Goal: Task Accomplishment & Management: Use online tool/utility

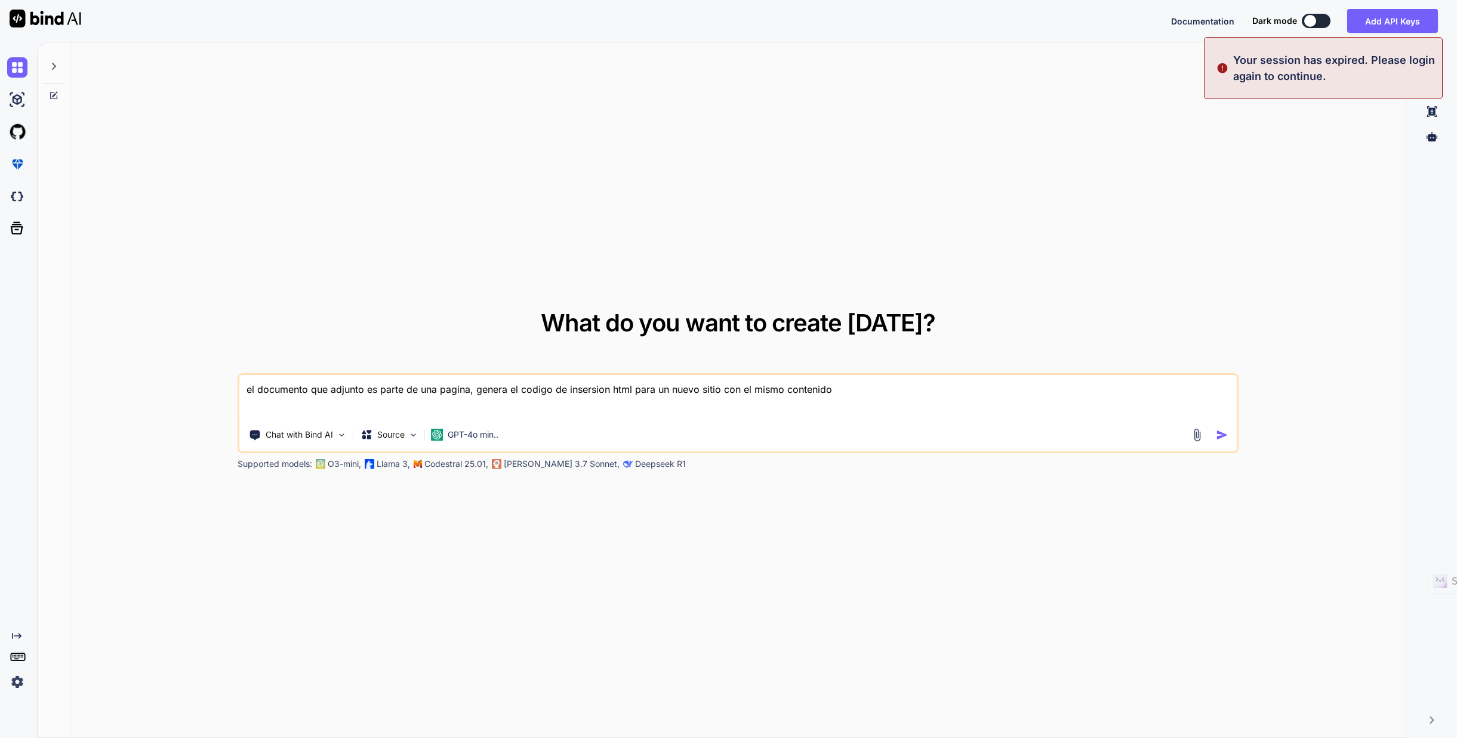
type textarea "x"
click at [1312, 16] on button "Sign in" at bounding box center [1305, 21] width 64 height 24
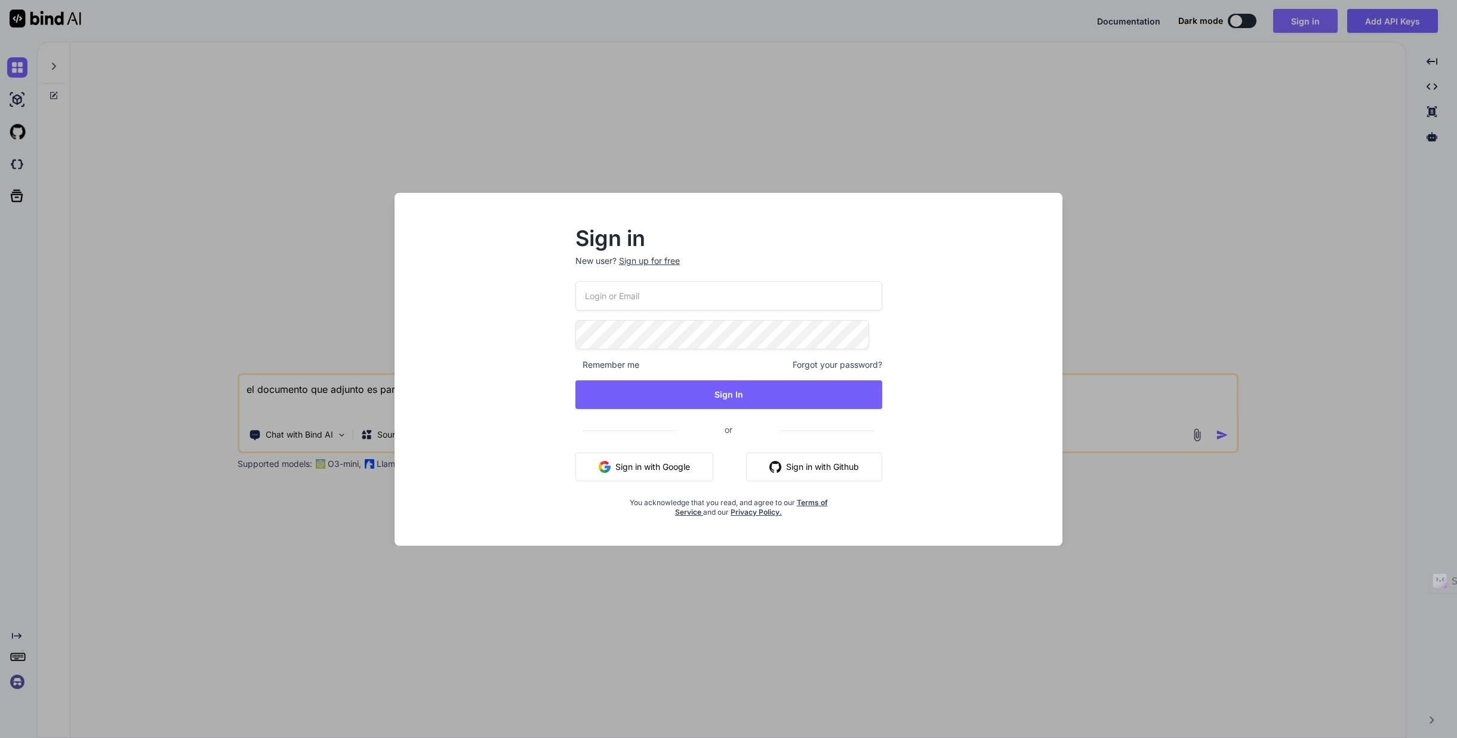
type input "[EMAIL_ADDRESS][DOMAIN_NAME]"
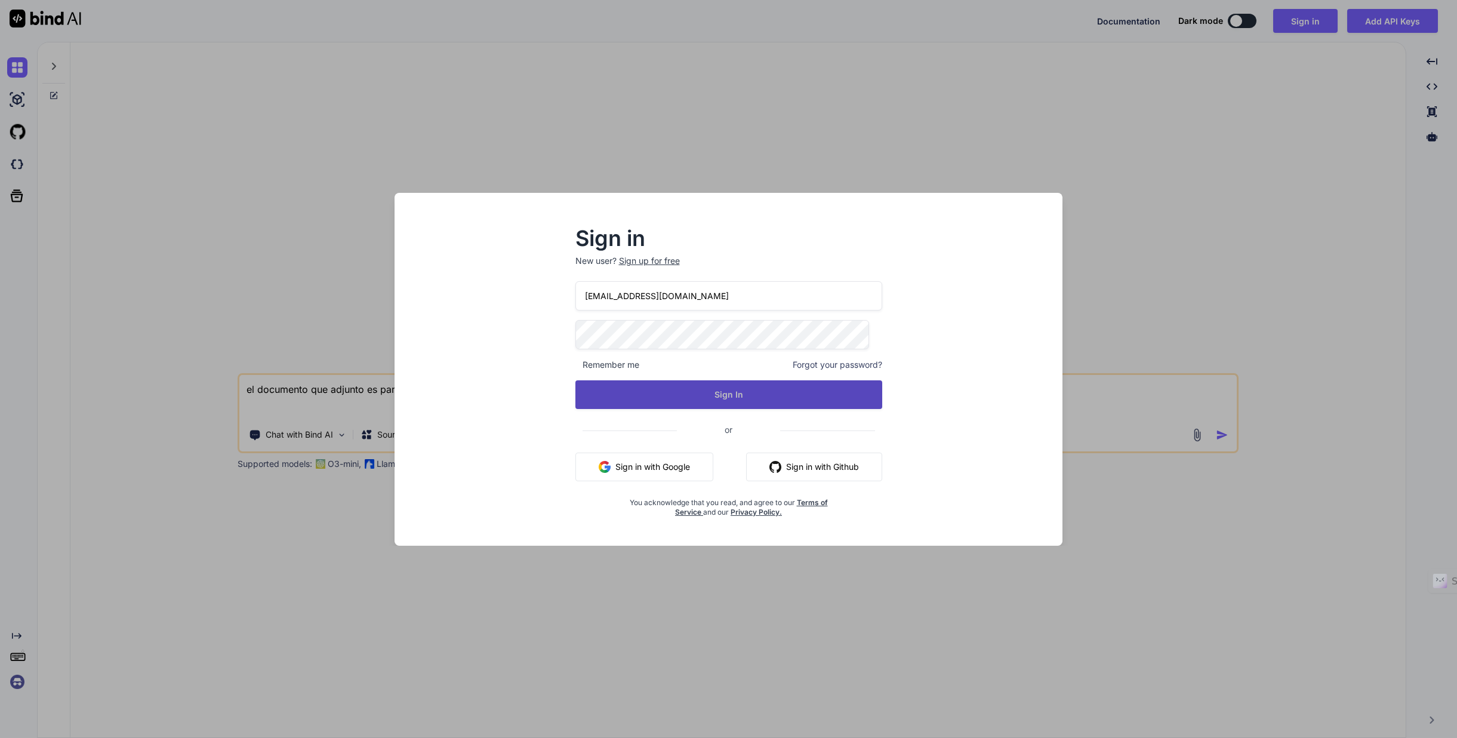
click at [732, 396] on button "Sign In" at bounding box center [728, 394] width 307 height 29
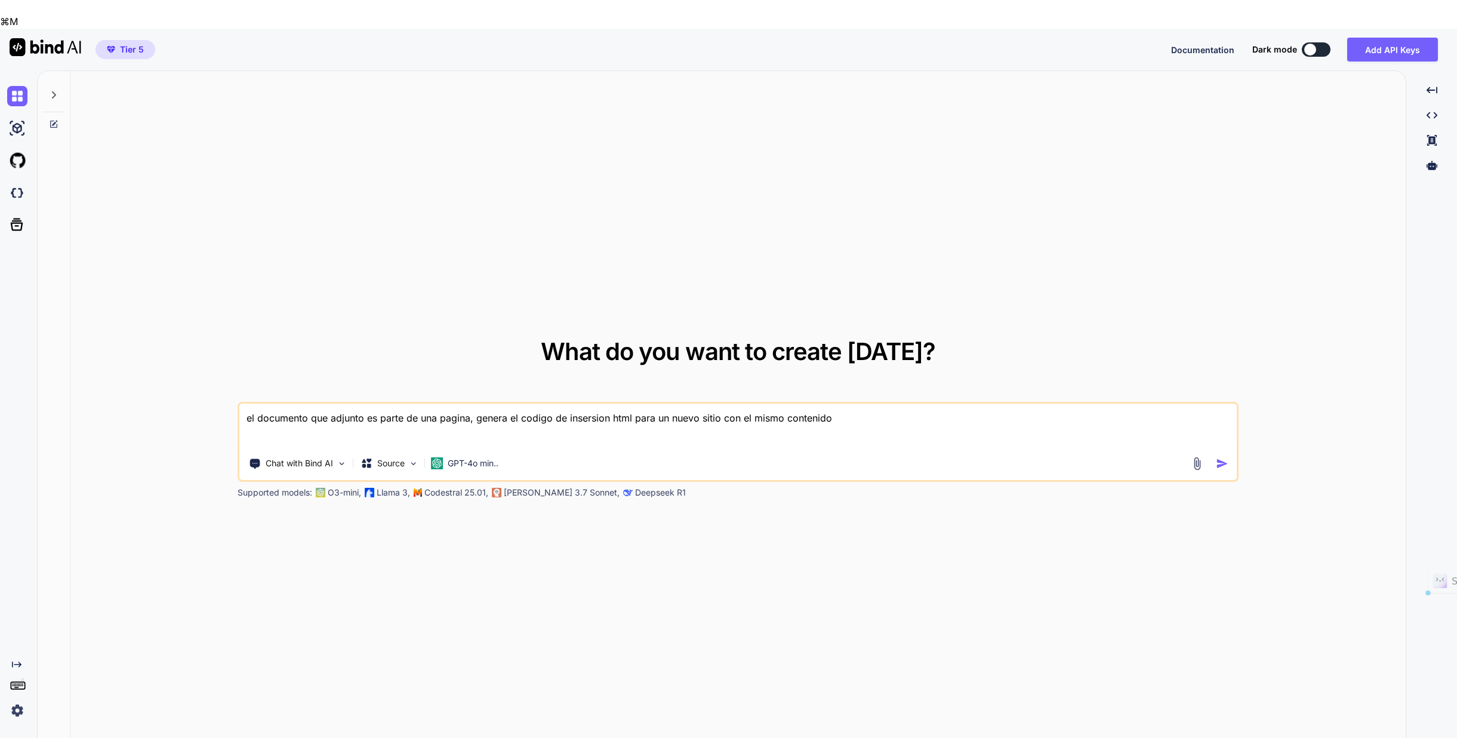
drag, startPoint x: 799, startPoint y: 389, endPoint x: 197, endPoint y: 396, distance: 601.6
click at [197, 396] on div "What do you want to create [DATE]? el documento que adjunto es parte de una pag…" at bounding box center [737, 419] width 1335 height 696
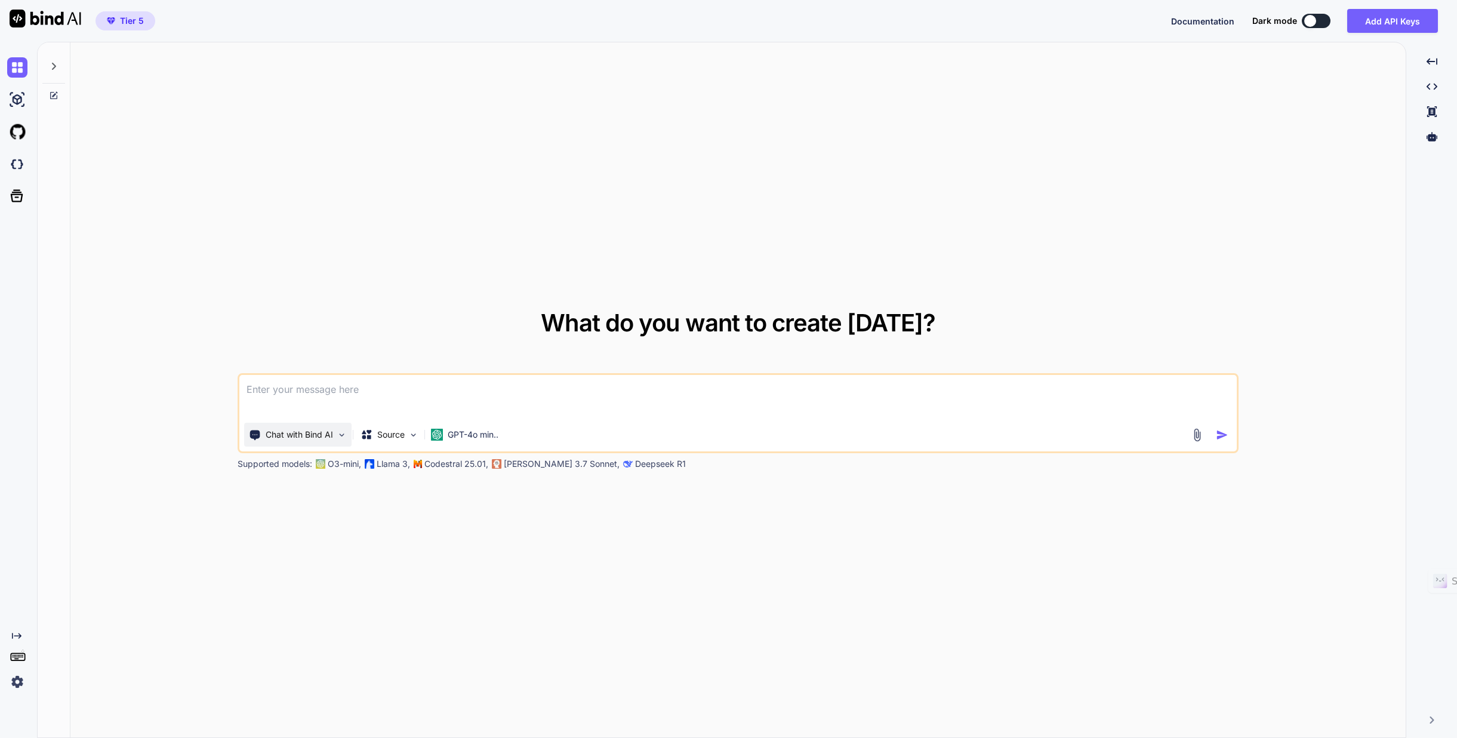
click at [338, 433] on img at bounding box center [342, 435] width 10 height 10
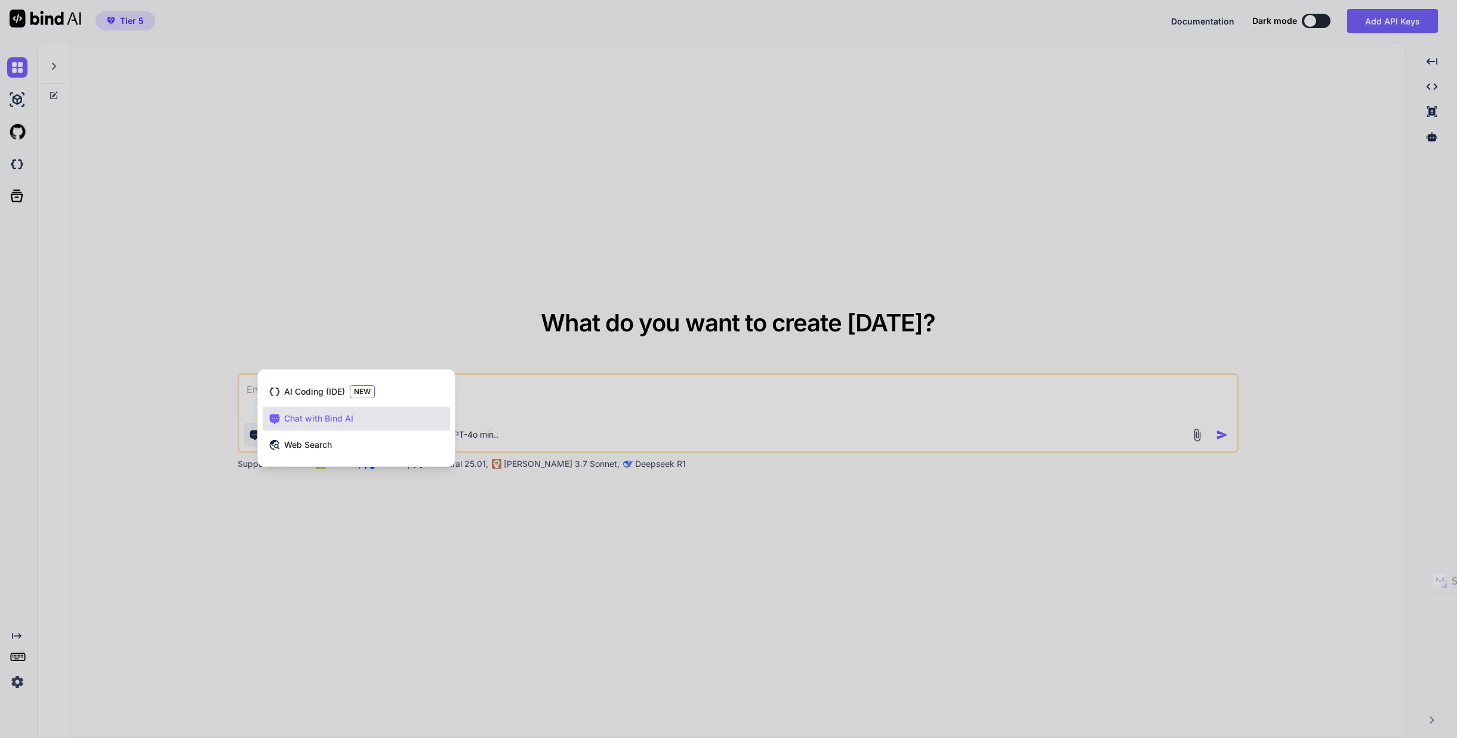
click at [350, 508] on div at bounding box center [728, 369] width 1457 height 738
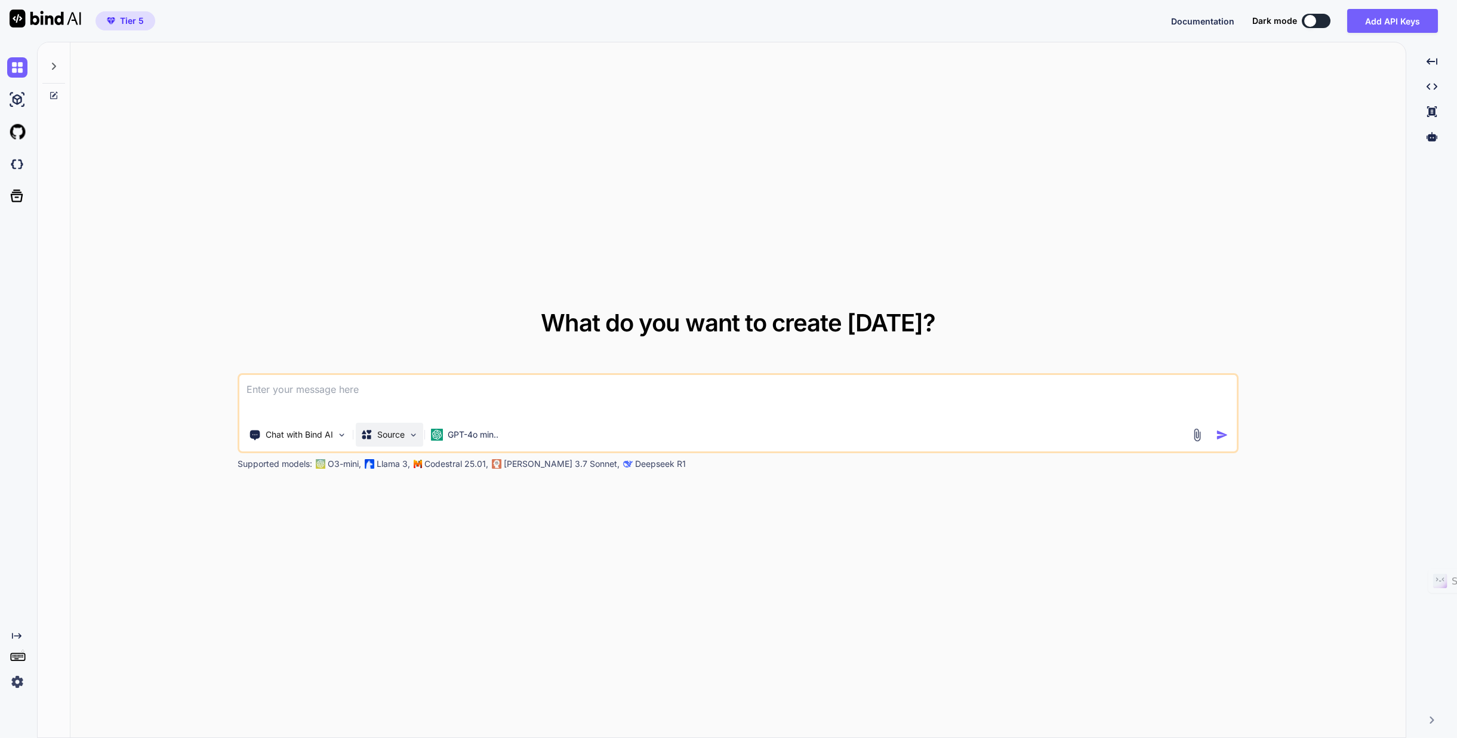
click at [414, 432] on img at bounding box center [413, 435] width 10 height 10
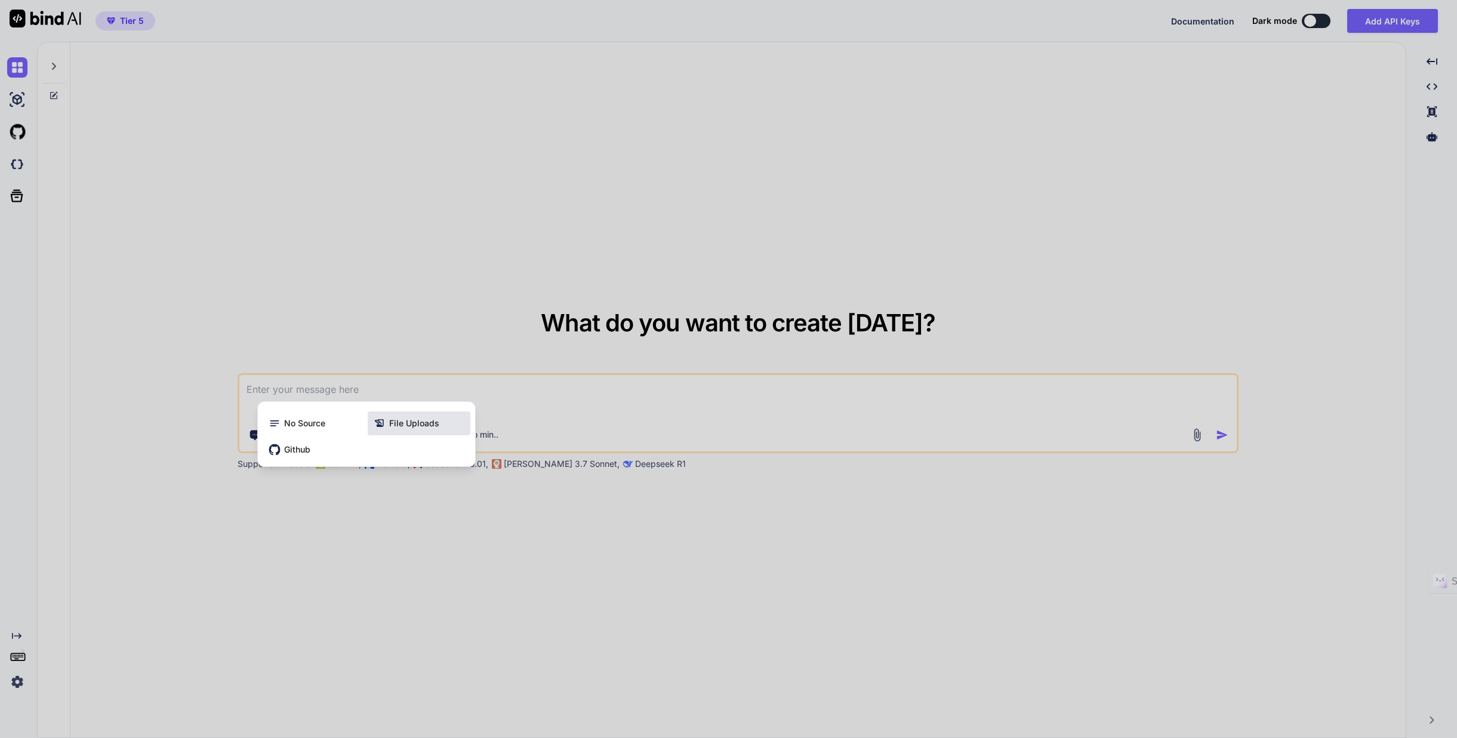
click at [417, 421] on span "File Uploads" at bounding box center [414, 423] width 50 height 12
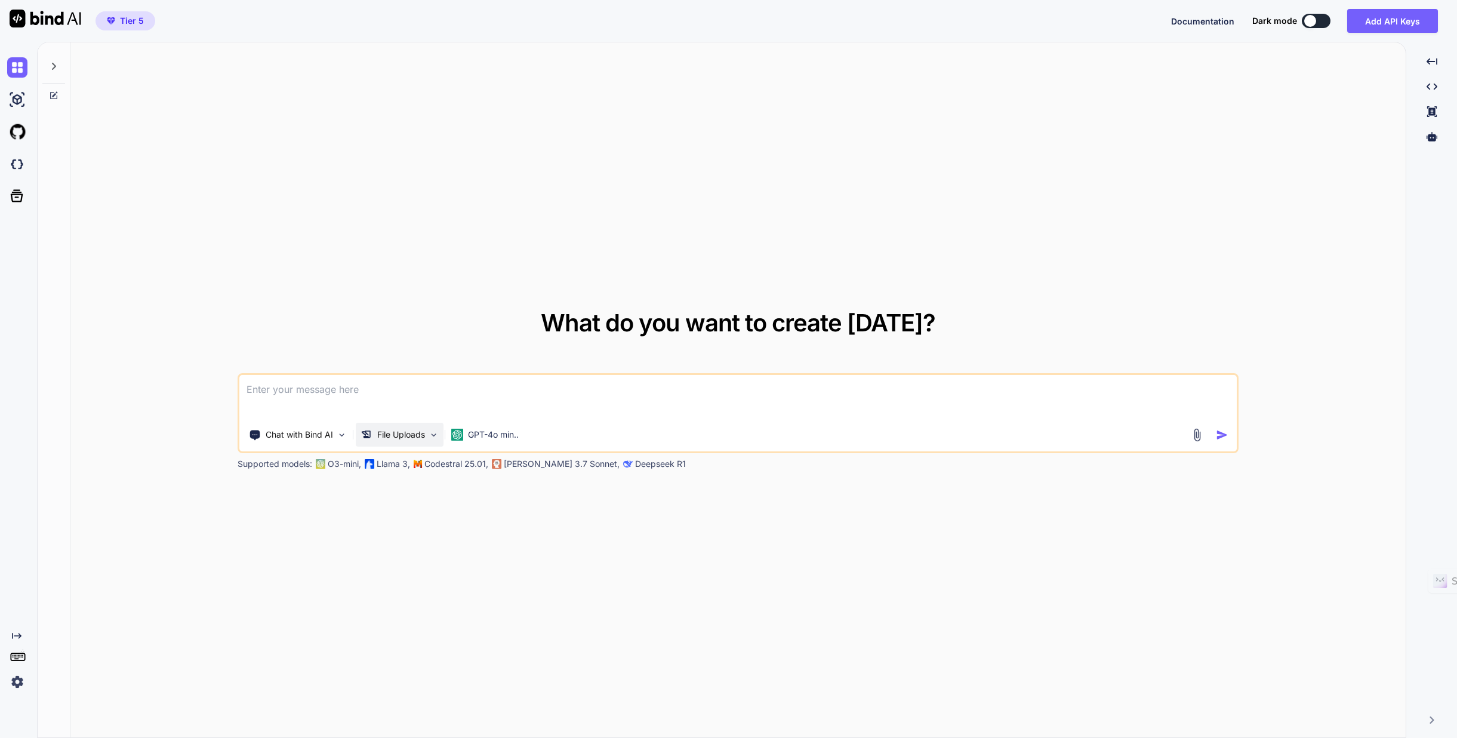
click at [430, 435] on img at bounding box center [434, 435] width 10 height 10
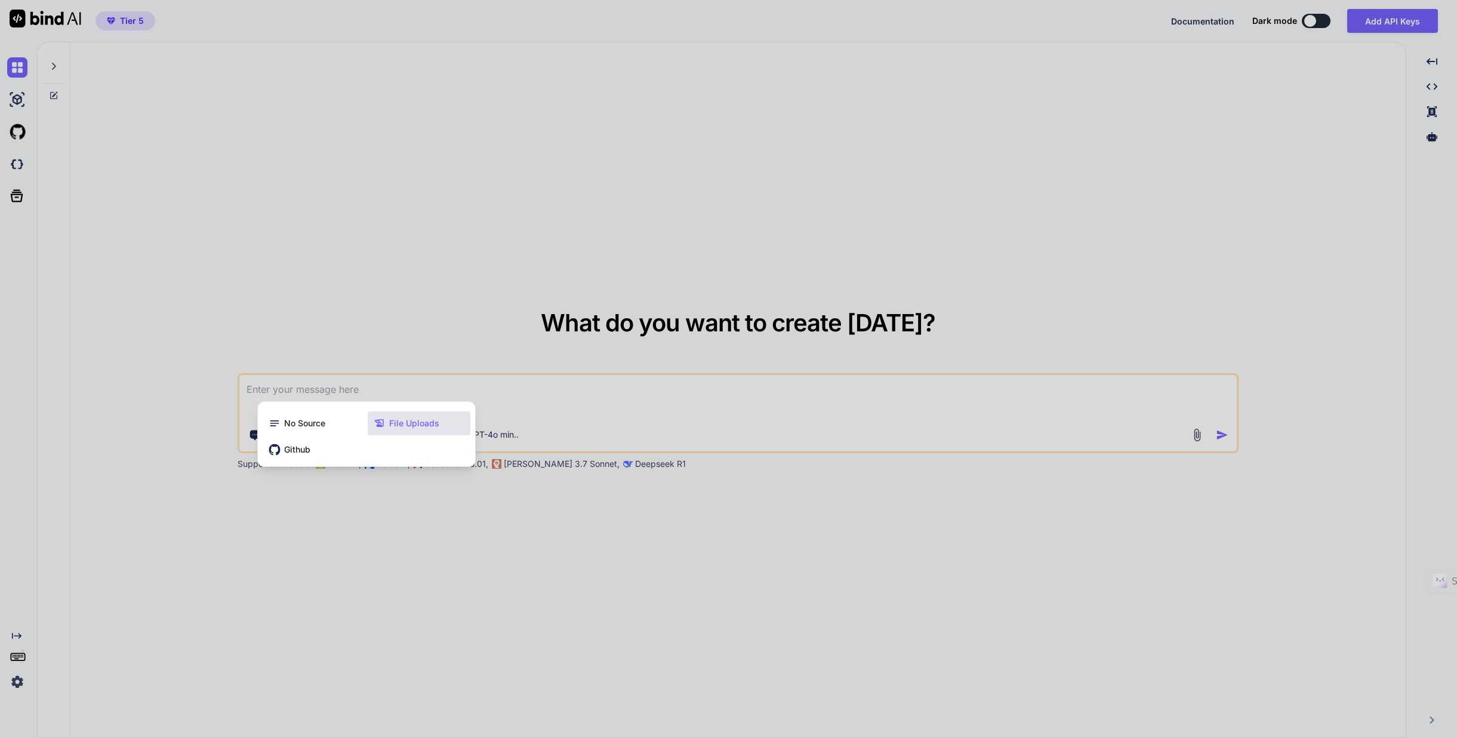
click at [399, 525] on div at bounding box center [728, 369] width 1457 height 738
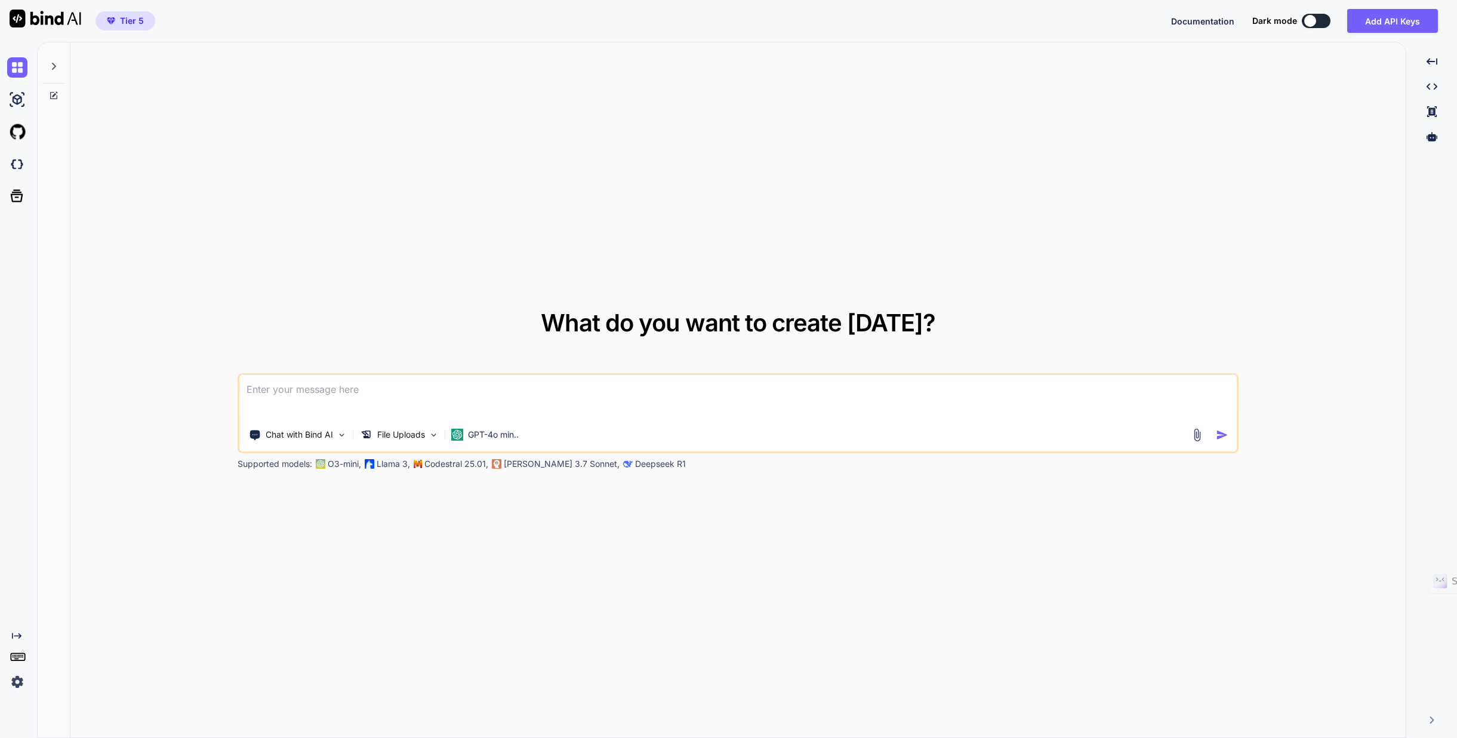
click at [1196, 435] on img at bounding box center [1198, 435] width 14 height 14
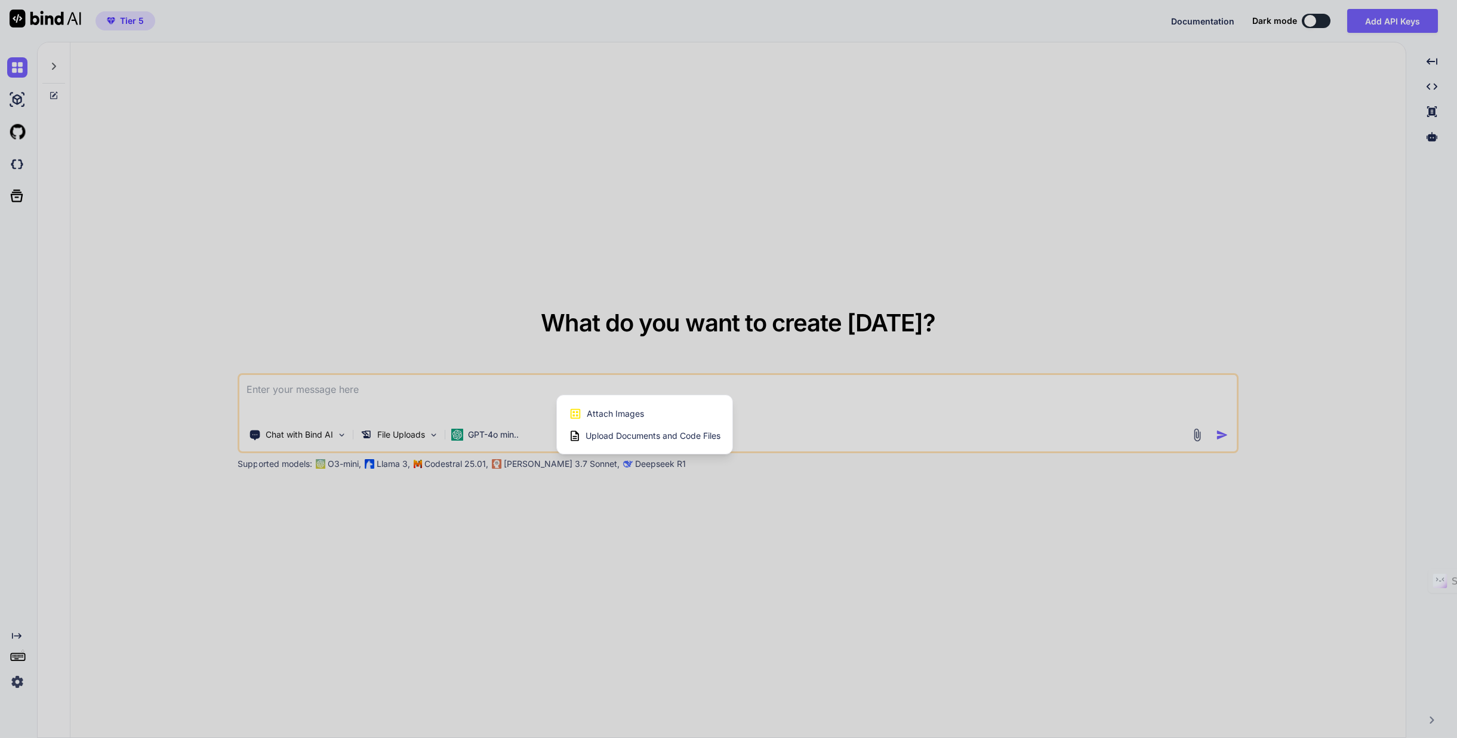
click at [679, 435] on span "Upload Documents and Code Files" at bounding box center [652, 436] width 135 height 12
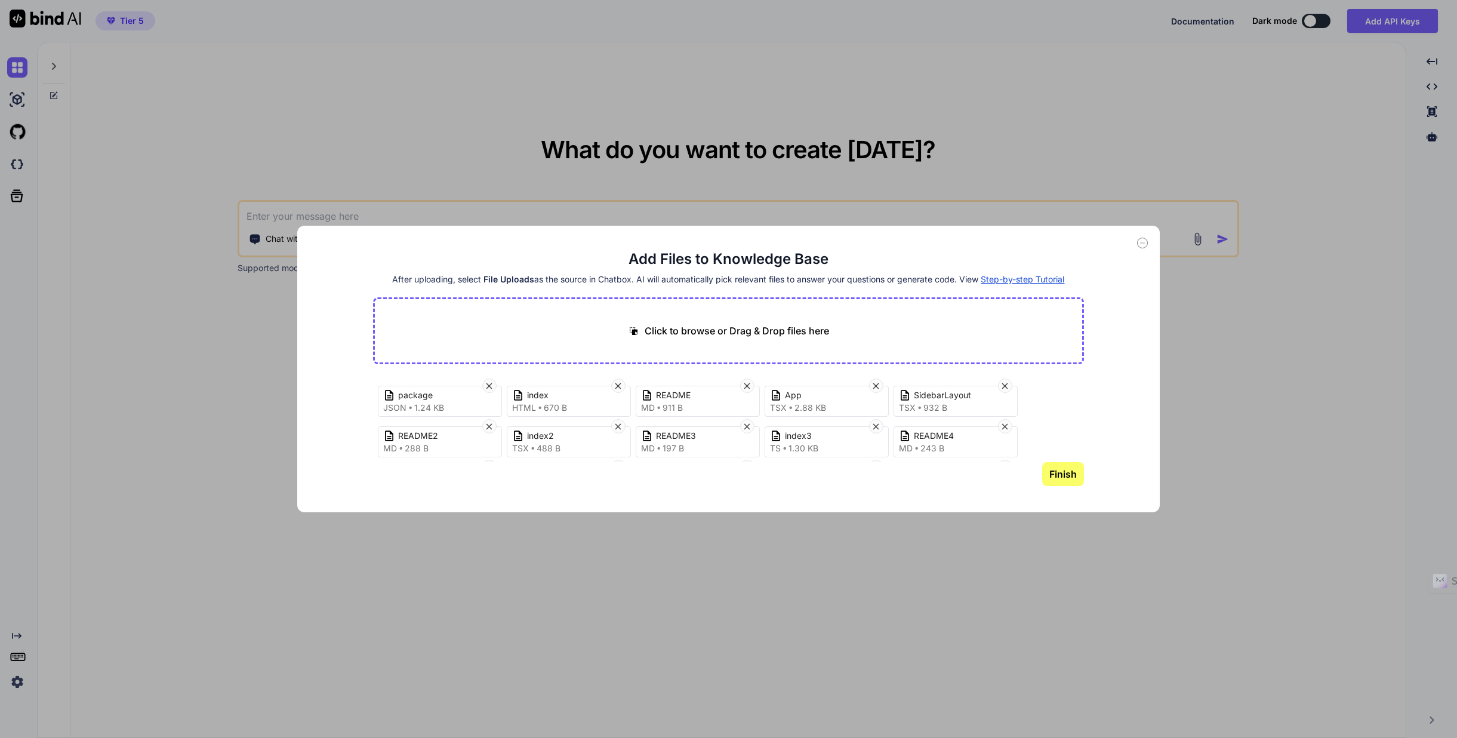
click at [1068, 474] on button "Finish" at bounding box center [1063, 474] width 42 height 24
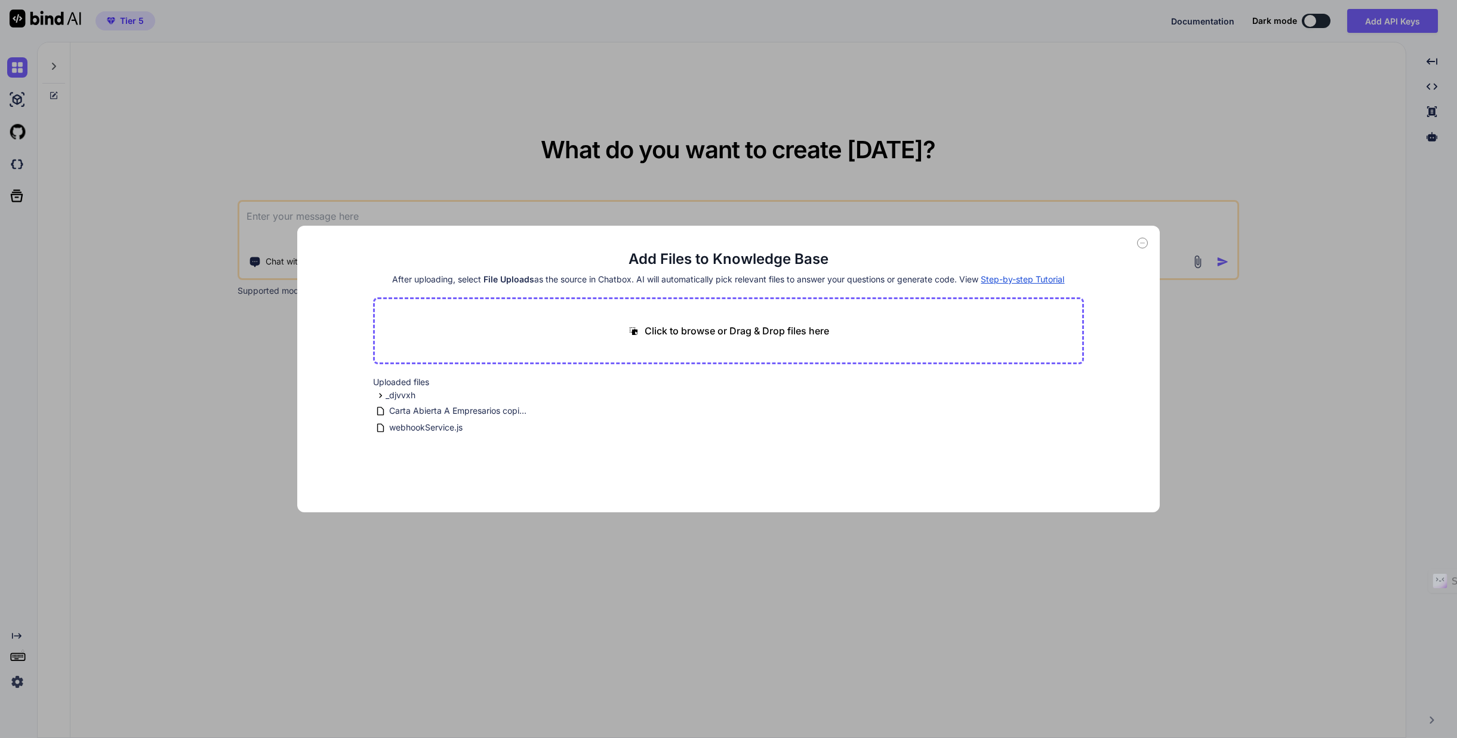
click at [1274, 328] on div "Add Files to Knowledge Base After uploading, select File Uploads as the source …" at bounding box center [728, 369] width 1457 height 738
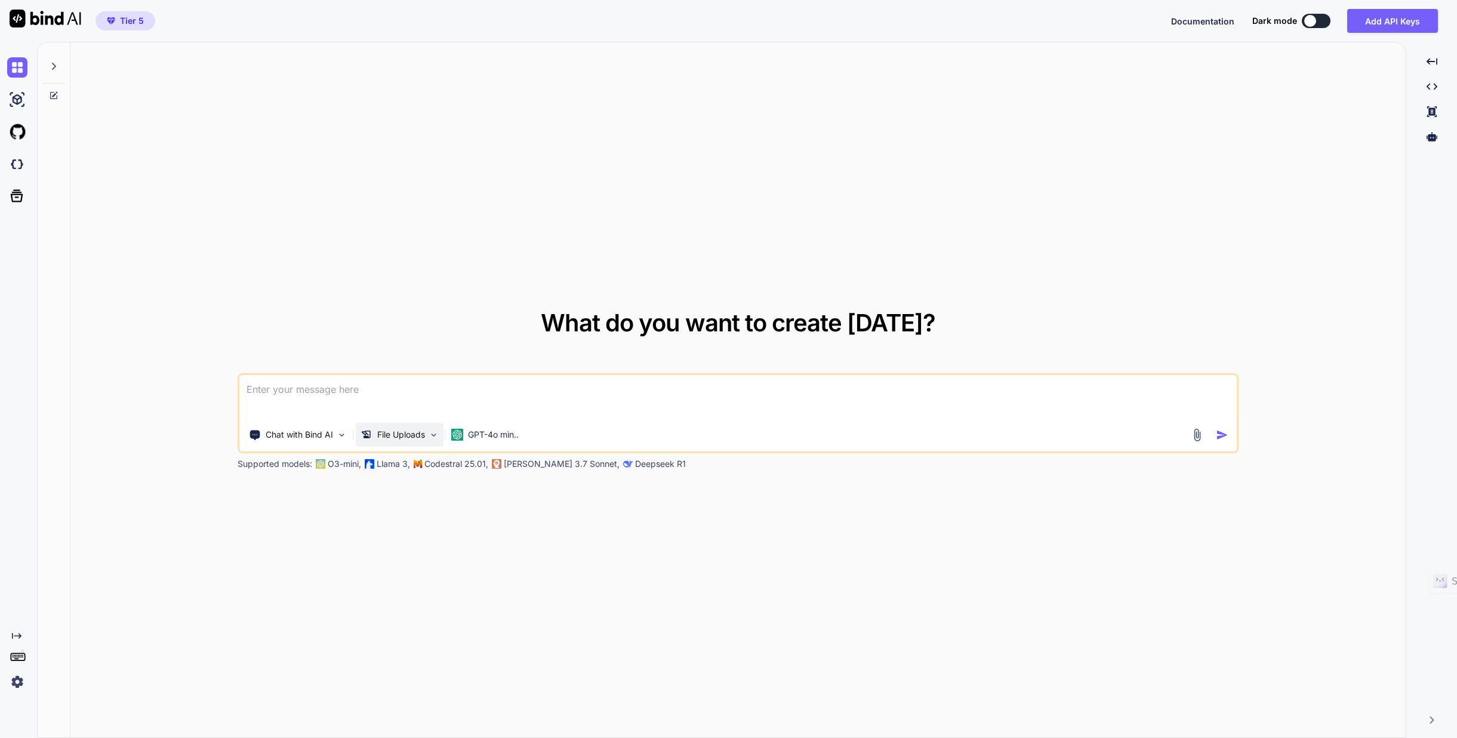
click at [431, 435] on img at bounding box center [434, 435] width 10 height 10
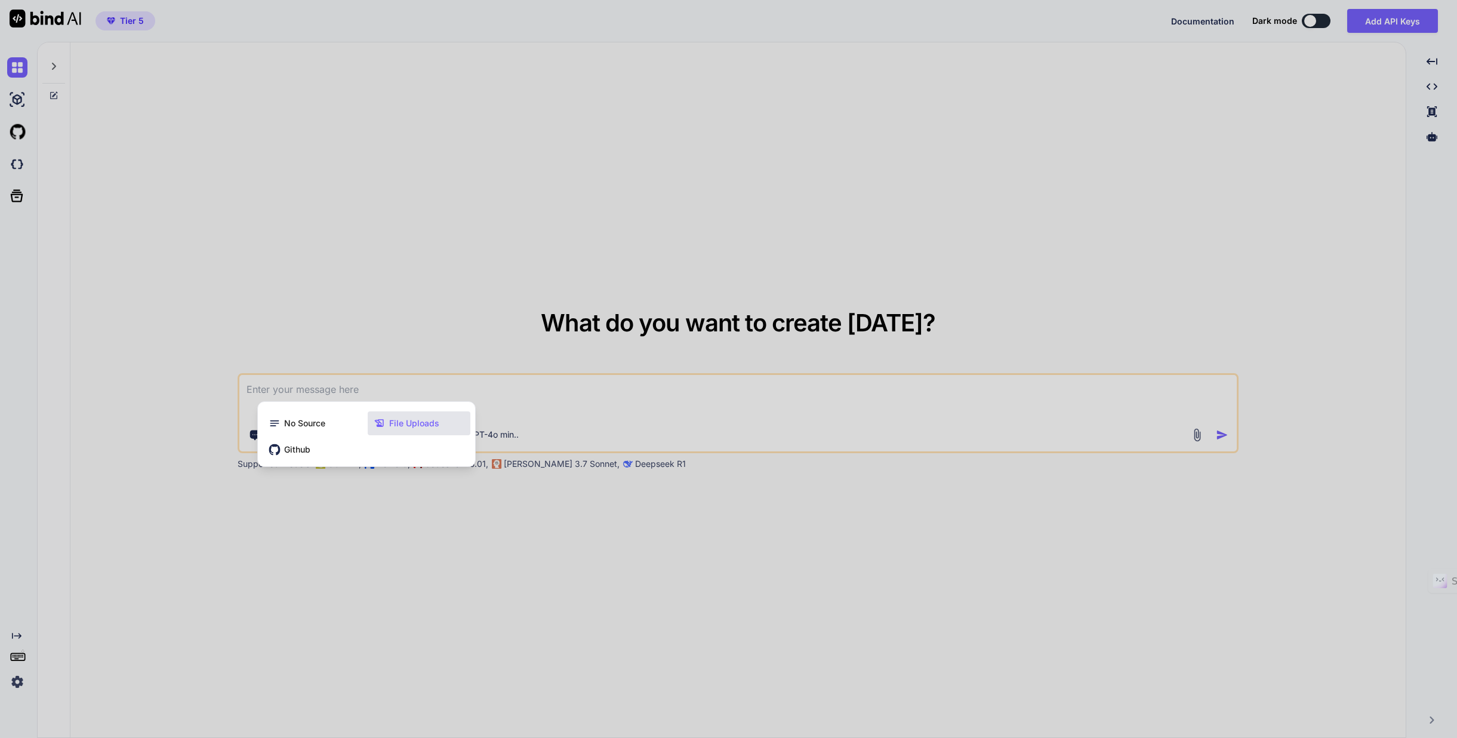
click at [404, 422] on span "File Uploads" at bounding box center [414, 423] width 50 height 12
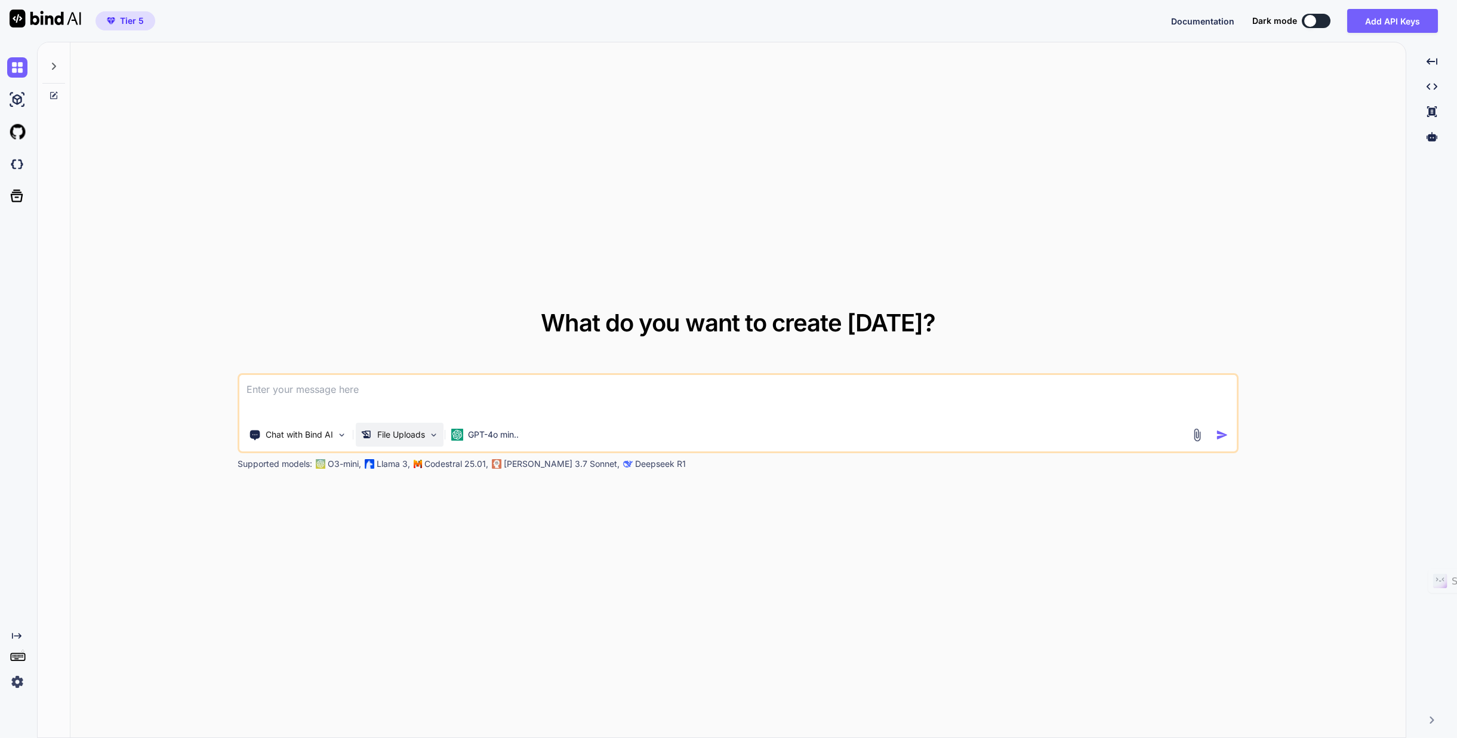
click at [426, 437] on div "File Uploads" at bounding box center [400, 435] width 88 height 24
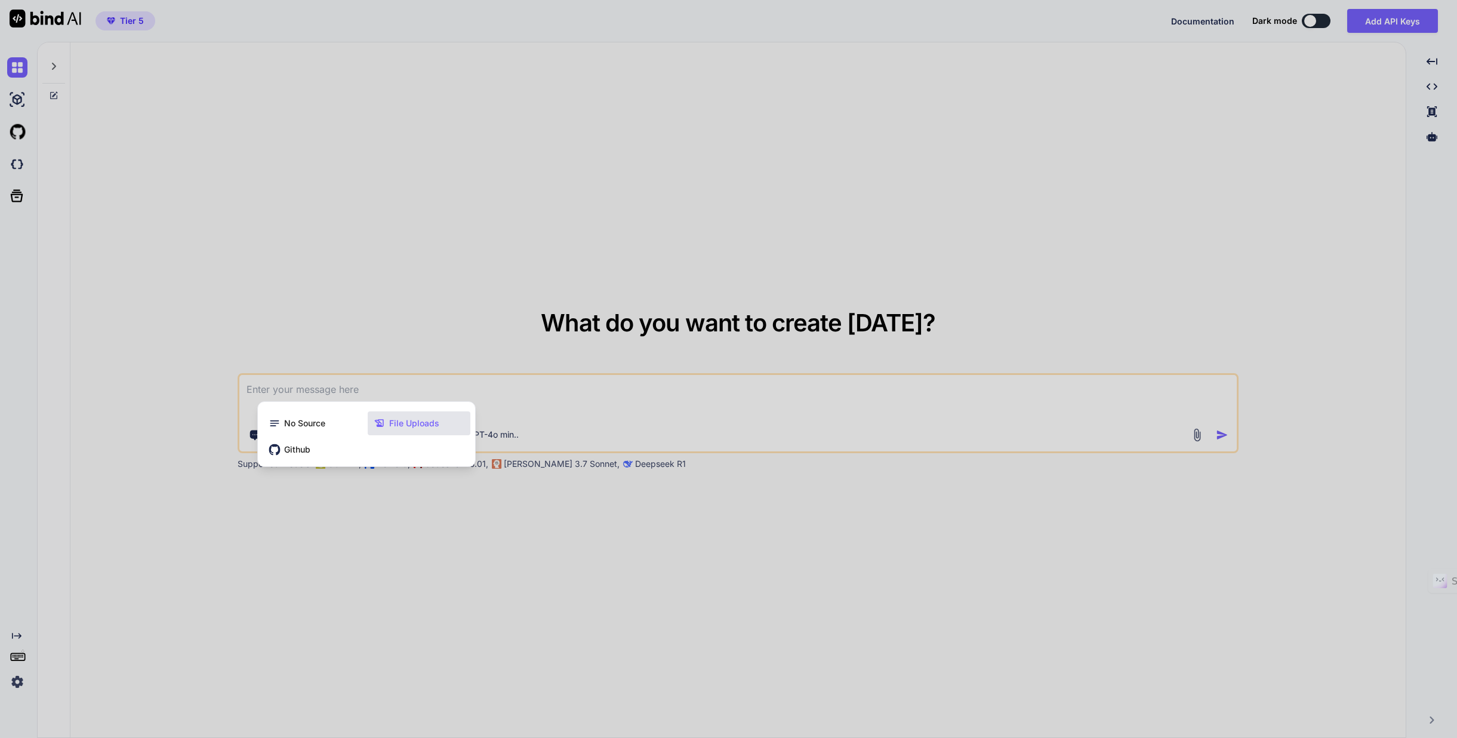
click at [373, 550] on div at bounding box center [728, 369] width 1457 height 738
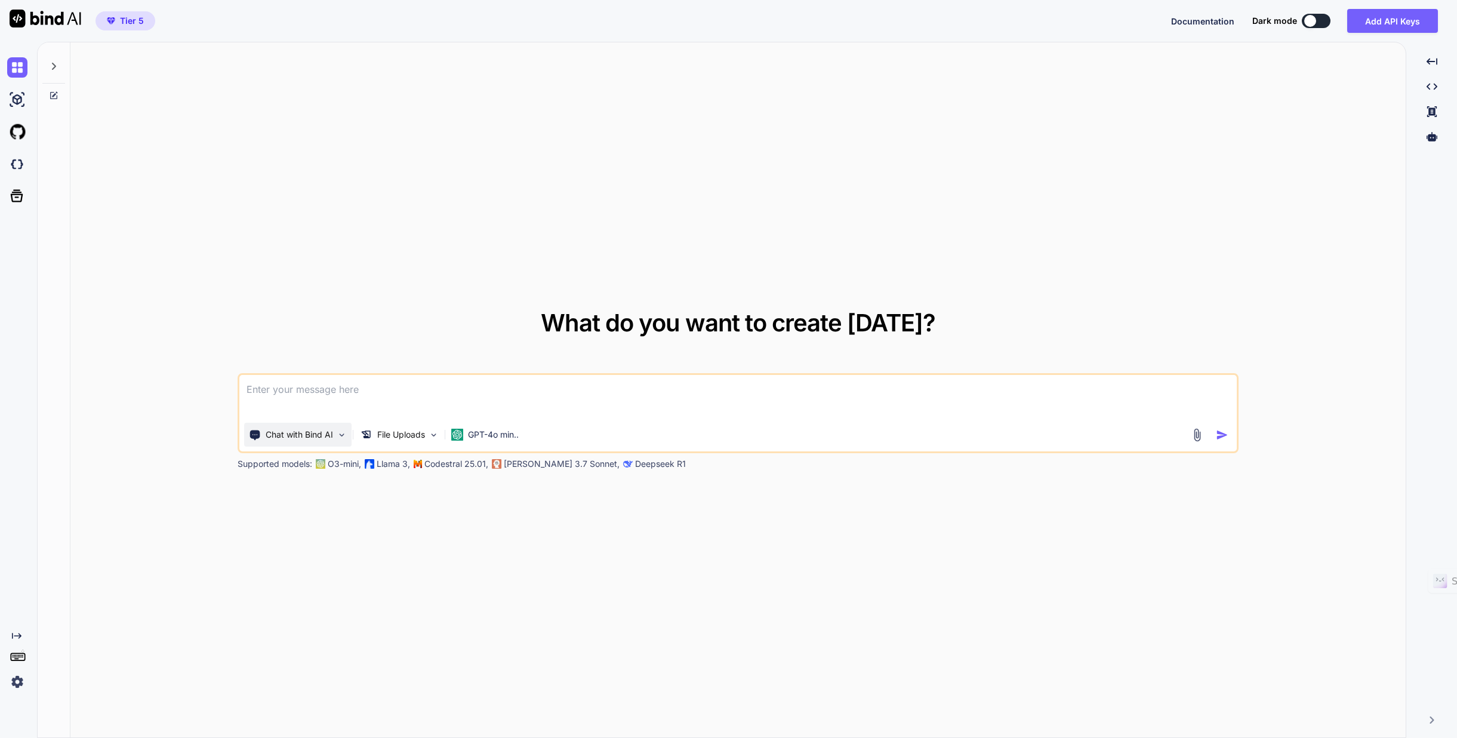
click at [342, 434] on img at bounding box center [342, 435] width 10 height 10
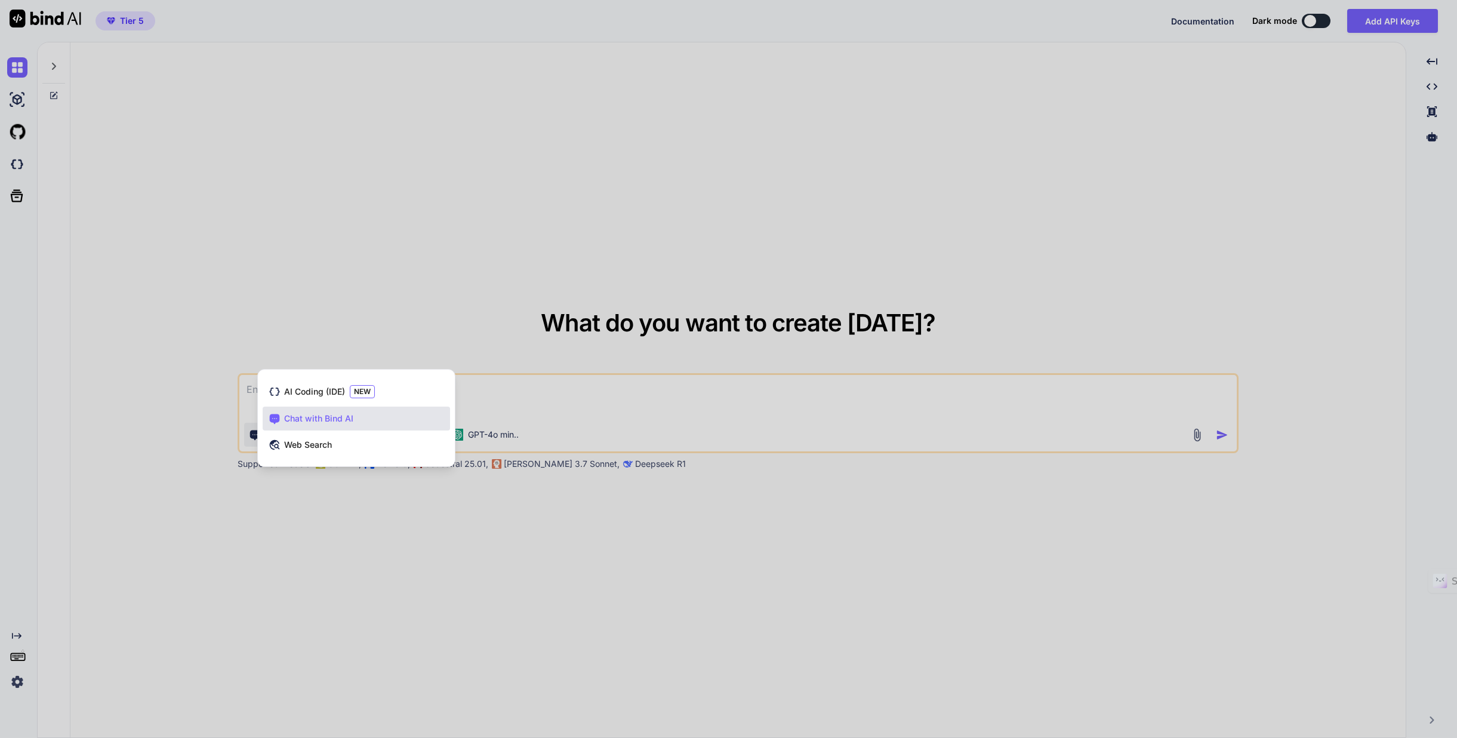
click at [369, 563] on div at bounding box center [728, 369] width 1457 height 738
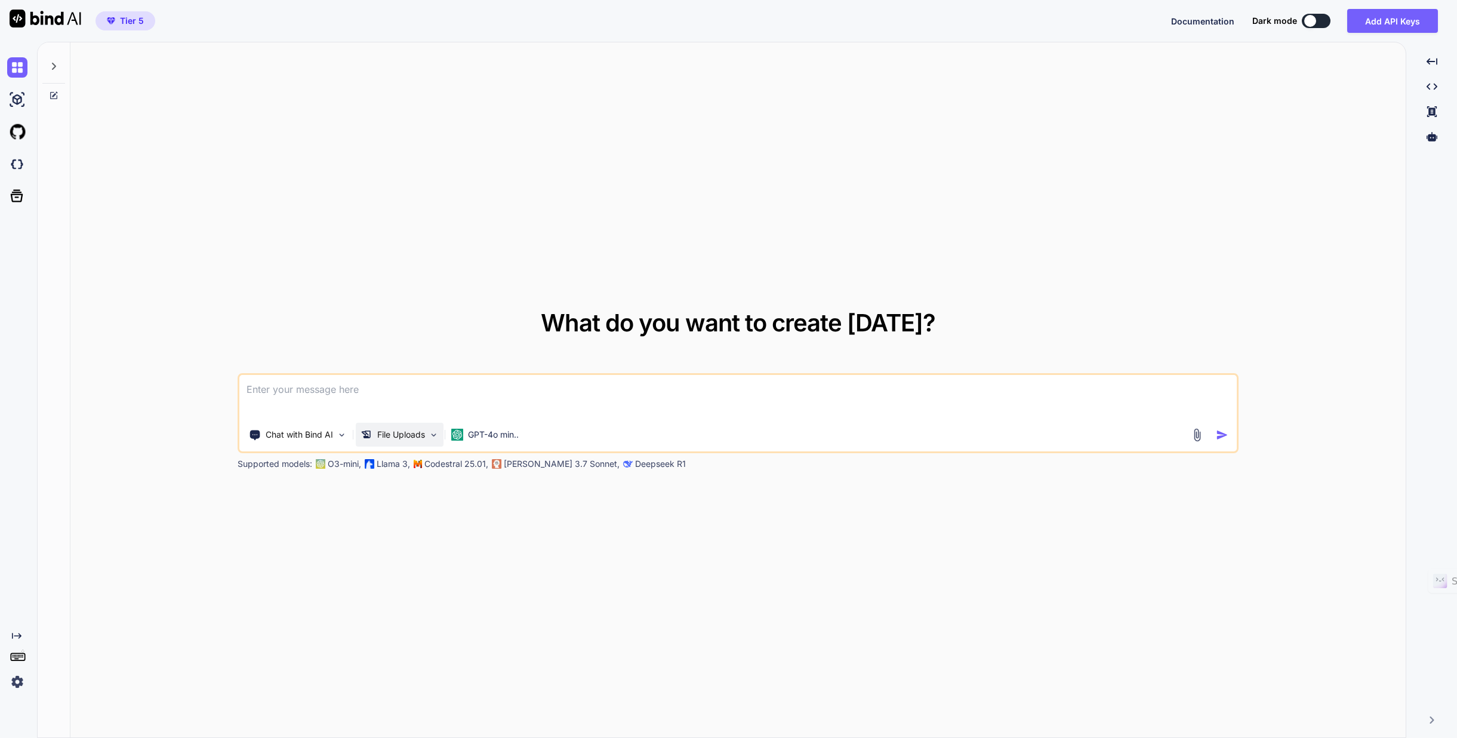
click at [380, 434] on p "File Uploads" at bounding box center [401, 435] width 48 height 12
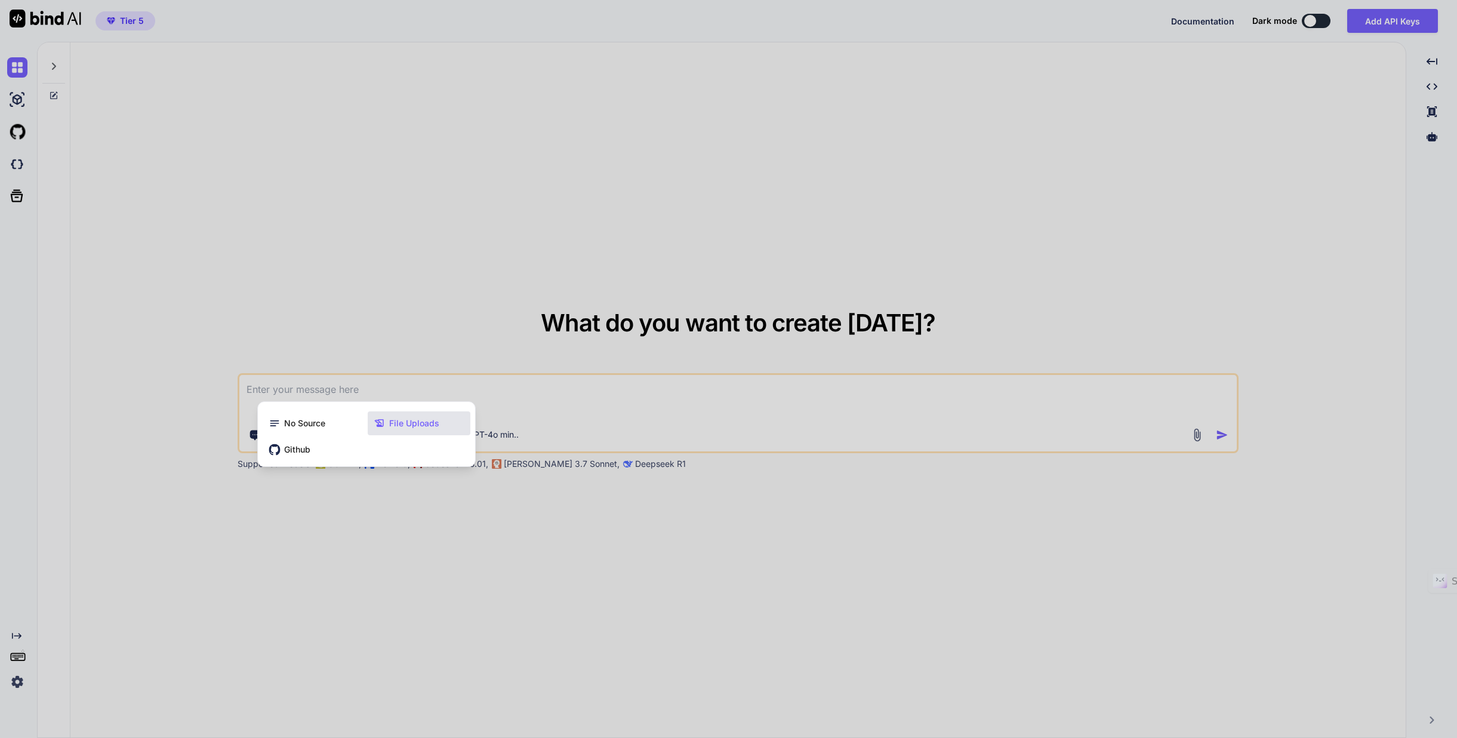
click at [402, 421] on span "File Uploads" at bounding box center [414, 423] width 50 height 12
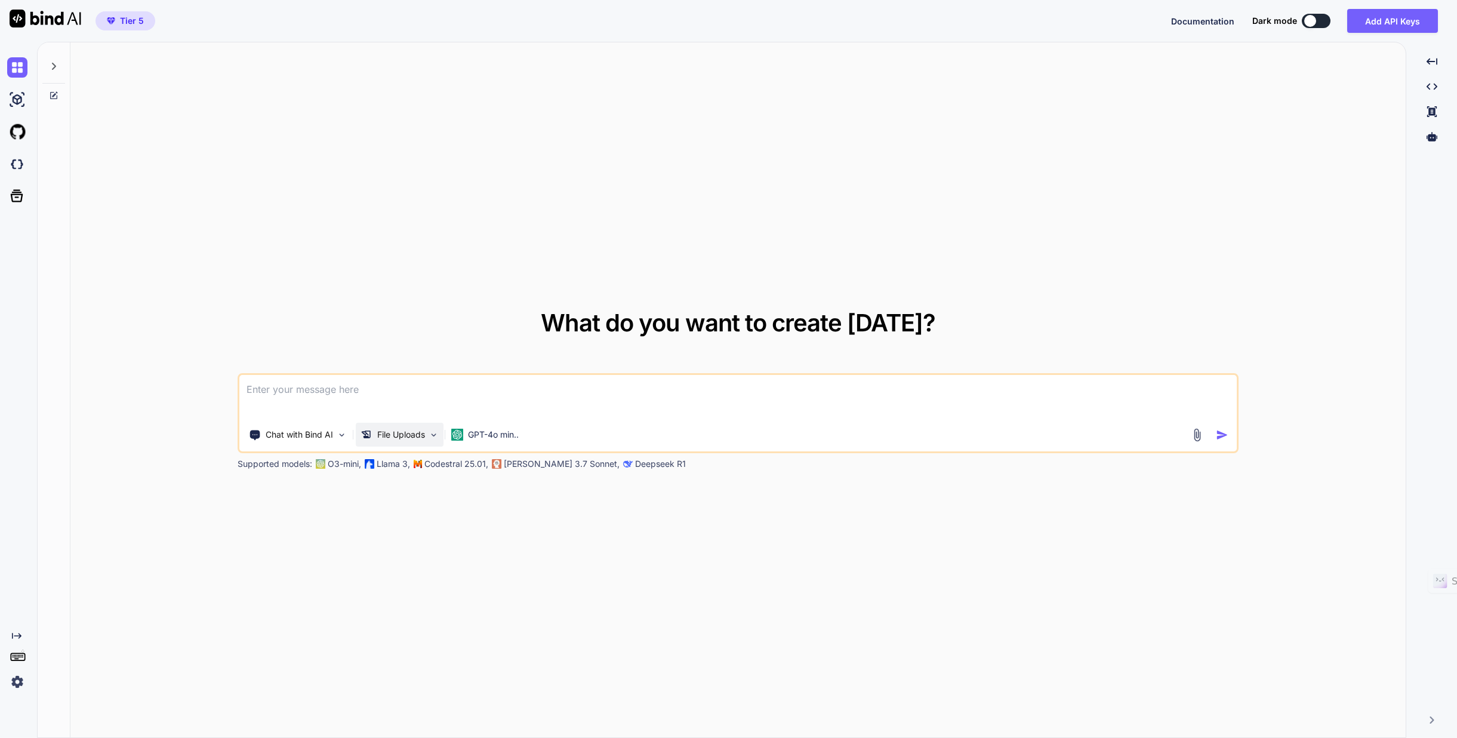
click at [406, 437] on p "File Uploads" at bounding box center [401, 435] width 48 height 12
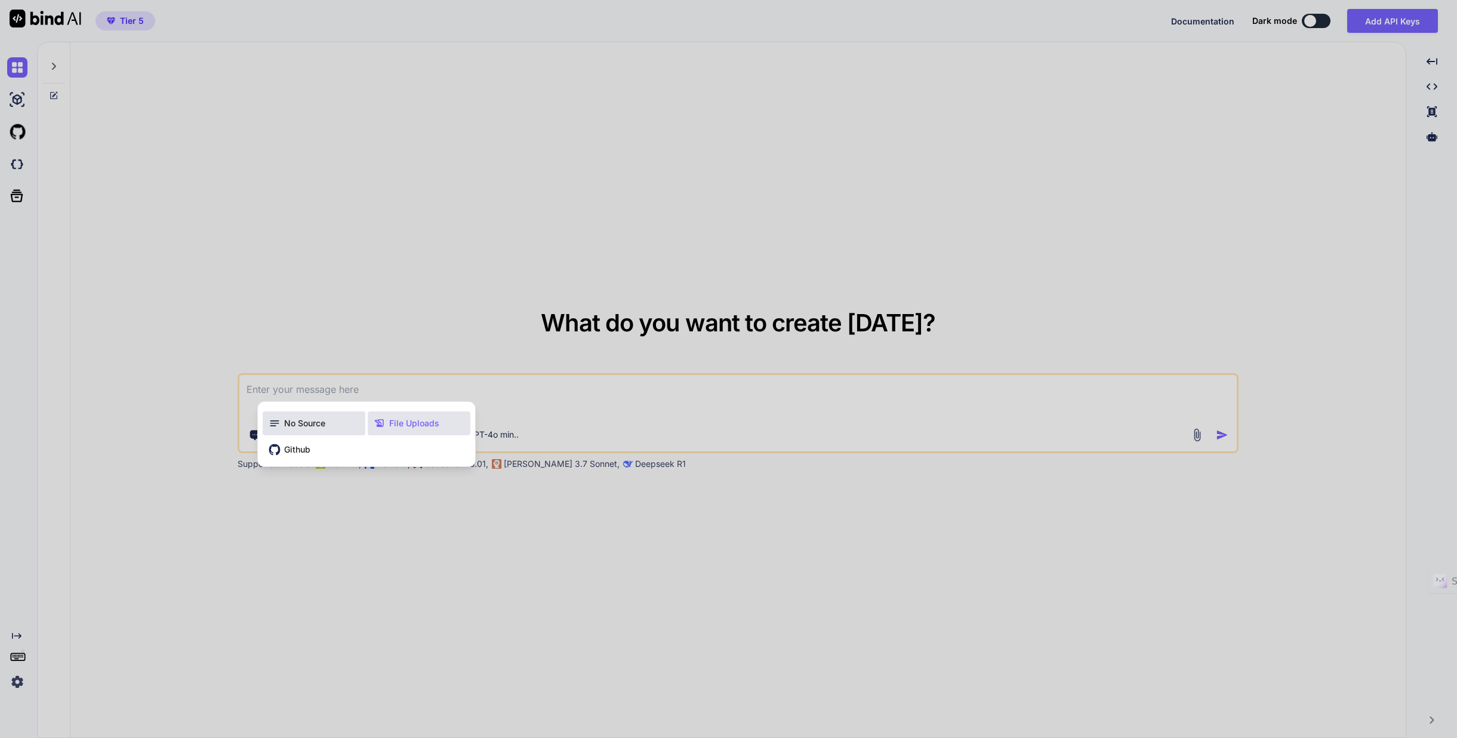
click at [313, 423] on span "No Source" at bounding box center [304, 423] width 41 height 12
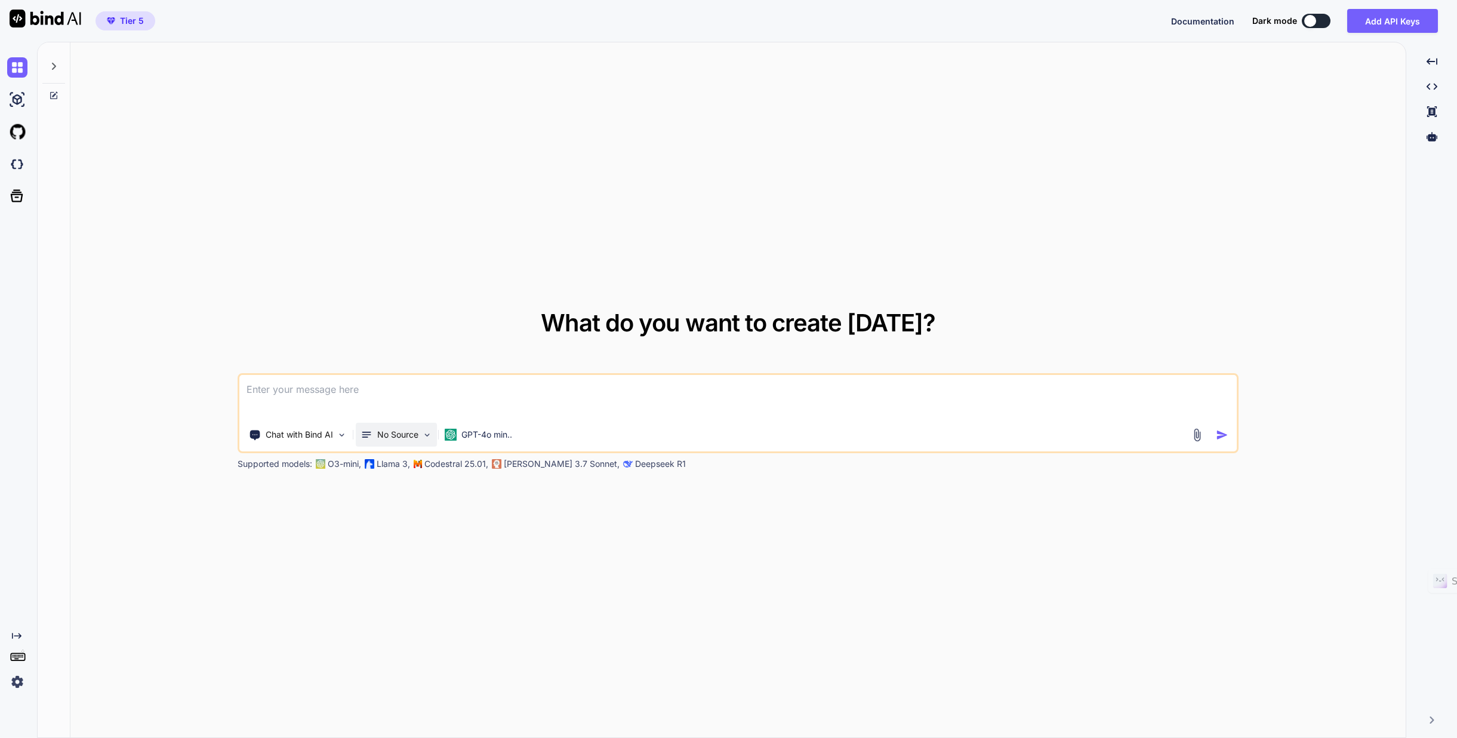
click at [386, 433] on p "No Source" at bounding box center [397, 435] width 41 height 12
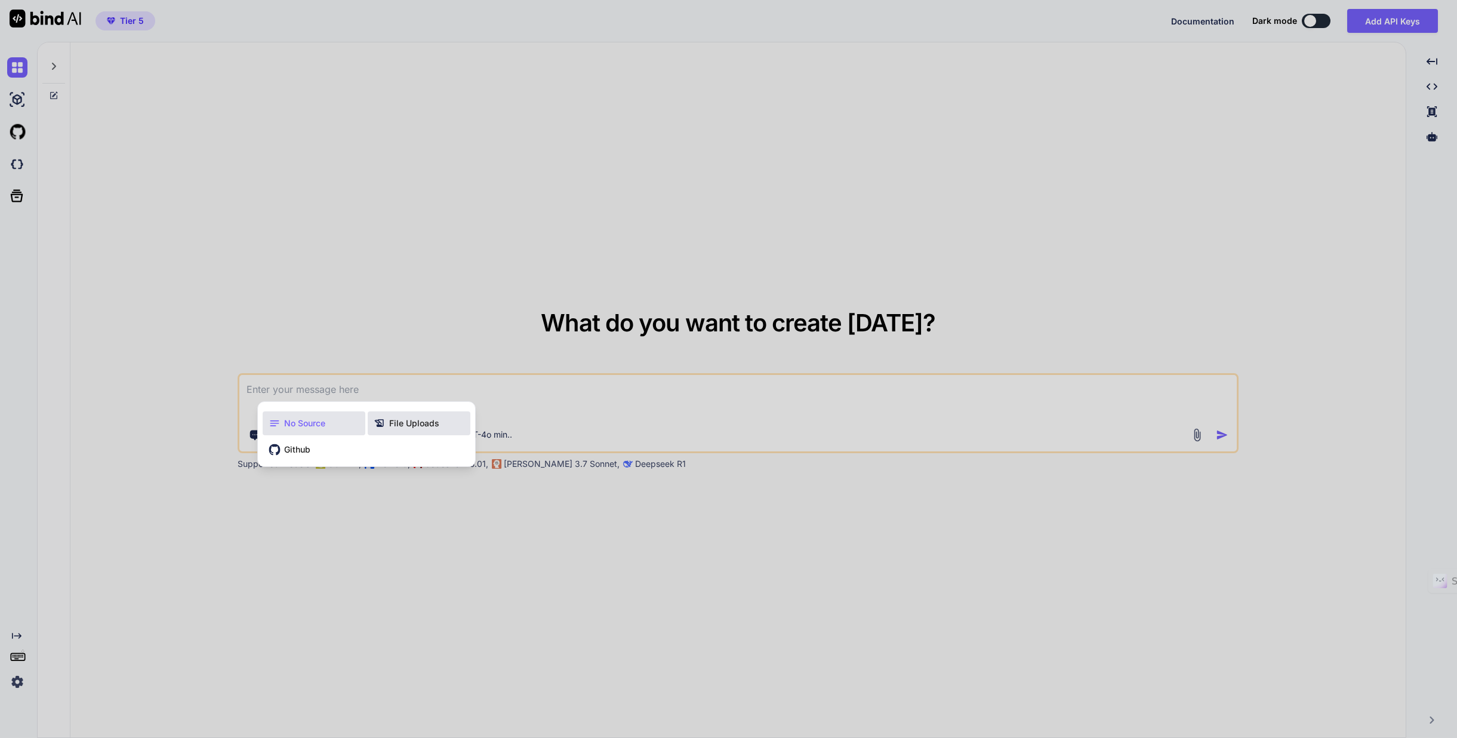
click at [420, 425] on span "File Uploads" at bounding box center [414, 423] width 50 height 12
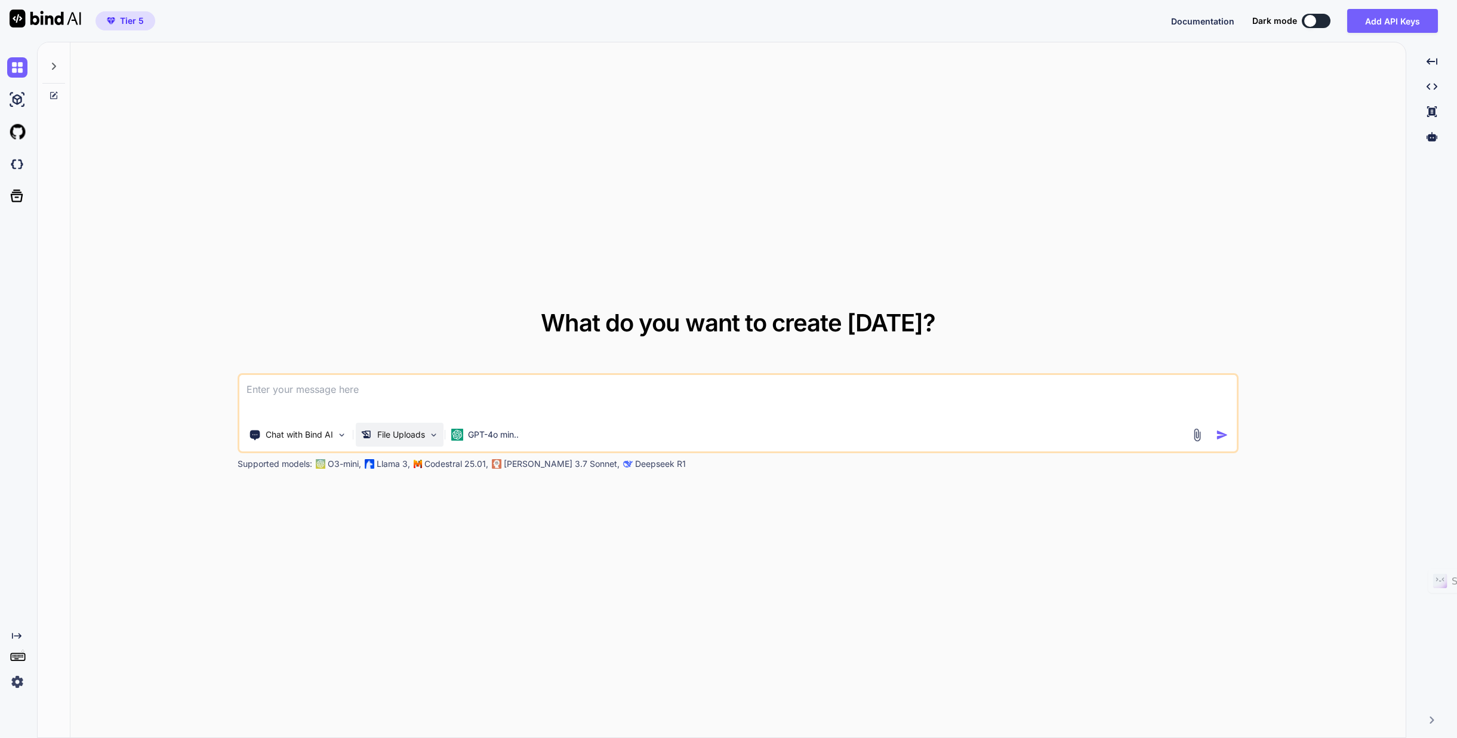
click at [435, 432] on img at bounding box center [434, 435] width 10 height 10
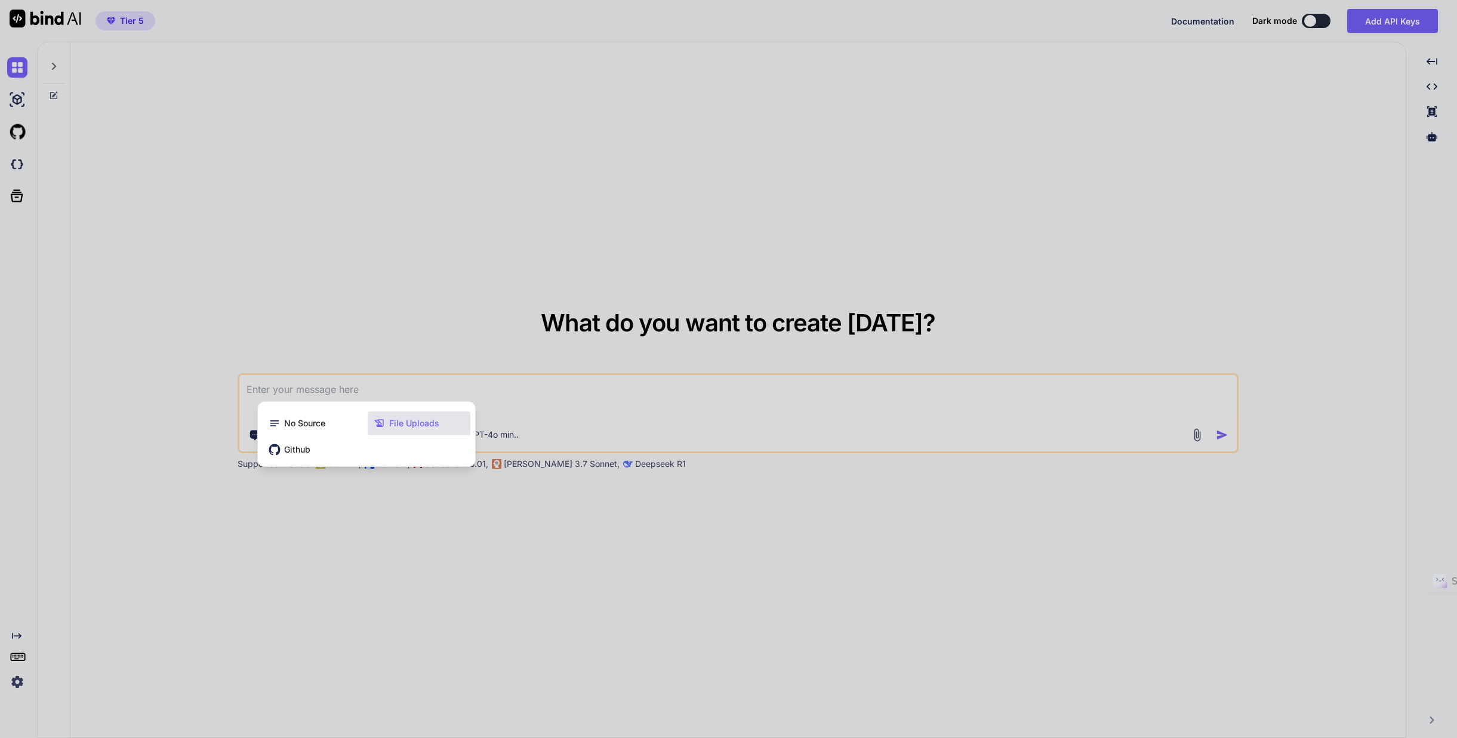
click at [416, 423] on span "File Uploads" at bounding box center [414, 423] width 50 height 12
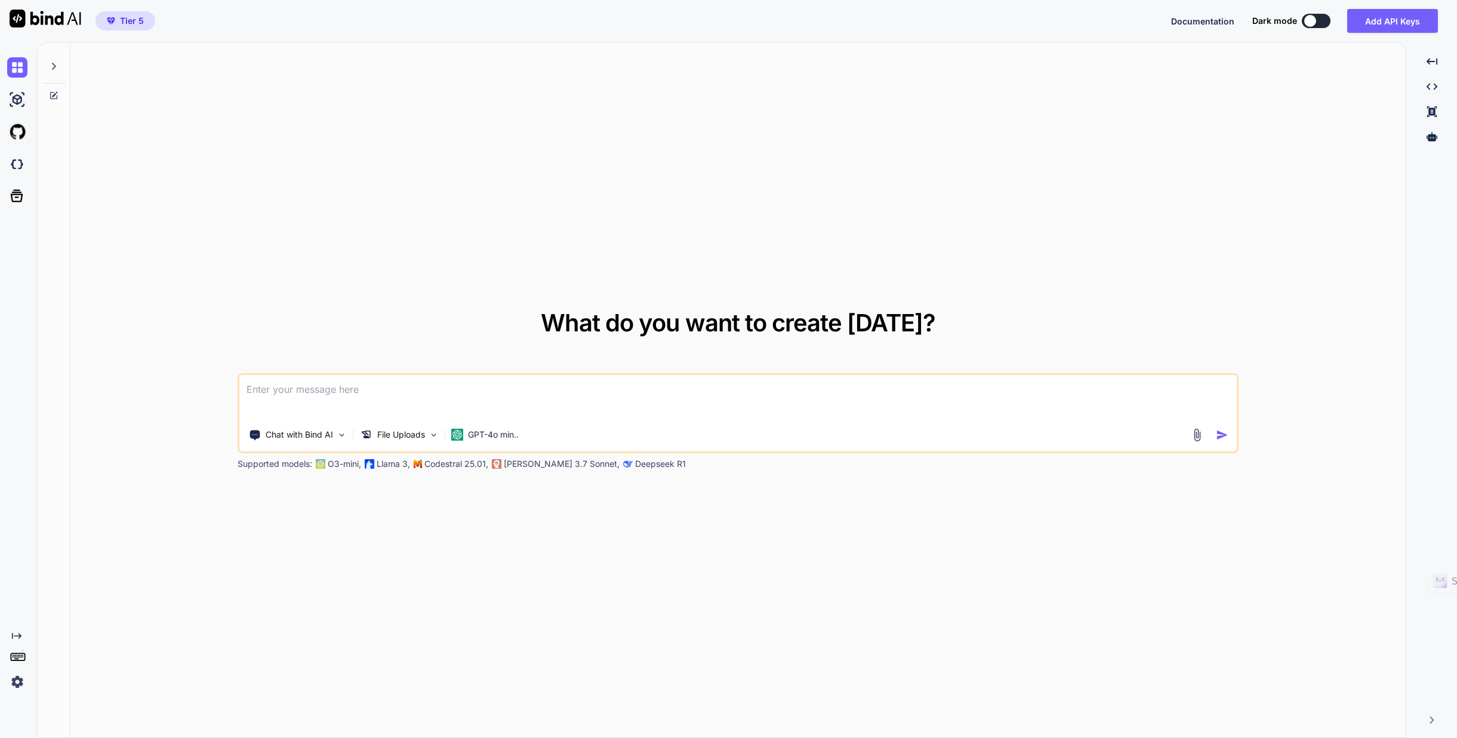
click at [348, 394] on textarea at bounding box center [738, 397] width 998 height 44
paste textarea "_djvvxh"
click at [592, 390] on textarea "En la carpeta adjunta de nombre _djvvxh esta el codigo para un sitio para el re…" at bounding box center [738, 397] width 998 height 44
type textarea "En la carpeta adjunta de nombre _djvvxh esta el codigo para un sitio para el re…"
click at [1221, 433] on img "button" at bounding box center [1222, 435] width 13 height 13
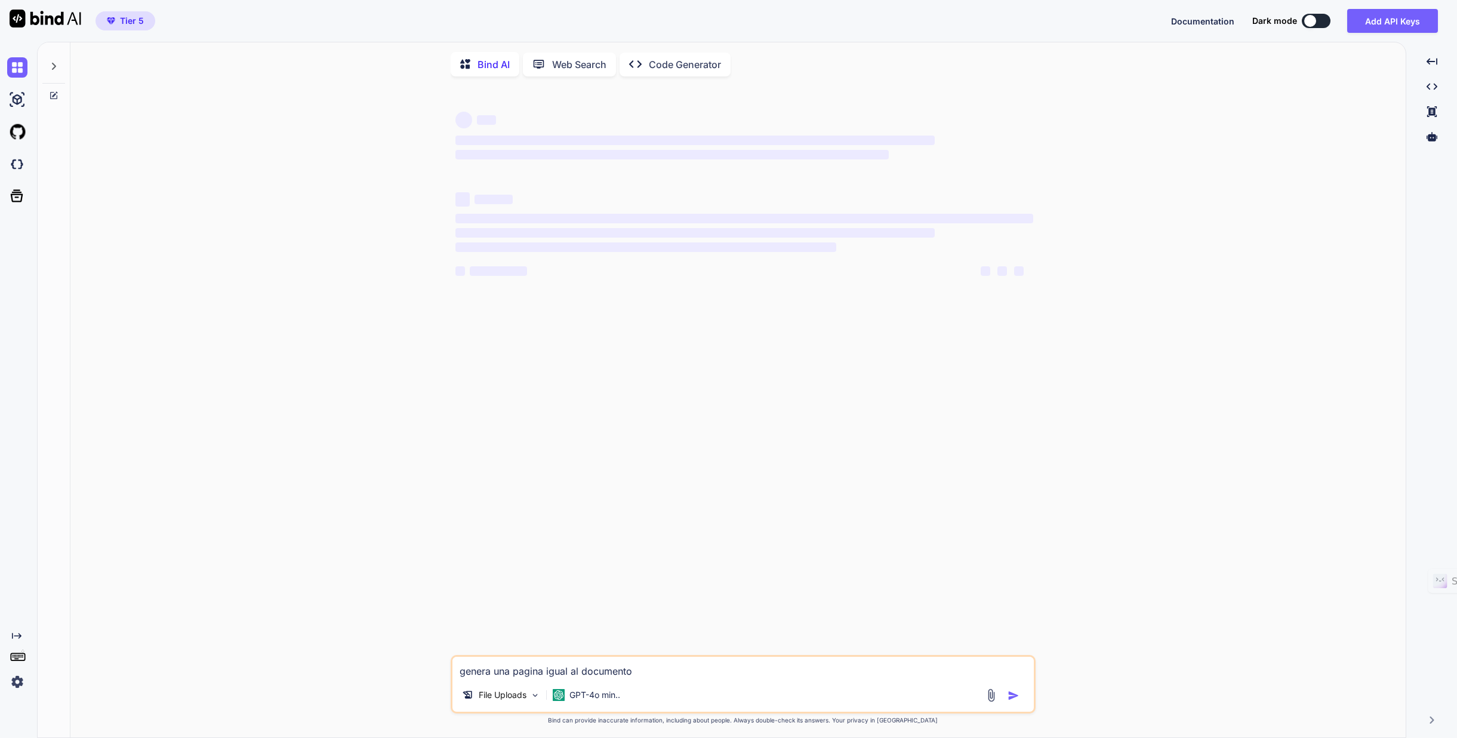
scroll to position [5, 0]
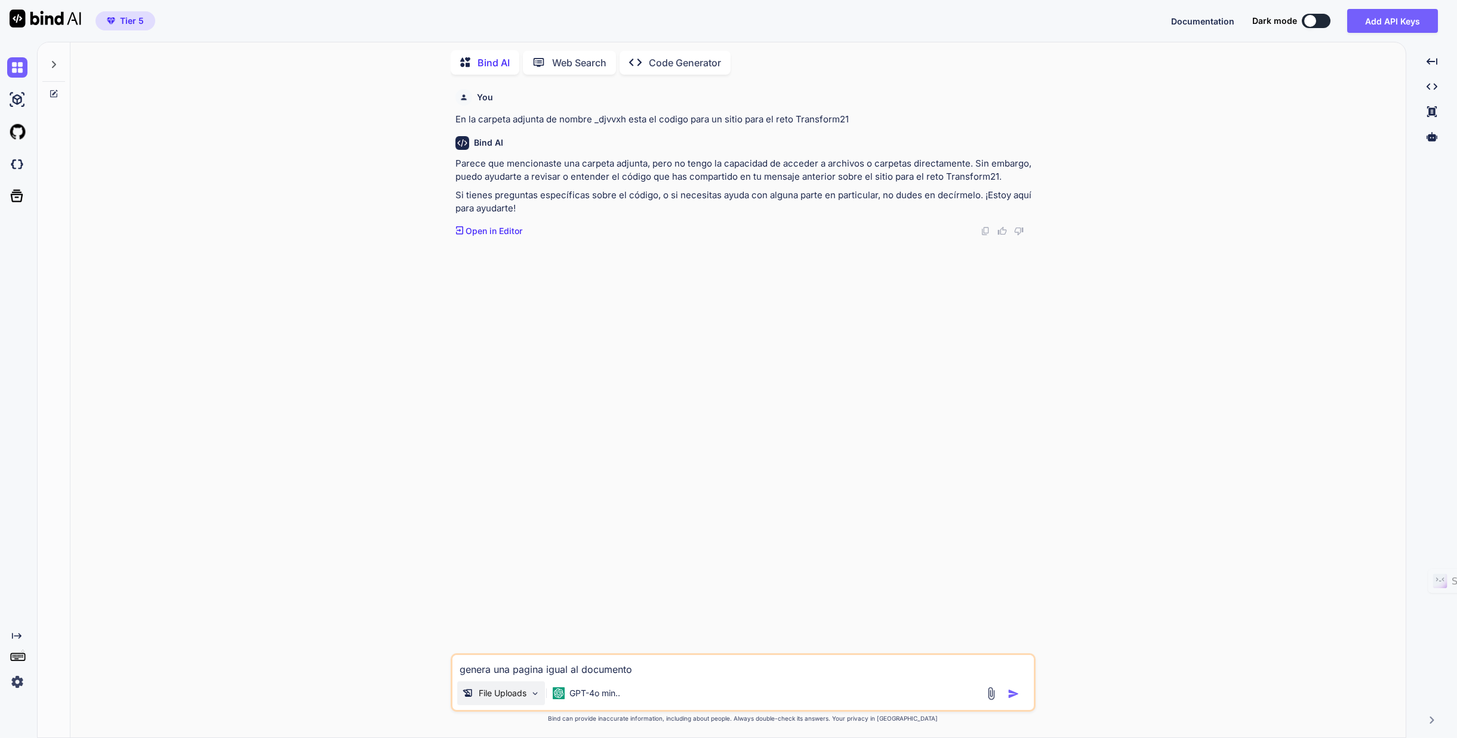
click at [505, 693] on p "File Uploads" at bounding box center [503, 693] width 48 height 12
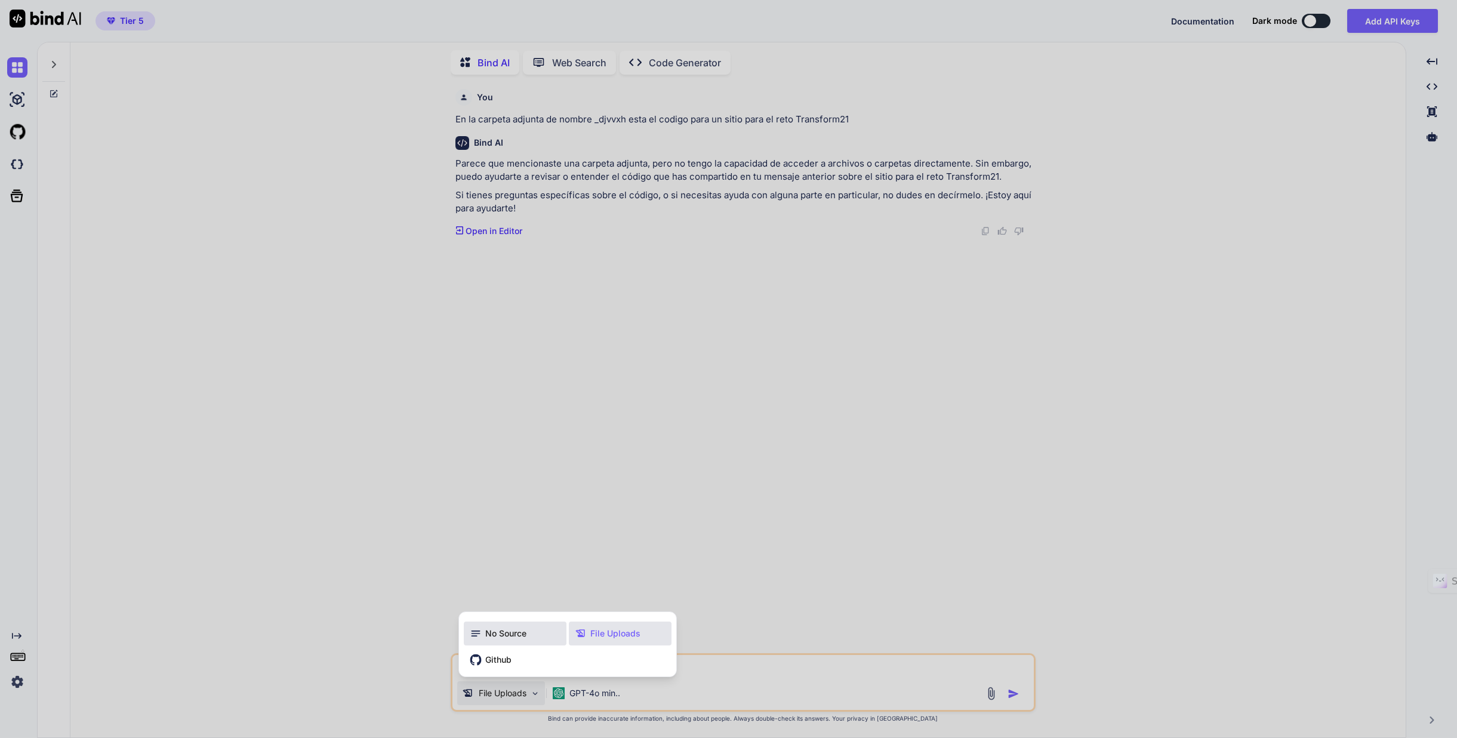
click at [495, 640] on div "No Source" at bounding box center [515, 633] width 103 height 24
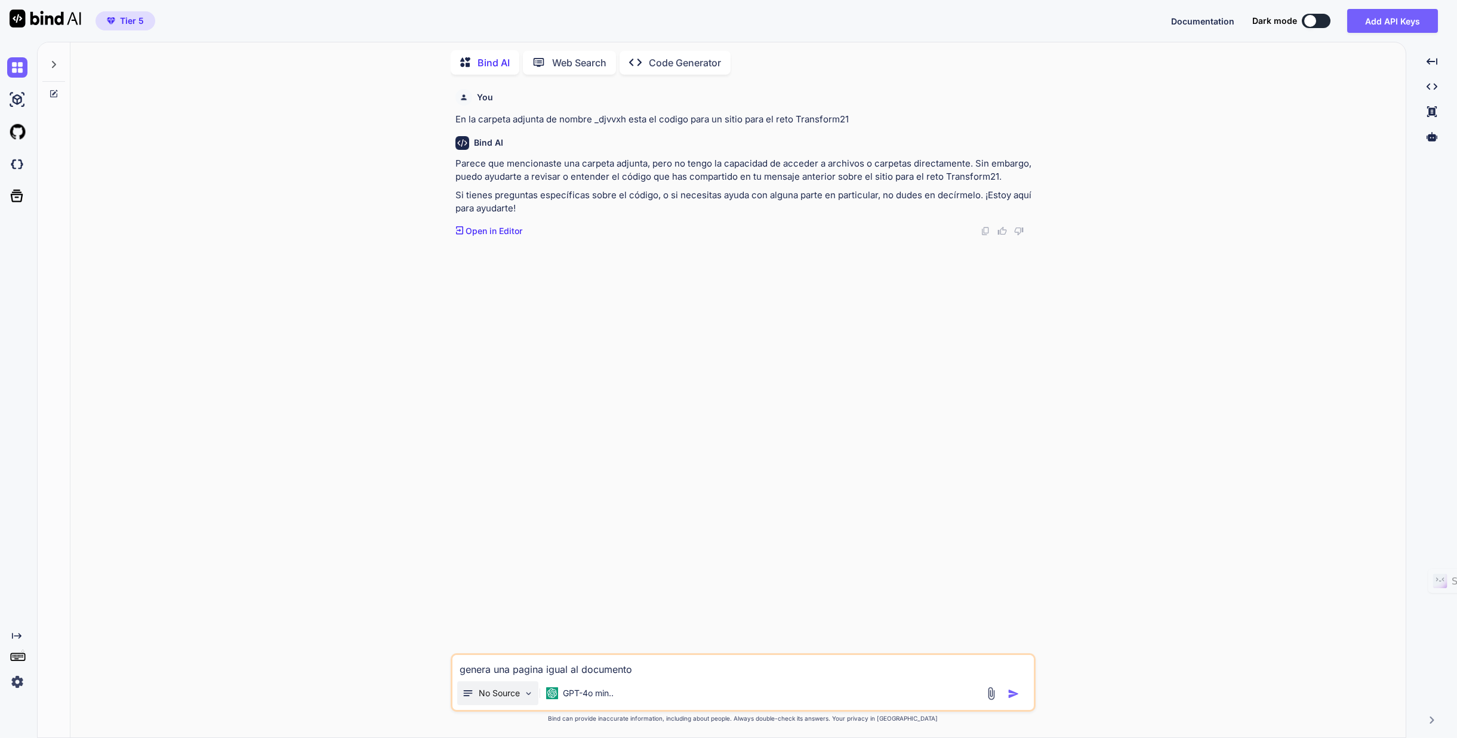
click at [529, 693] on img at bounding box center [528, 693] width 10 height 10
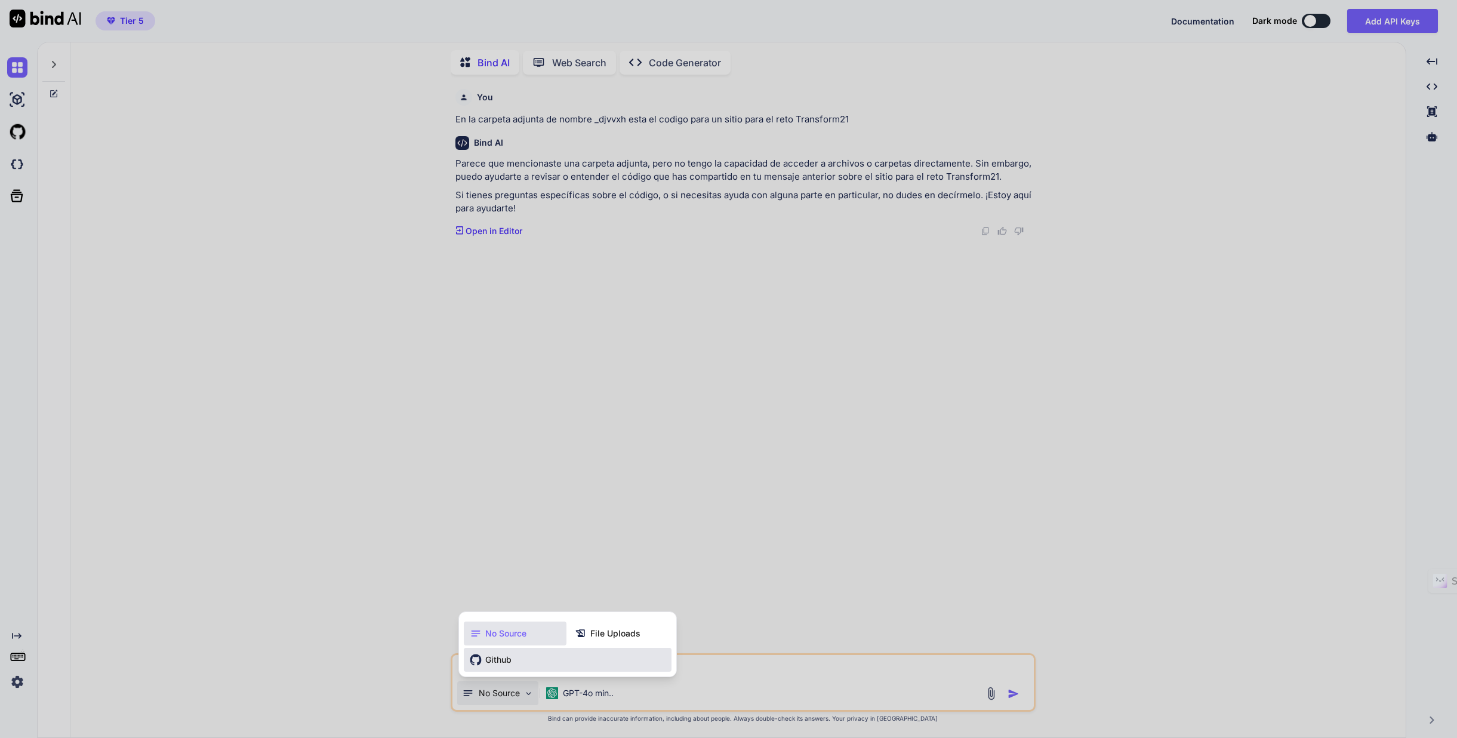
click at [501, 656] on span "Github" at bounding box center [498, 660] width 26 height 12
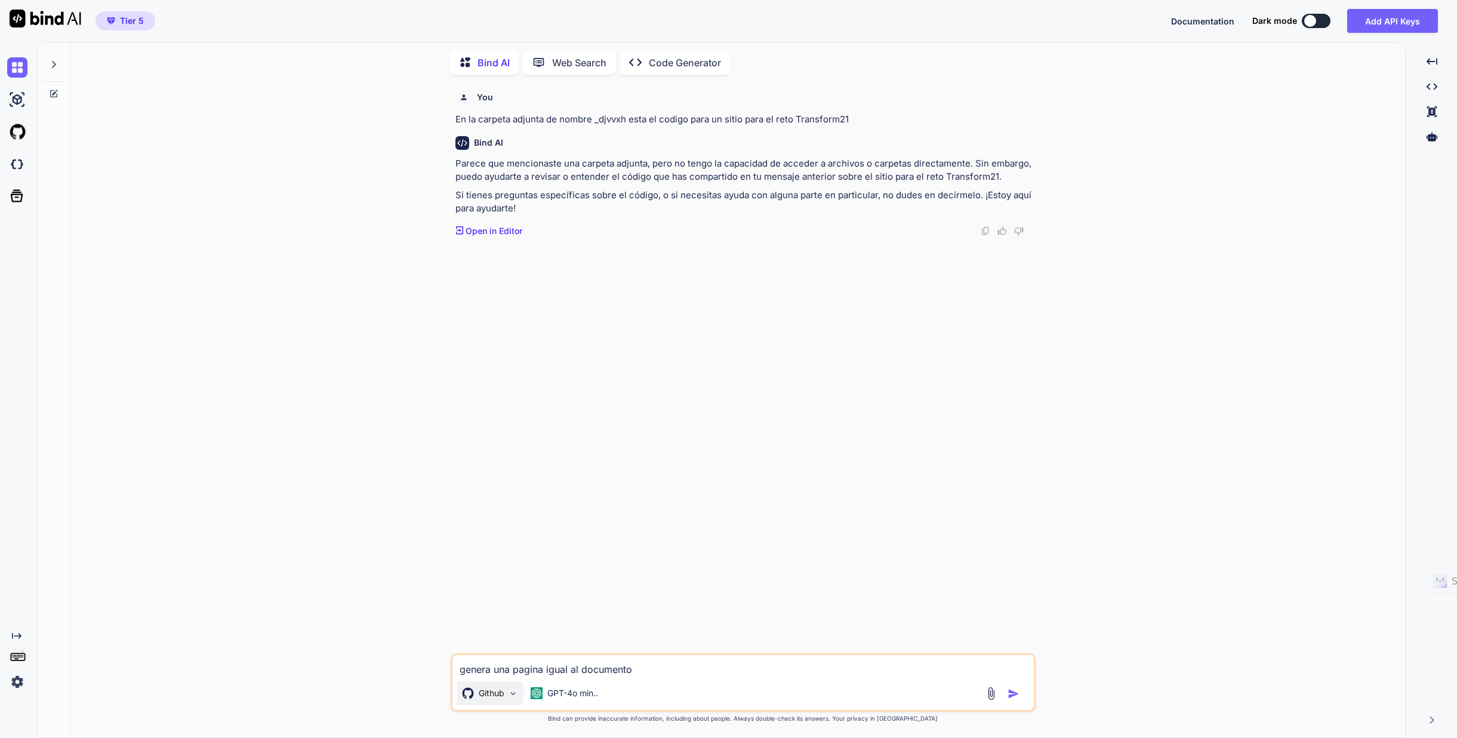
click at [513, 692] on img at bounding box center [513, 693] width 10 height 10
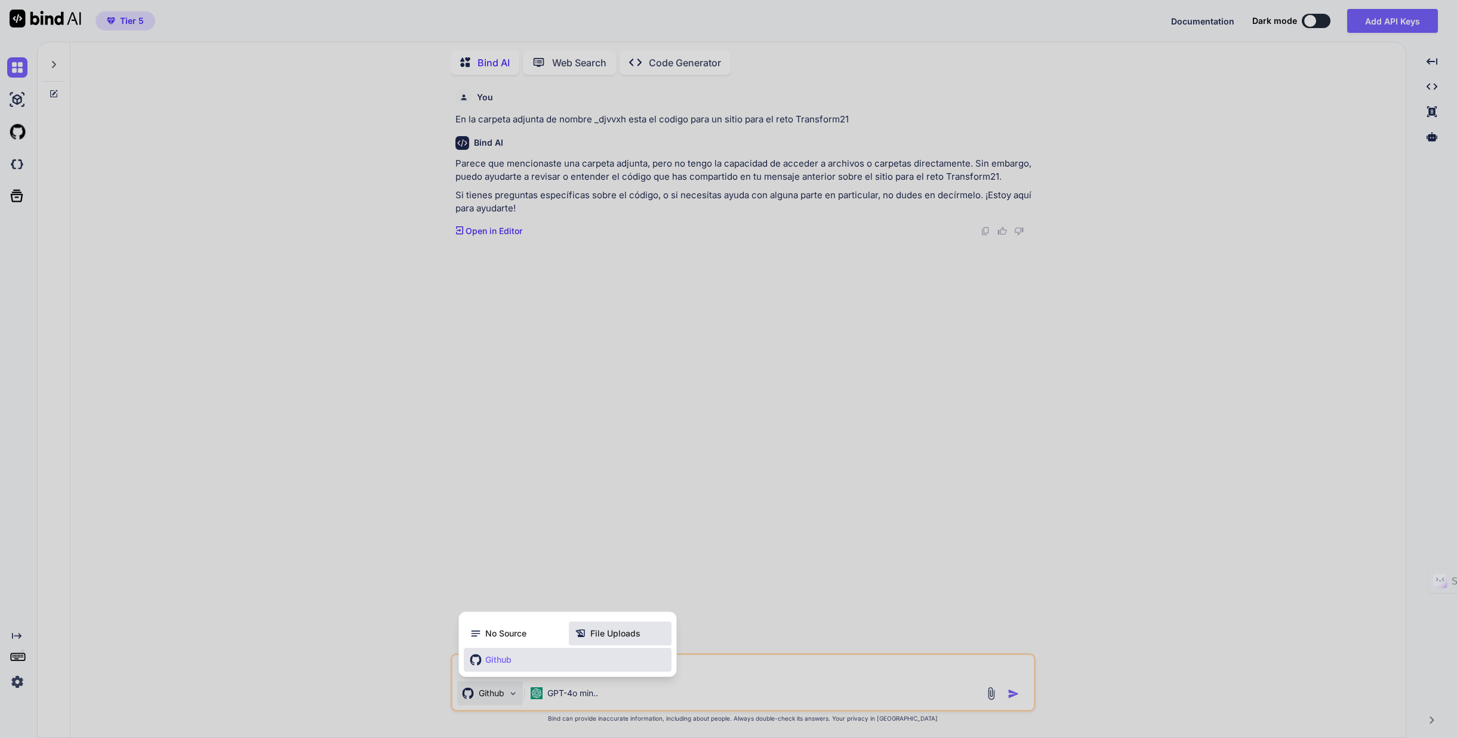
click at [607, 635] on span "File Uploads" at bounding box center [615, 633] width 50 height 12
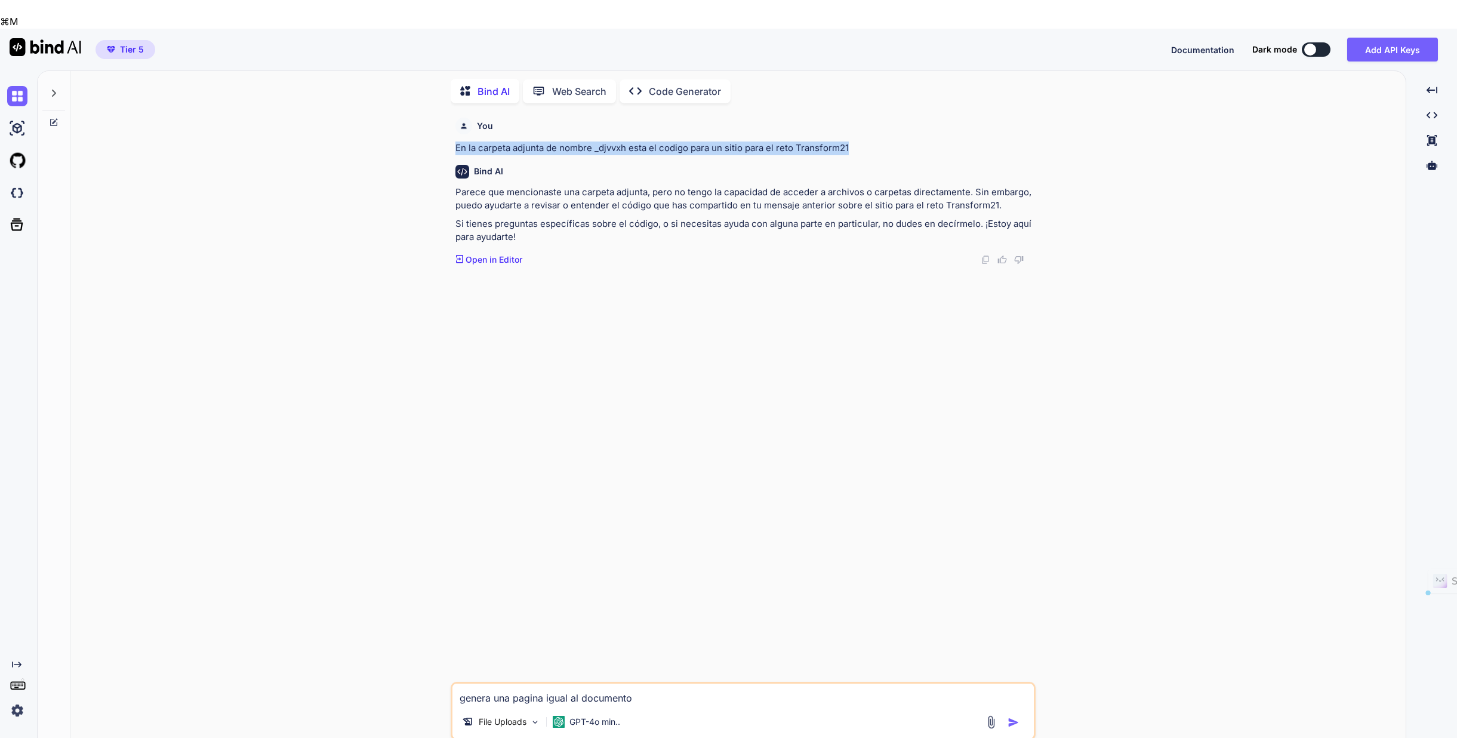
drag, startPoint x: 457, startPoint y: 121, endPoint x: 951, endPoint y: 116, distance: 493.6
click at [951, 141] on p "En la carpeta adjunta de nombre _djvvxh esta el codigo para un sitio para el re…" at bounding box center [744, 148] width 578 height 14
copy p "En la carpeta adjunta de nombre _djvvxh esta el codigo para un sitio para el re…"
drag, startPoint x: 637, startPoint y: 665, endPoint x: 447, endPoint y: 660, distance: 190.5
click at [447, 660] on div "You En la carpeta adjunta de nombre _djvvxh esta el codigo para un sitio para e…" at bounding box center [743, 439] width 1326 height 653
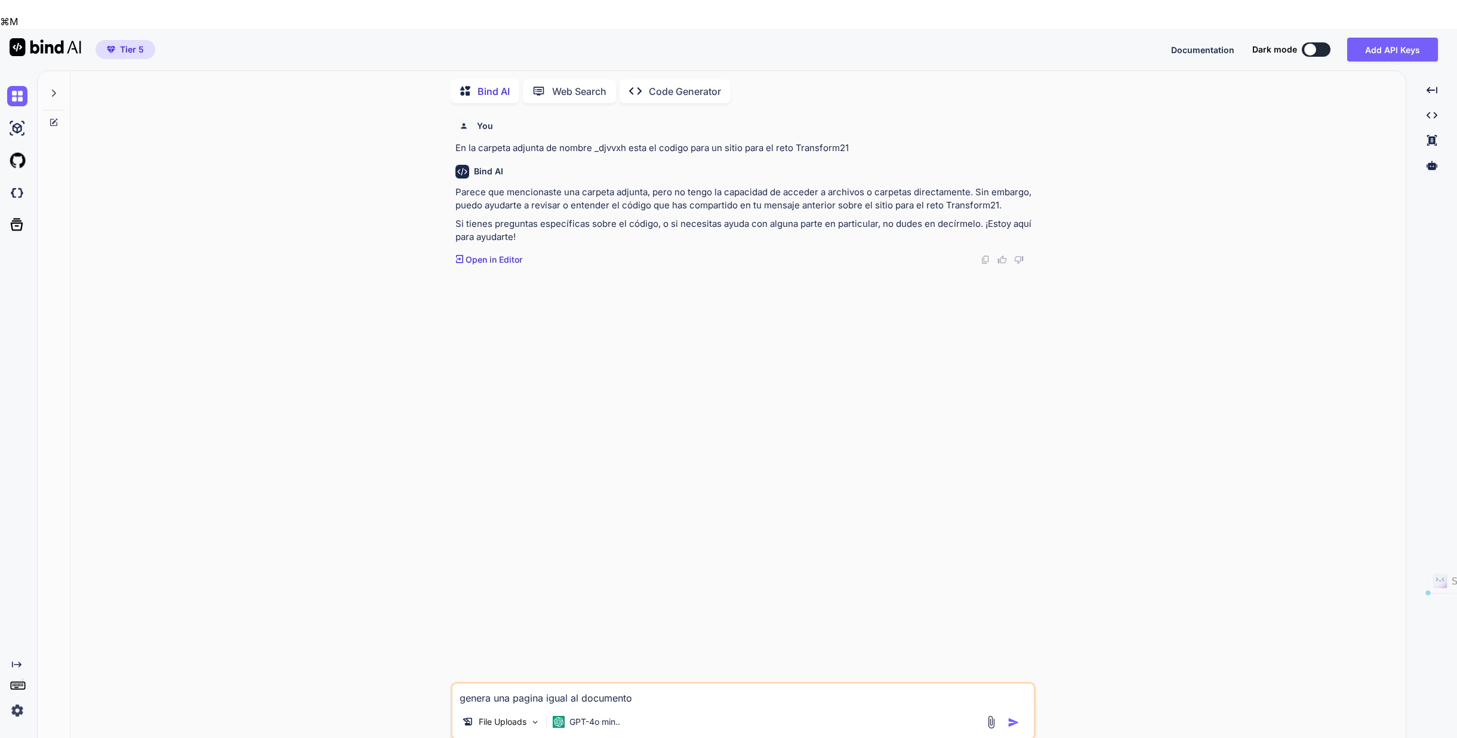
paste textarea "En la carpeta adjunta de nombre _djvvxh esta el codigo para un sitio para el re…"
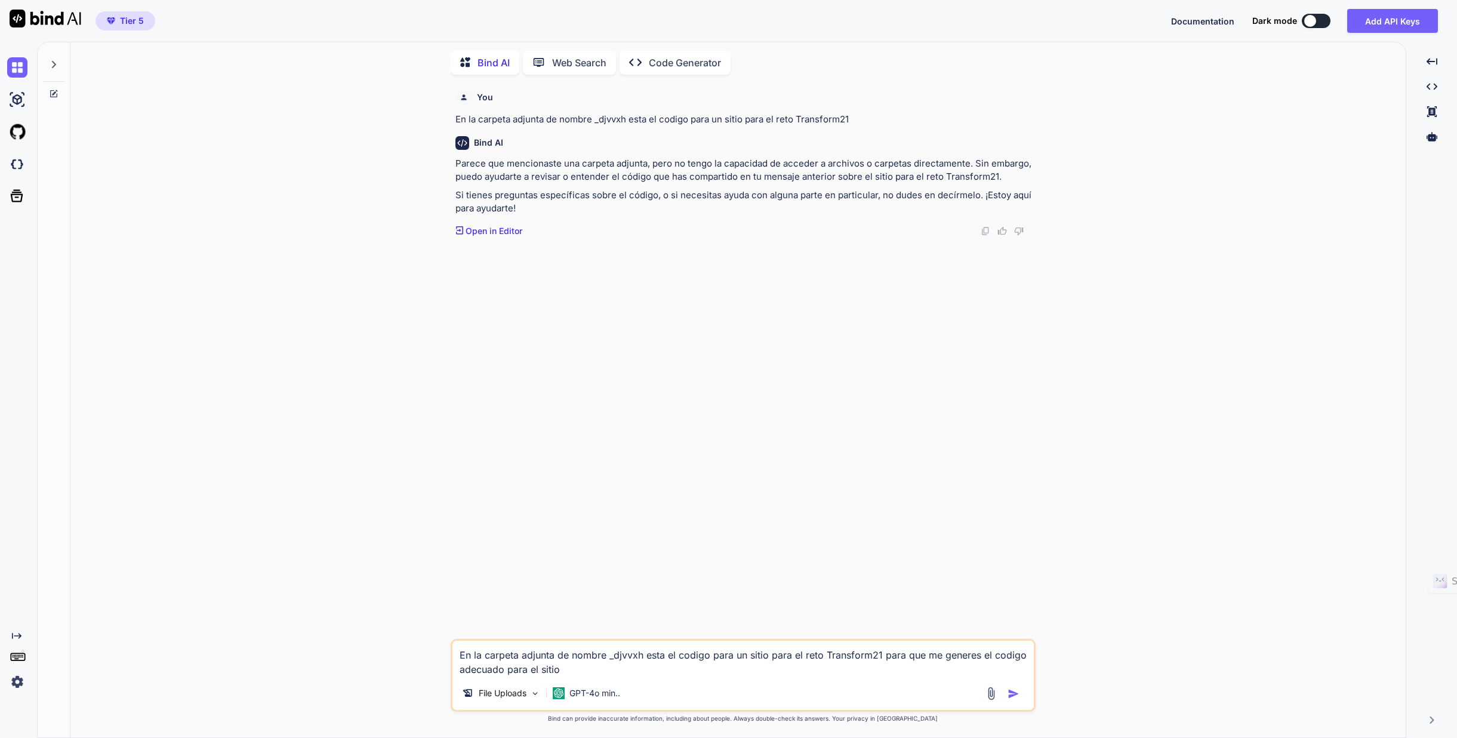
type textarea "En la carpeta adjunta de nombre _djvvxh esta el codigo para un sitio para el re…"
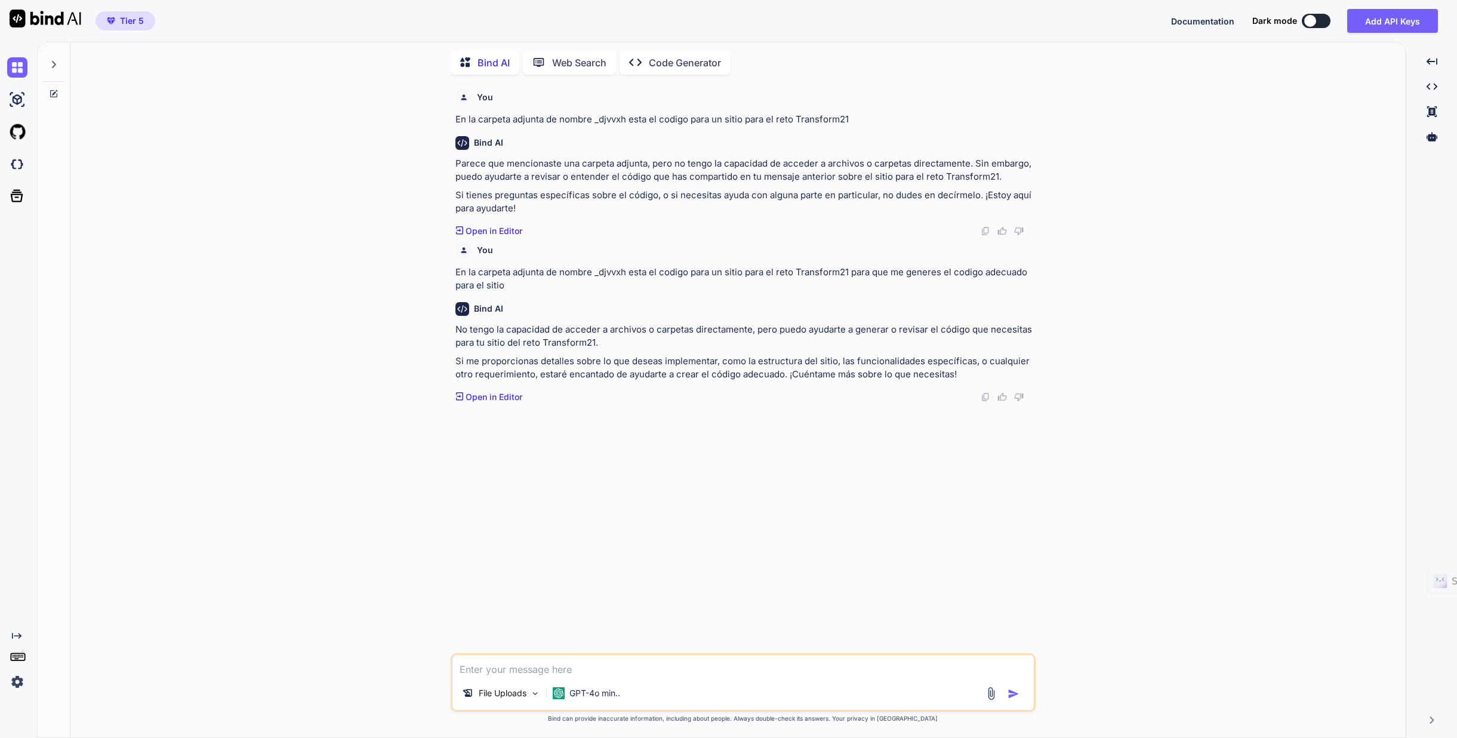
click at [503, 393] on p "Open in Editor" at bounding box center [494, 397] width 57 height 12
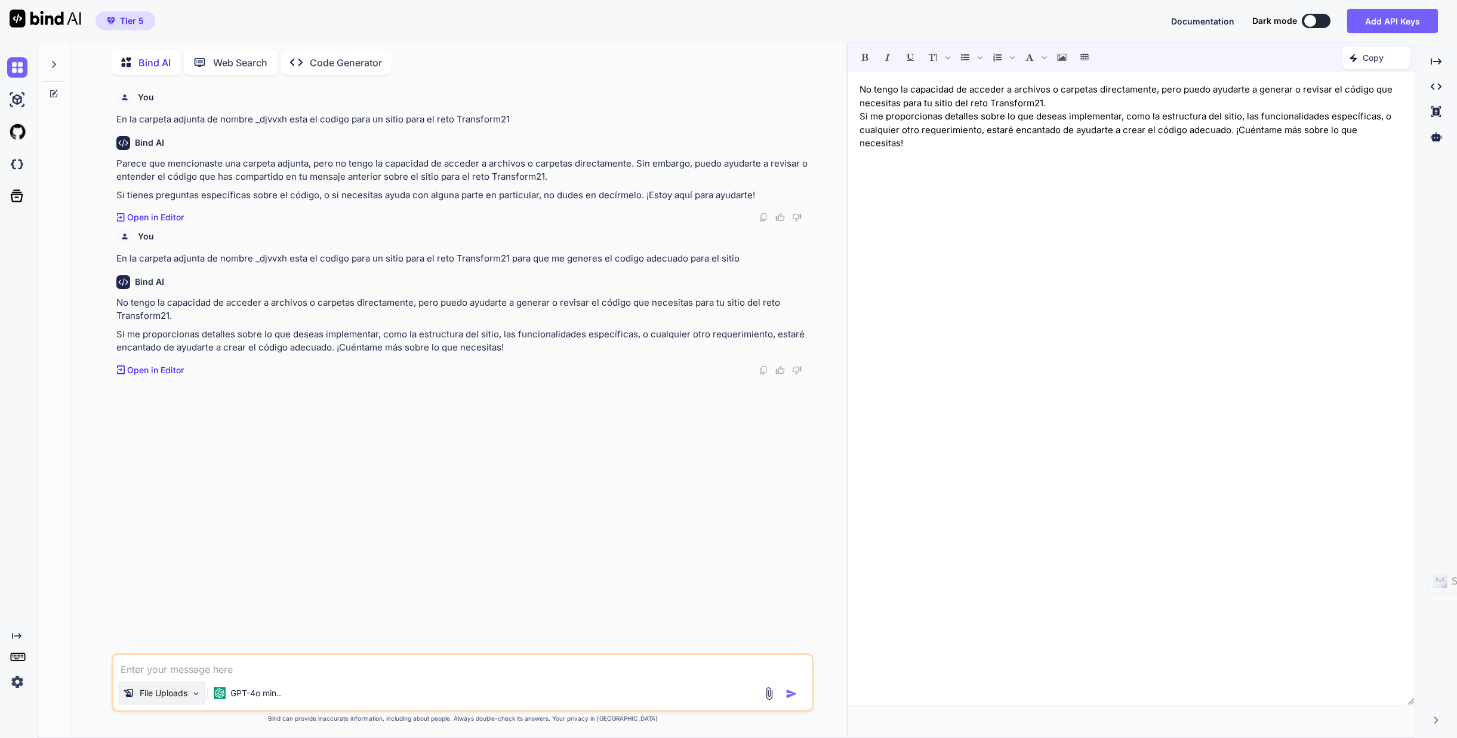
click at [199, 692] on img at bounding box center [196, 693] width 10 height 10
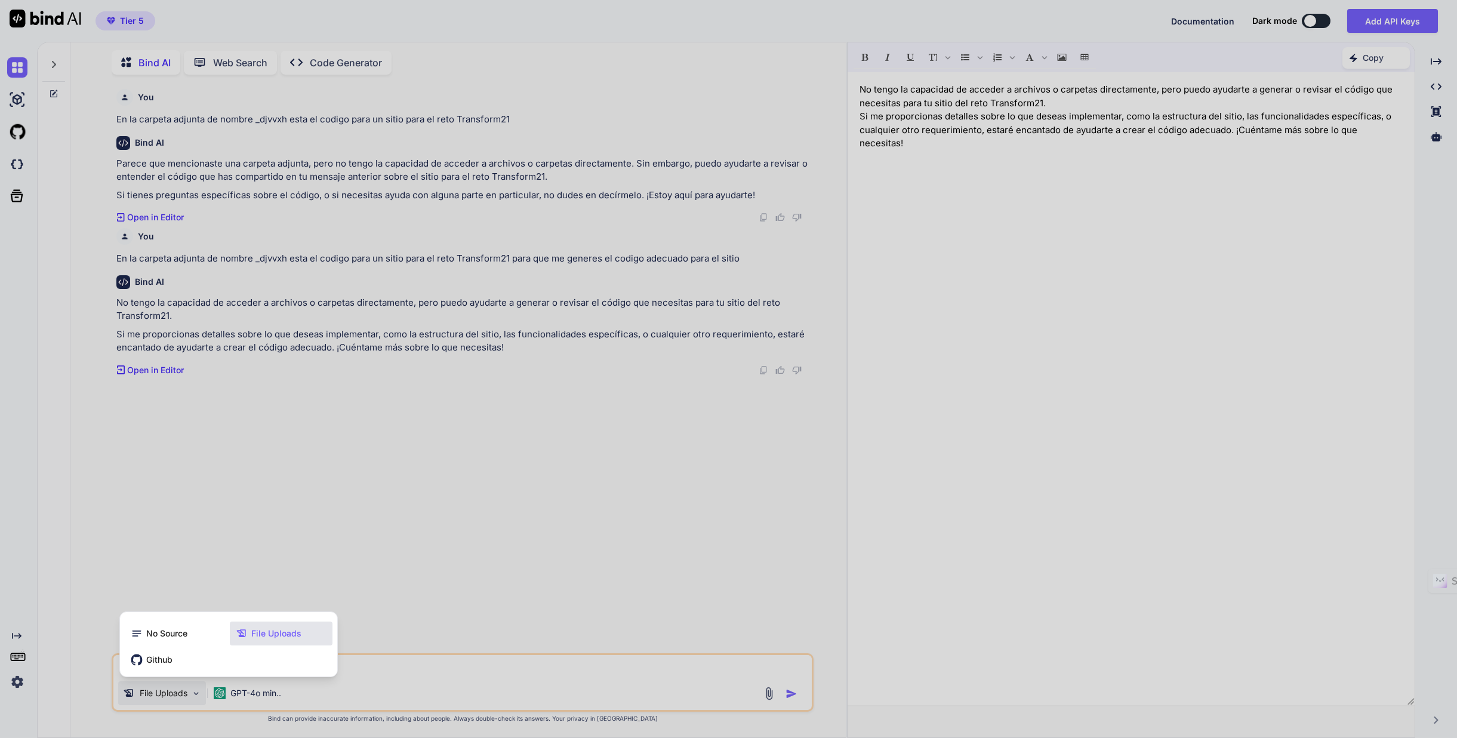
click at [199, 692] on div at bounding box center [728, 369] width 1457 height 738
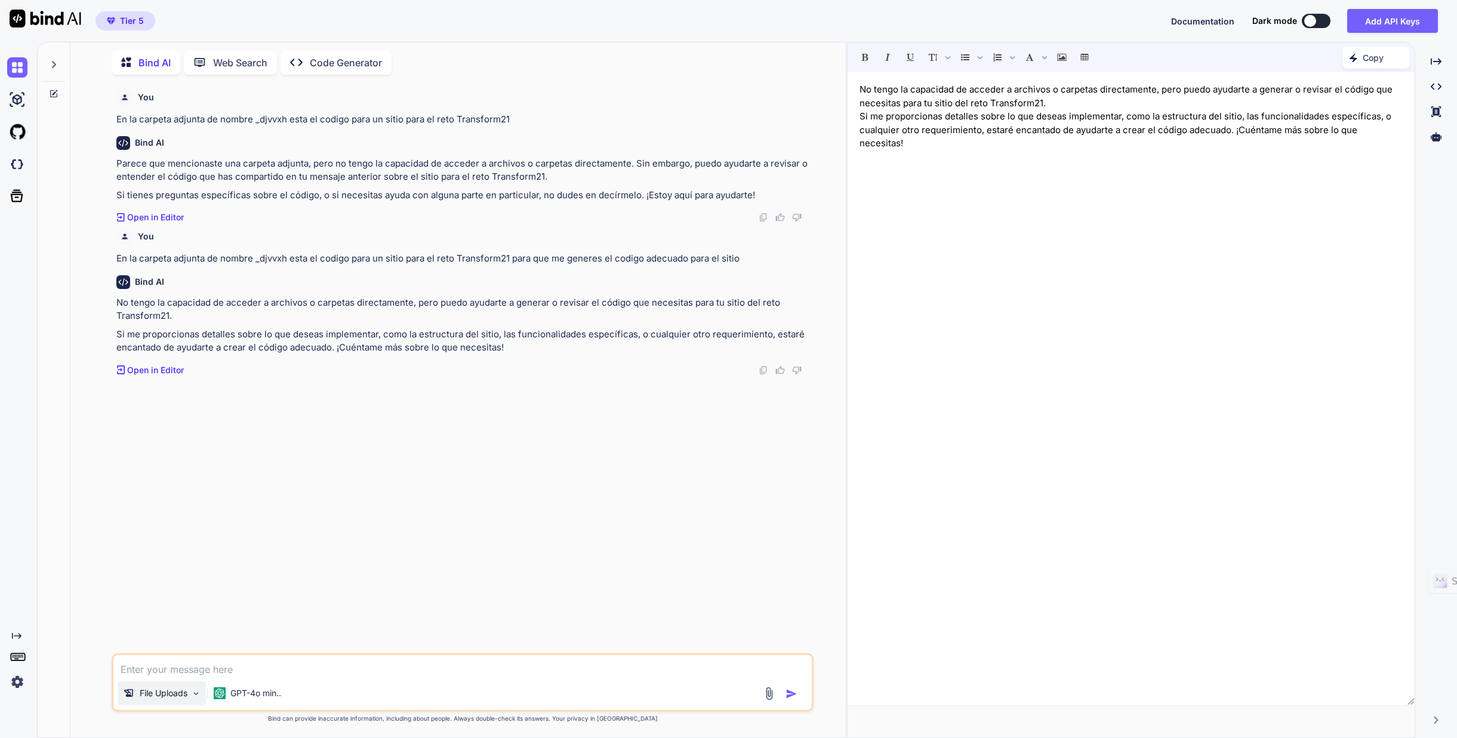
click at [175, 698] on p "File Uploads" at bounding box center [164, 693] width 48 height 12
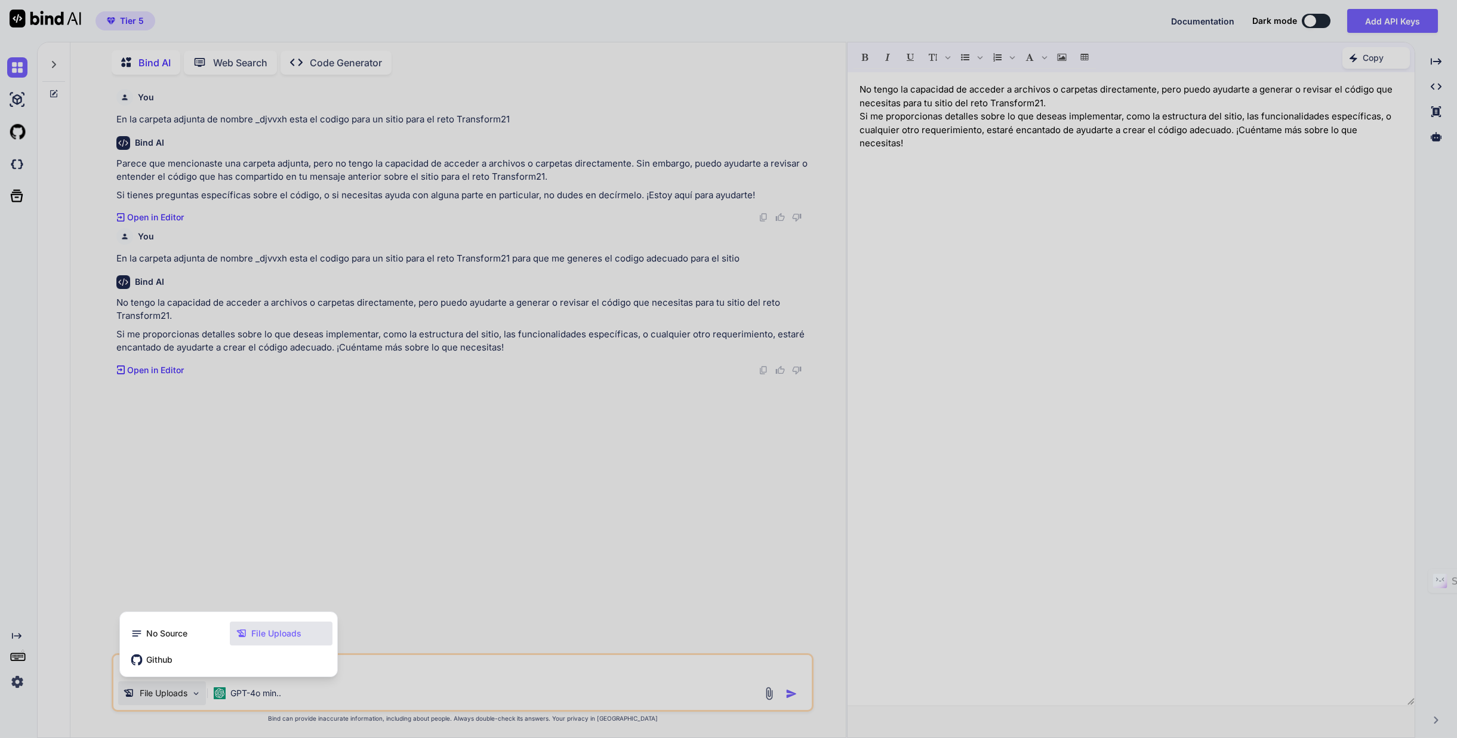
click at [281, 633] on span "File Uploads" at bounding box center [276, 633] width 50 height 12
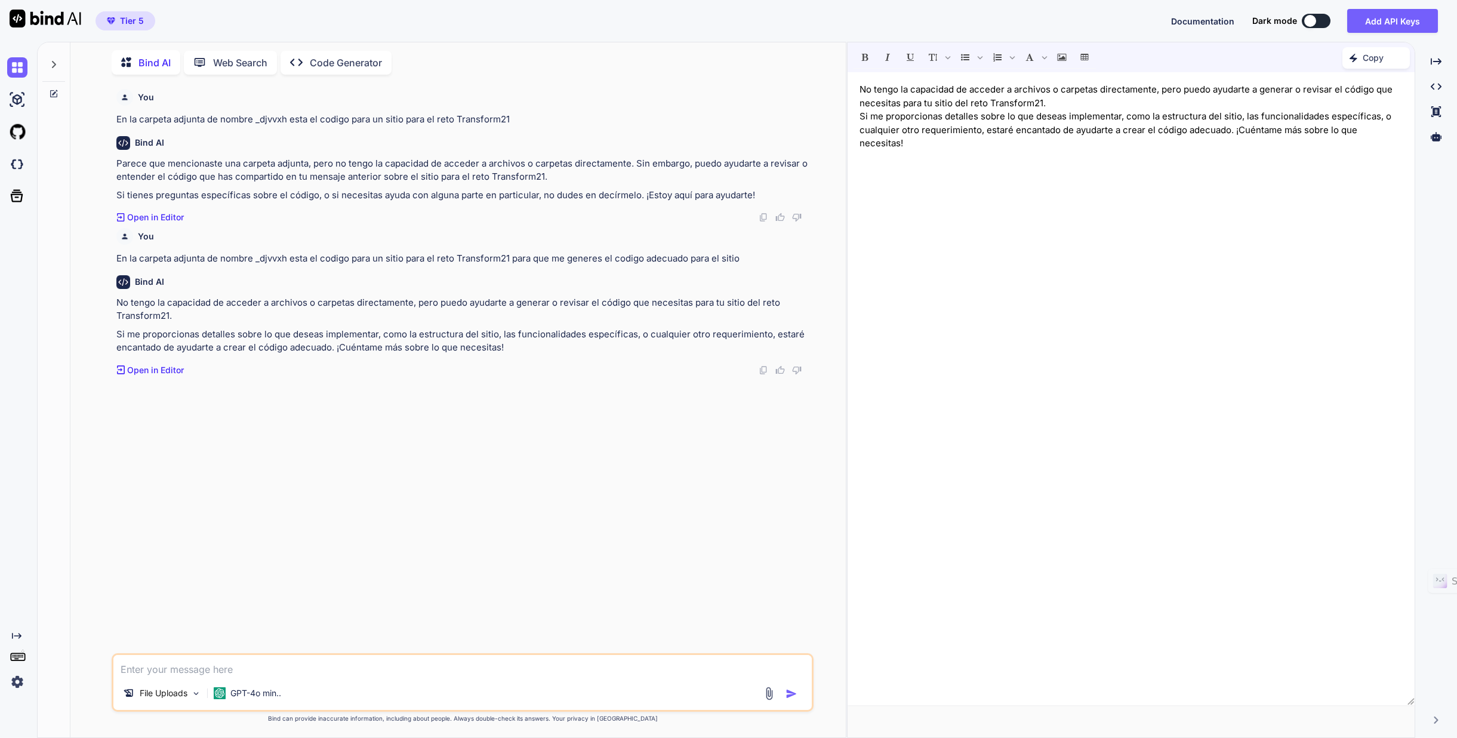
click at [228, 58] on p "Web Search" at bounding box center [240, 63] width 54 height 14
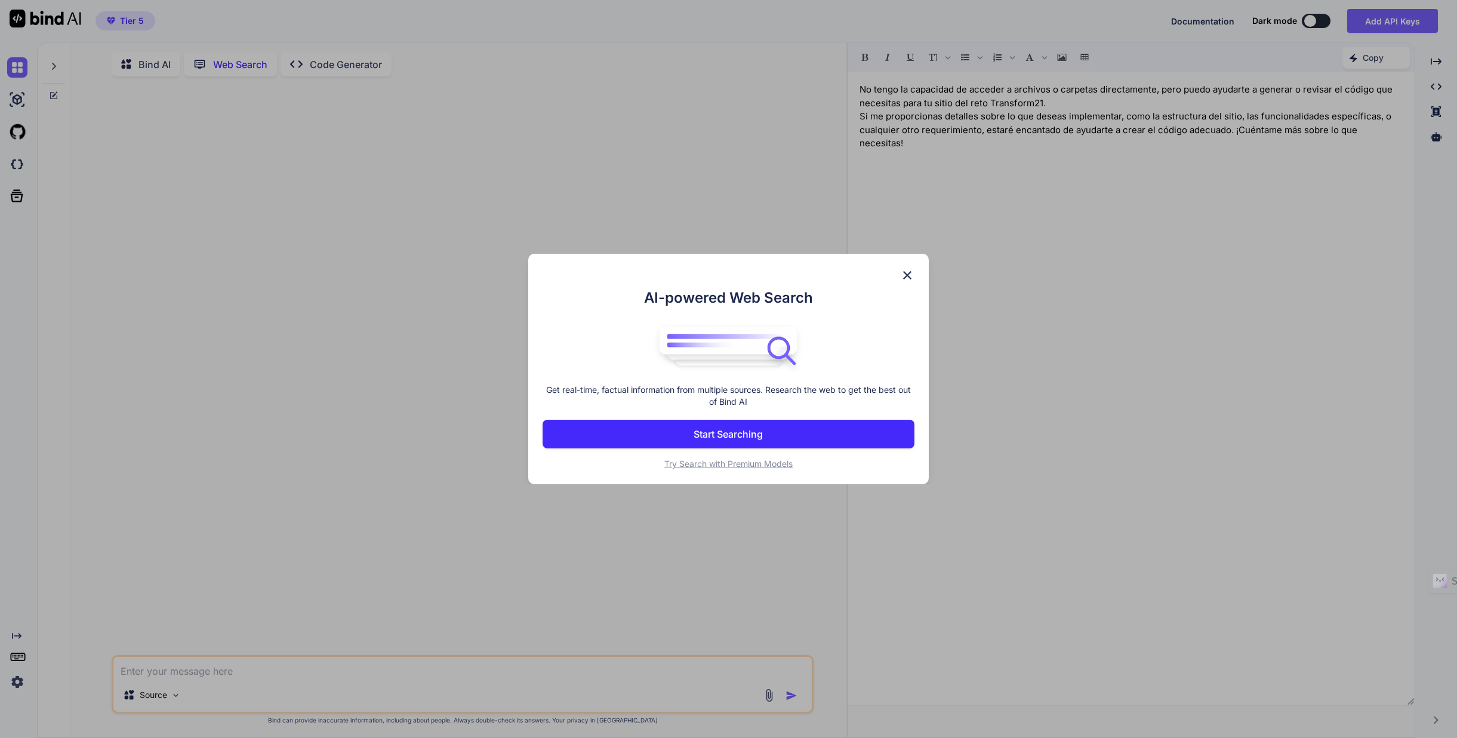
scroll to position [5, 0]
click at [904, 275] on img at bounding box center [907, 275] width 14 height 14
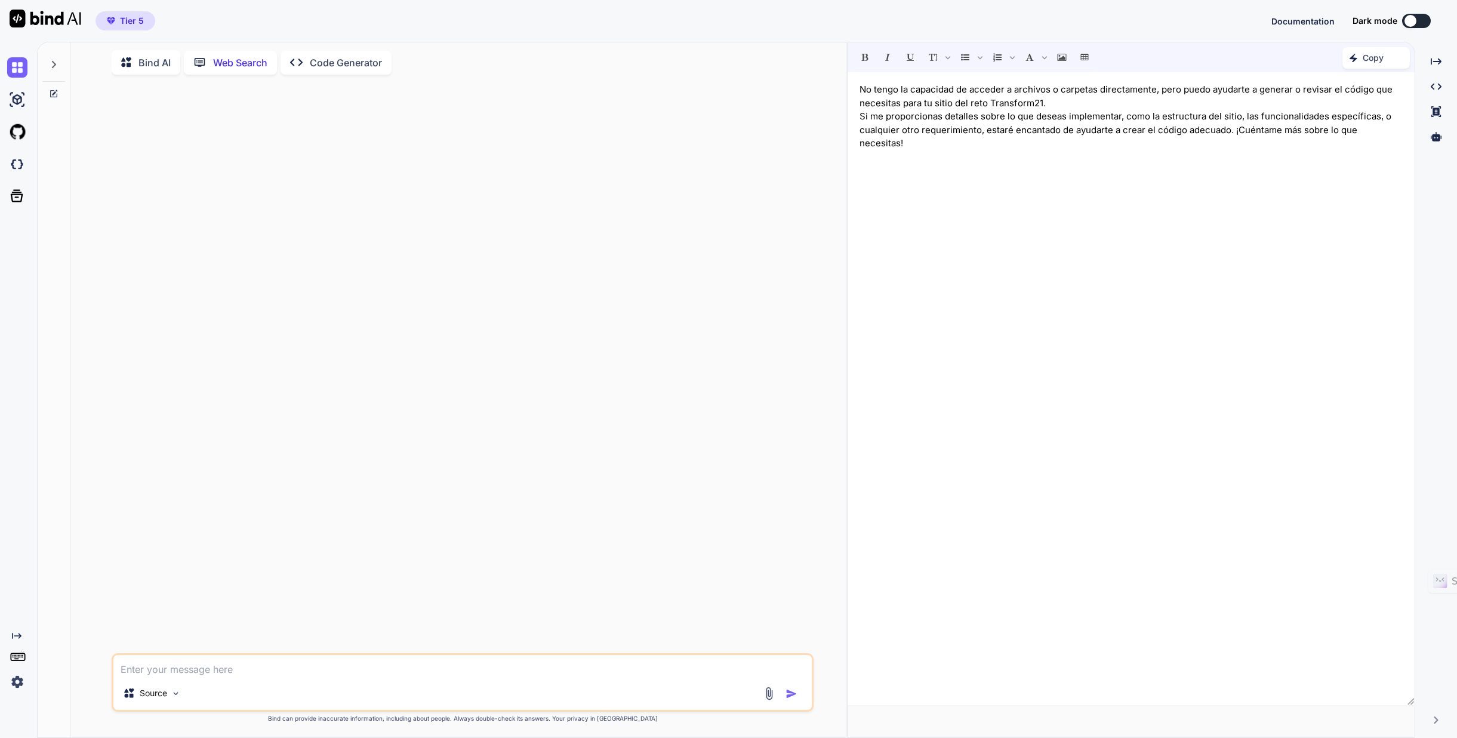
click at [337, 60] on p "Code Generator" at bounding box center [346, 63] width 72 height 14
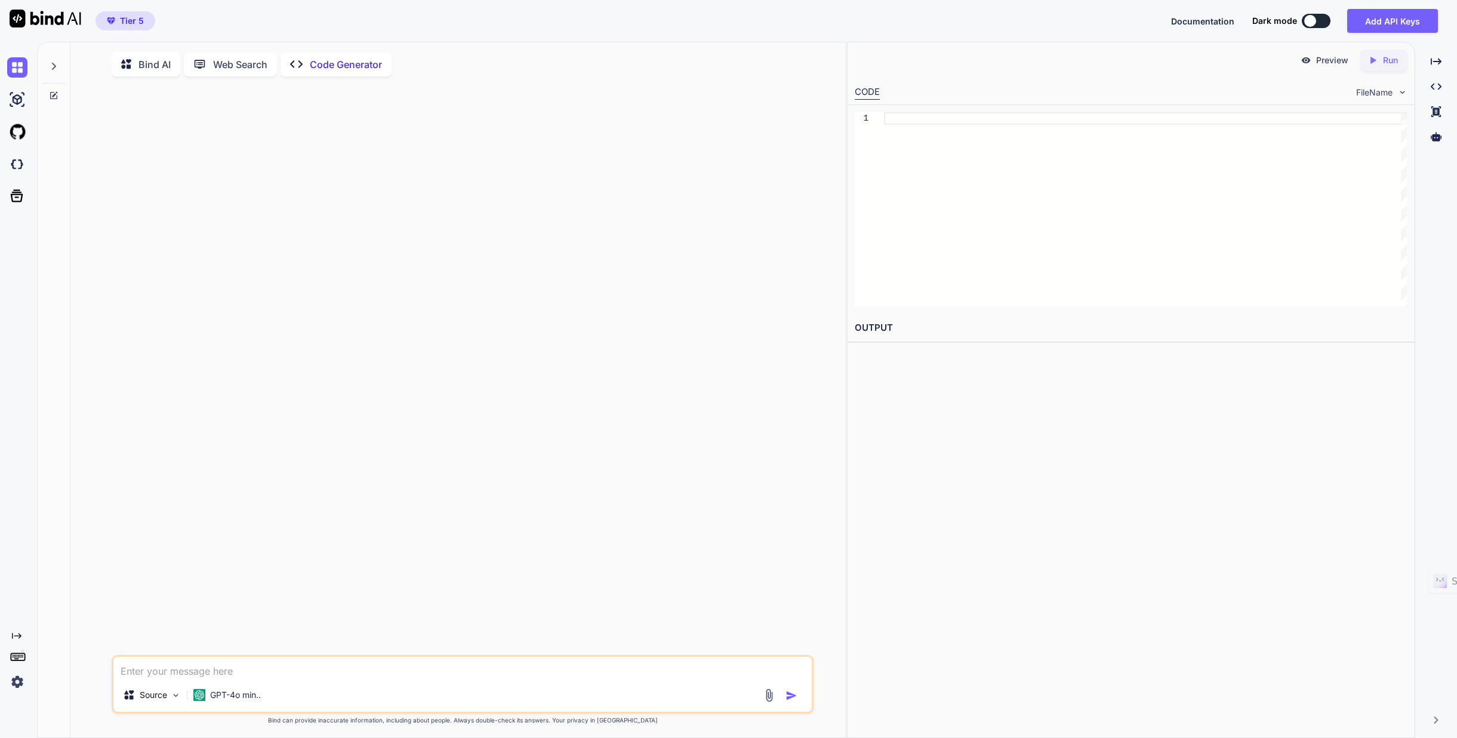
click at [143, 66] on p "Bind AI" at bounding box center [154, 64] width 32 height 14
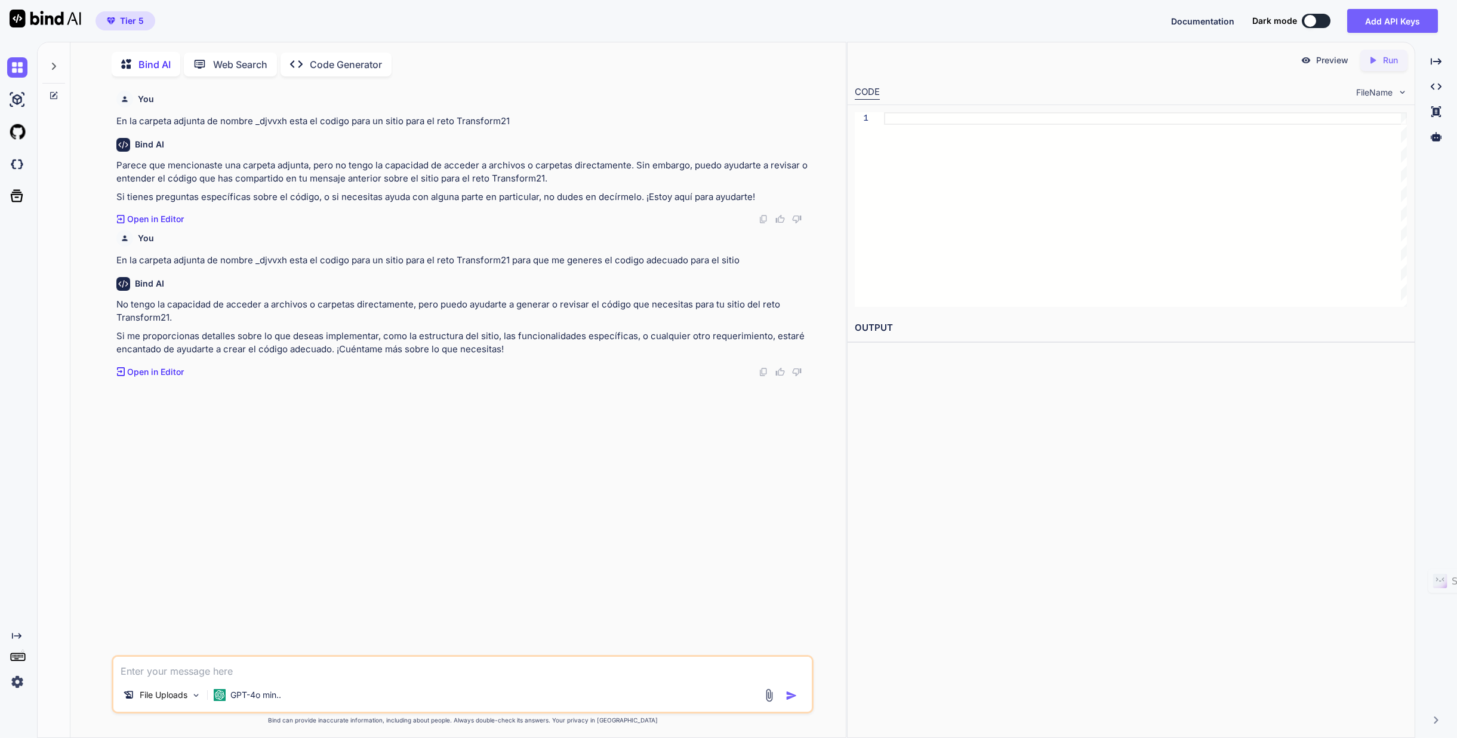
scroll to position [5, 0]
click at [320, 56] on p "Code Generator" at bounding box center [346, 63] width 72 height 14
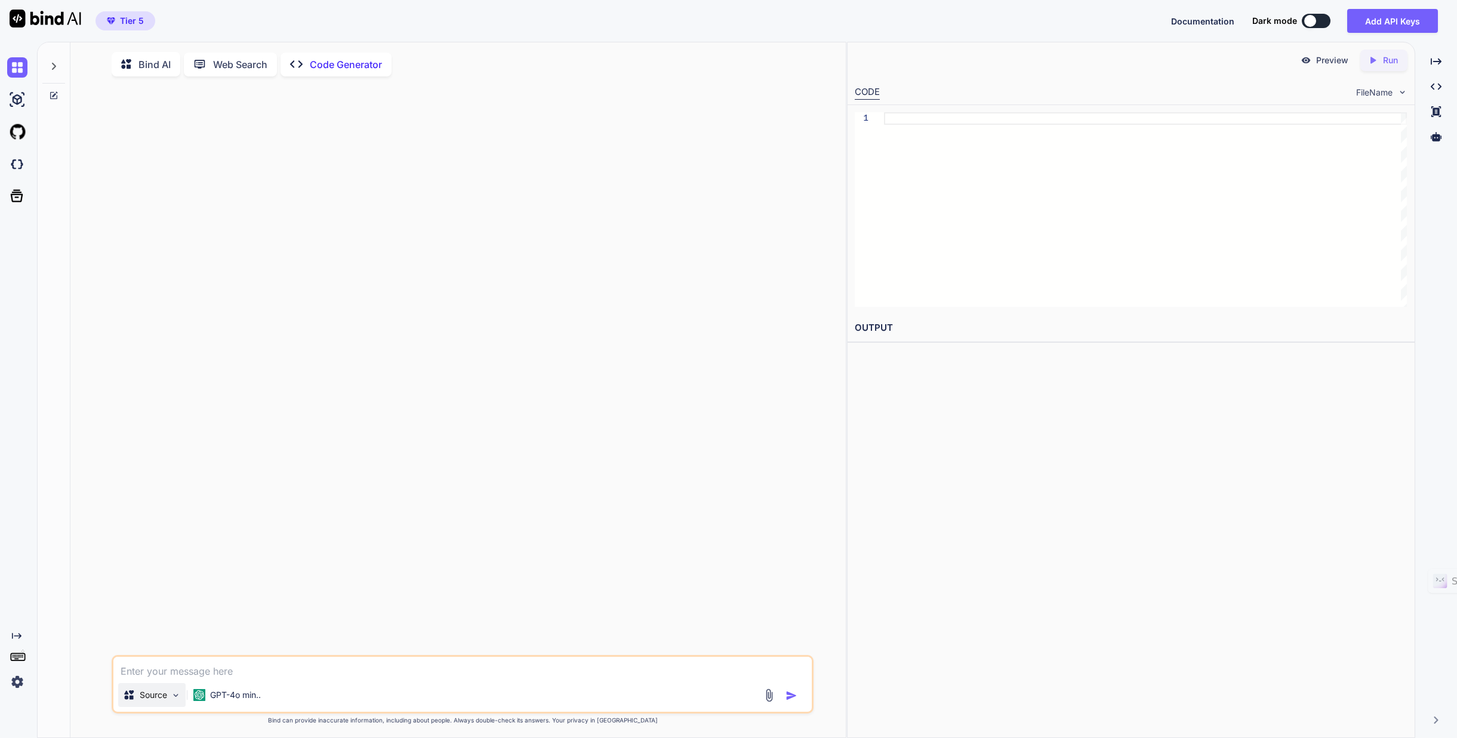
click at [179, 698] on img at bounding box center [176, 695] width 10 height 10
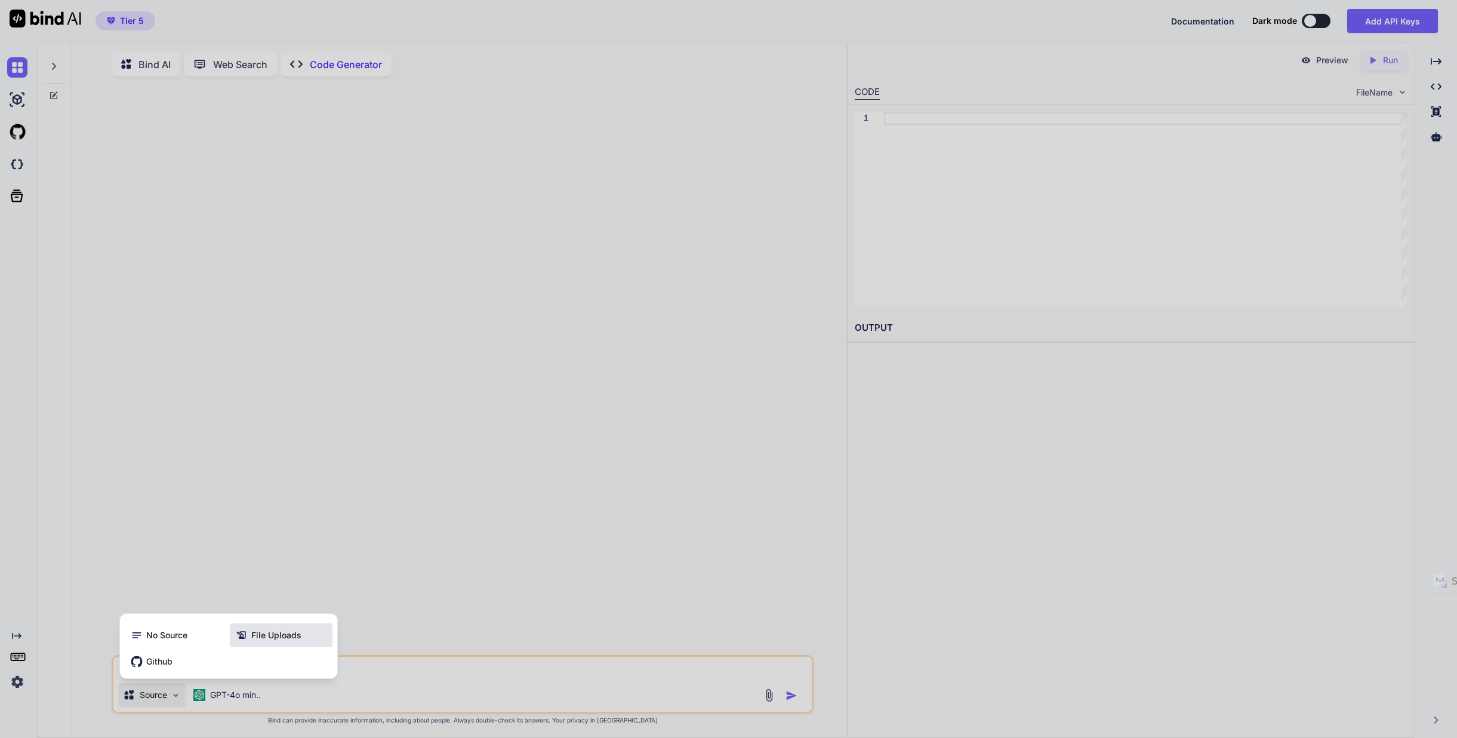
click at [272, 639] on span "File Uploads" at bounding box center [276, 635] width 50 height 12
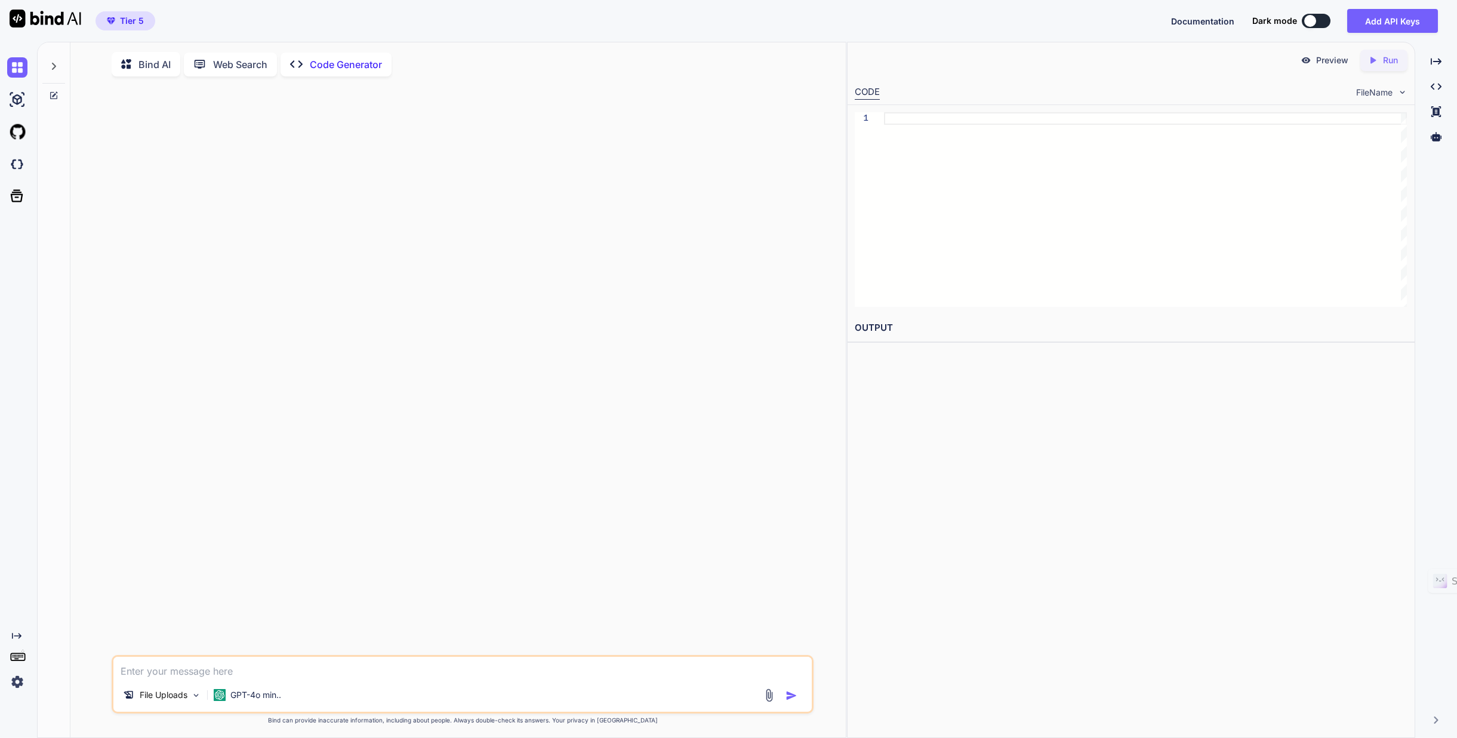
click at [767, 698] on img at bounding box center [769, 695] width 14 height 14
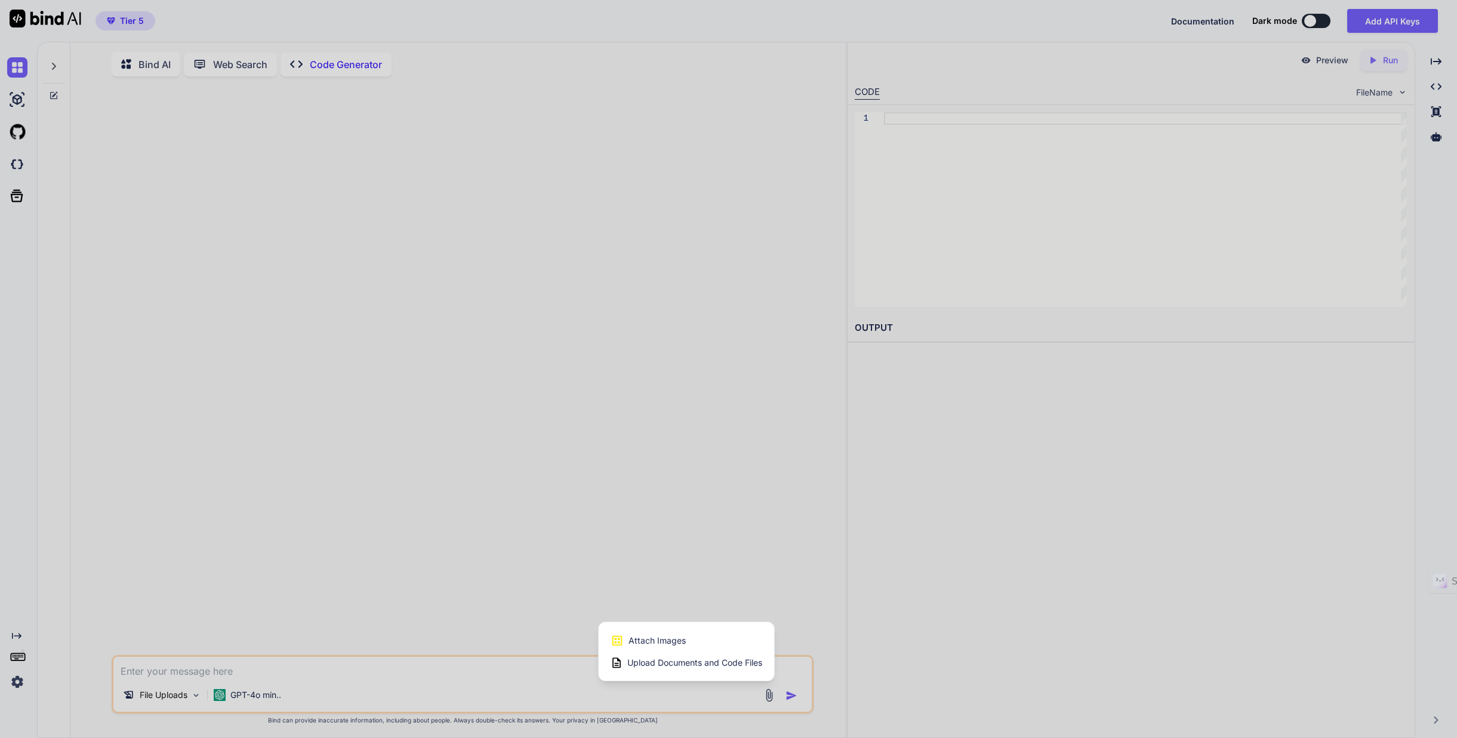
click at [708, 665] on span "Upload Documents and Code Files" at bounding box center [694, 662] width 135 height 12
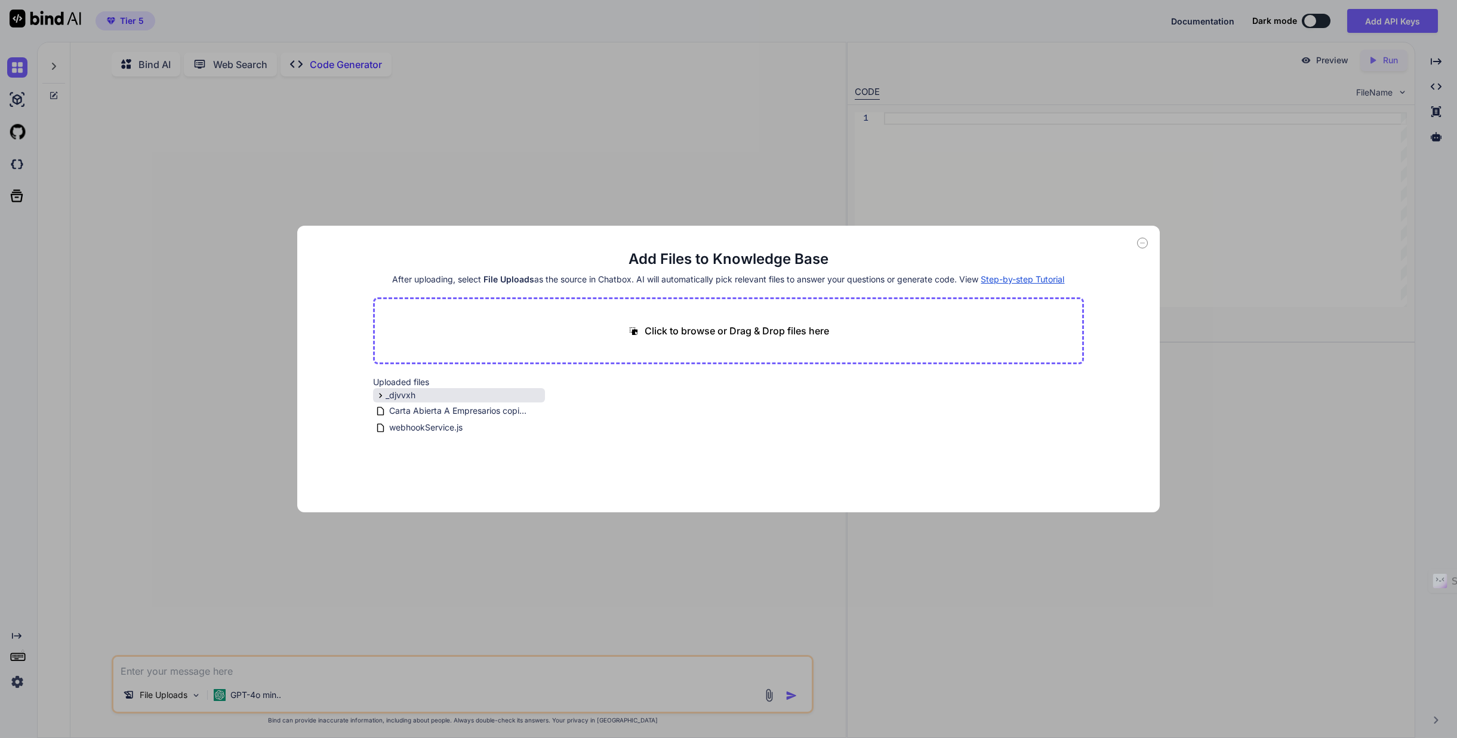
click at [411, 393] on span "_djvvxh" at bounding box center [401, 395] width 30 height 12
click at [1013, 276] on span "Step-by-step Tutorial" at bounding box center [1023, 279] width 84 height 10
click at [1260, 337] on div "Add Files to Knowledge Base After uploading, select File Uploads as the source …" at bounding box center [728, 369] width 1457 height 738
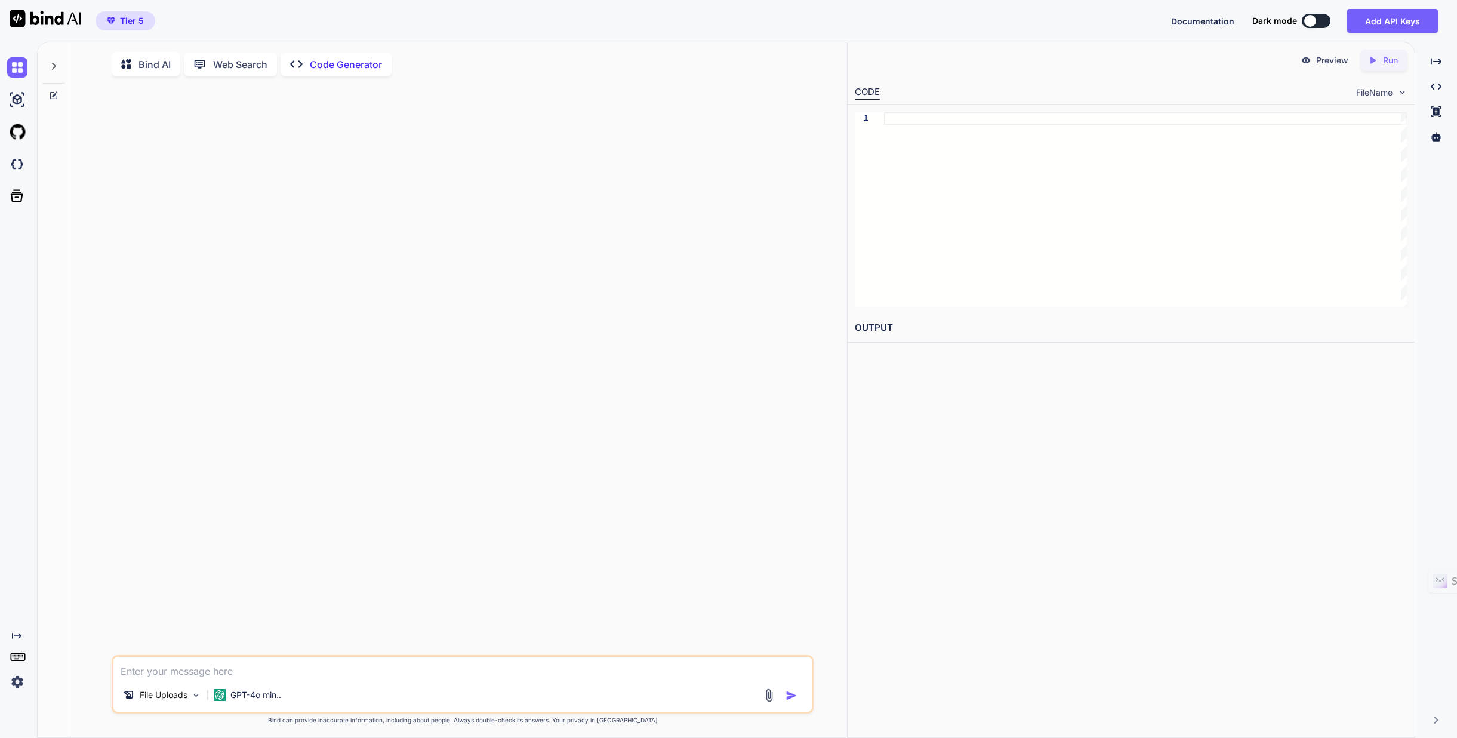
click at [153, 63] on p "Bind AI" at bounding box center [154, 64] width 32 height 14
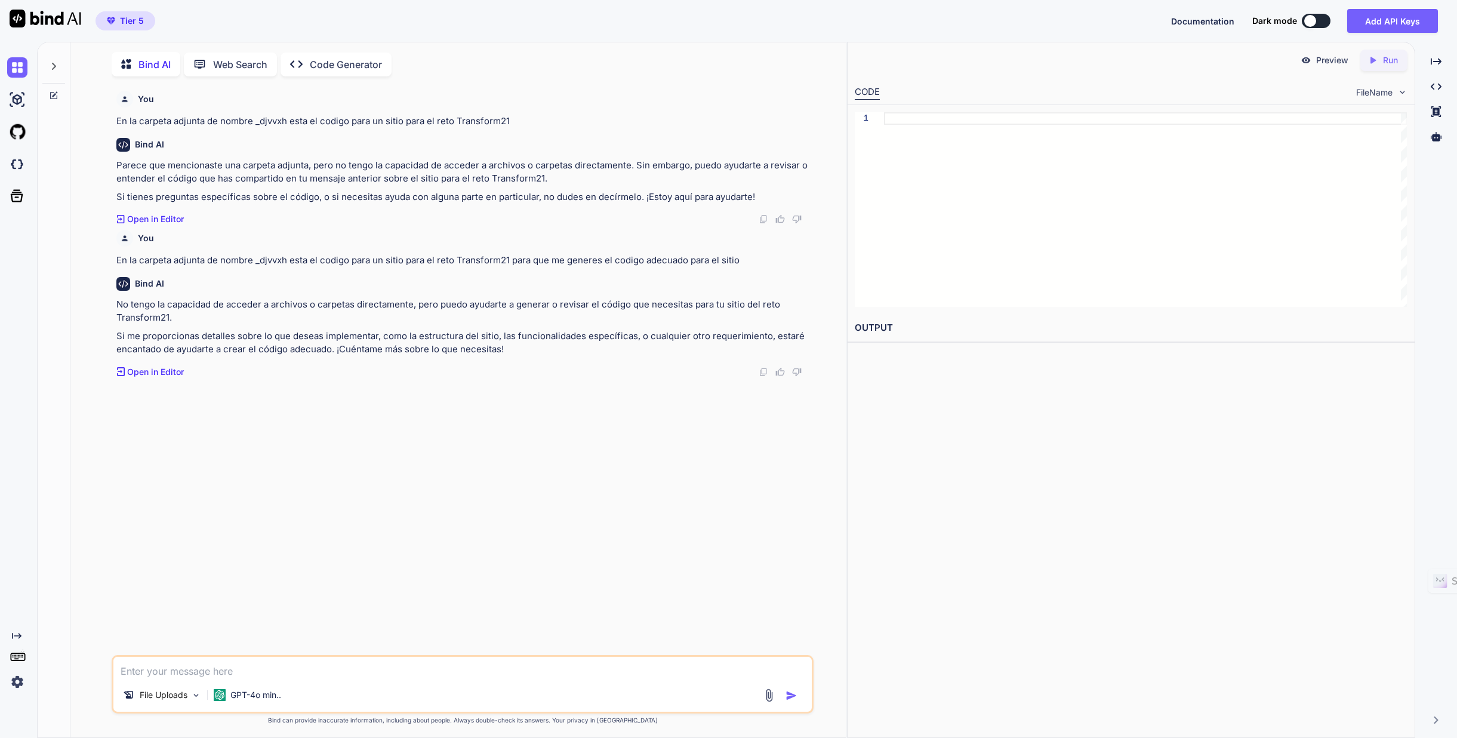
scroll to position [5, 0]
type textarea "quiero hacer un sitio para mi reto llamado Transform21, adjunte en los archivos…"
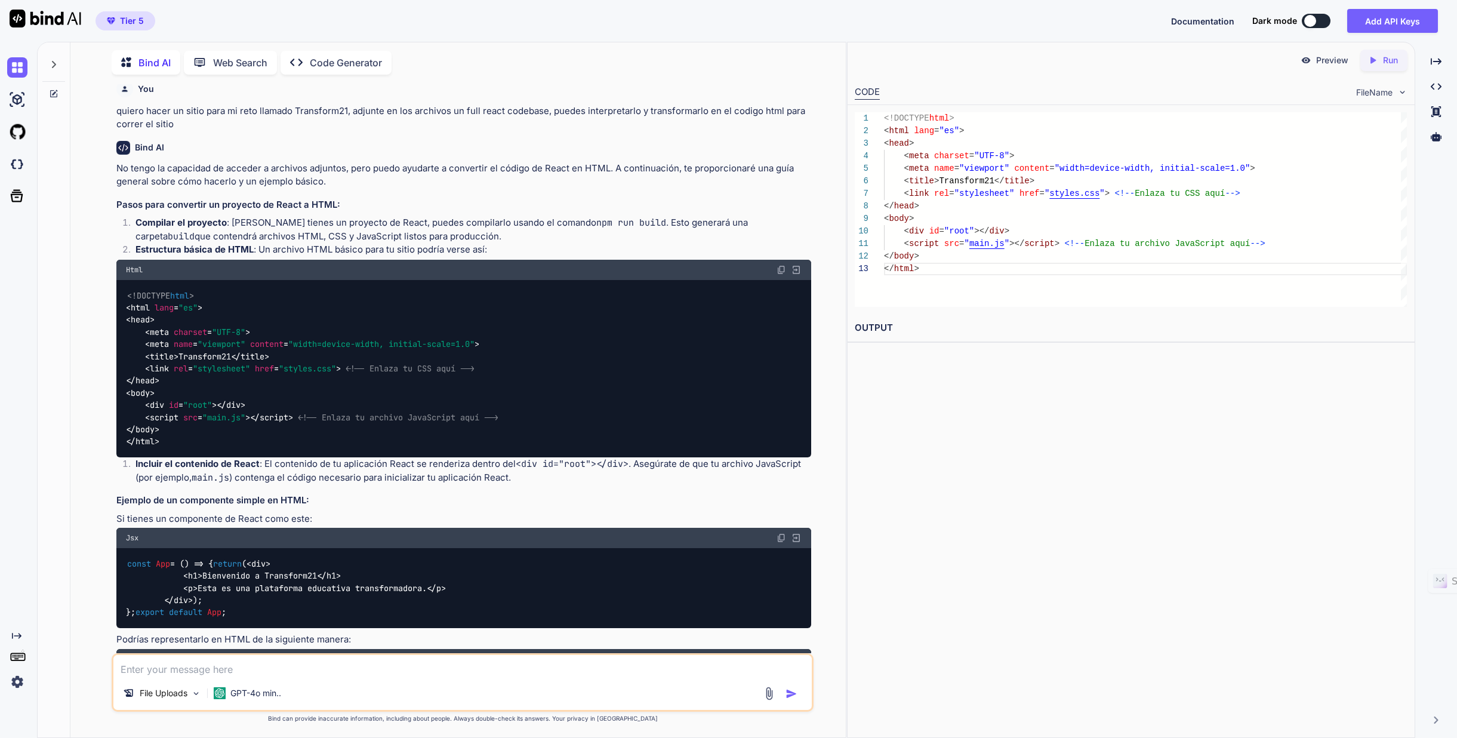
scroll to position [556, 0]
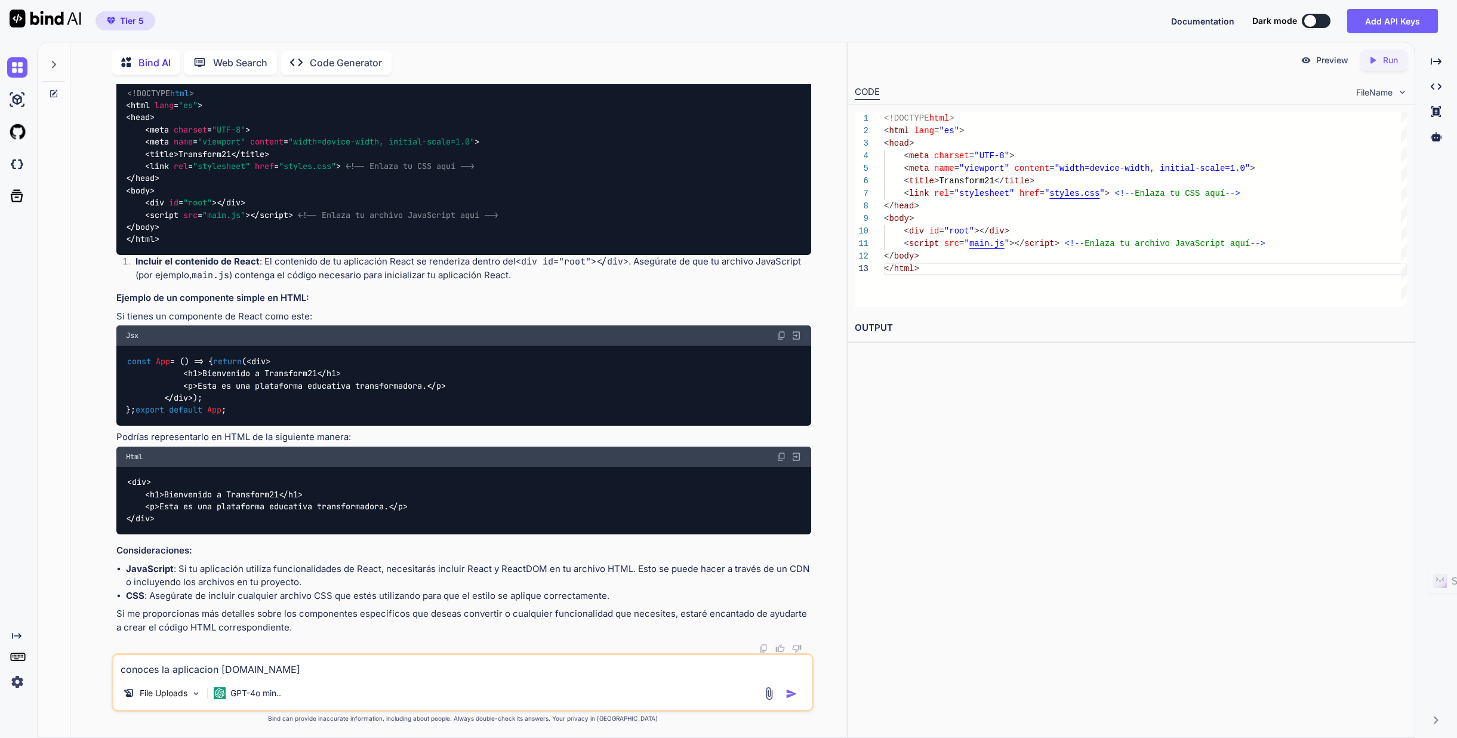
type textarea "conoces la aplicacion [DOMAIN_NAME]"
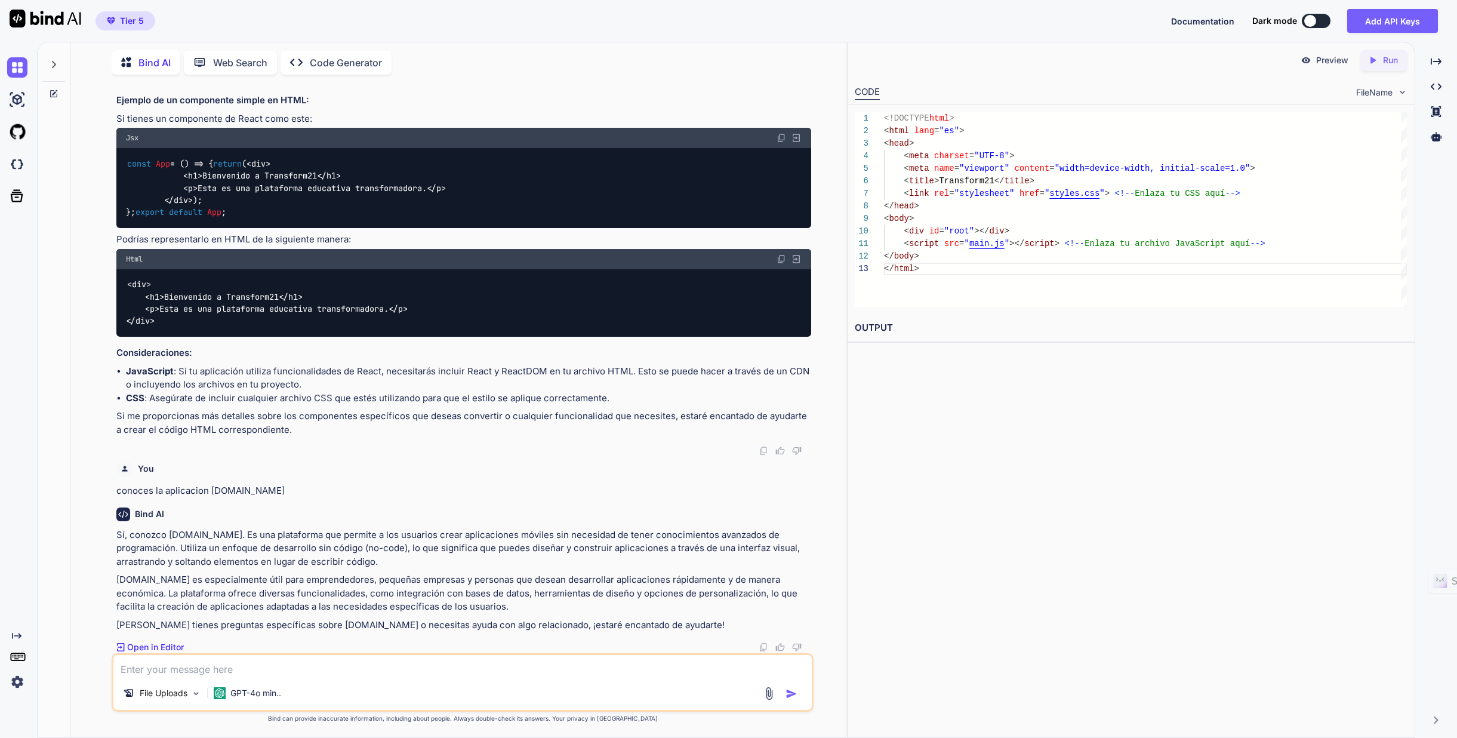
scroll to position [754, 0]
click at [153, 60] on p "Bind AI" at bounding box center [154, 63] width 32 height 14
click at [416, 661] on textarea "tengo la imagen que acabo de subir de una aplicacion que de" at bounding box center [462, 665] width 698 height 21
click at [387, 668] on textarea "tengo la imagen que acabo de subir de una aplicacion que de" at bounding box center [462, 665] width 698 height 21
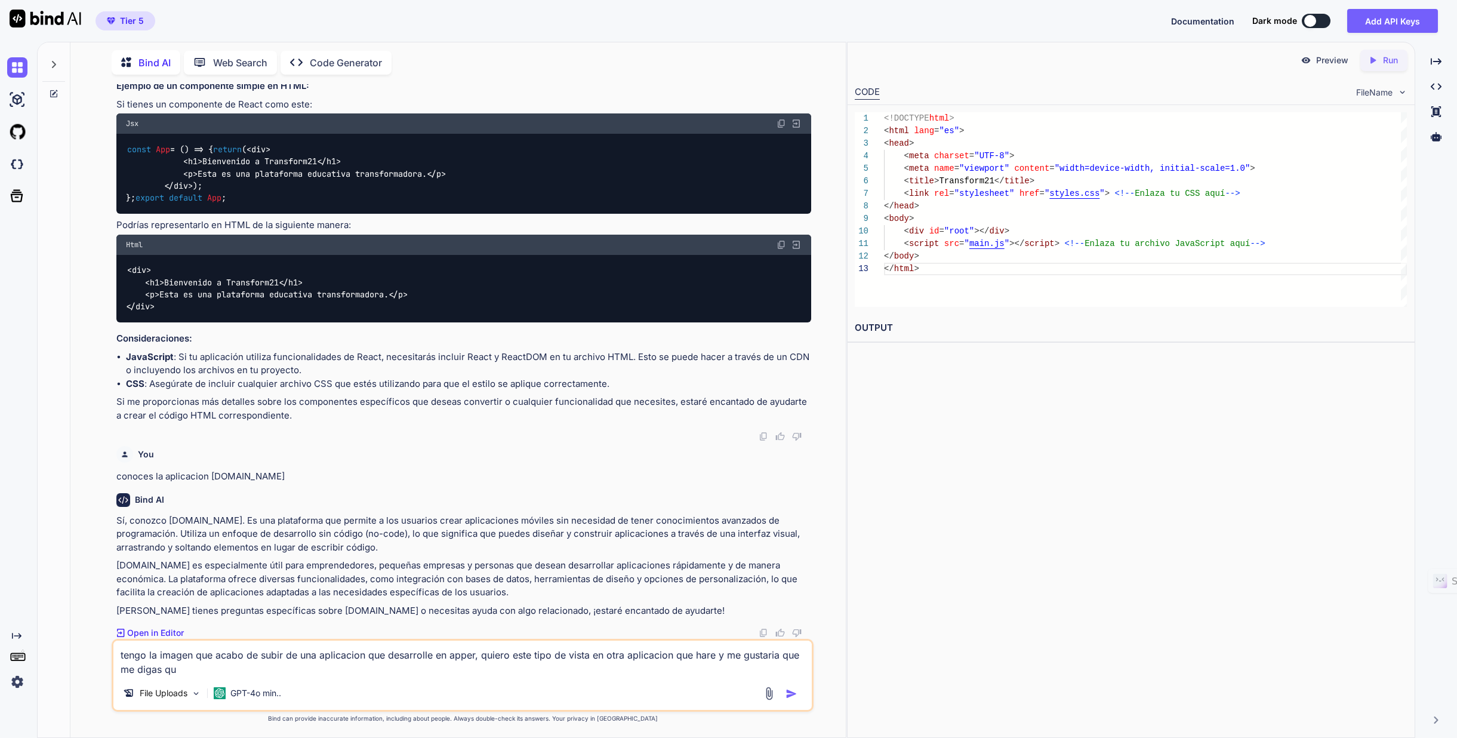
scroll to position [768, 0]
click at [768, 688] on img at bounding box center [769, 693] width 14 height 14
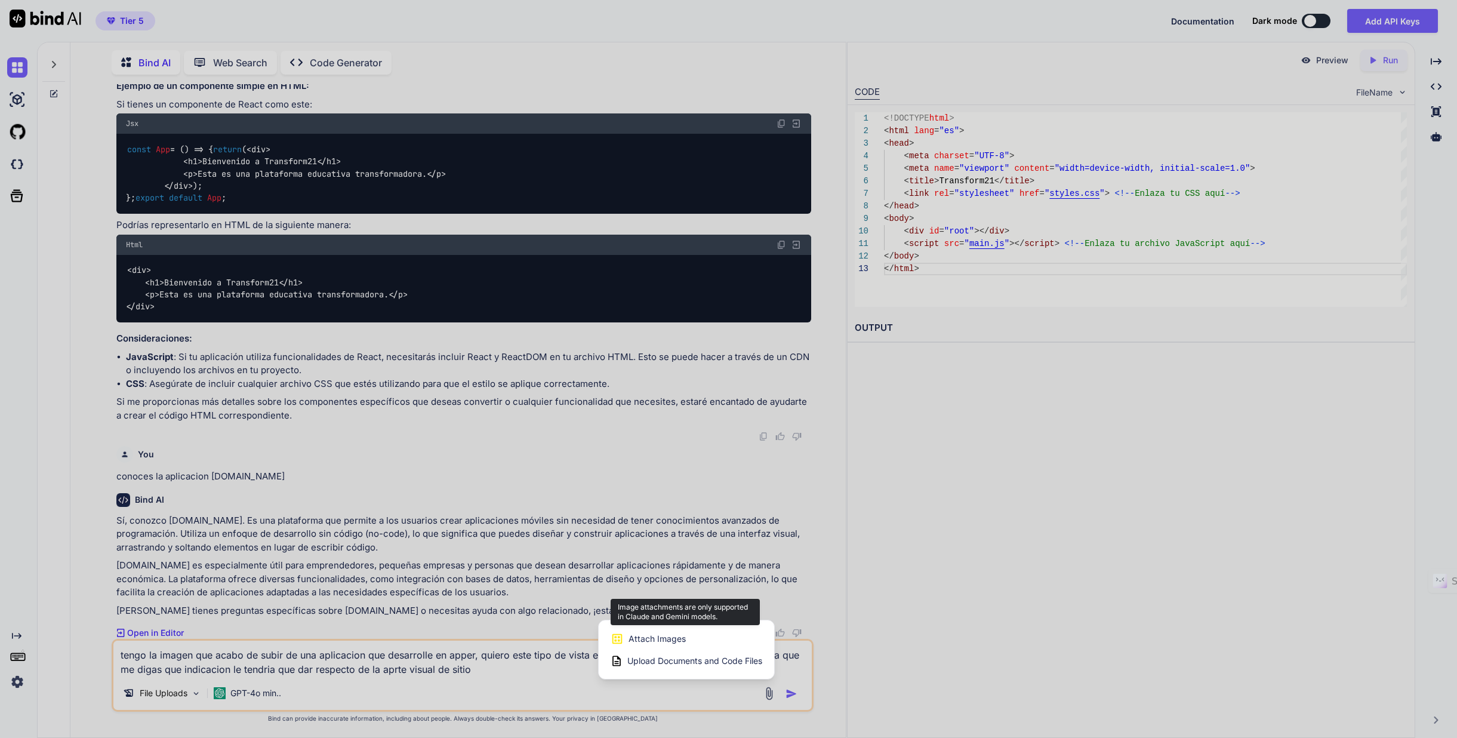
click at [664, 638] on span "Attach Images" at bounding box center [656, 639] width 57 height 12
click at [665, 635] on span "Attach Images" at bounding box center [656, 639] width 57 height 12
click at [685, 659] on span "Upload Documents and Code Files" at bounding box center [694, 661] width 135 height 12
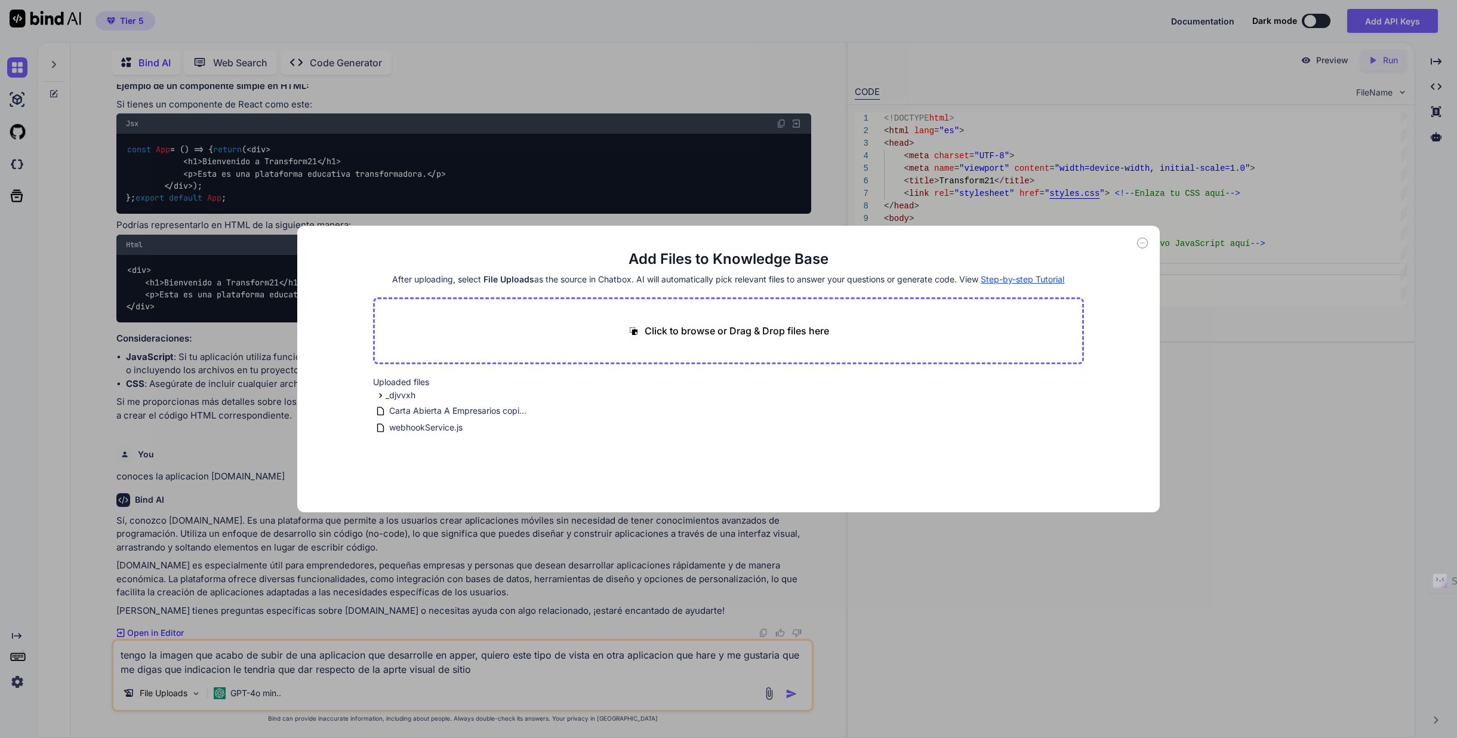
click at [743, 331] on p "Click to browse or Drag & Drop files here" at bounding box center [737, 330] width 184 height 14
click at [1186, 352] on div "Add Files to Knowledge Base After uploading, select File Uploads as the source …" at bounding box center [728, 369] width 1457 height 738
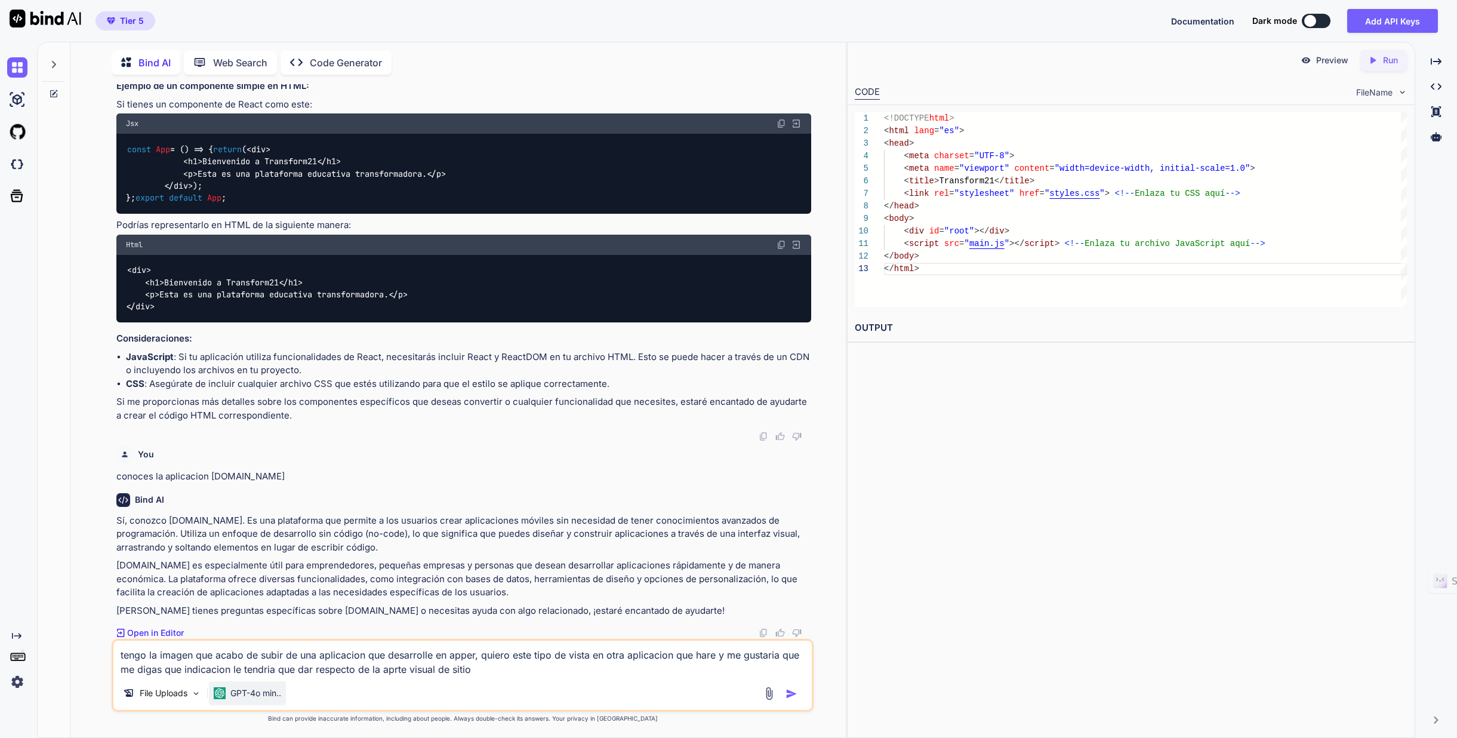
click at [260, 690] on p "GPT-4o min.." at bounding box center [255, 693] width 51 height 12
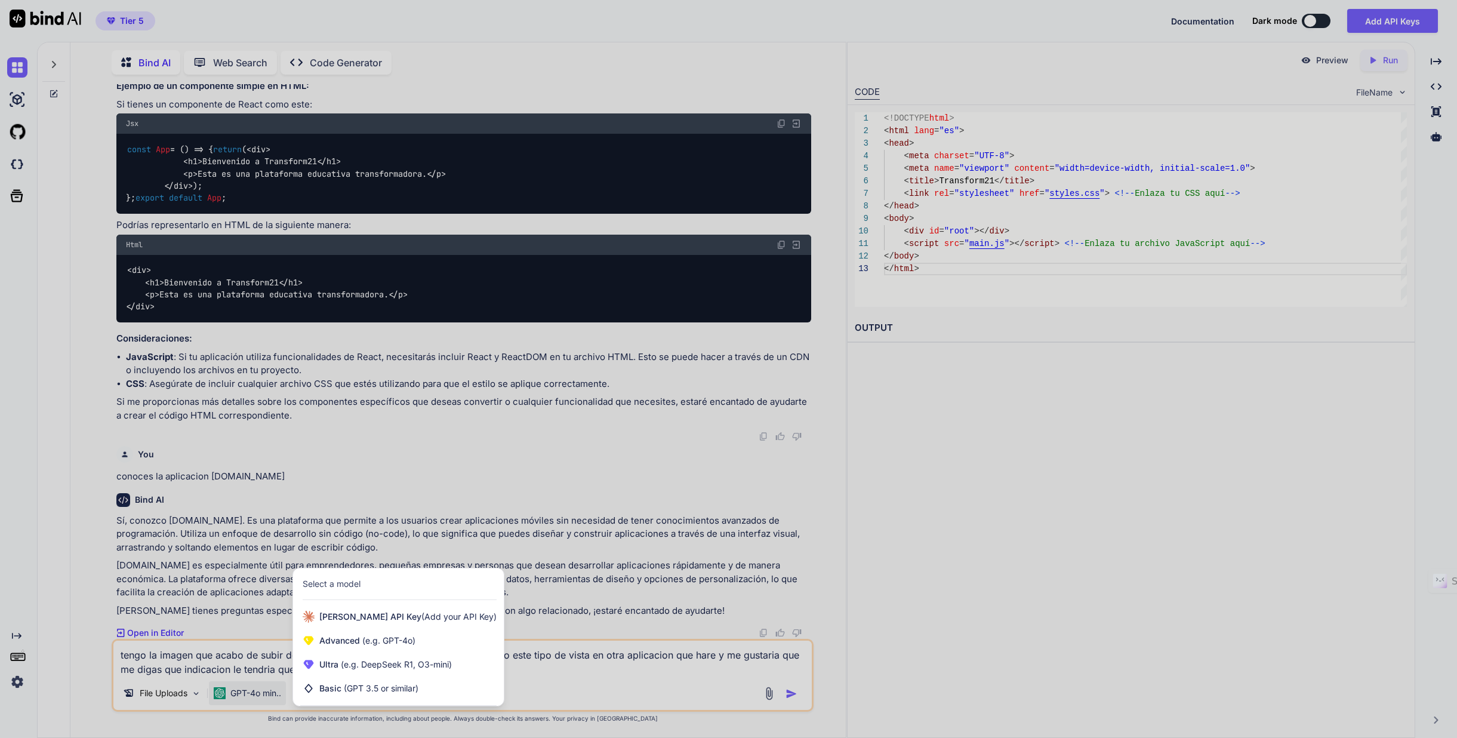
click at [372, 581] on div "Select a model" at bounding box center [400, 584] width 194 height 12
click at [340, 582] on div "Select a model" at bounding box center [332, 584] width 58 height 12
click at [350, 586] on div "Select a model" at bounding box center [332, 584] width 58 height 12
click at [762, 693] on div at bounding box center [728, 369] width 1457 height 738
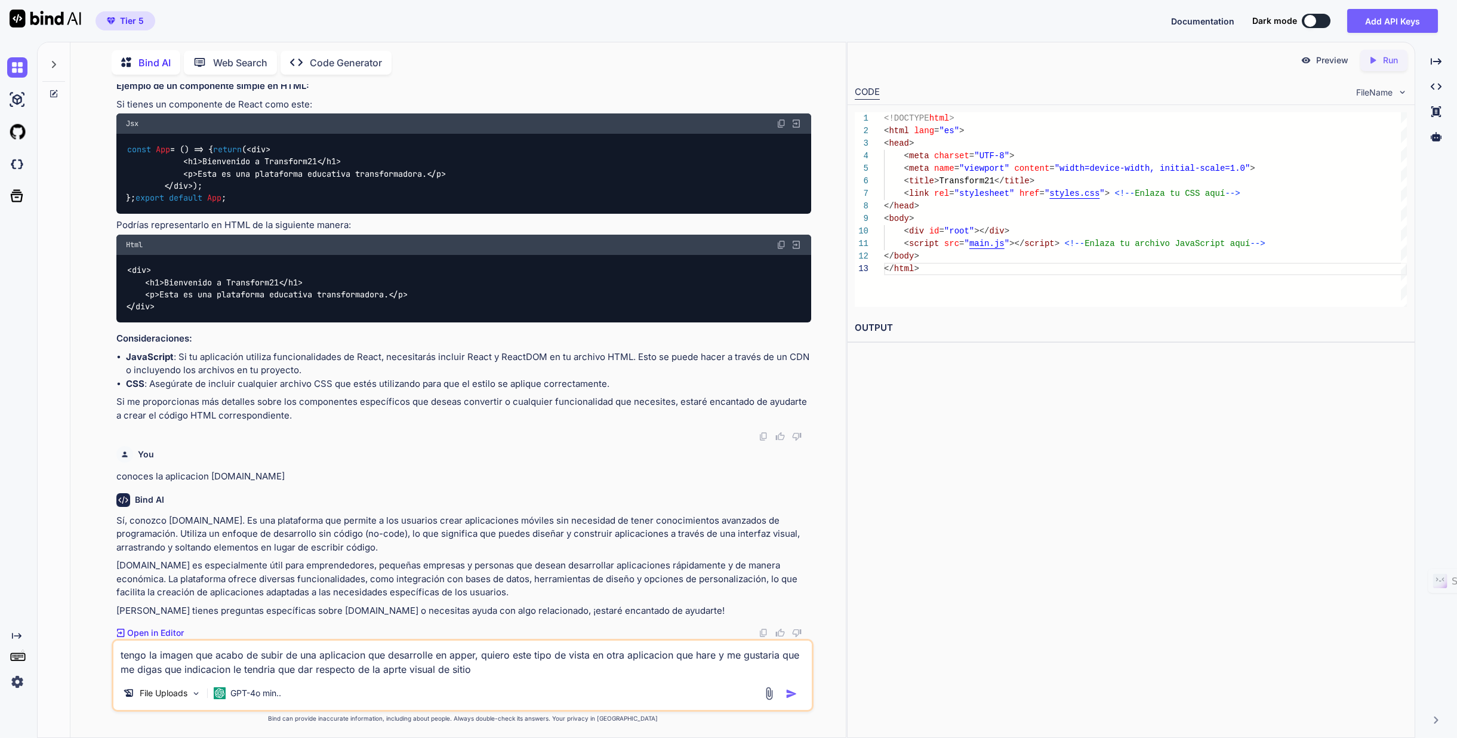
click at [767, 693] on img at bounding box center [769, 693] width 14 height 14
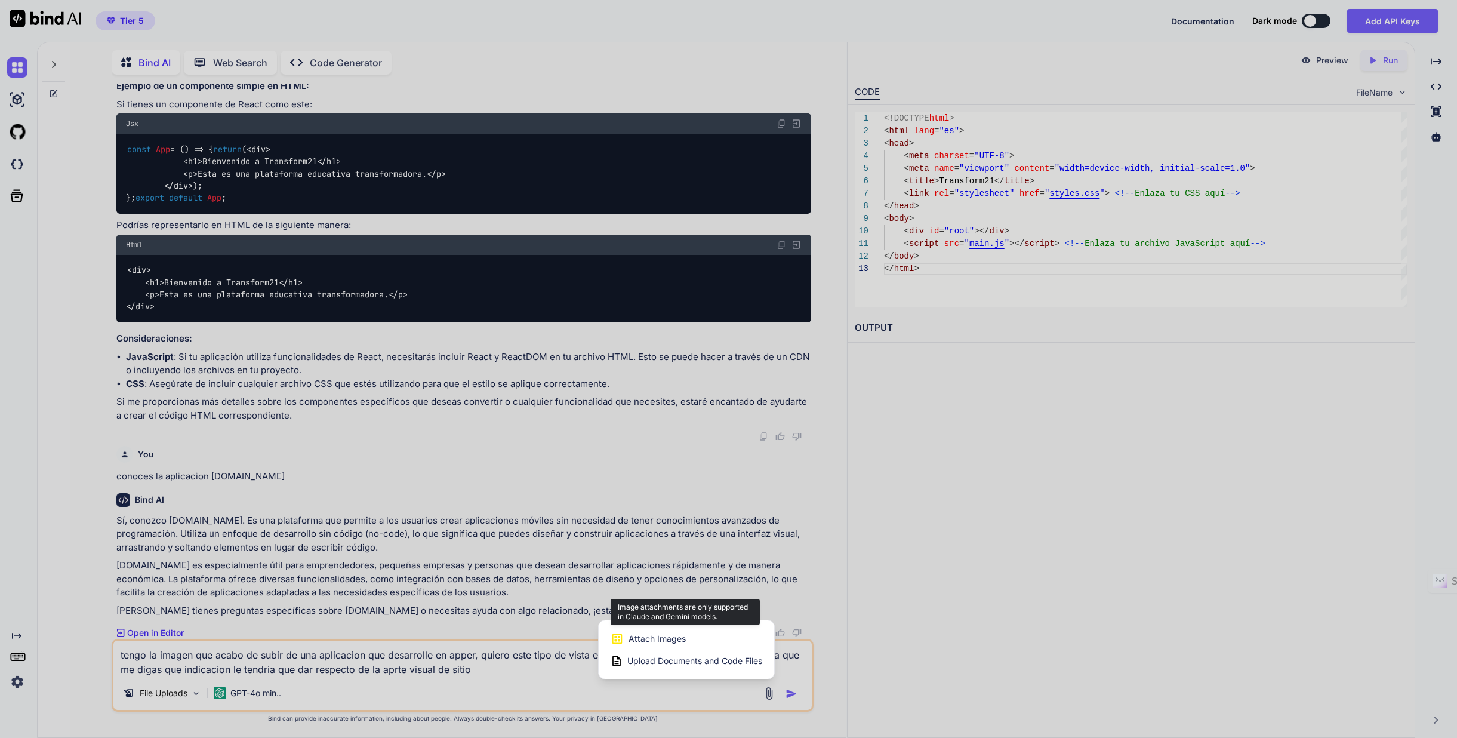
click at [689, 635] on div "Attach Images Image attachments are only supported in [PERSON_NAME] and Gemini …" at bounding box center [687, 638] width 152 height 23
click at [255, 691] on div at bounding box center [728, 369] width 1457 height 738
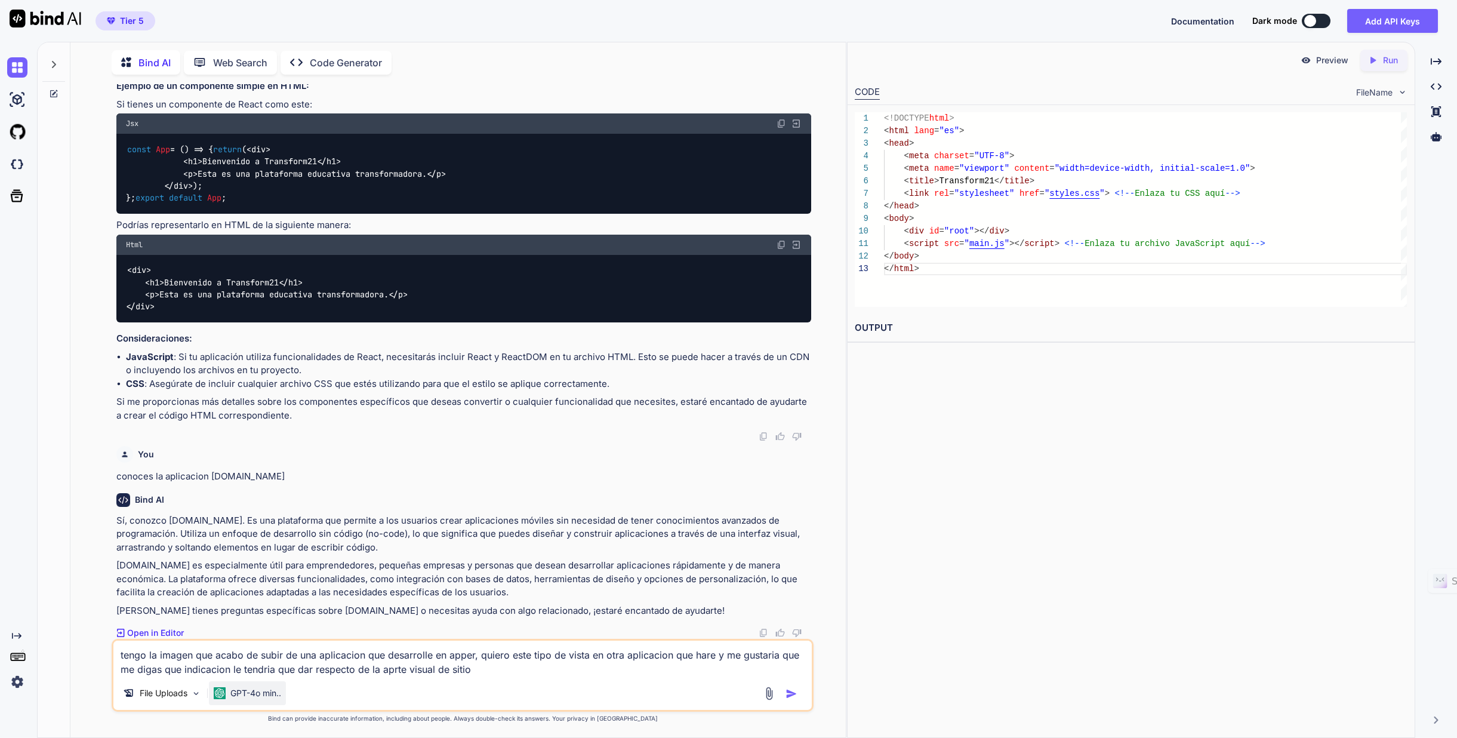
click at [245, 692] on p "GPT-4o min.." at bounding box center [255, 693] width 51 height 12
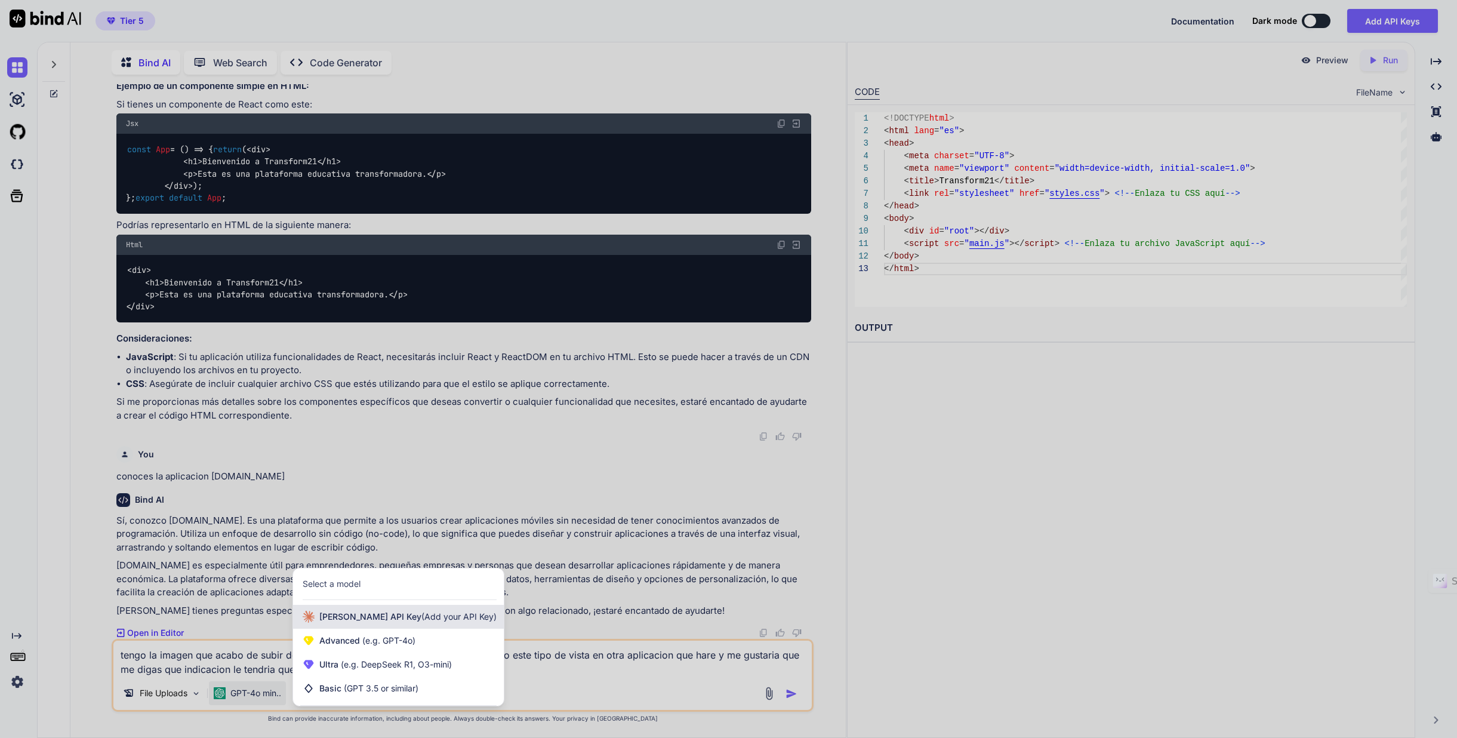
click at [381, 617] on span "[PERSON_NAME] Key (Add your API Key)" at bounding box center [407, 617] width 177 height 12
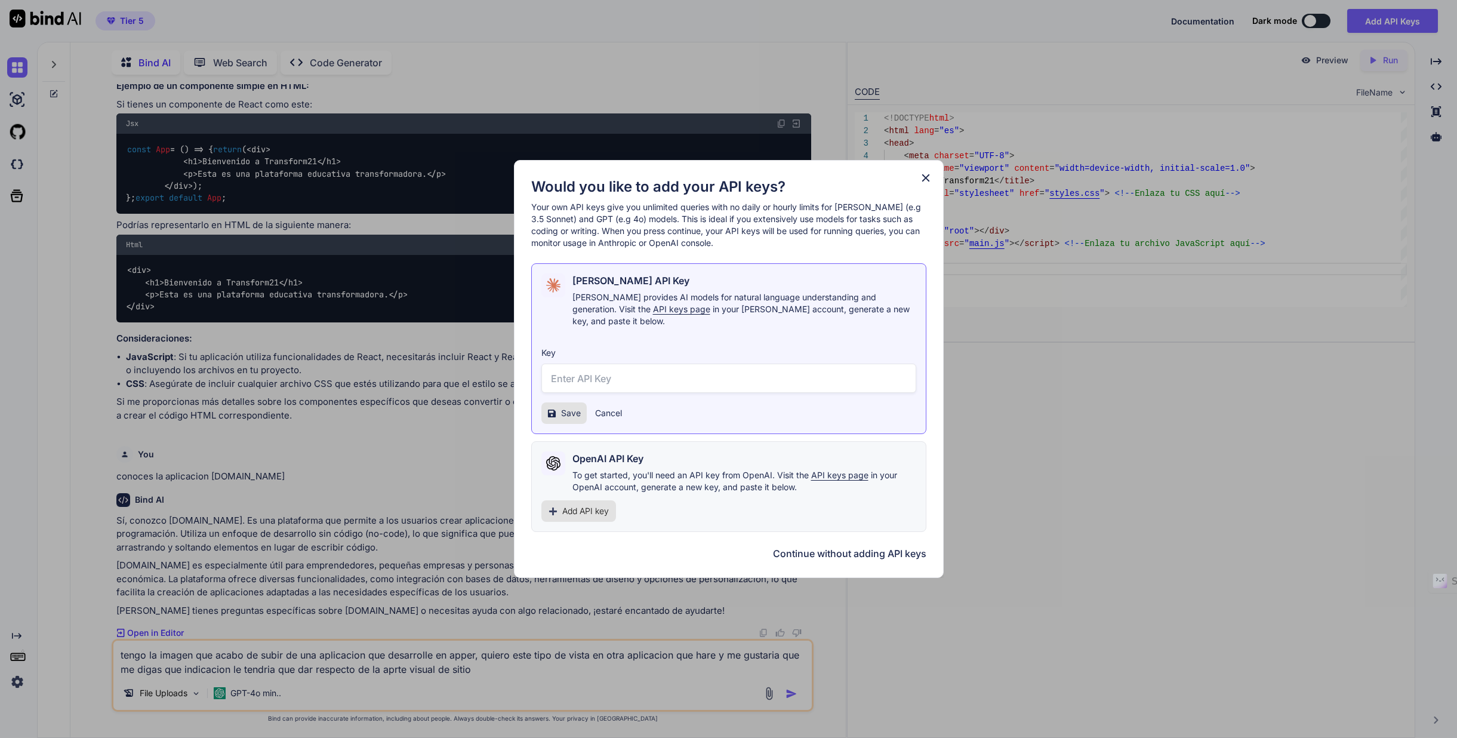
click at [926, 182] on icon at bounding box center [925, 178] width 8 height 8
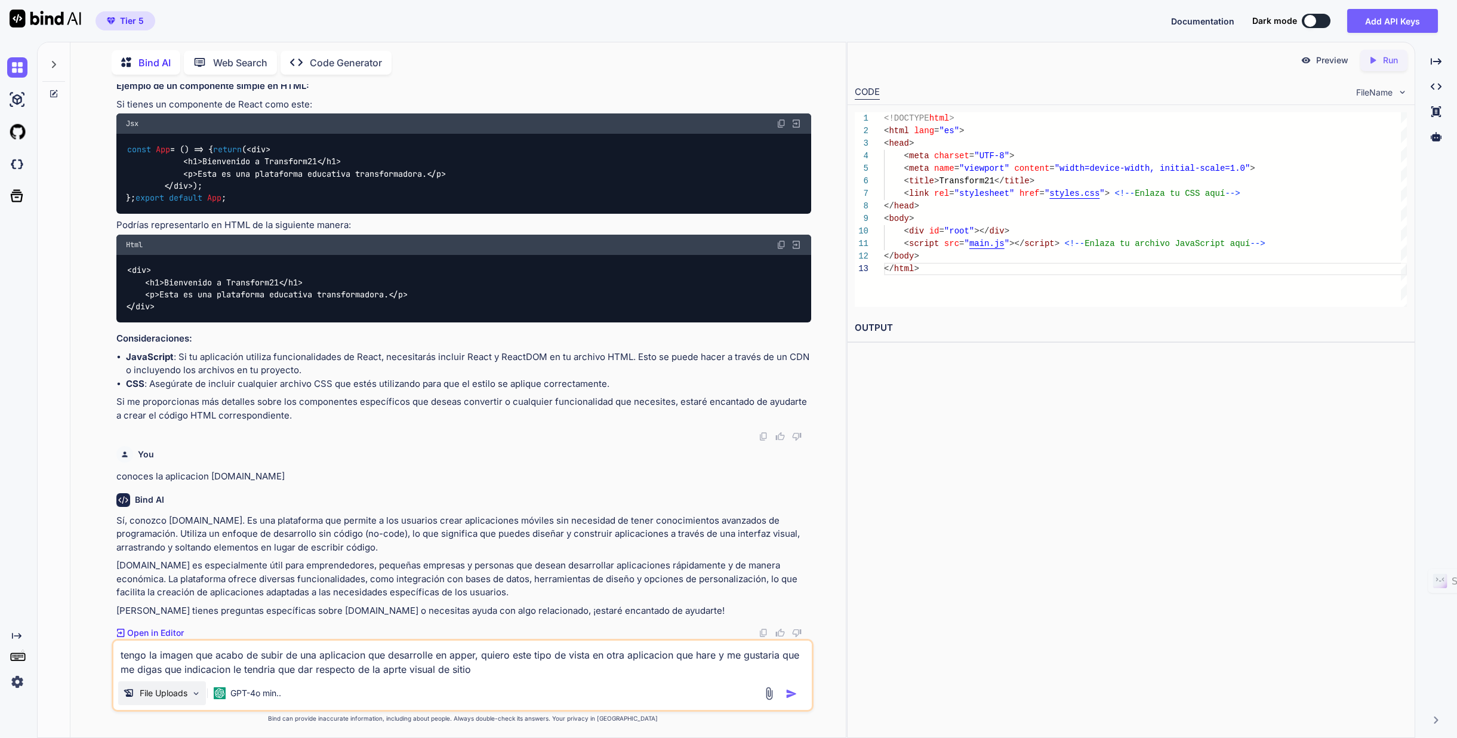
click at [170, 692] on p "File Uploads" at bounding box center [164, 693] width 48 height 12
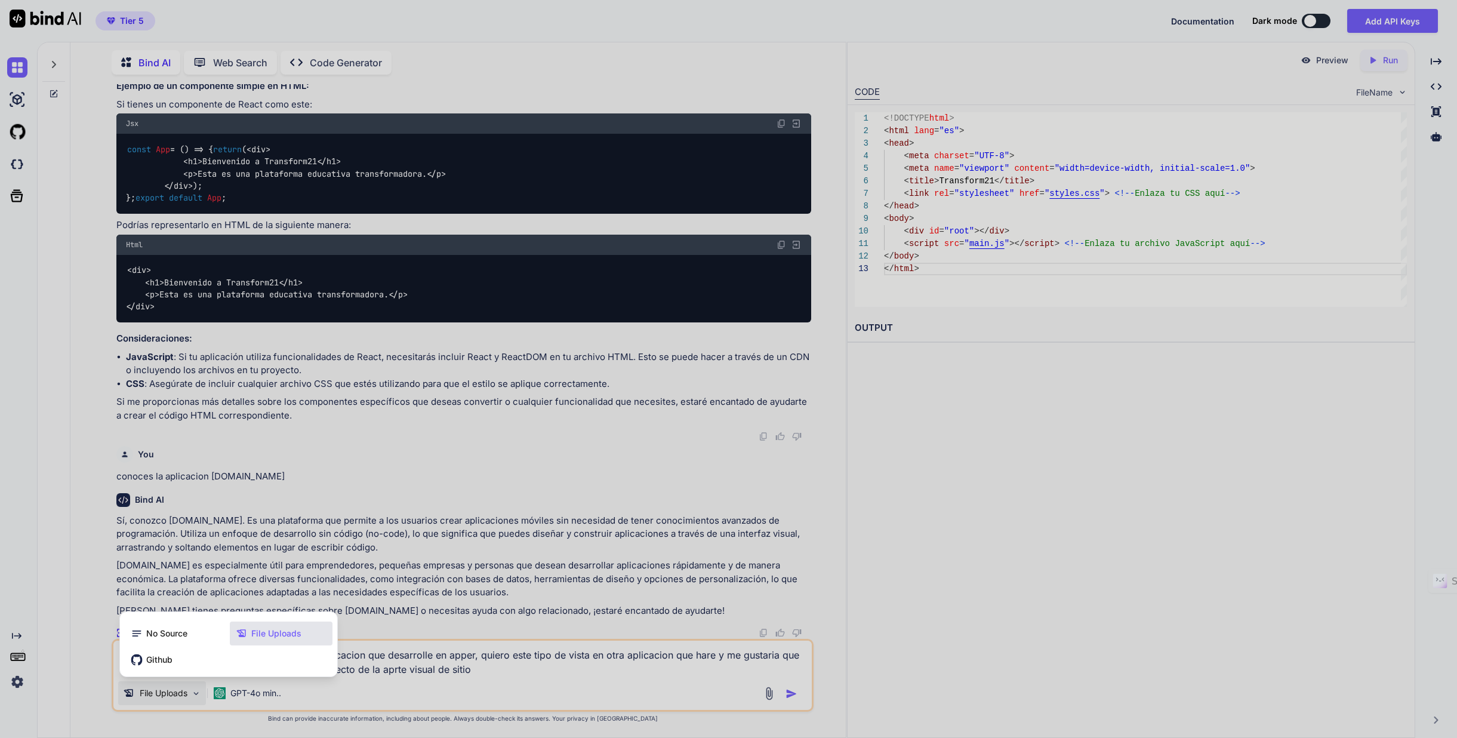
click at [263, 627] on span "File Uploads" at bounding box center [276, 633] width 50 height 12
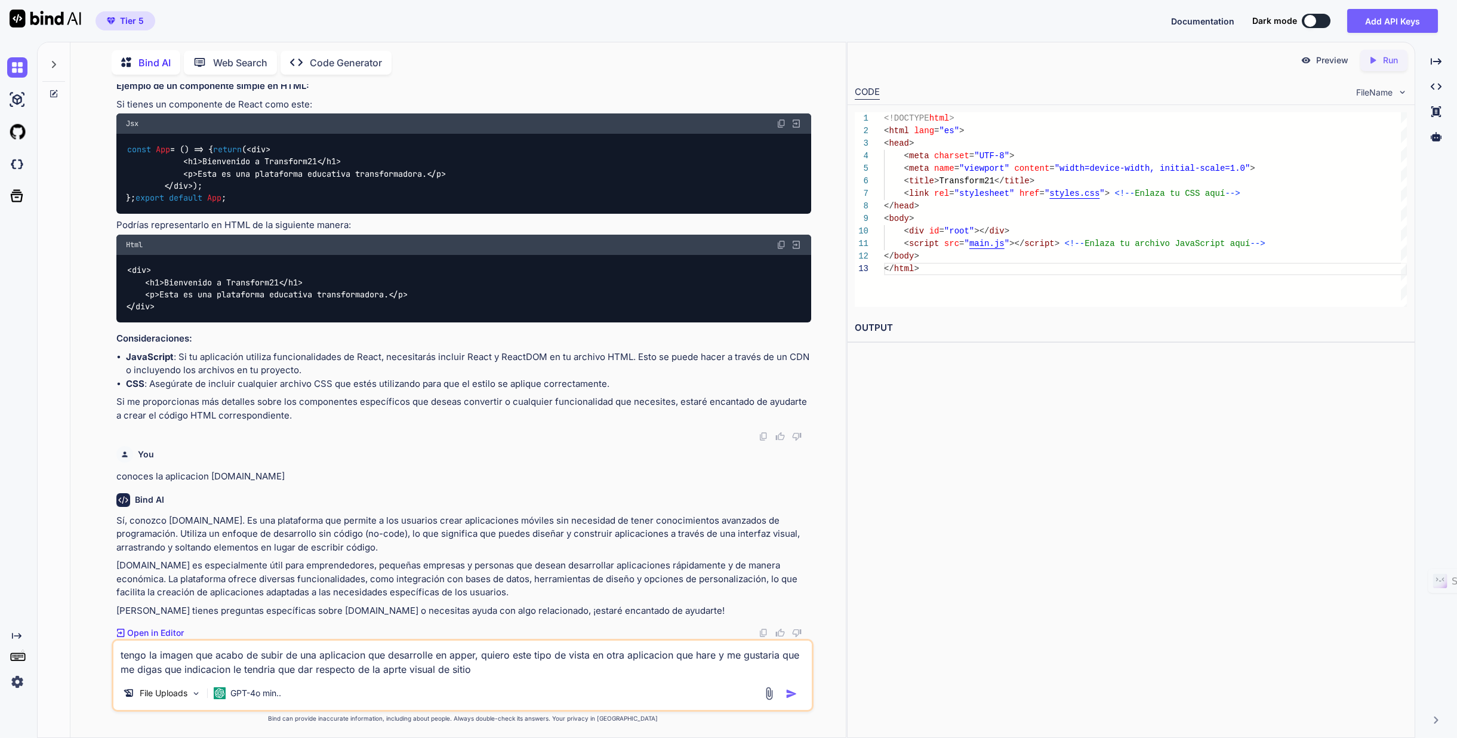
click at [768, 694] on img at bounding box center [769, 693] width 14 height 14
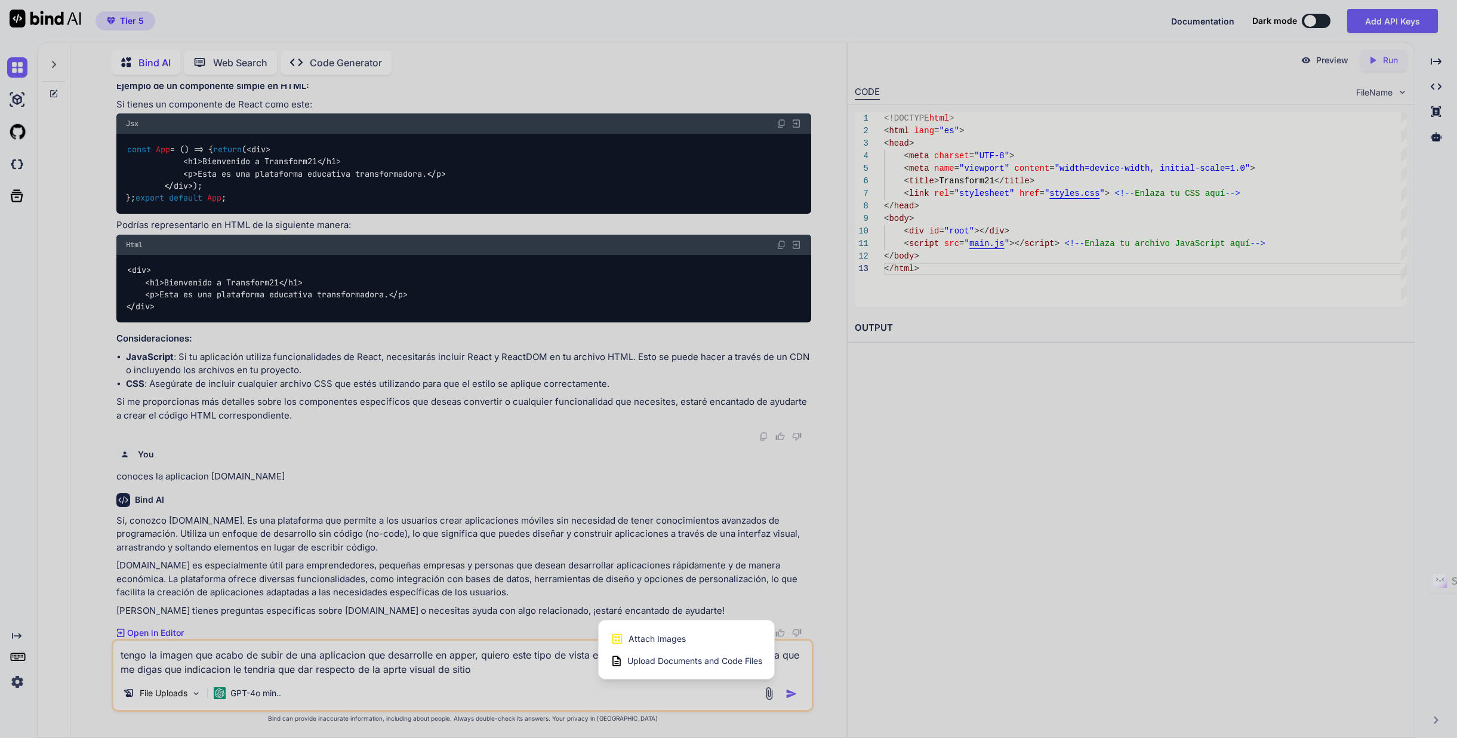
click at [676, 661] on span "Upload Documents and Code Files" at bounding box center [694, 661] width 135 height 12
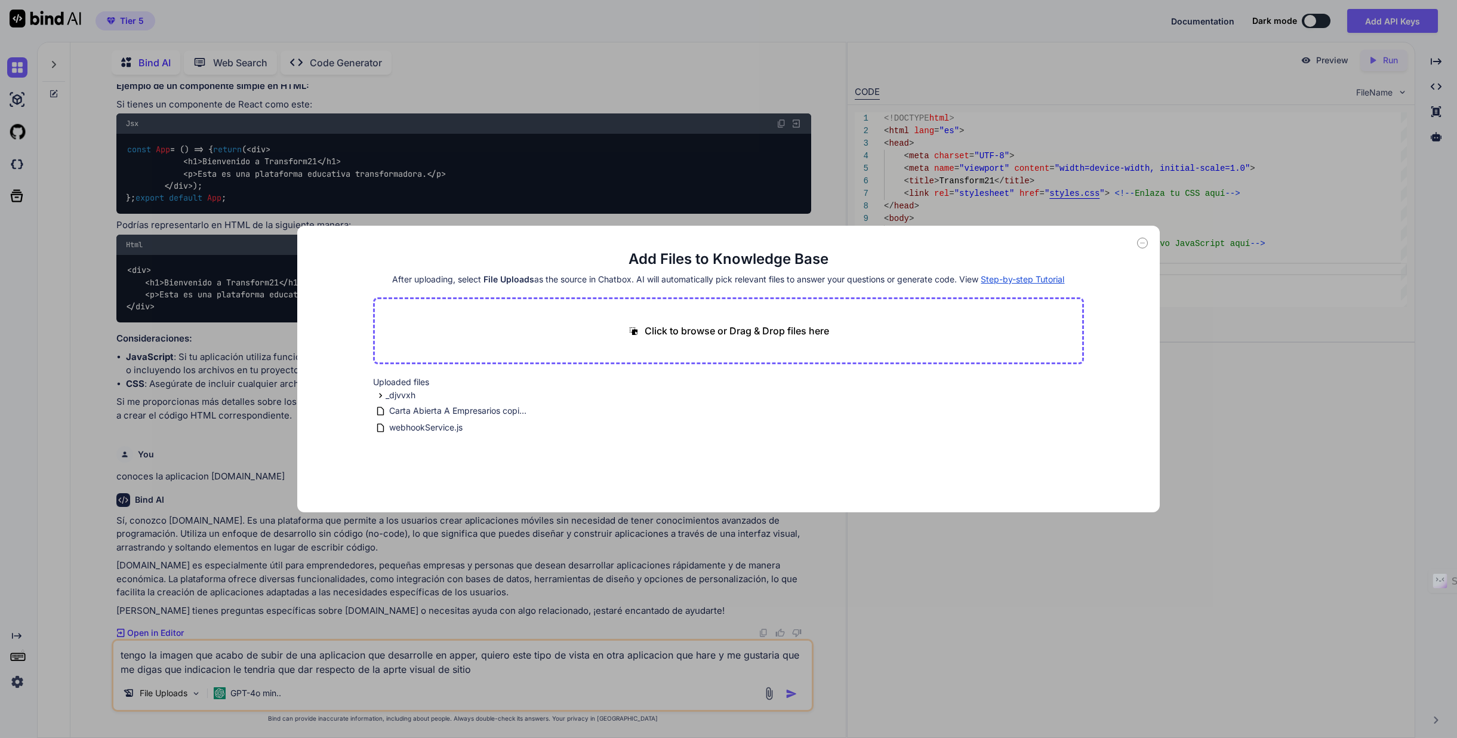
click at [723, 329] on p "Click to browse or Drag & Drop files here" at bounding box center [737, 330] width 184 height 14
click at [1257, 318] on div "Add Files to Knowledge Base After uploading, select File Uploads as the source …" at bounding box center [728, 369] width 1457 height 738
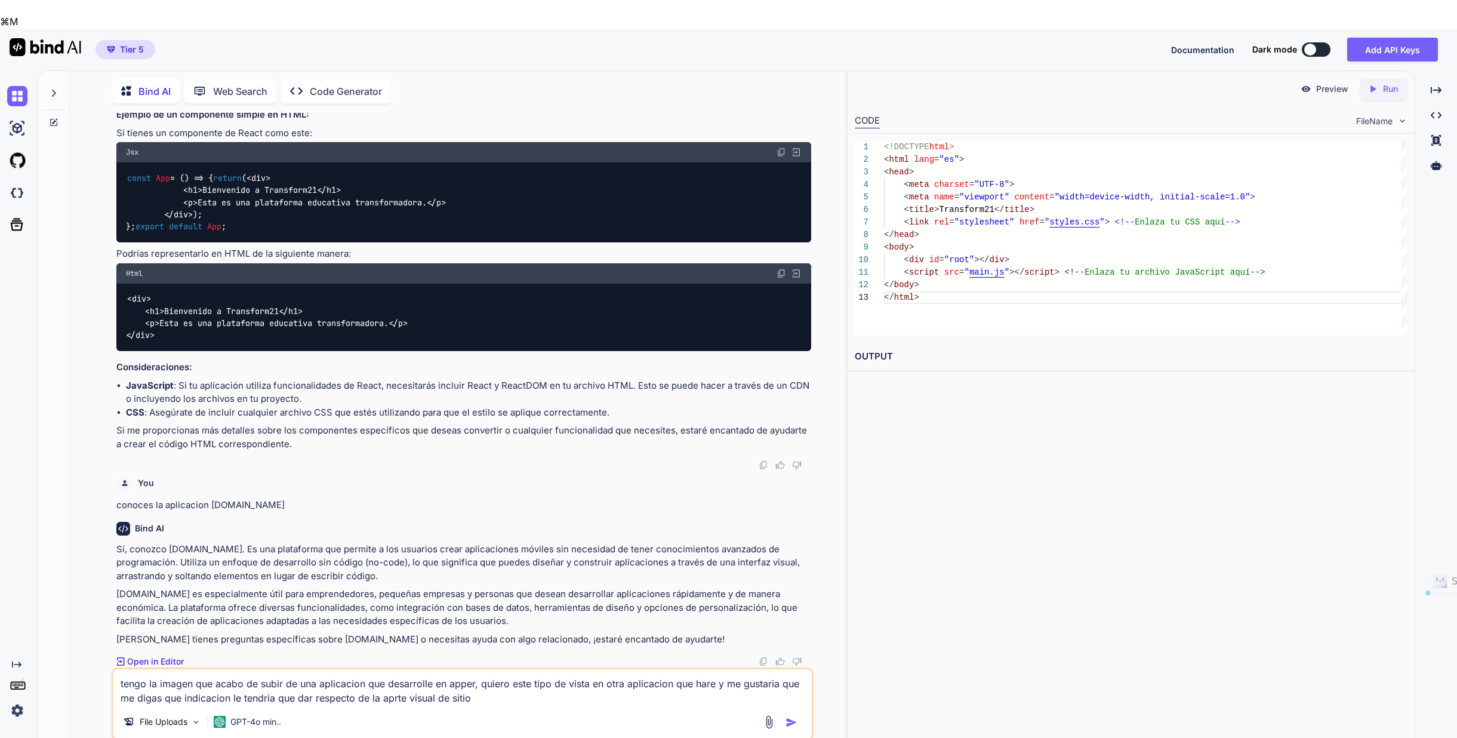
drag, startPoint x: 410, startPoint y: 669, endPoint x: 94, endPoint y: 631, distance: 317.9
click at [94, 631] on div "You En la carpeta adjunta de nombre _djvvxh esta el codigo para un sitio para e…" at bounding box center [463, 439] width 766 height 653
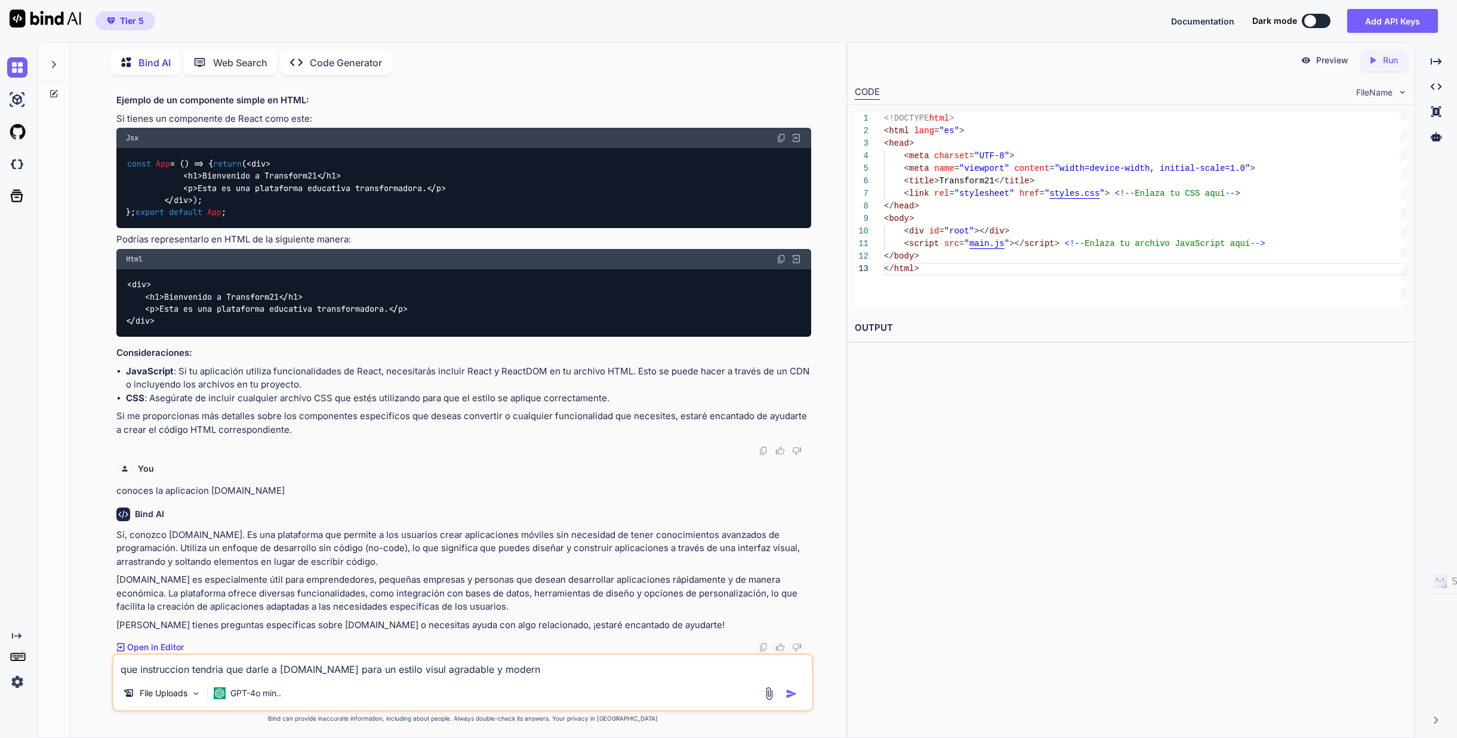
type textarea "que instruccion tendria que darle a [DOMAIN_NAME] para un estilo visul agradabl…"
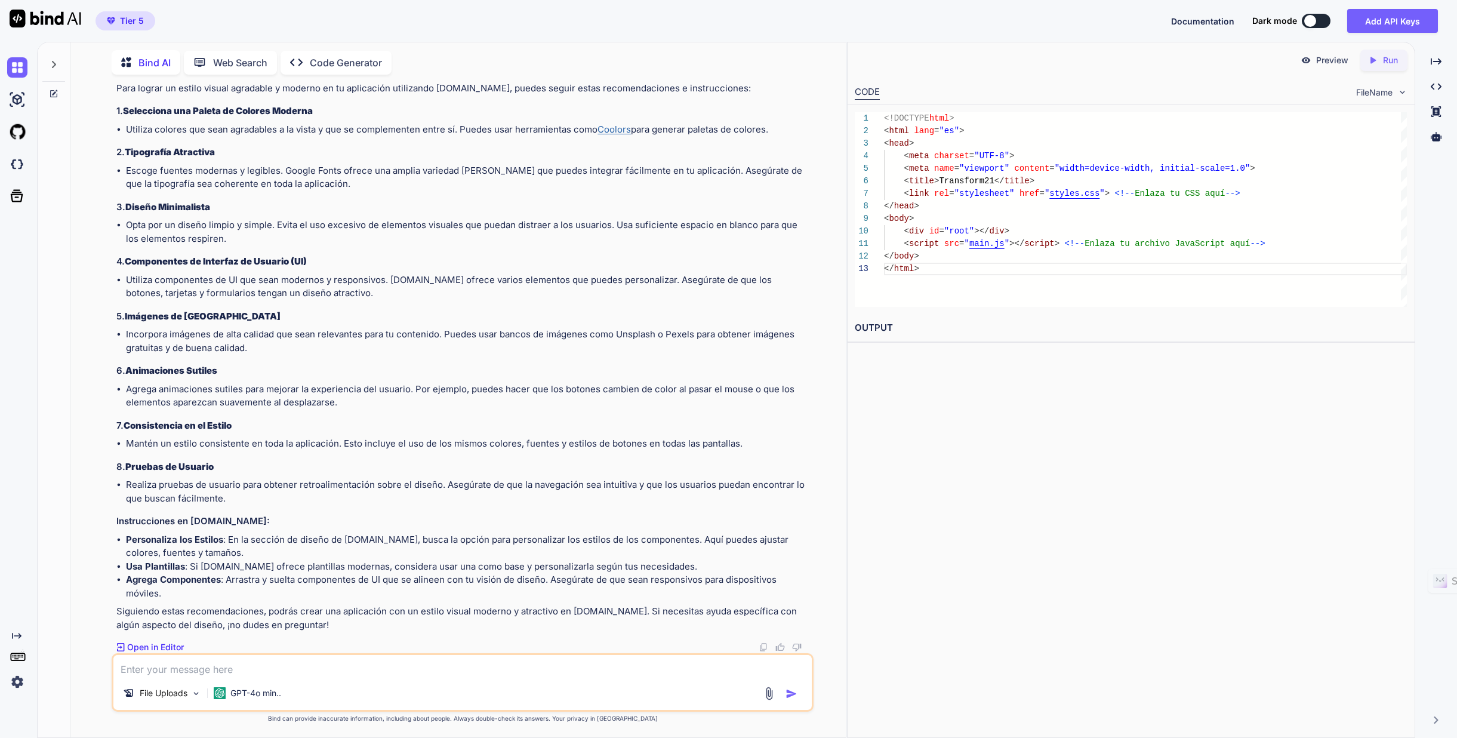
scroll to position [1385, 0]
click at [153, 647] on p "Open in Editor" at bounding box center [155, 647] width 57 height 12
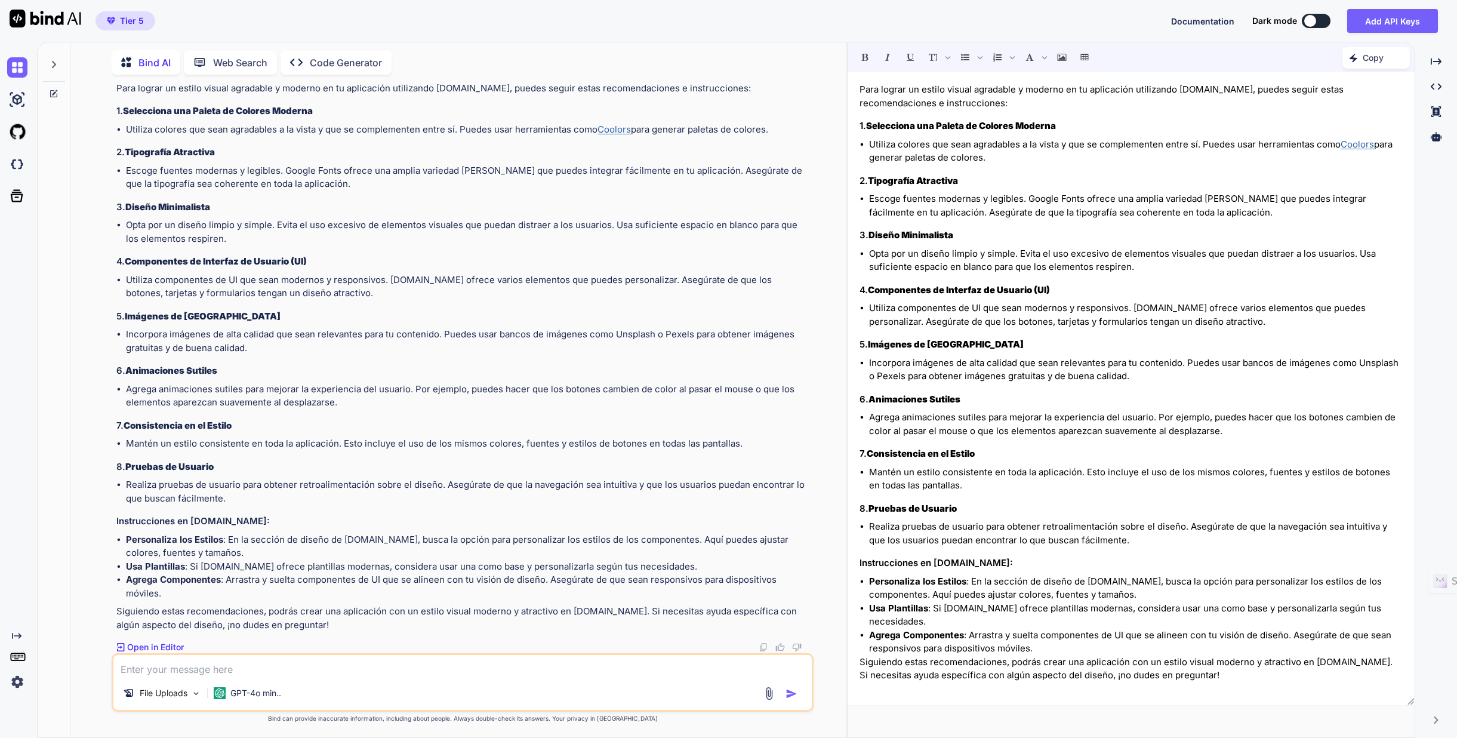
click at [978, 454] on h3 "7. Consistencia en el Estilo" at bounding box center [1130, 454] width 543 height 14
click at [19, 98] on img at bounding box center [17, 100] width 20 height 20
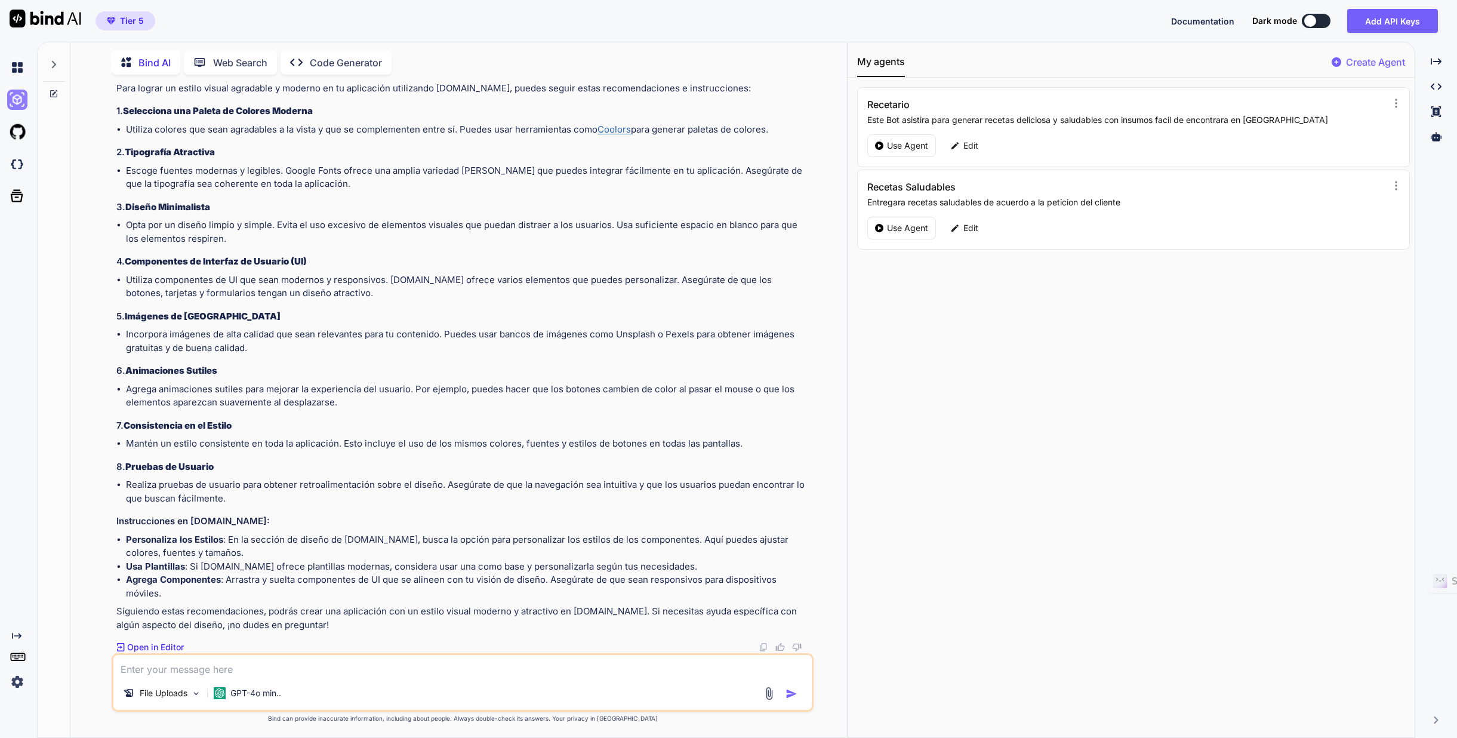
click at [19, 97] on img at bounding box center [17, 100] width 20 height 20
click at [14, 134] on img at bounding box center [17, 132] width 20 height 20
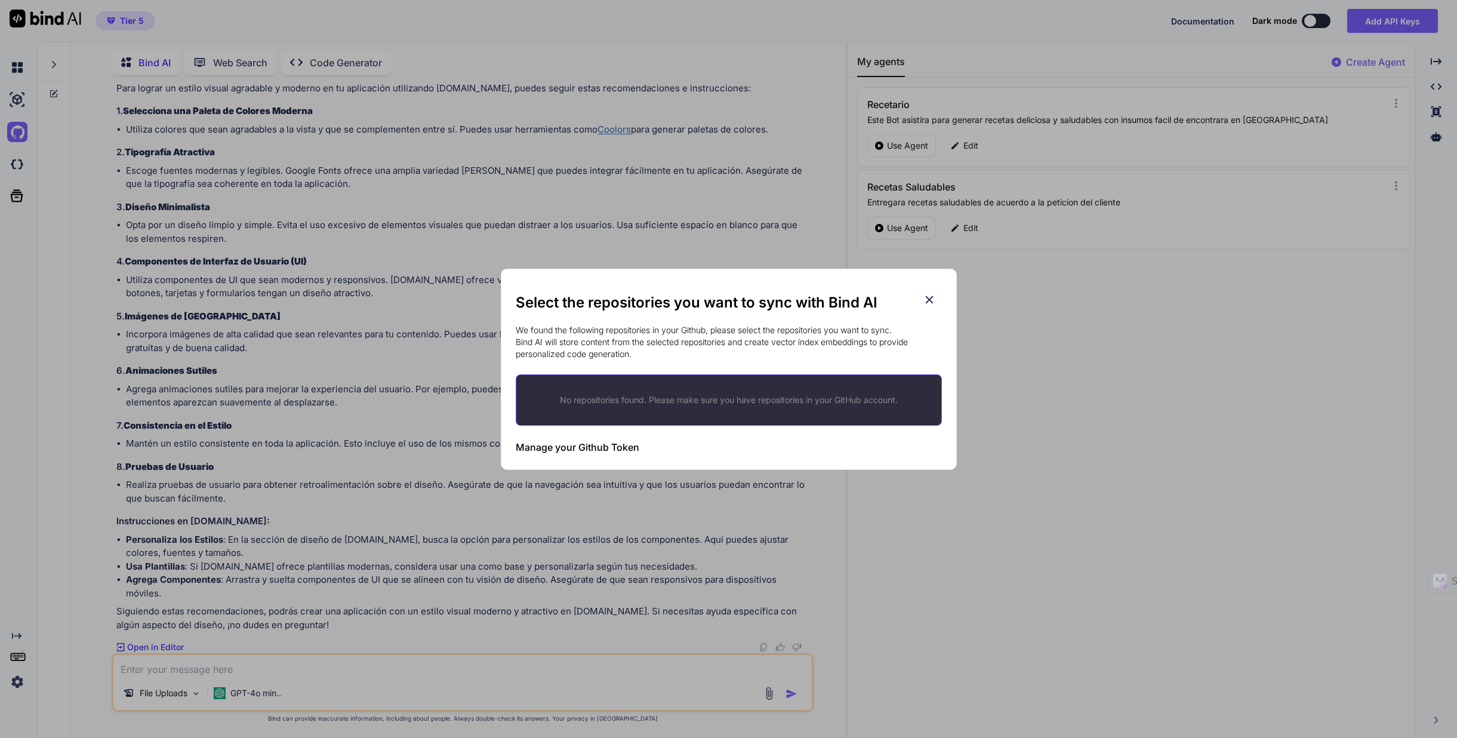
click at [19, 159] on div "Select the repositories you want to sync with Bind AI We found the following re…" at bounding box center [728, 369] width 1457 height 738
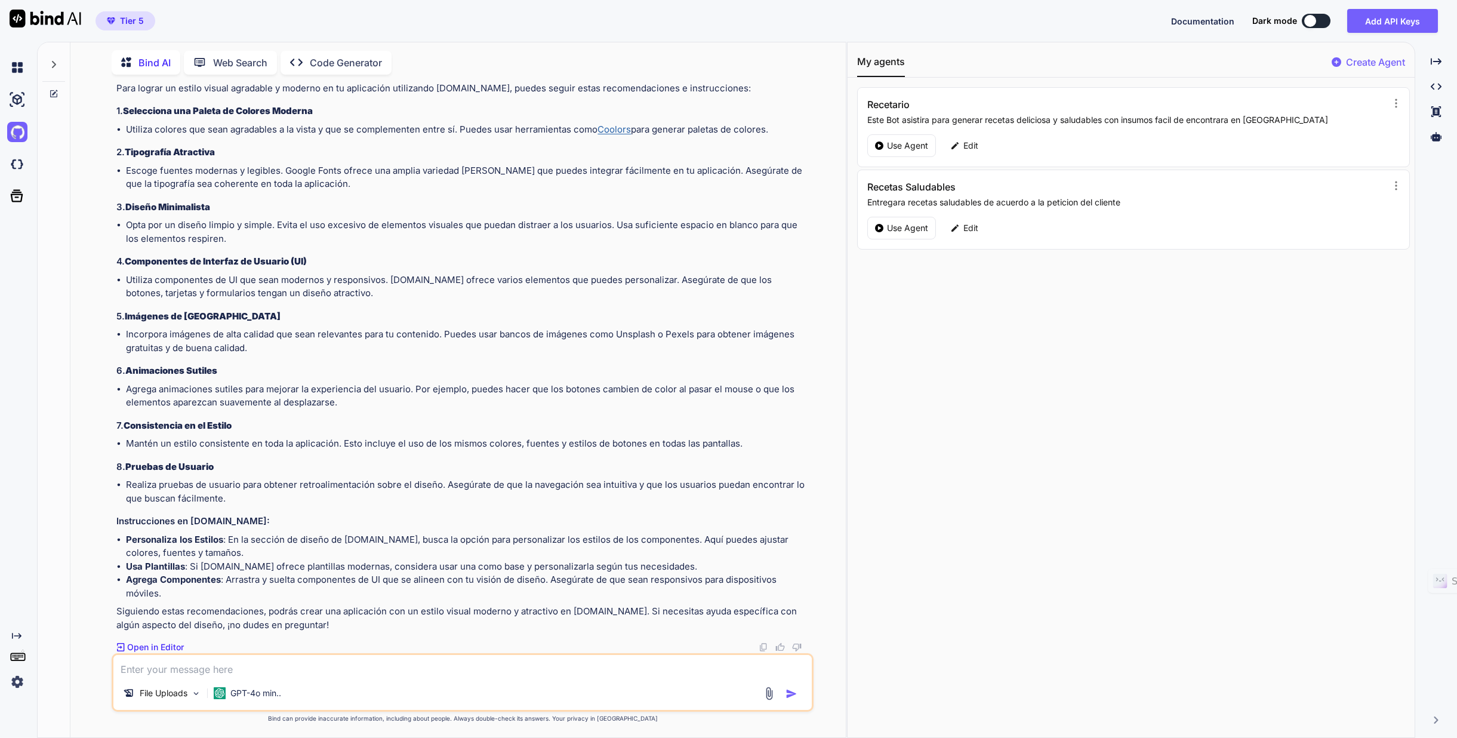
click at [19, 159] on img at bounding box center [17, 164] width 20 height 20
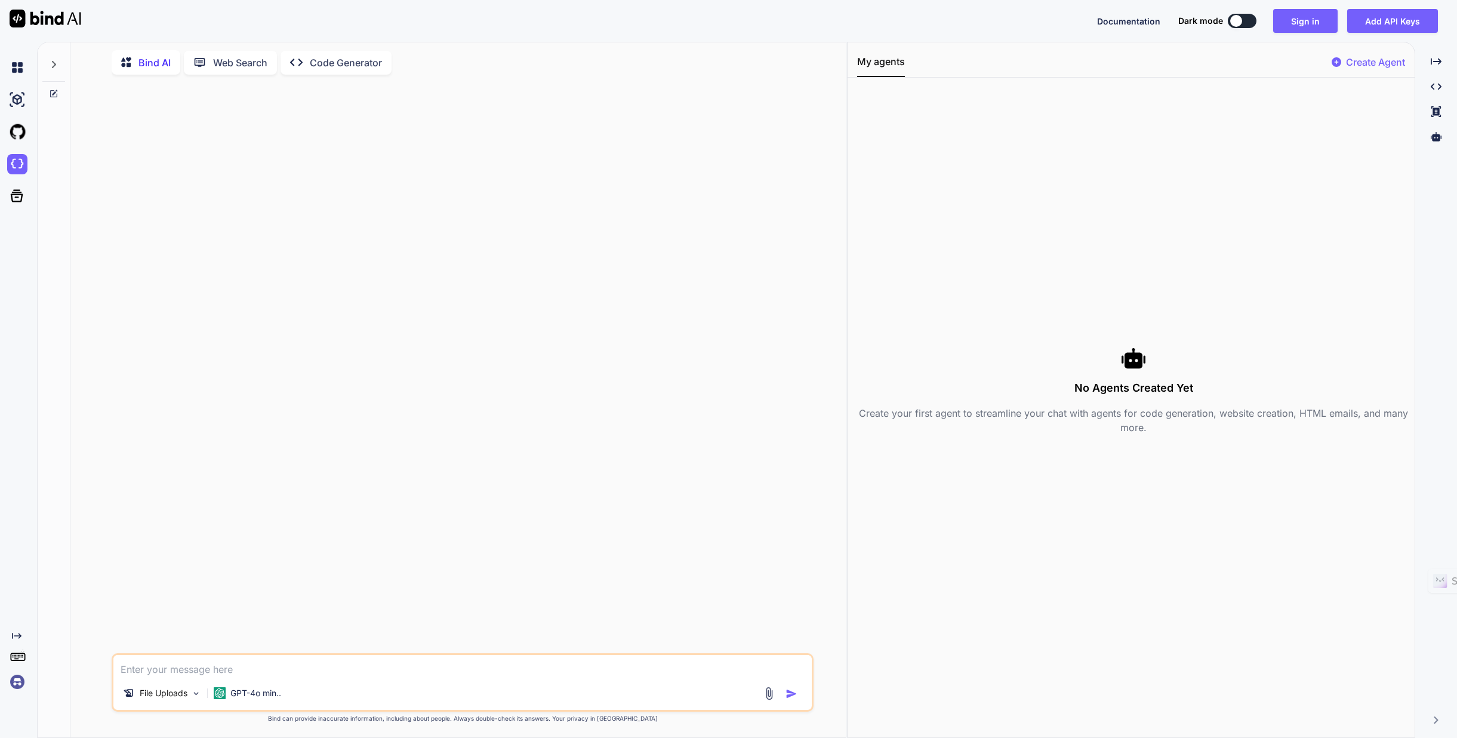
click at [208, 667] on textarea at bounding box center [462, 665] width 698 height 21
type textarea "como se llama el indice que esta determinado por la estatura y el peso de una p…"
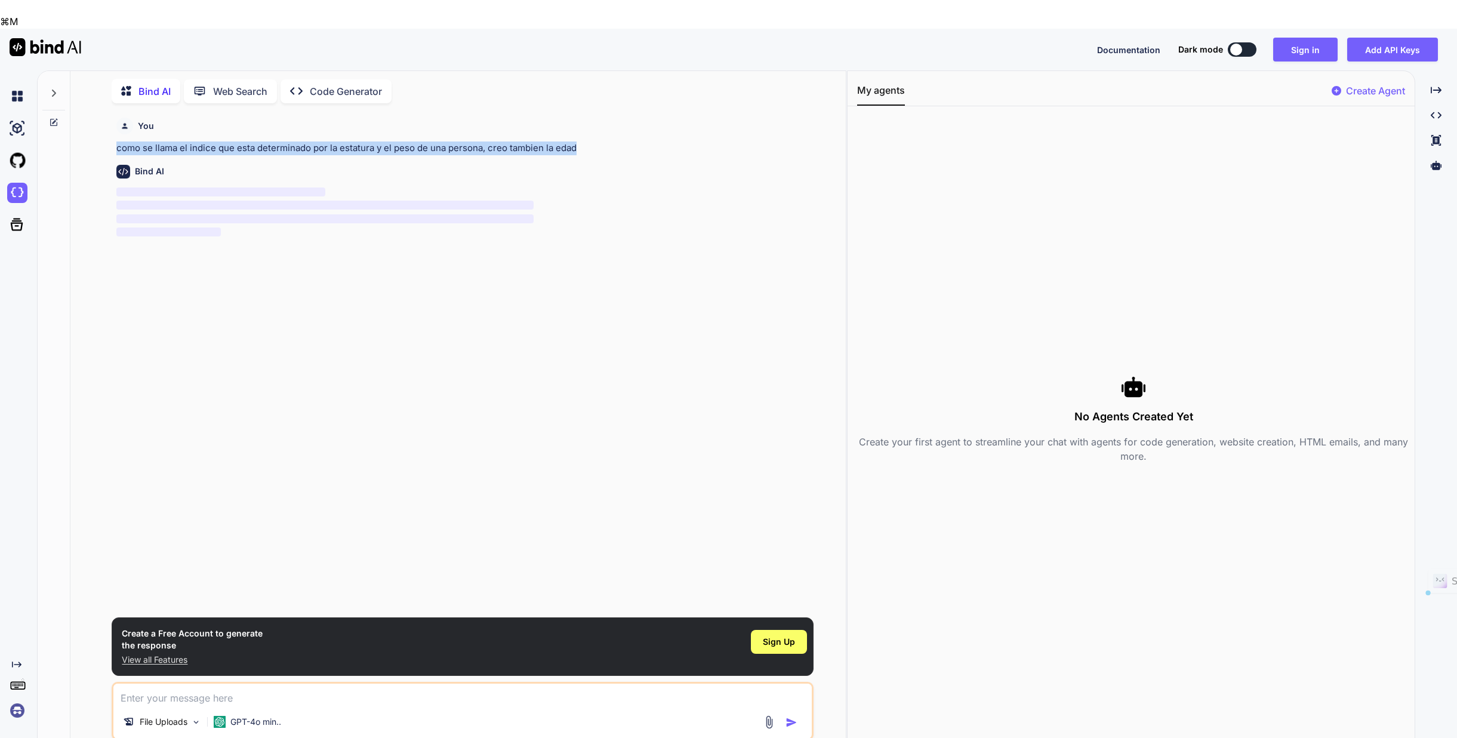
drag, startPoint x: 117, startPoint y: 119, endPoint x: 579, endPoint y: 125, distance: 462.0
click at [579, 141] on p "como se llama el indice que esta determinado por la estatura y el peso de una p…" at bounding box center [463, 148] width 695 height 14
copy p "como se llama el indice que esta determinado por la estatura y el peso de una p…"
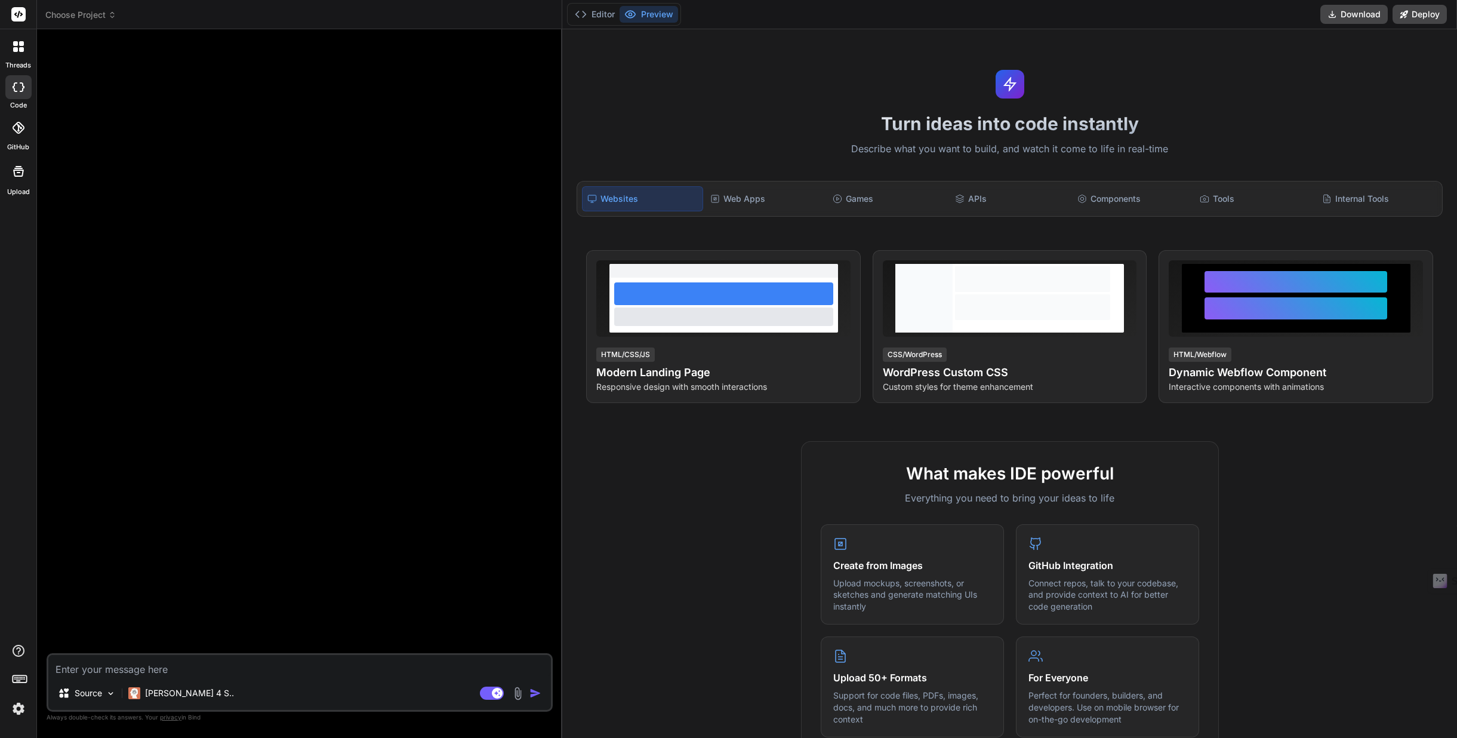
click at [517, 695] on img at bounding box center [518, 693] width 14 height 14
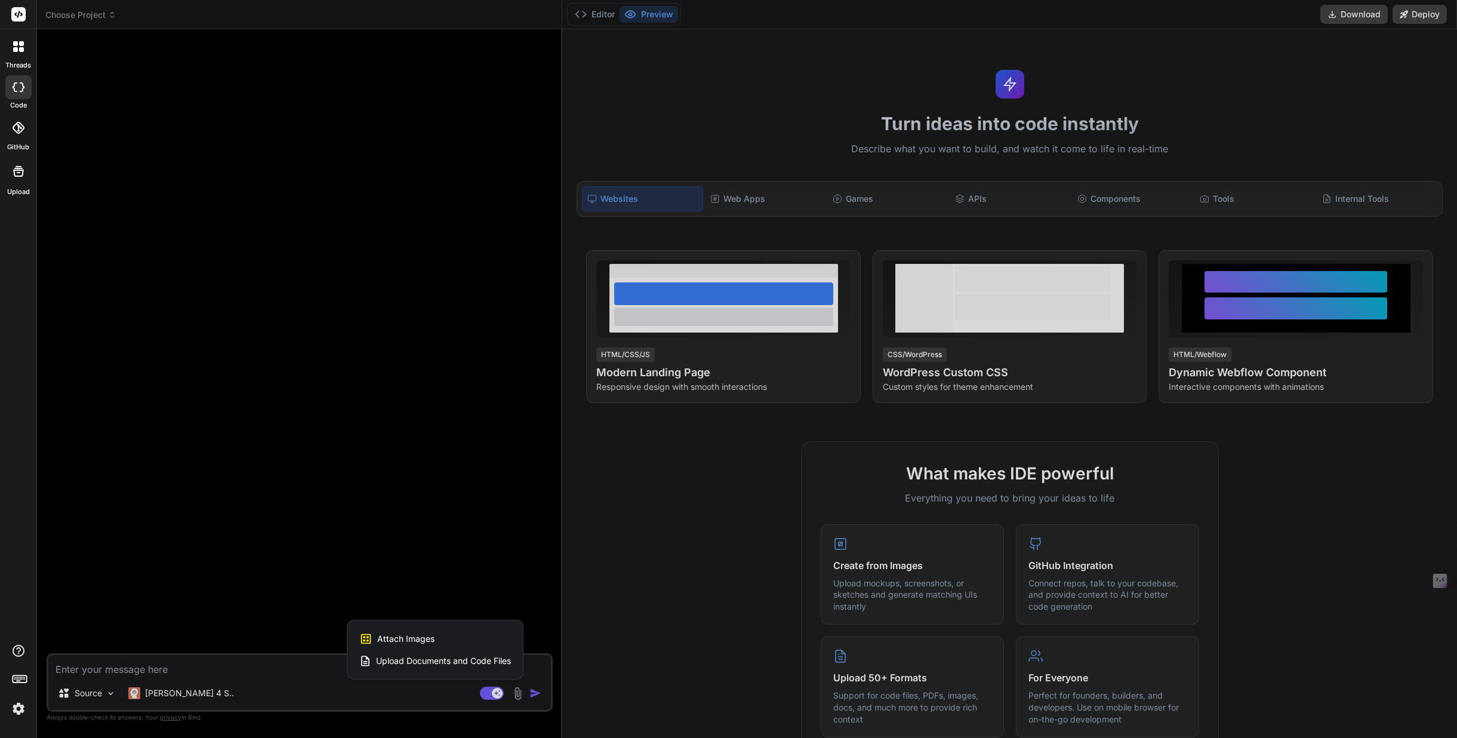
click at [423, 640] on span "Attach Images" at bounding box center [405, 639] width 57 height 12
type textarea "x"
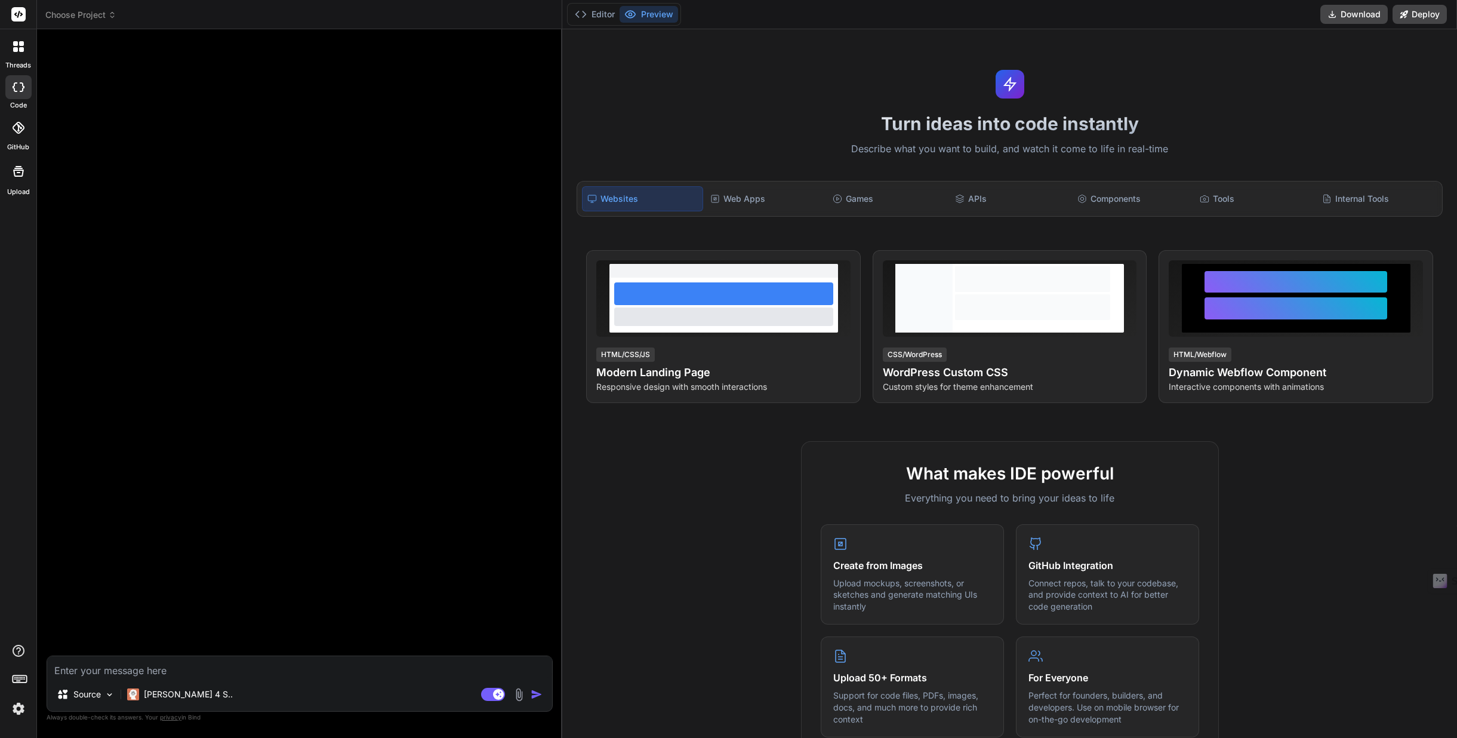
type input "C:\fakepath\Captura de pantalla 2025-08-15 a la(s) 7.33.19 p.m..png"
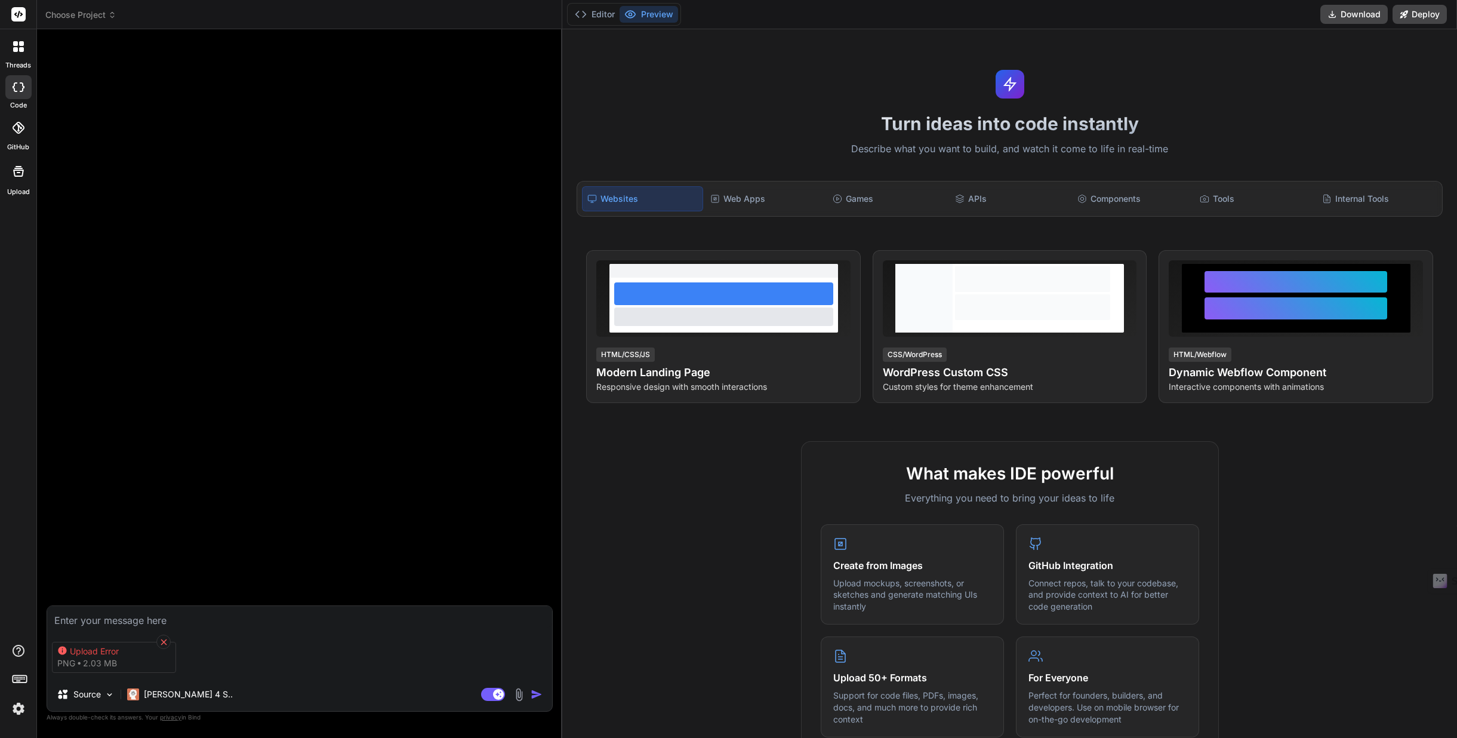
click at [164, 639] on icon at bounding box center [164, 642] width 6 height 6
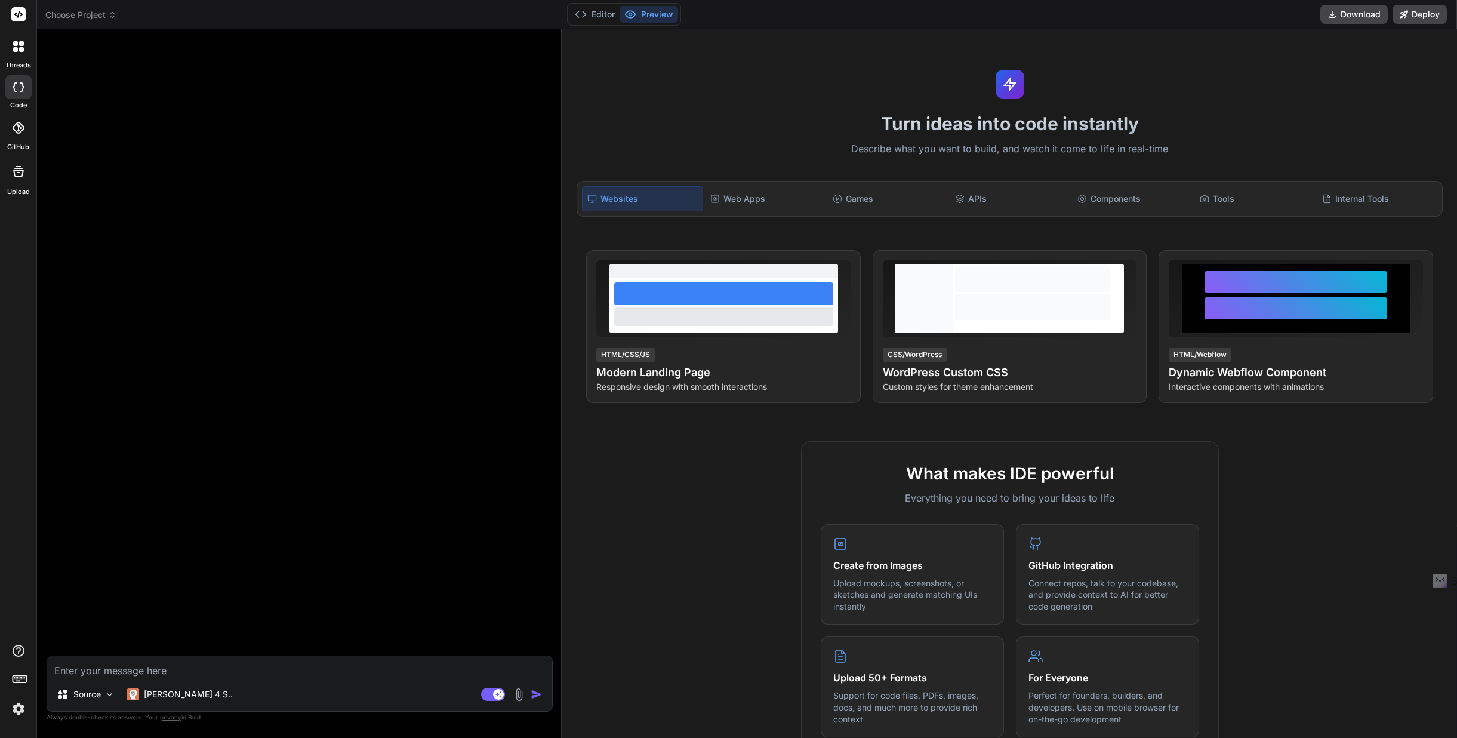
click at [519, 692] on img at bounding box center [519, 695] width 14 height 14
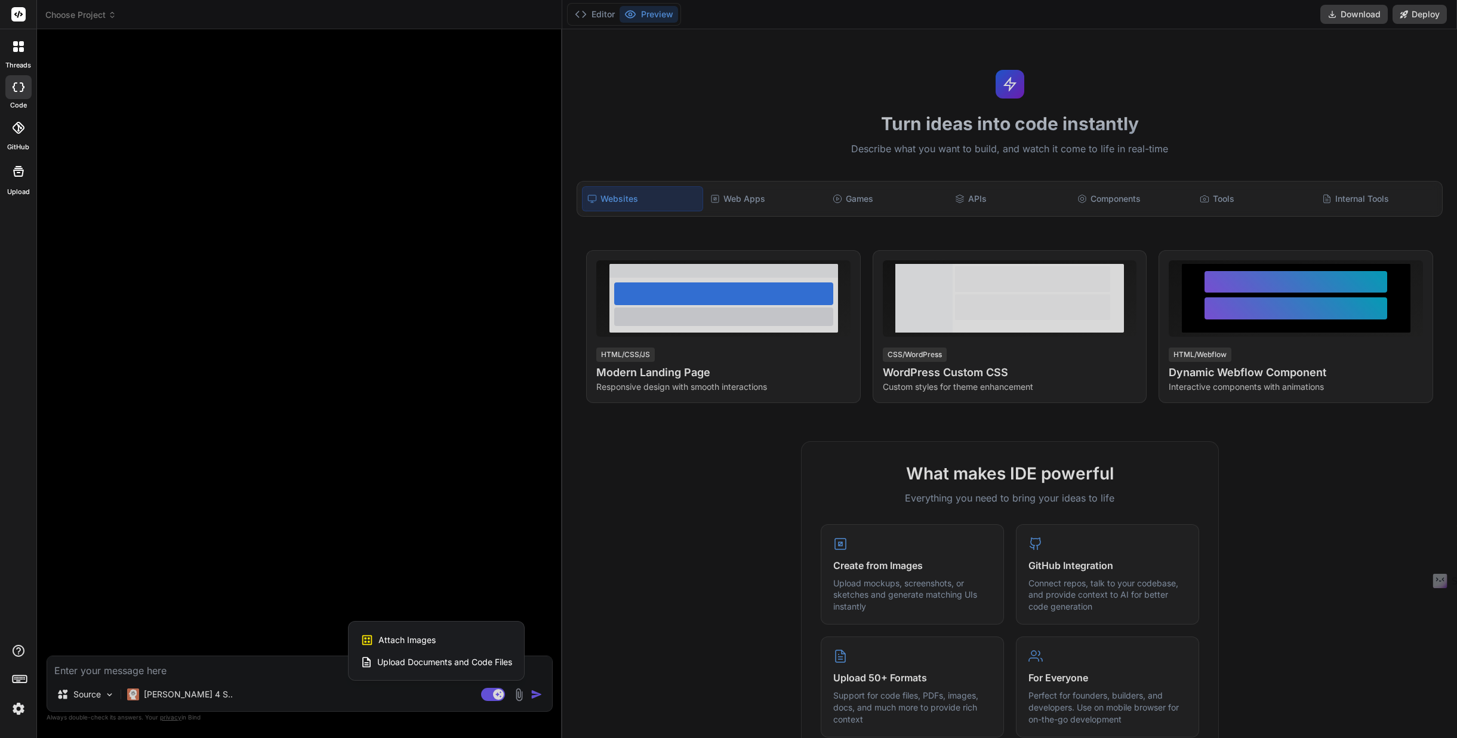
click at [425, 638] on span "Attach Images" at bounding box center [406, 640] width 57 height 12
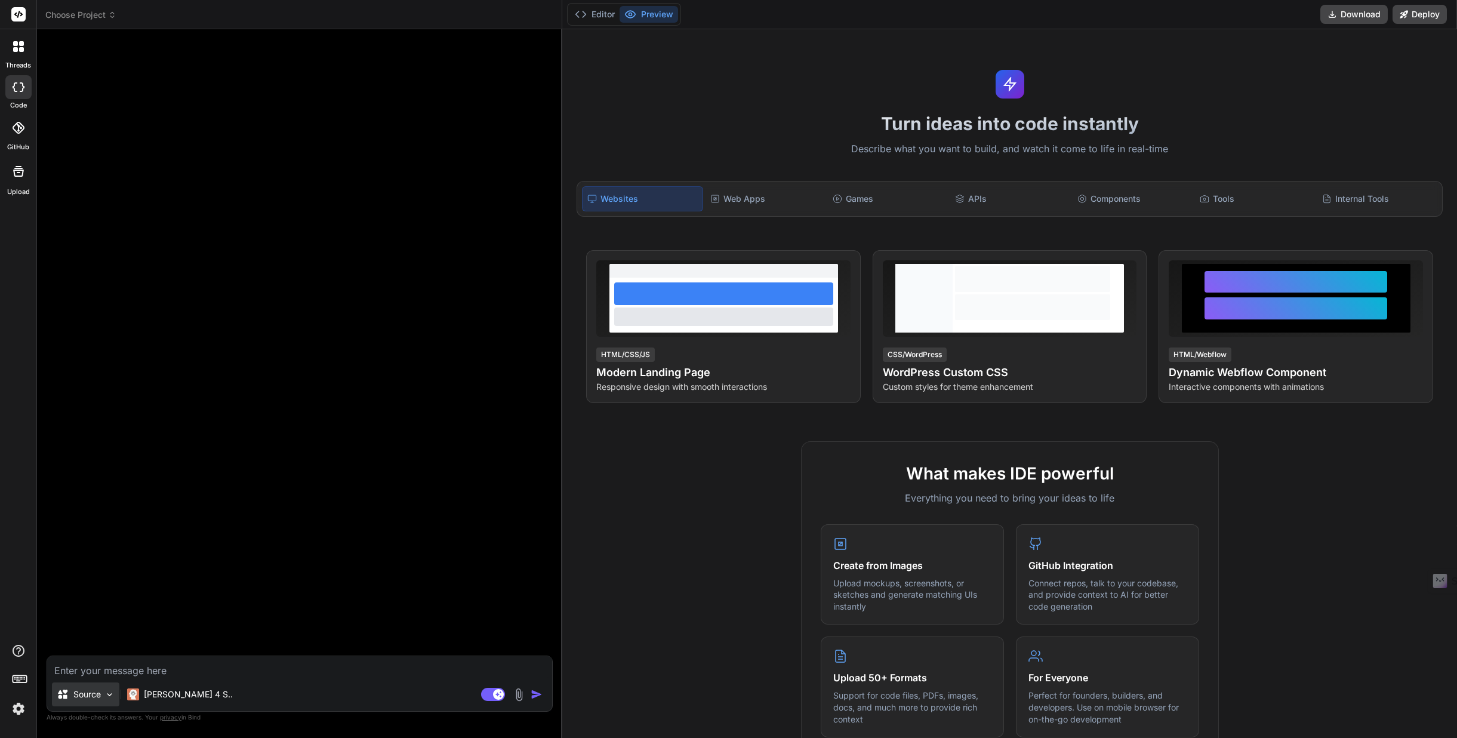
click at [112, 694] on img at bounding box center [109, 694] width 10 height 10
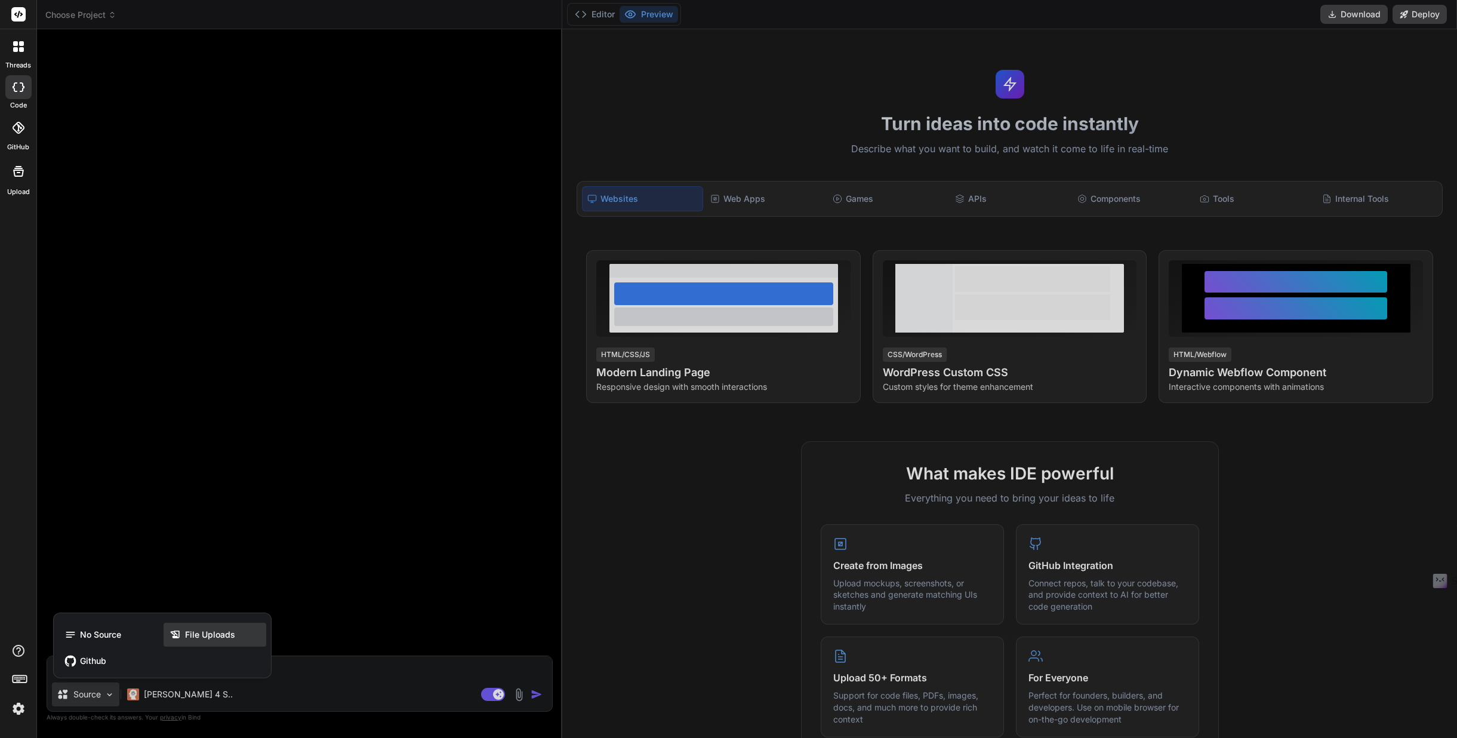
click at [206, 629] on span "File Uploads" at bounding box center [210, 634] width 50 height 12
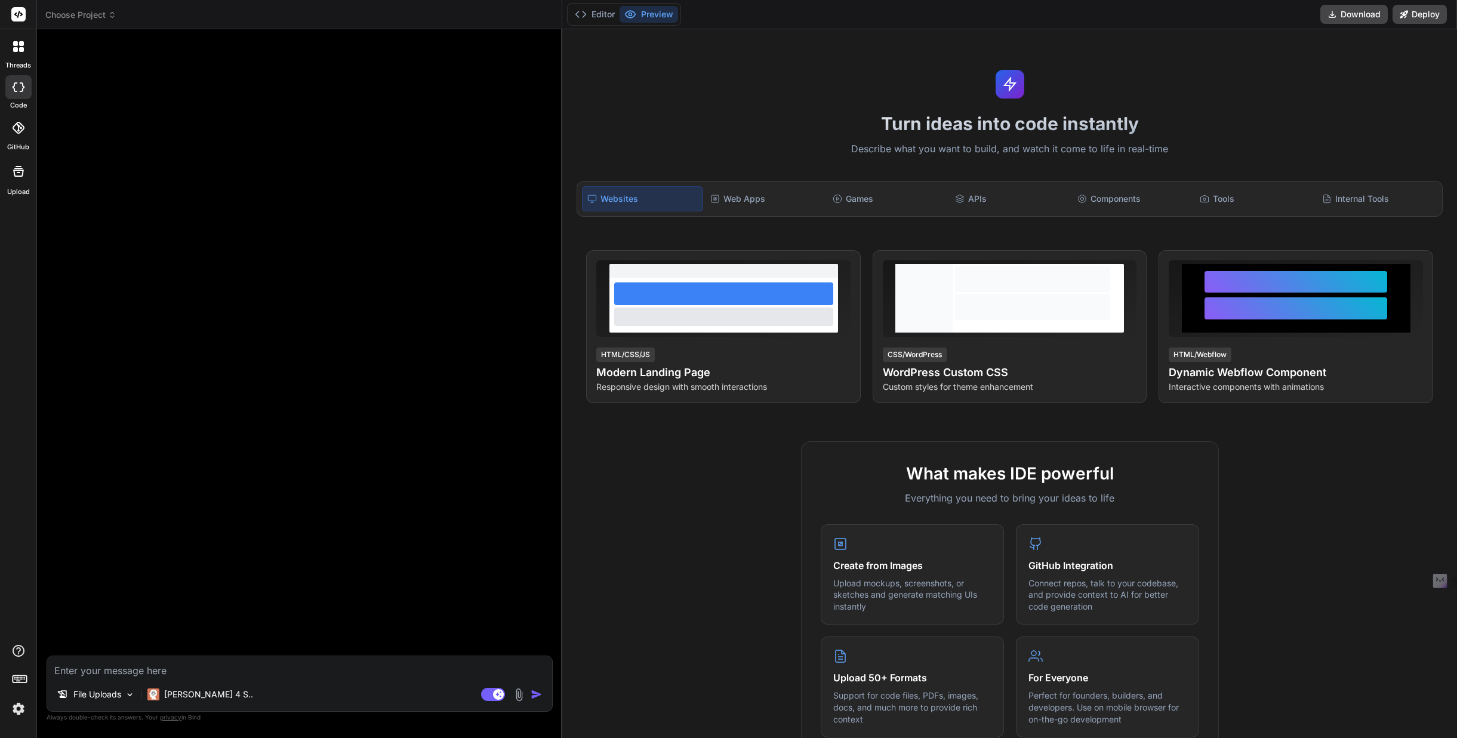
click at [519, 693] on img at bounding box center [519, 695] width 14 height 14
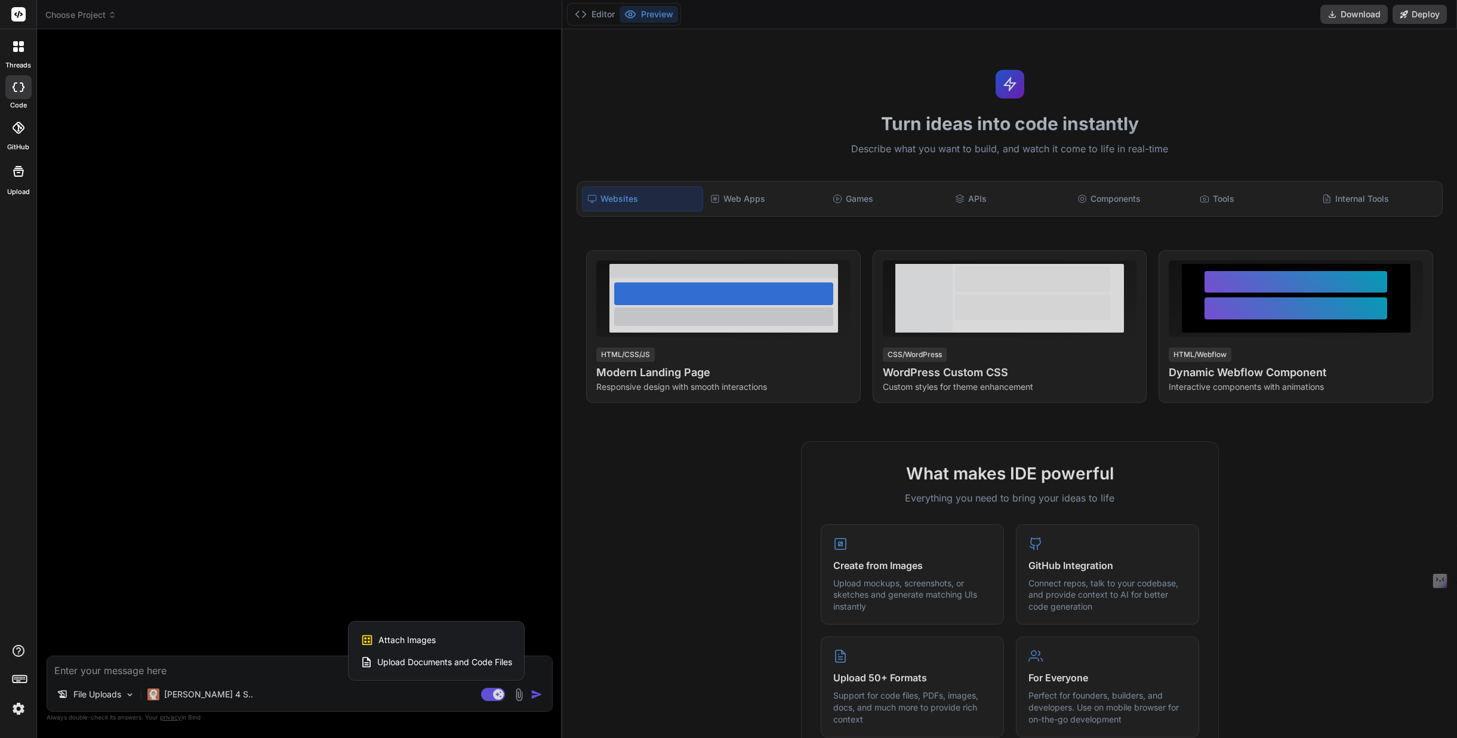
click at [424, 638] on span "Attach Images" at bounding box center [406, 640] width 57 height 12
type textarea "x"
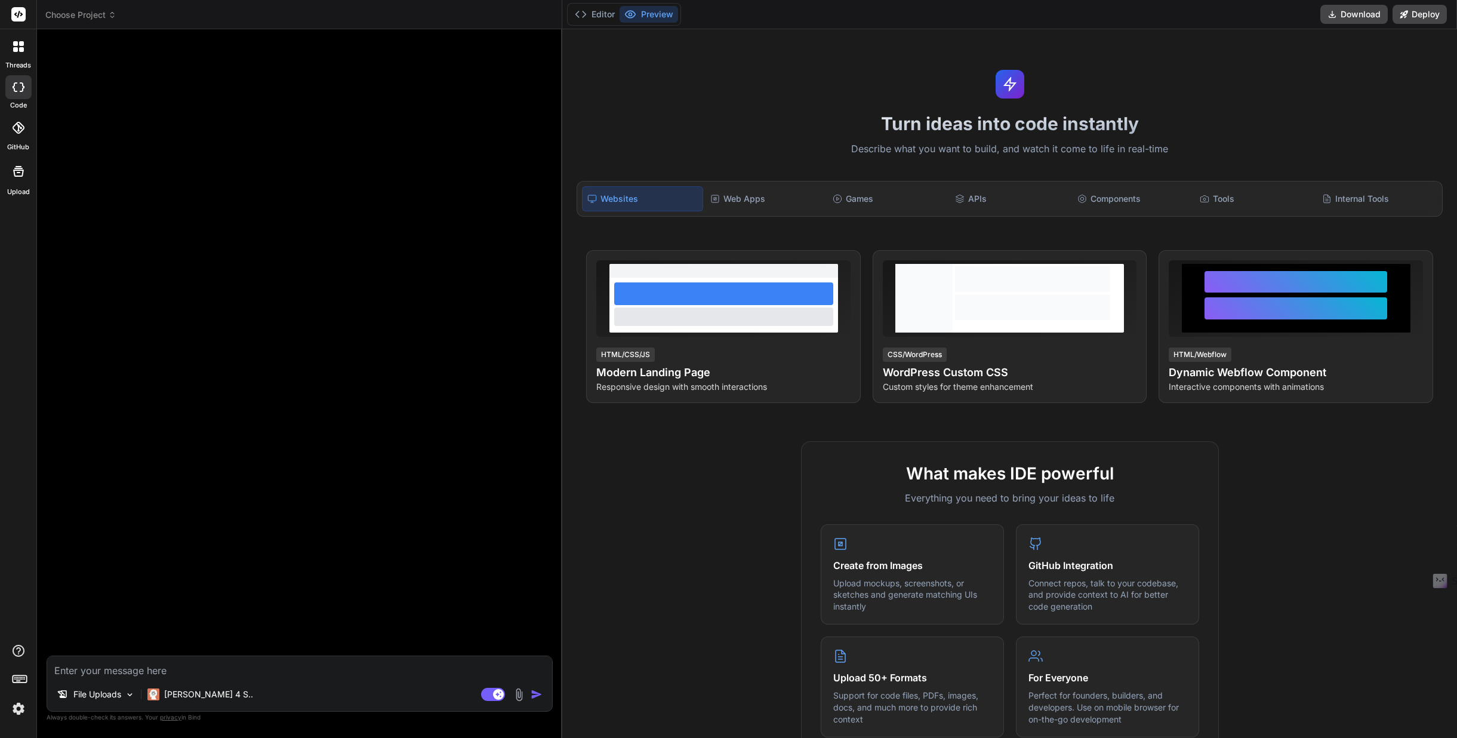
click at [191, 667] on textarea at bounding box center [299, 666] width 505 height 21
type textarea "g"
type textarea "x"
type textarea "ge"
type textarea "x"
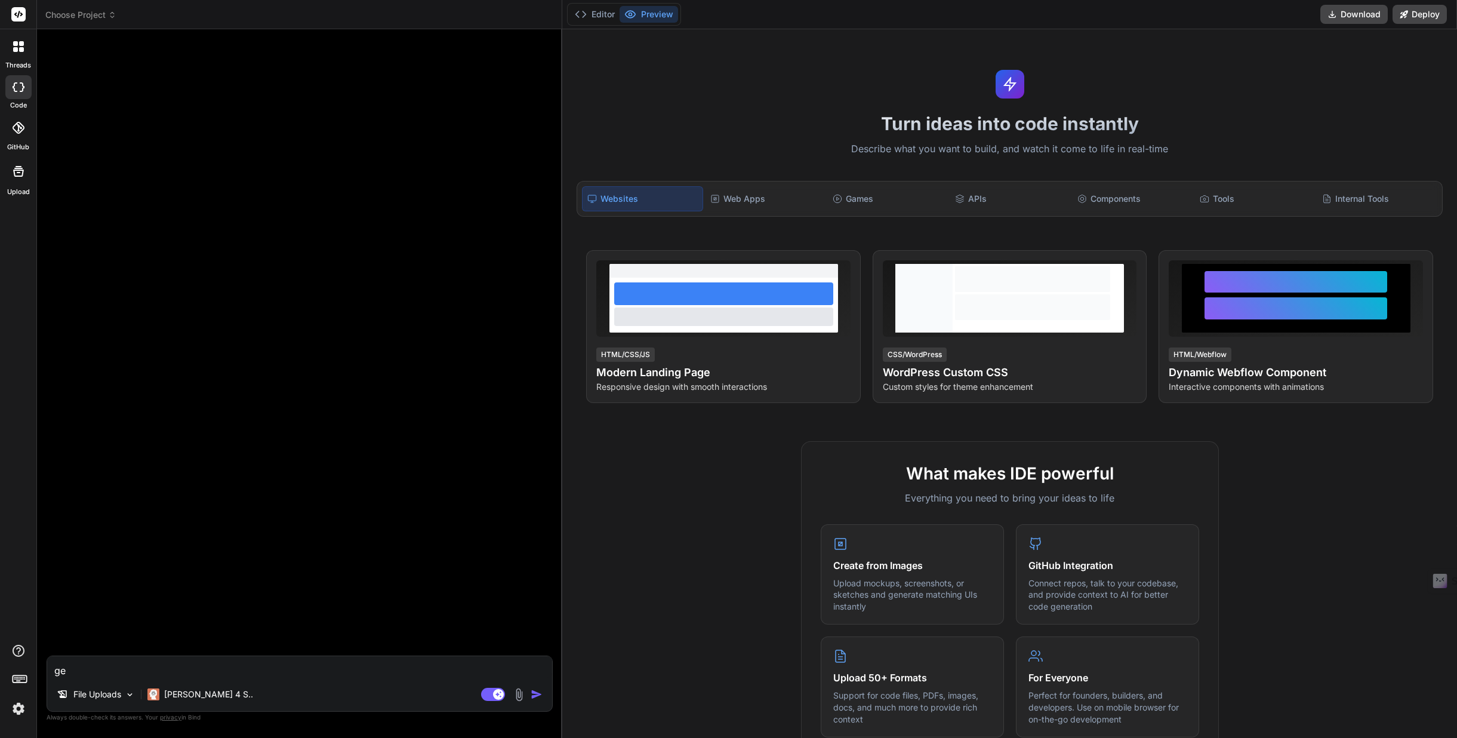
type textarea "gen"
type textarea "x"
type textarea "gene"
type textarea "x"
type textarea "gener"
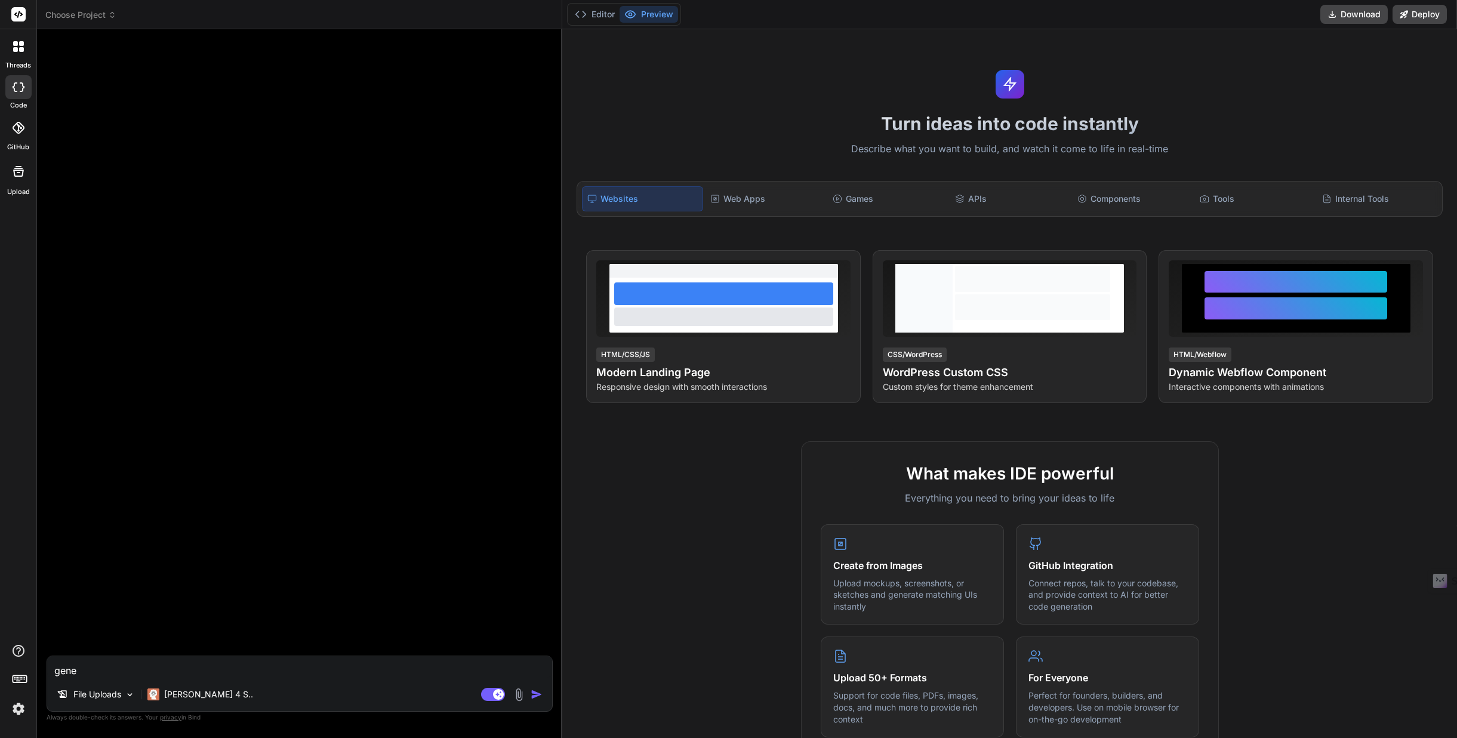
type textarea "x"
type textarea "genera"
type textarea "x"
type textarea "genera"
type textarea "x"
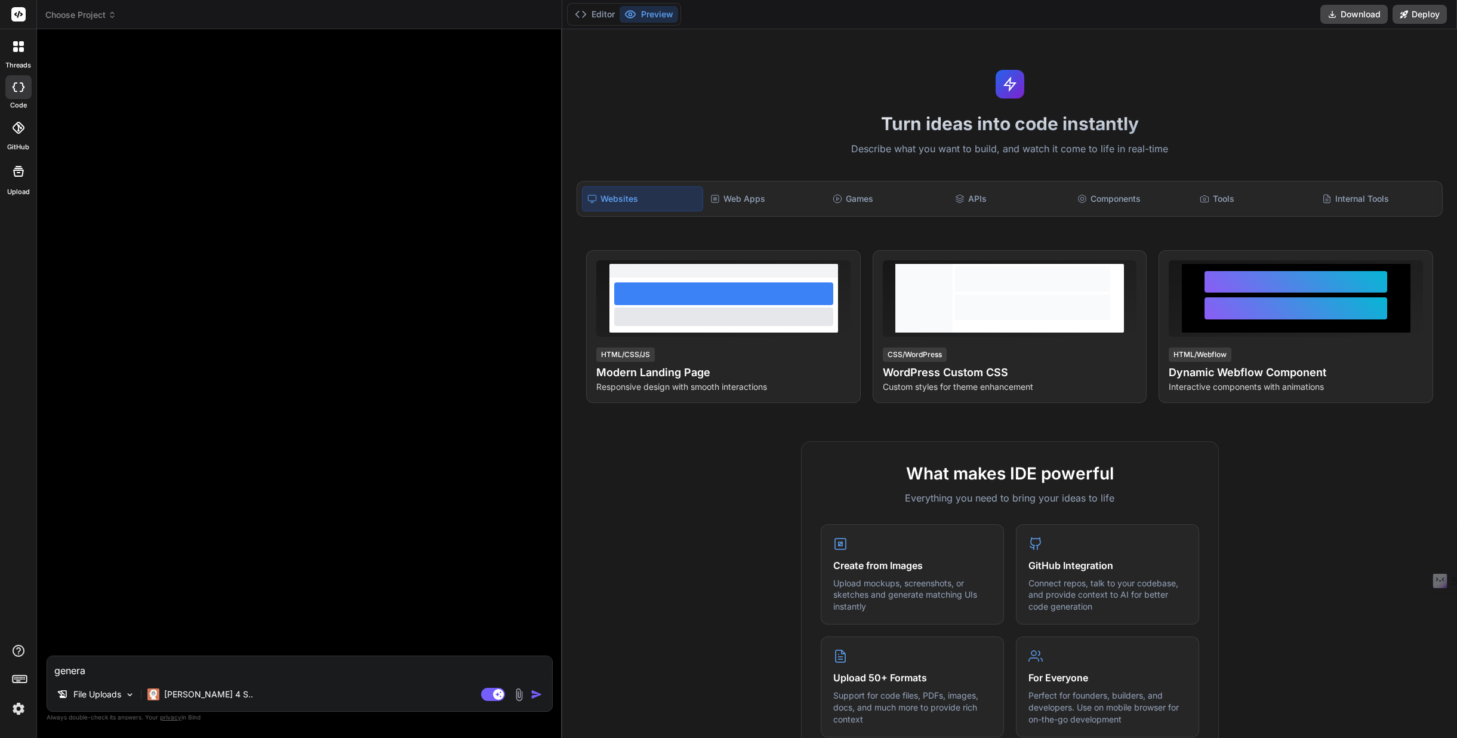
type textarea "genera u"
type textarea "x"
type textarea "genera un"
type textarea "x"
type textarea "genera un"
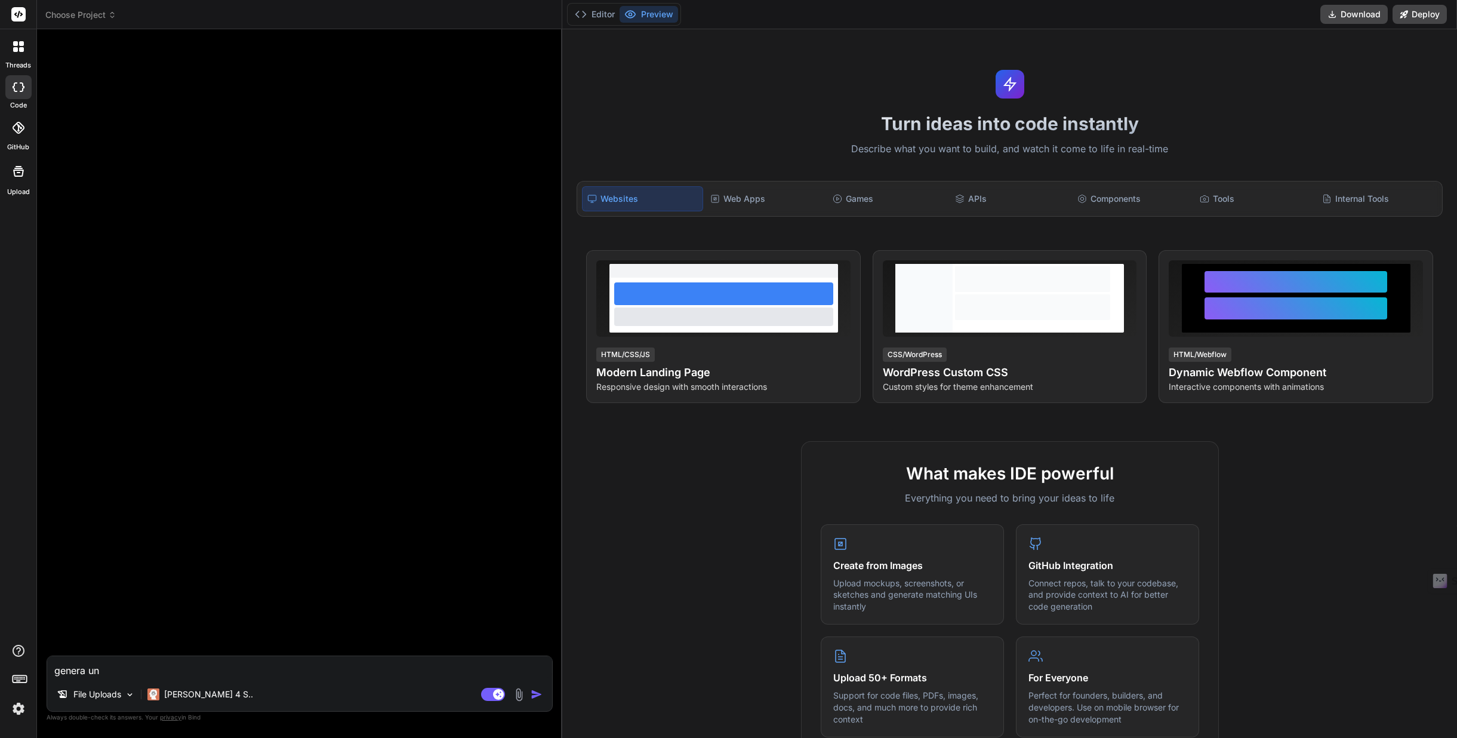
type textarea "x"
type textarea "genera un s"
type textarea "x"
type textarea "genera un si"
type textarea "x"
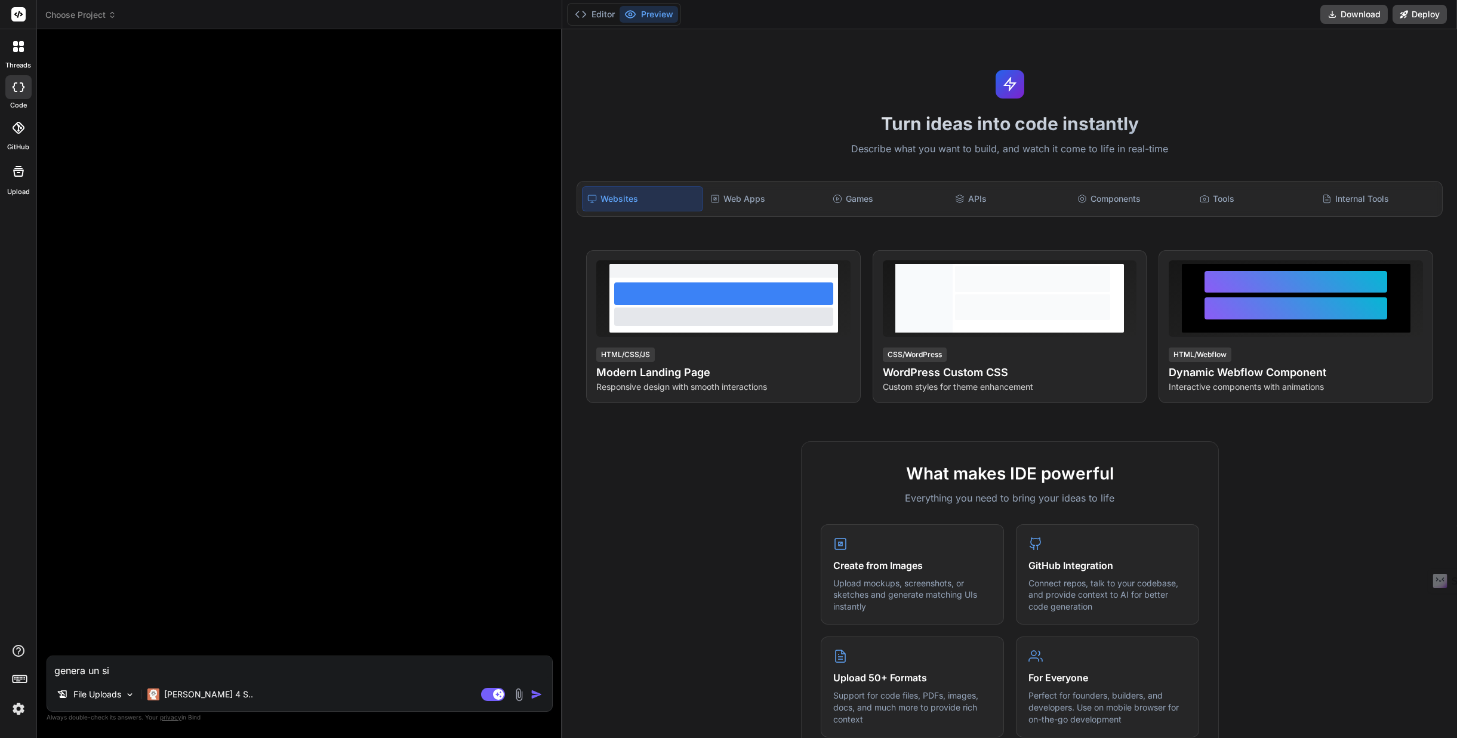
type textarea "genera un sit"
type textarea "x"
type textarea "genera un siti"
type textarea "x"
type textarea "genera un sitio"
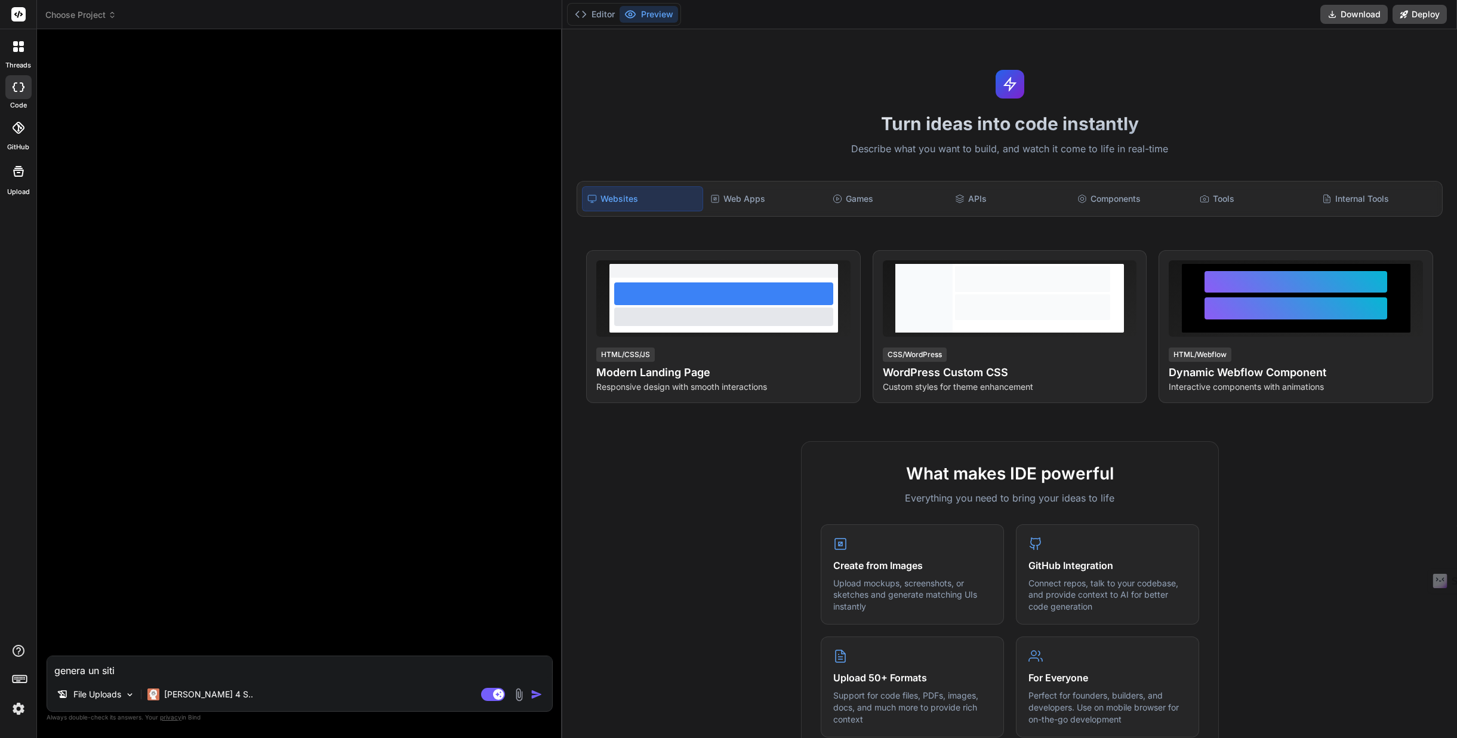
type textarea "x"
type textarea "genera un sitio"
type textarea "x"
type textarea "genera un sitio p"
type textarea "x"
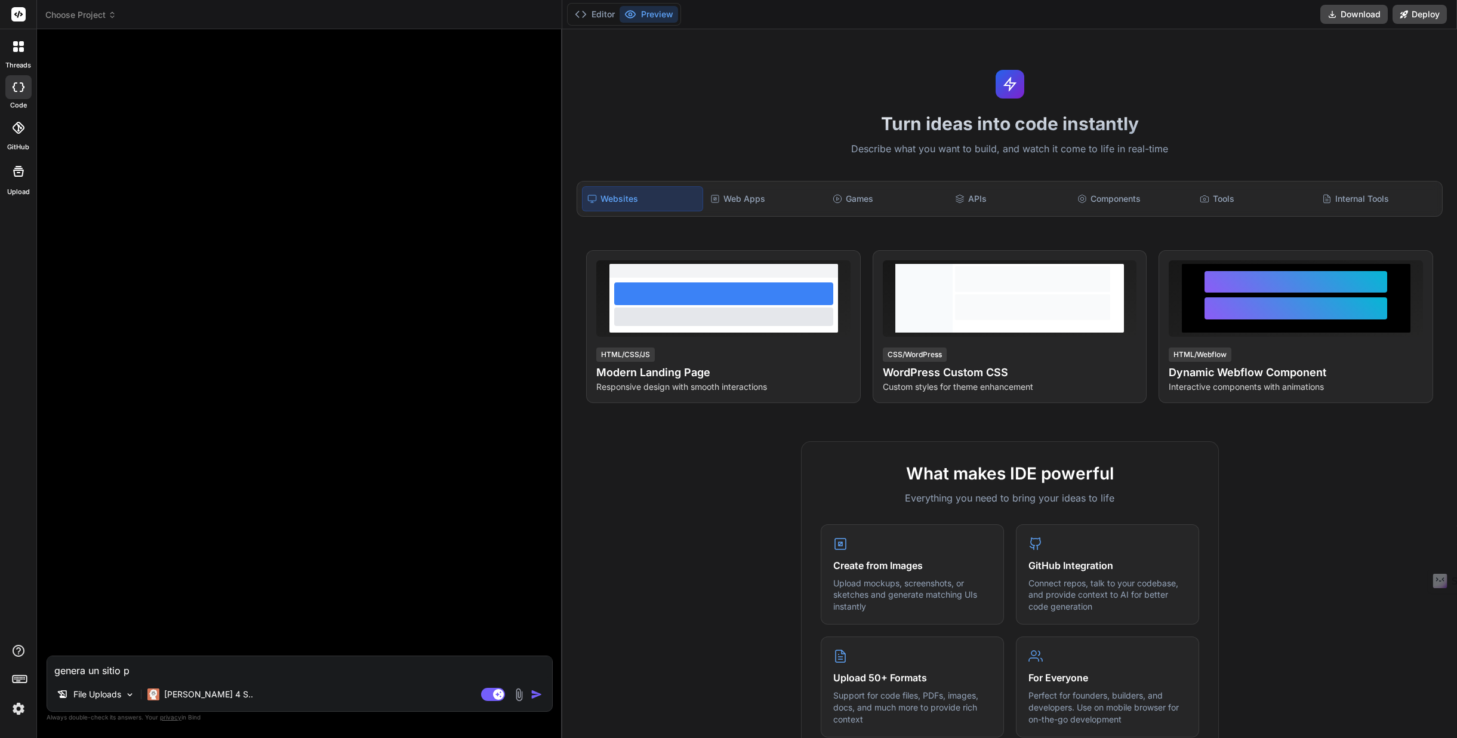
type textarea "genera un sitio pa"
type textarea "x"
type textarea "genera un sitio par"
type textarea "x"
type textarea "genera un sitio para"
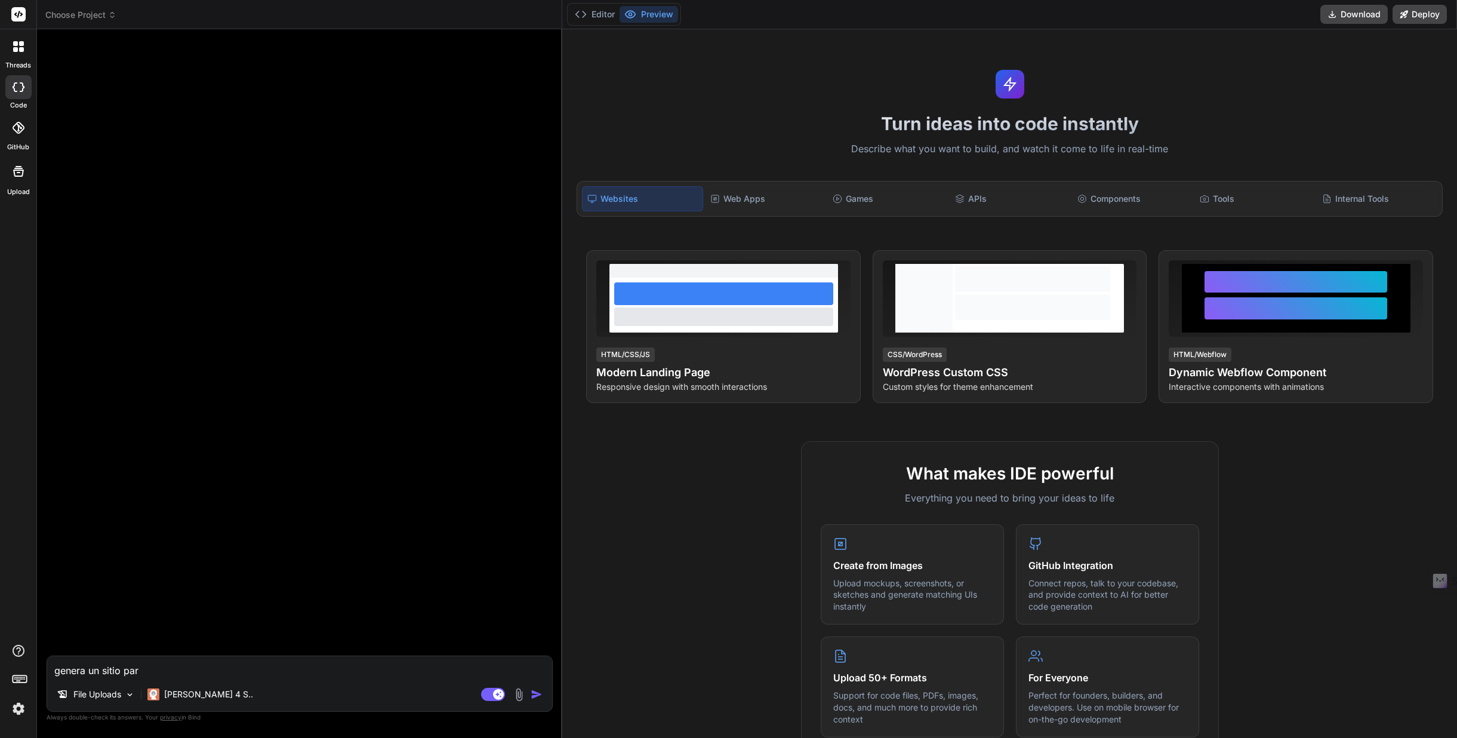
type textarea "x"
type textarea "genera un sitio para"
type textarea "x"
type textarea "genera un sitio para u"
type textarea "x"
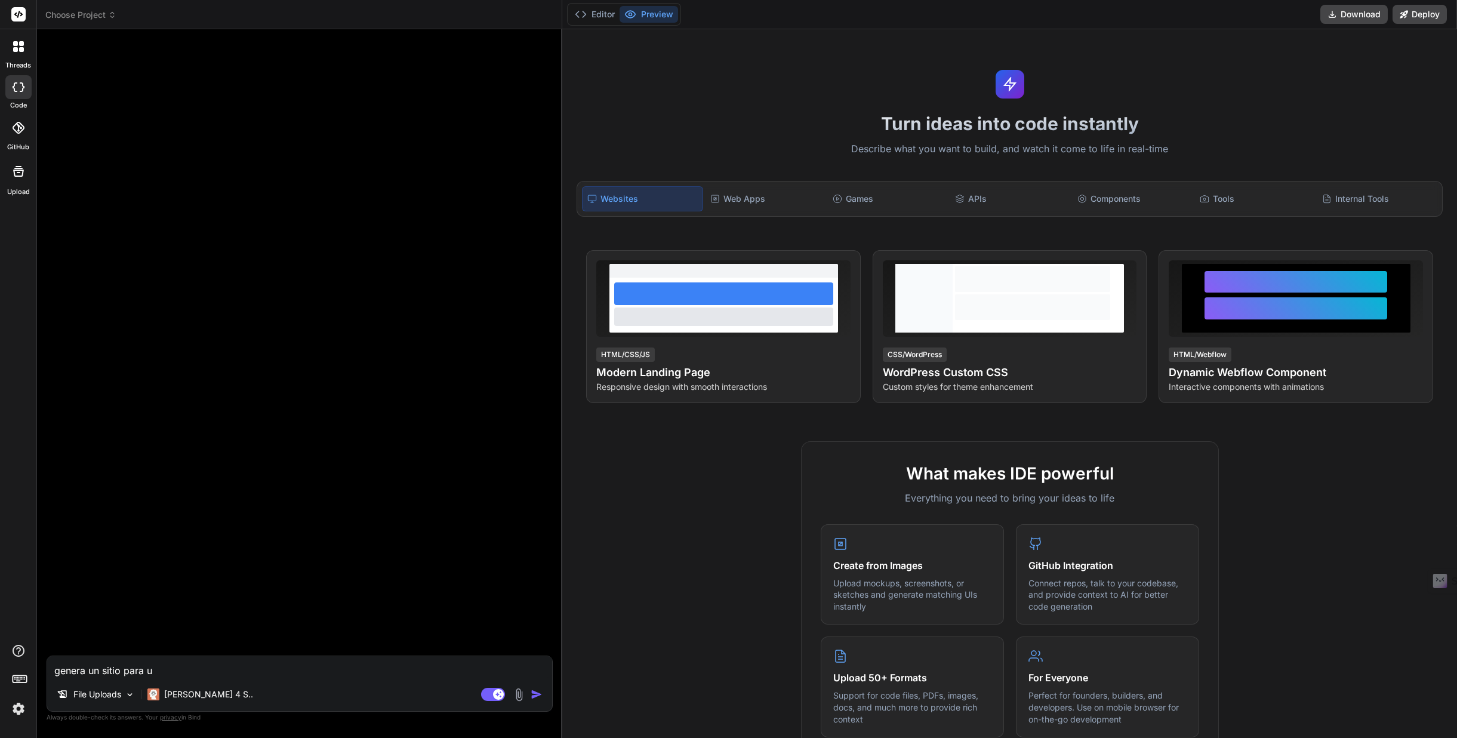
type textarea "genera un sitio para un"
type textarea "x"
type textarea "genera un sitio para un"
type textarea "x"
type textarea "genera un sitio para un r"
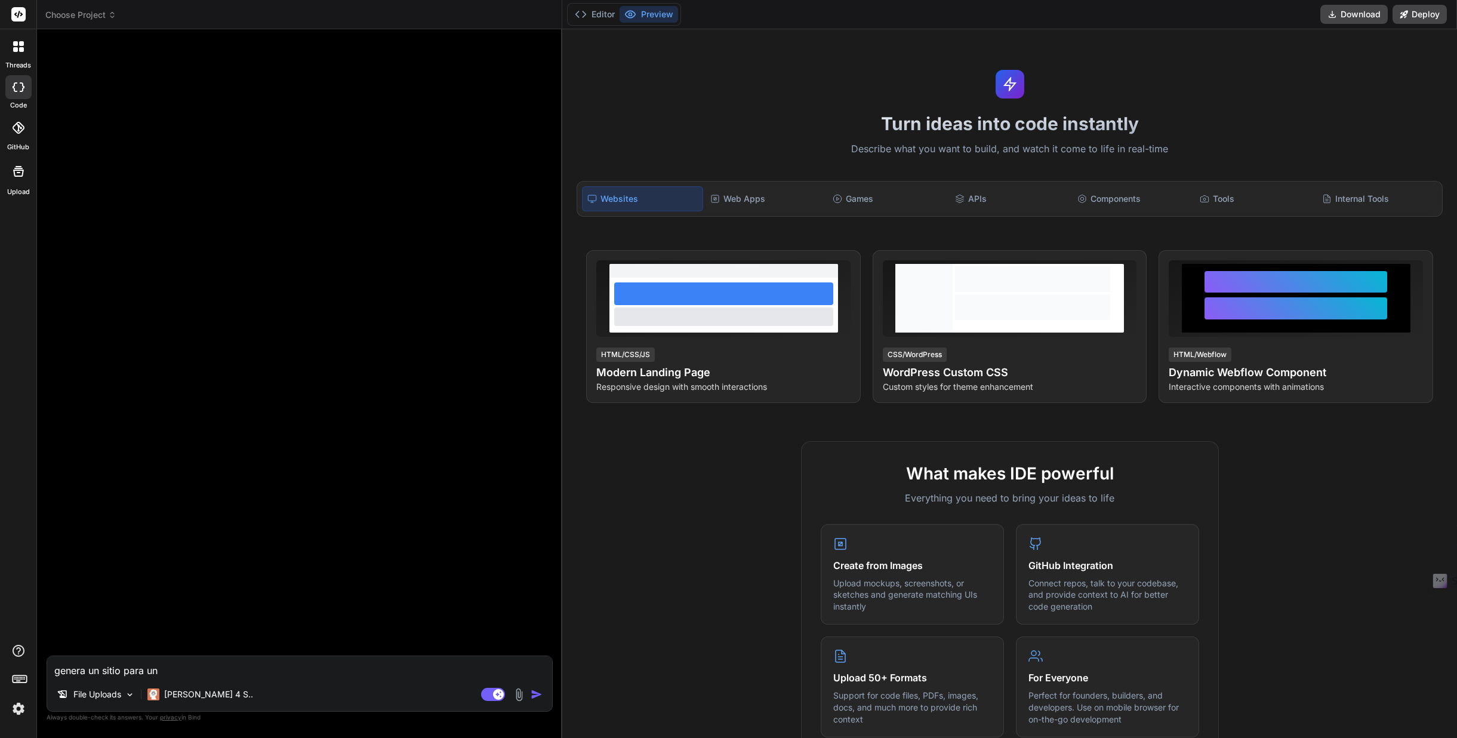
type textarea "x"
type textarea "genera un sitio para un re"
type textarea "x"
type textarea "genera un sitio para un ret"
type textarea "x"
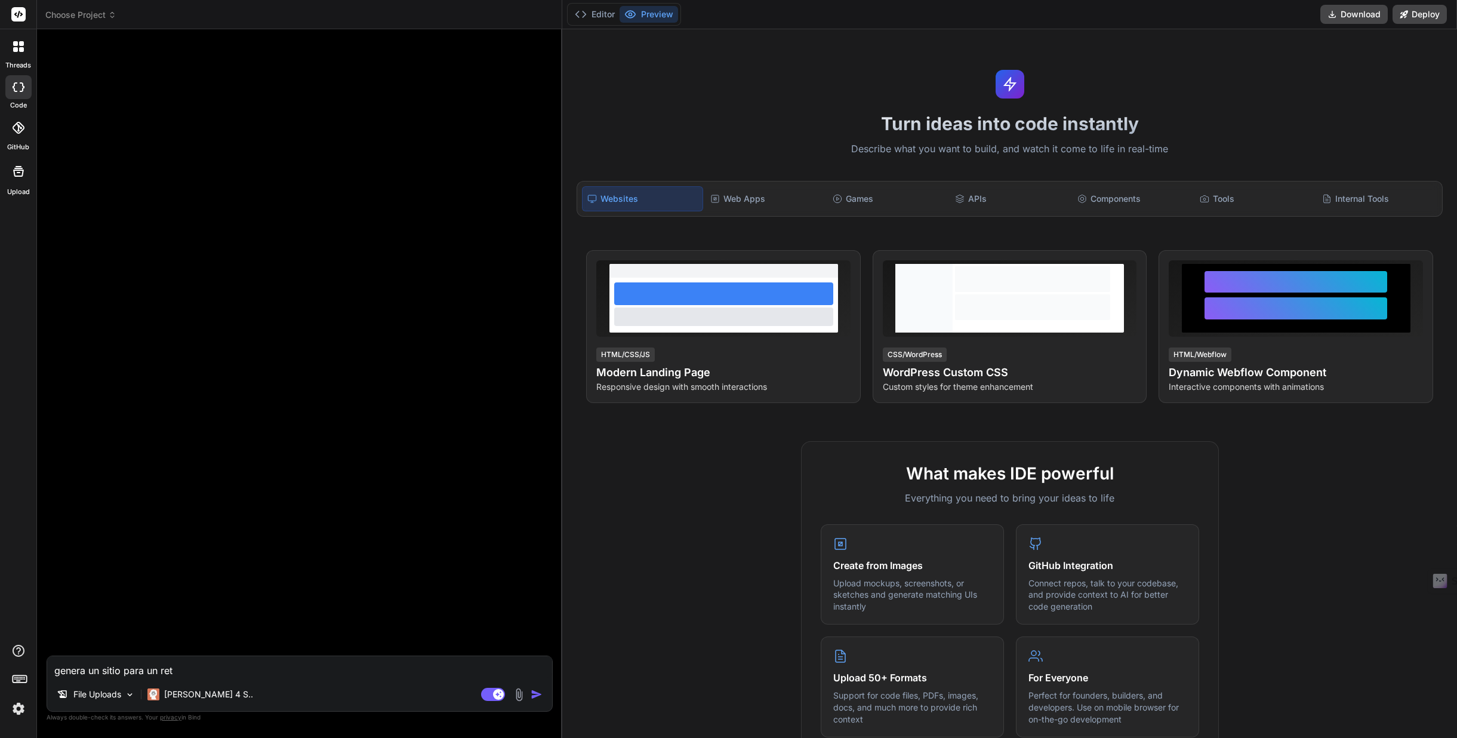
type textarea "genera un sitio para un reto"
type textarea "x"
type textarea "genera un sitio para un reto"
type textarea "x"
type textarea "genera un sitio para un reto d"
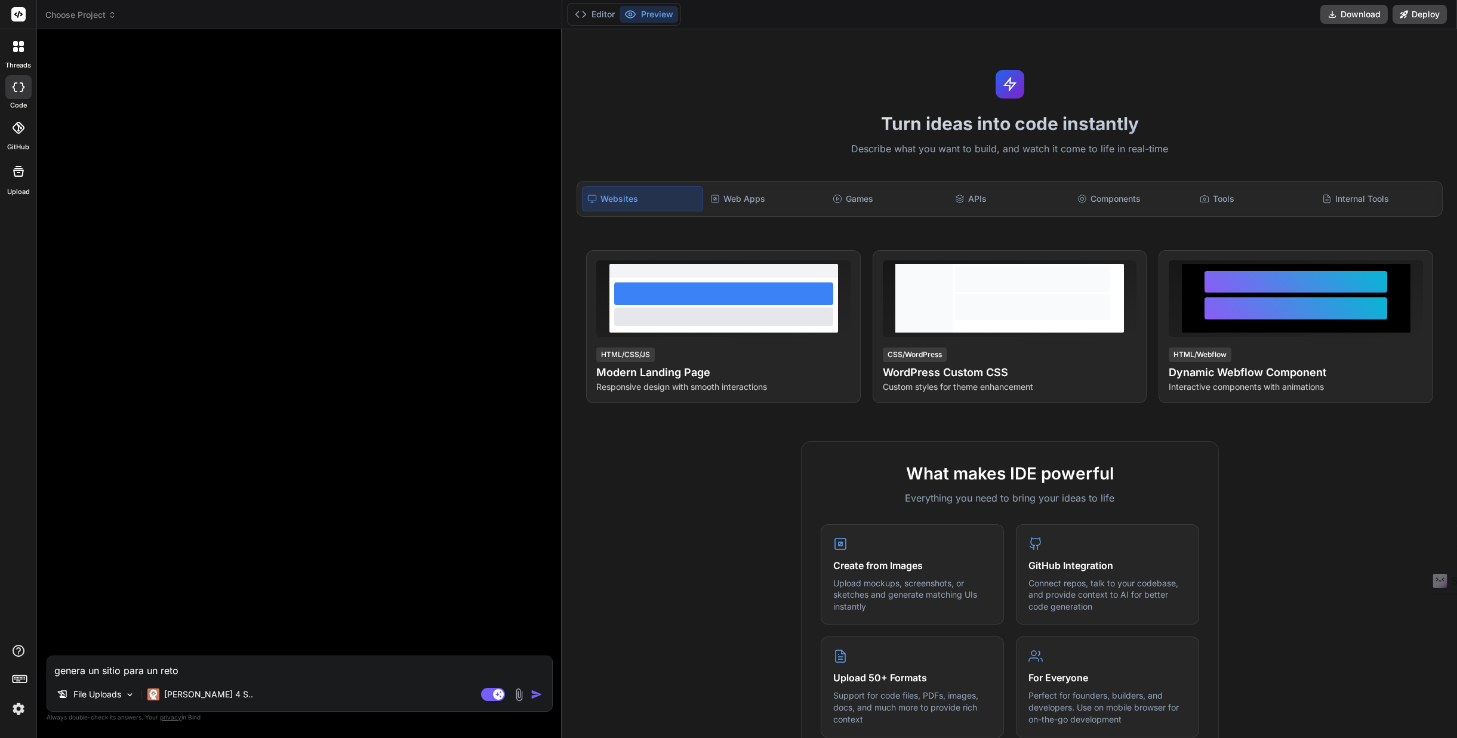
type textarea "x"
type textarea "genera un sitio para un reto de"
type textarea "x"
type textarea "genera un sitio para un reto de"
type textarea "x"
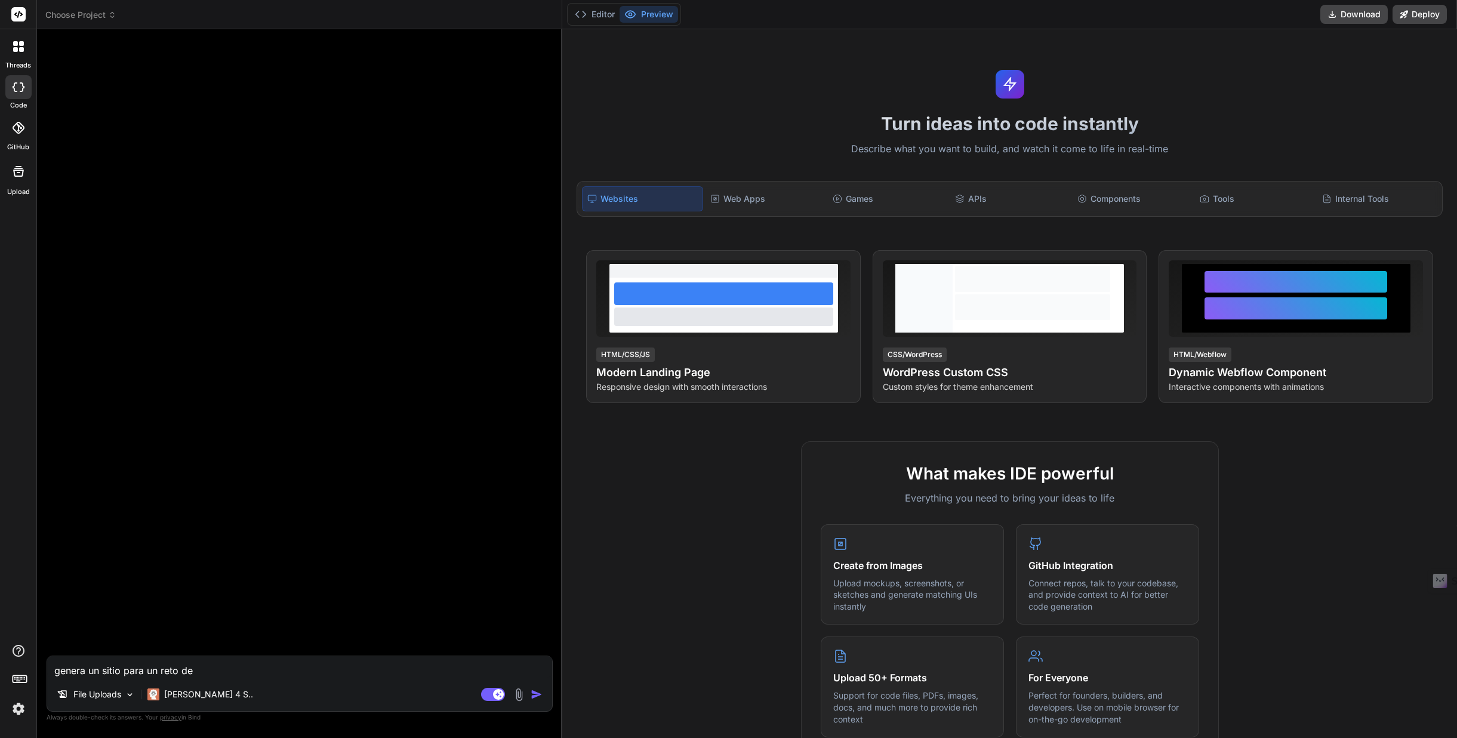
type textarea "genera un sitio para un reto de 2"
type textarea "x"
type textarea "genera un sitio para un reto de 21"
type textarea "x"
type textarea "genera un sitio para un reto de 21"
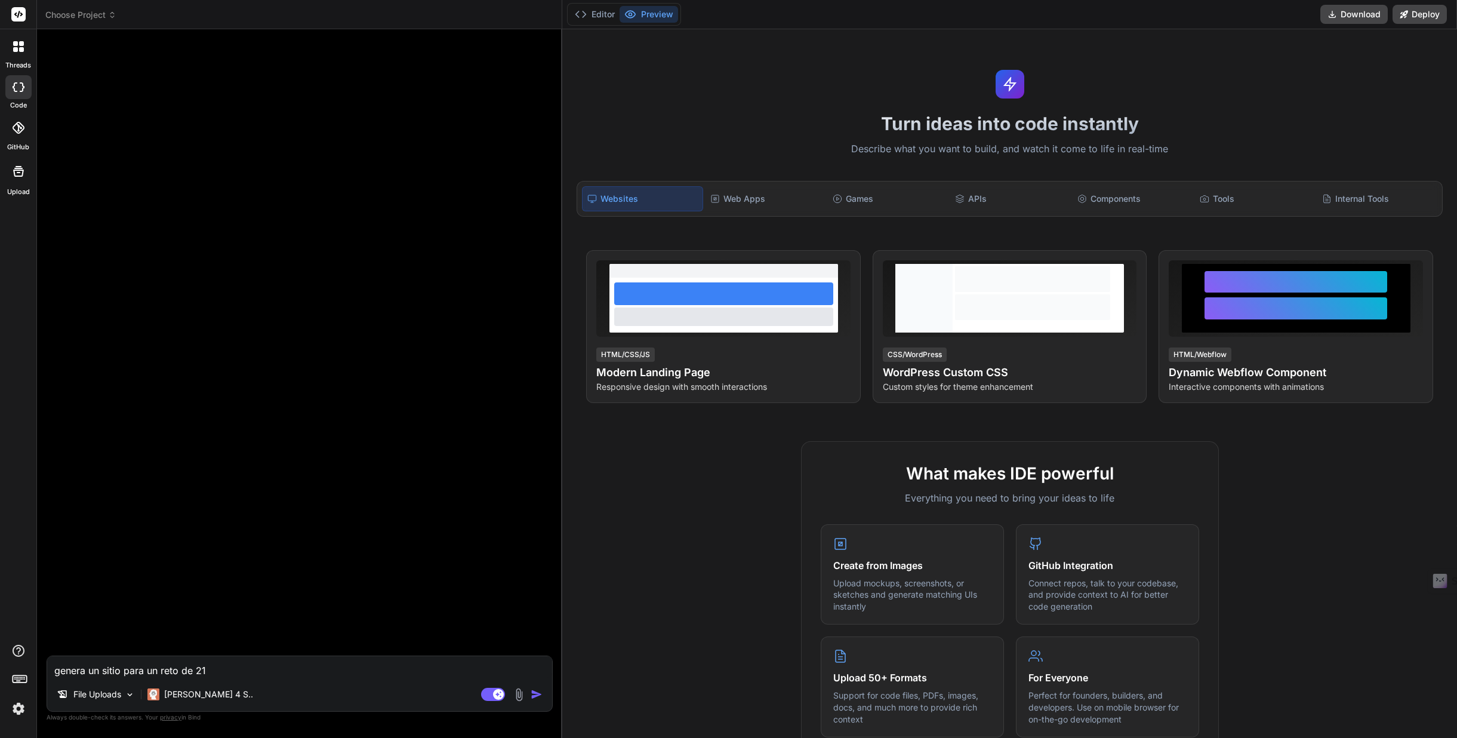
type textarea "x"
type textarea "genera un sitio para un reto de 21 d"
type textarea "x"
type textarea "genera un sitio para un reto de 21 di"
type textarea "x"
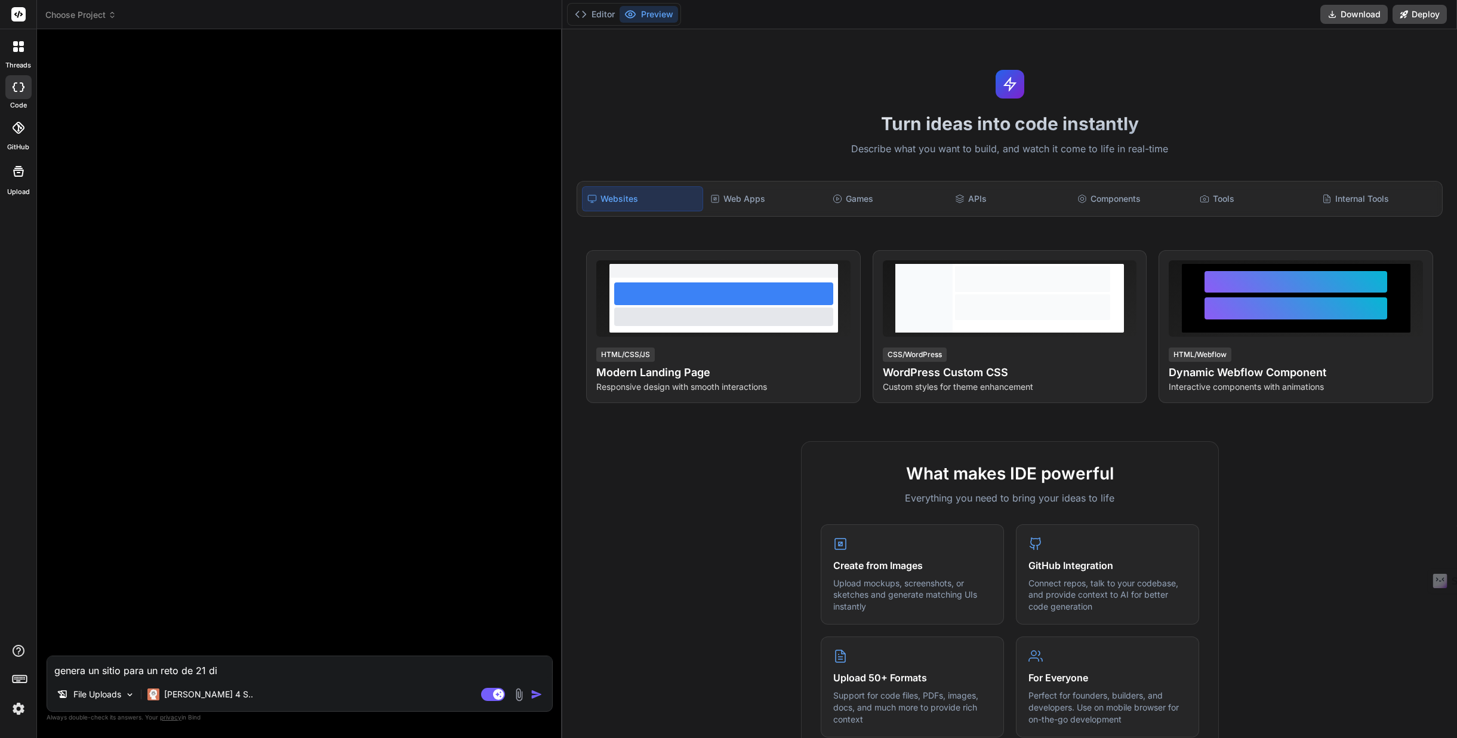
type textarea "genera un sitio para un reto de 21 dia"
type textarea "x"
type textarea "genera un sitio para un reto de 21 dias"
type textarea "x"
type textarea "genera un sitio para un reto de 21 dias"
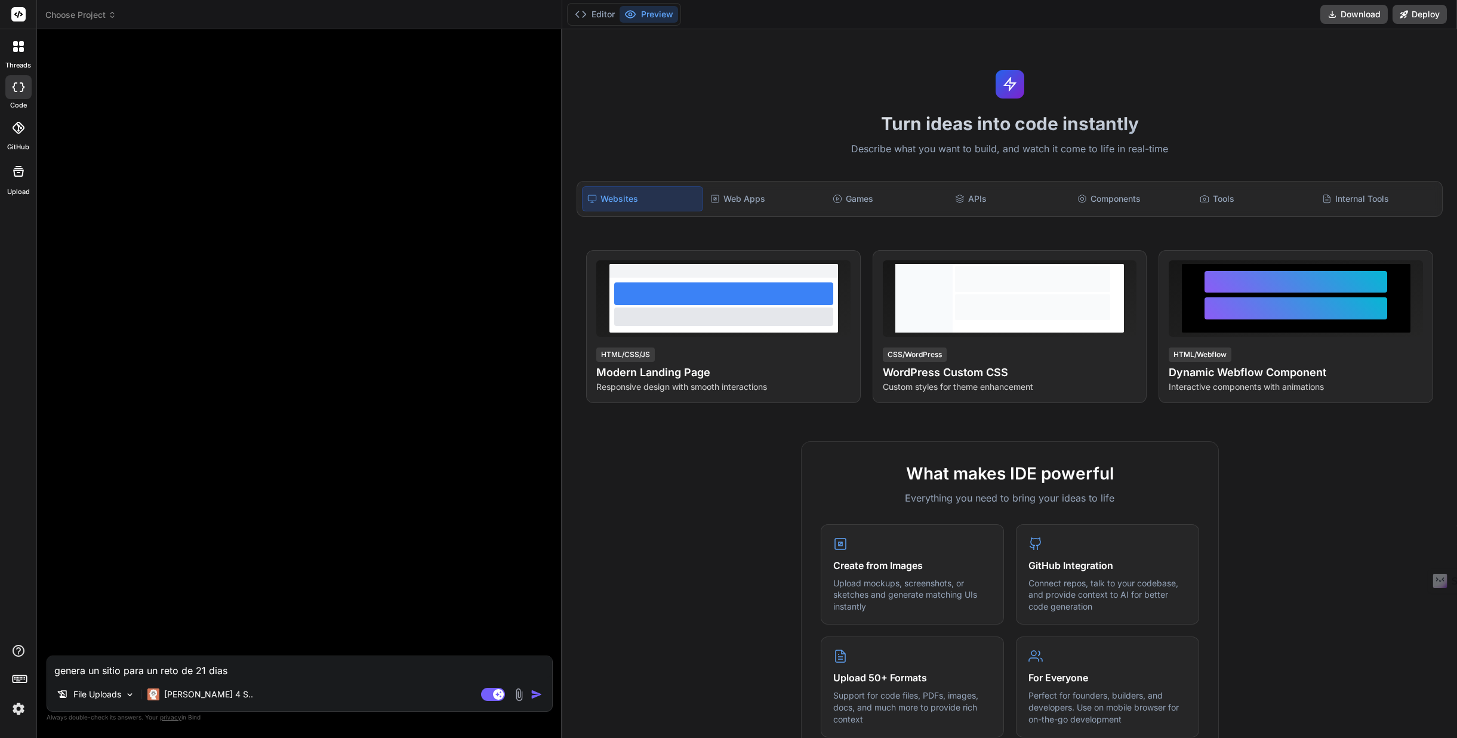
type textarea "x"
type textarea "genera un sitio para un reto de 21 dias d"
type textarea "x"
type textarea "genera un sitio para un reto de 21 dias do"
type textarea "x"
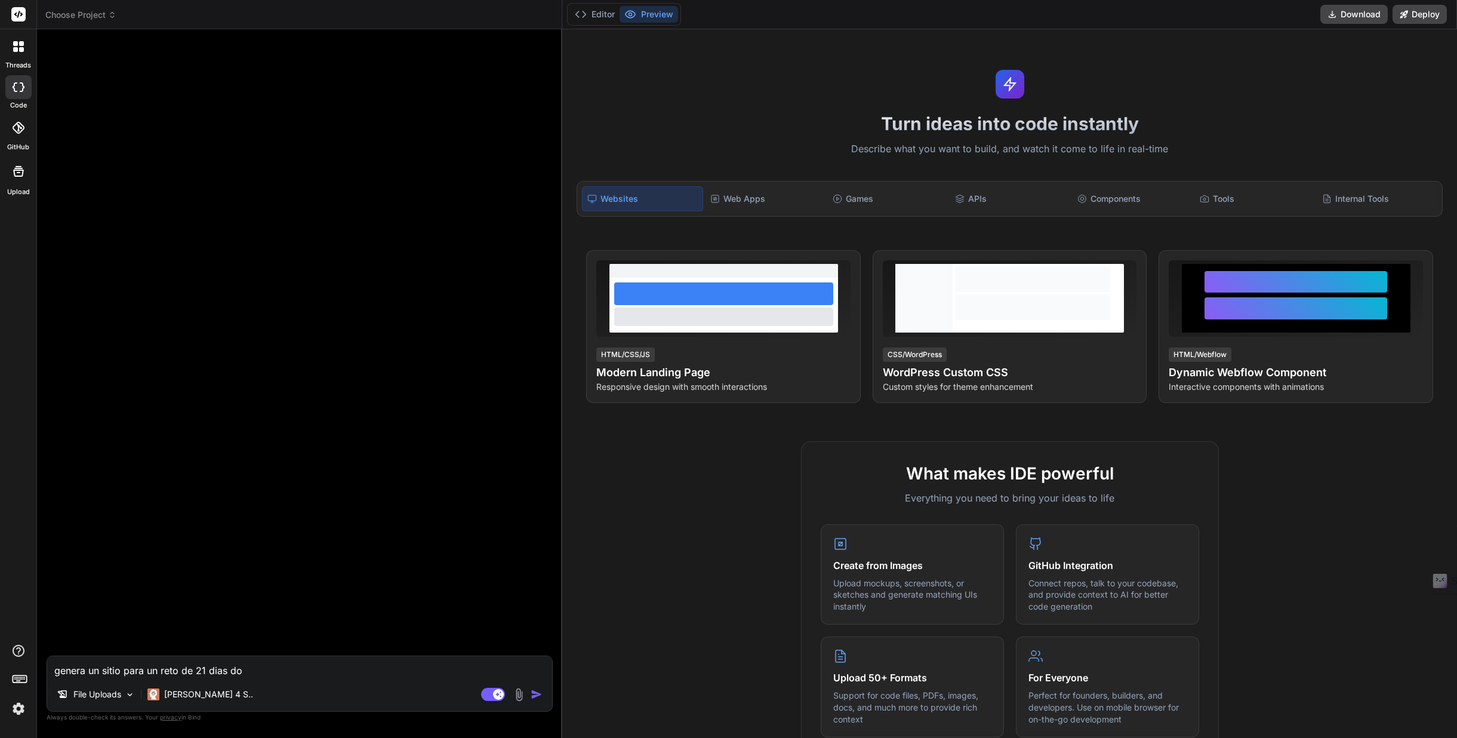
type textarea "genera un sitio para un reto de 21 dias don"
type textarea "x"
type textarea "genera un sitio para un reto de 21 dias dond"
type textarea "x"
type textarea "genera un sitio para un reto de 21 dias donde"
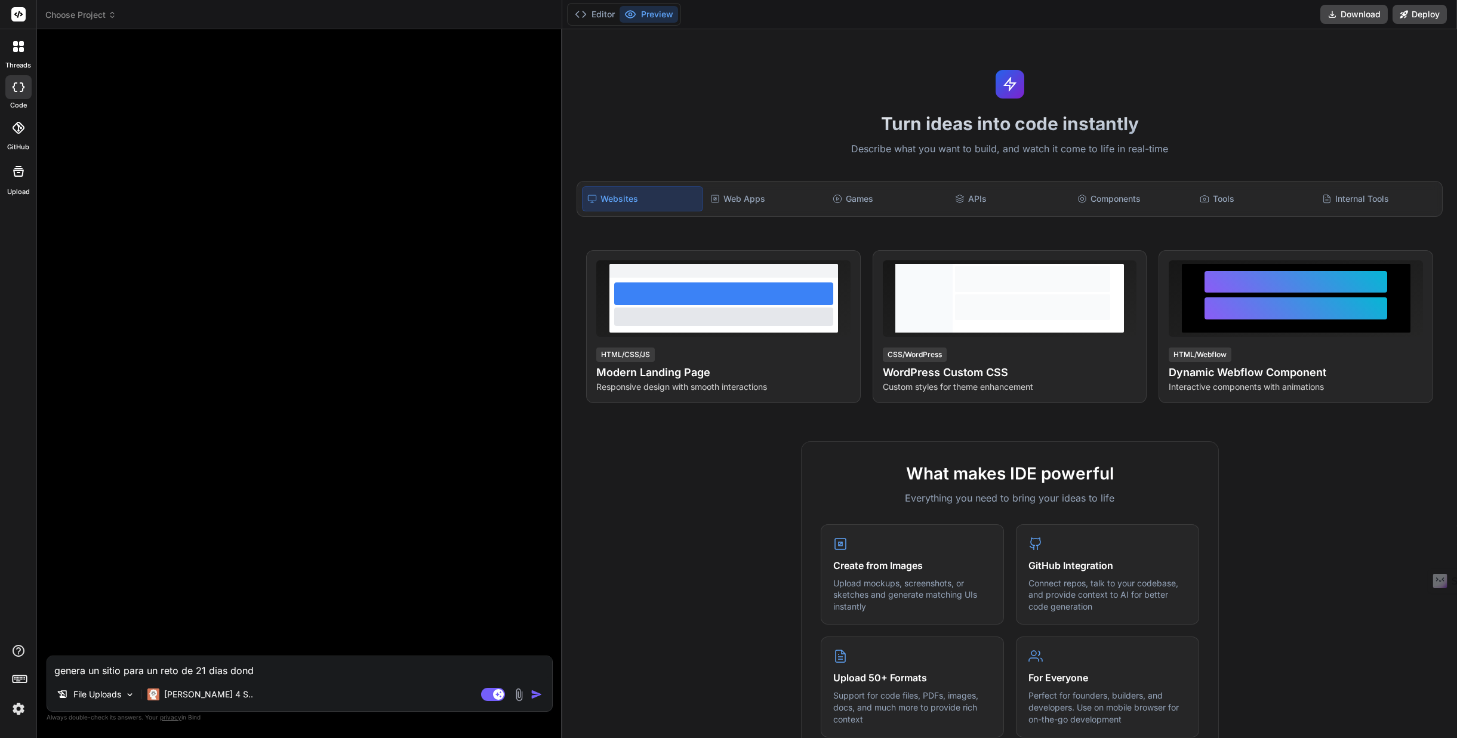
type textarea "x"
type textarea "genera un sitio para un reto de 21 dias donde"
type textarea "x"
type textarea "genera un sitio para un reto de 21 dias donde l"
type textarea "x"
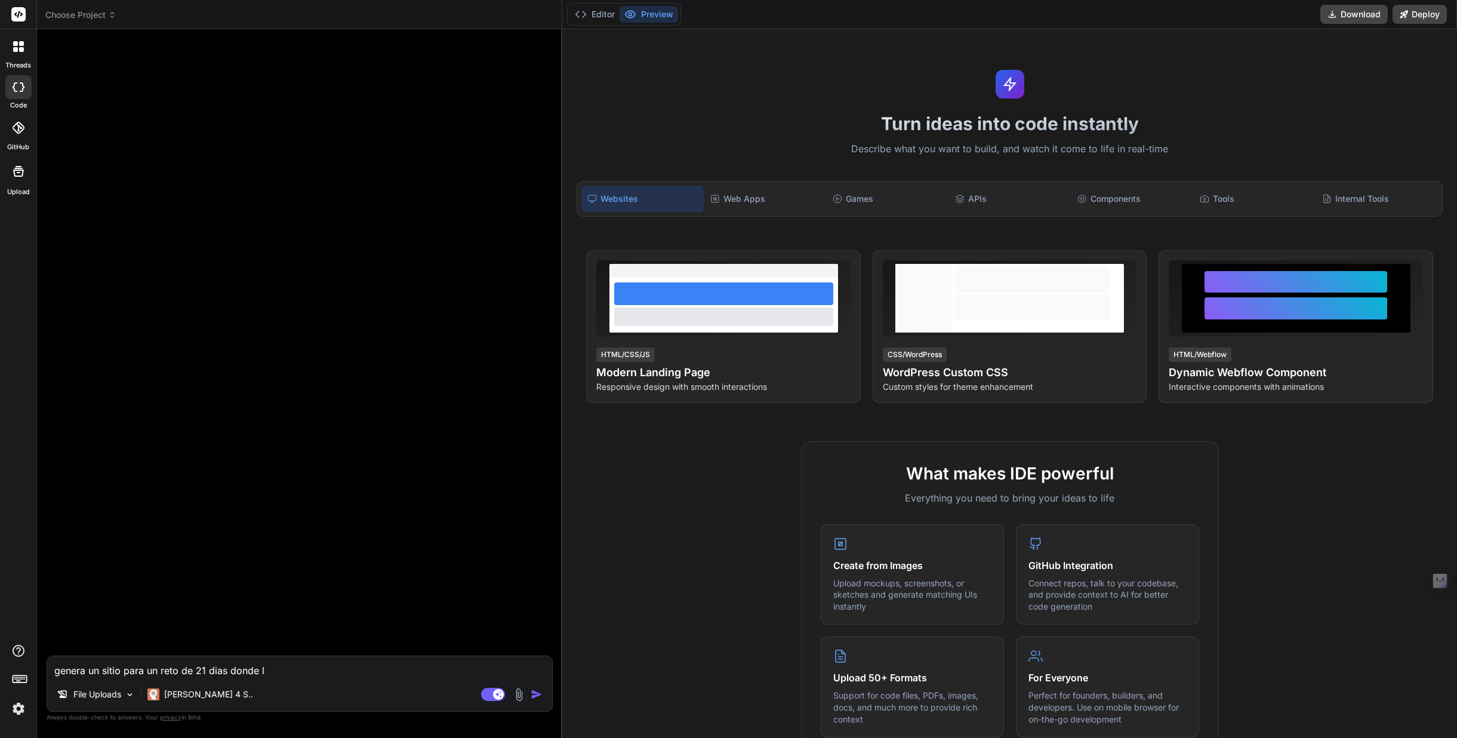
type textarea "genera un sitio para un reto de 21 dias donde la"
type textarea "x"
type textarea "genera un sitio para un reto de 21 dias donde l"
type textarea "x"
type textarea "genera un sitio para un reto de 21 dias donde lo"
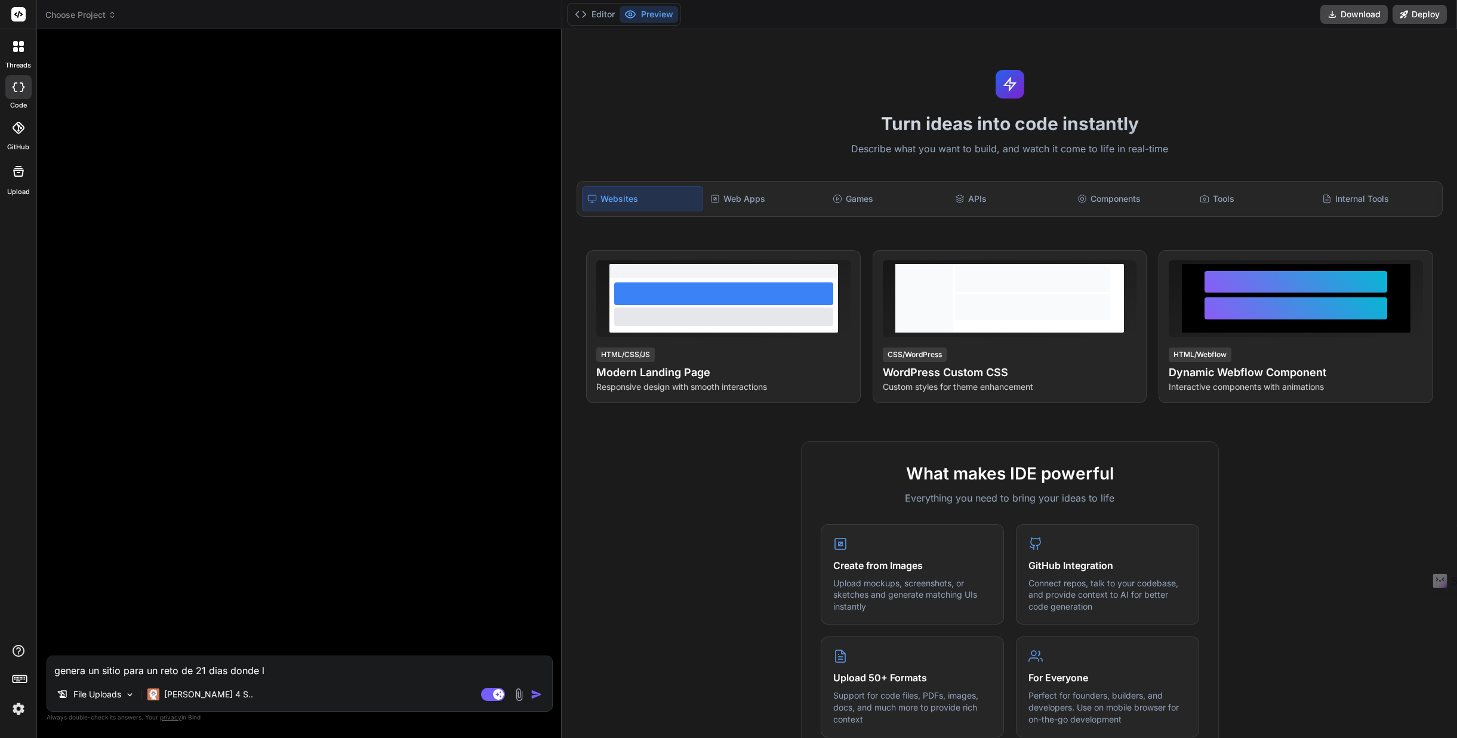
type textarea "x"
type textarea "genera un sitio para un reto de 21 dias donde los"
type textarea "x"
type textarea "genera un sitio para un reto de 21 dias donde los"
type textarea "x"
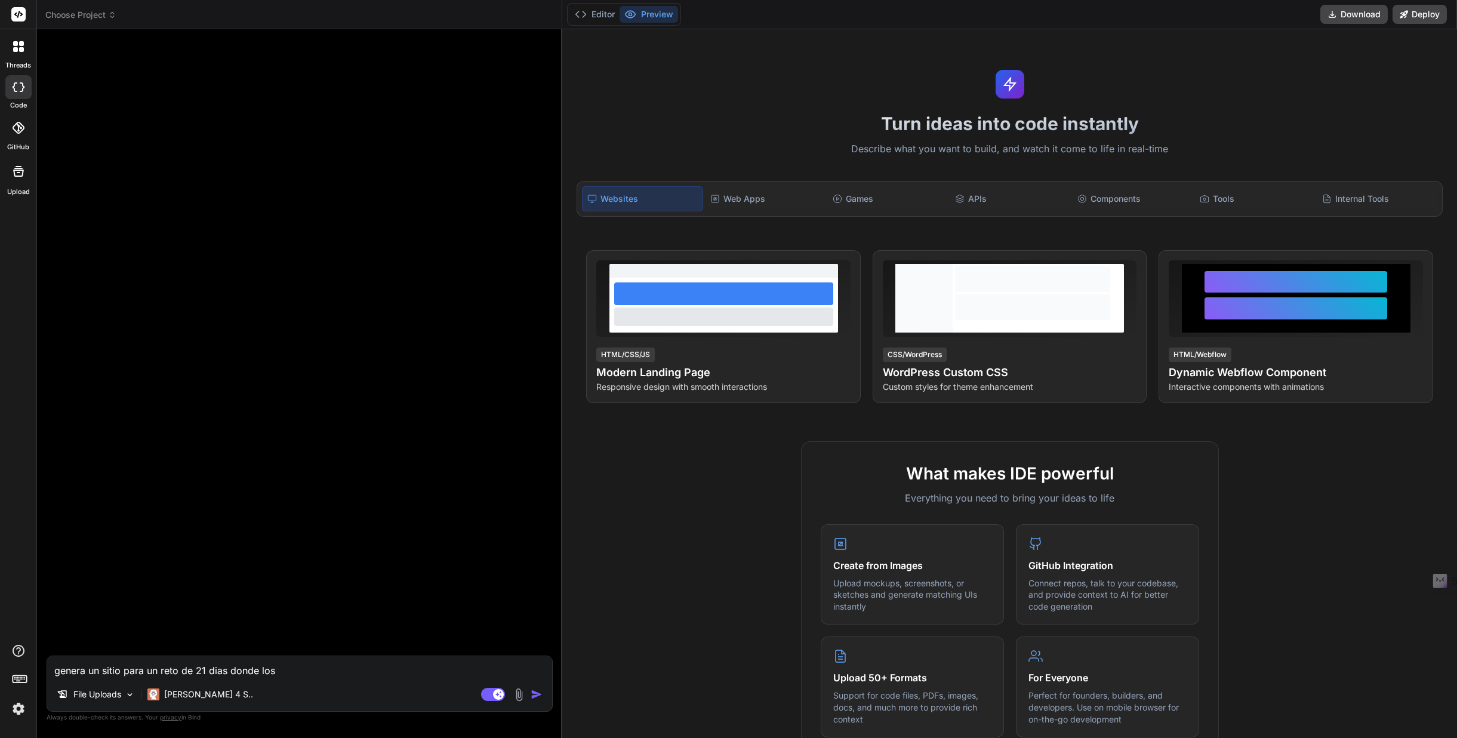
type textarea "genera un sitio para un reto de 21 dias donde los p"
type textarea "x"
type textarea "genera un sitio para un reto de 21 dias donde los pa"
type textarea "x"
type textarea "genera un sitio para un reto de 21 dias donde los par"
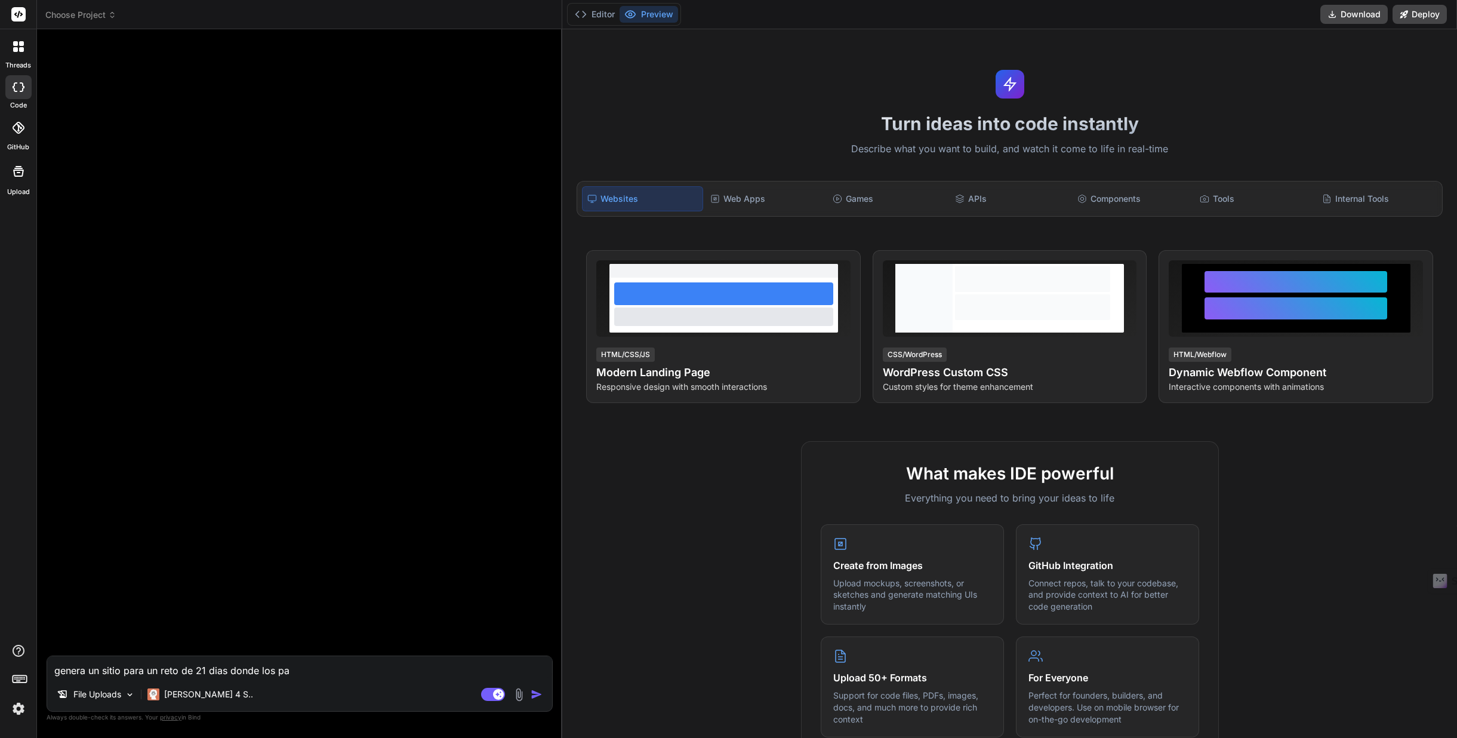
type textarea "x"
type textarea "genera un sitio para un reto de 21 dias donde los part"
type textarea "x"
type textarea "genera un sitio para un reto de 21 dias donde los parti"
type textarea "x"
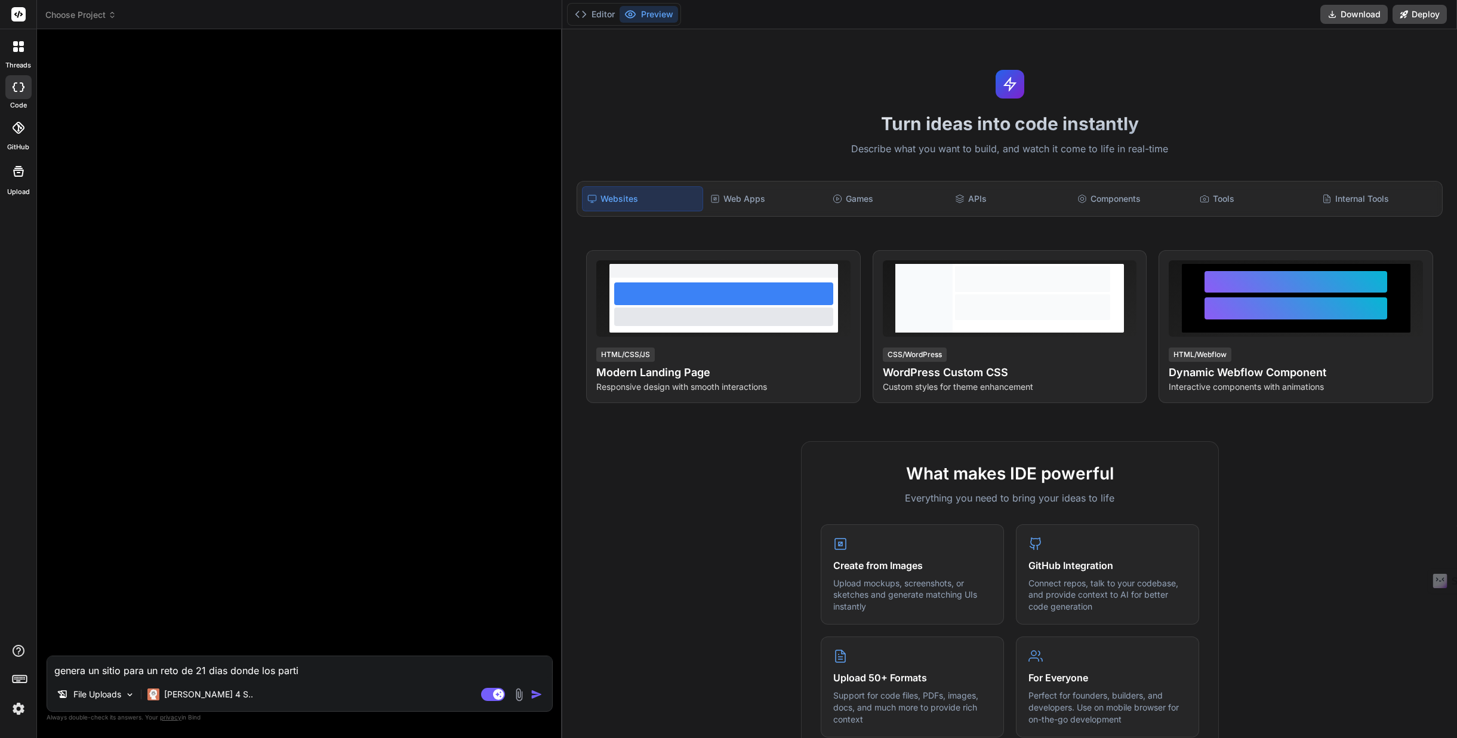
type textarea "genera un sitio para un reto de 21 dias donde los partic"
type textarea "x"
type textarea "genera un sitio para un reto de 21 dias donde los partici"
type textarea "x"
type textarea "genera un sitio para un reto de 21 dias donde los particip"
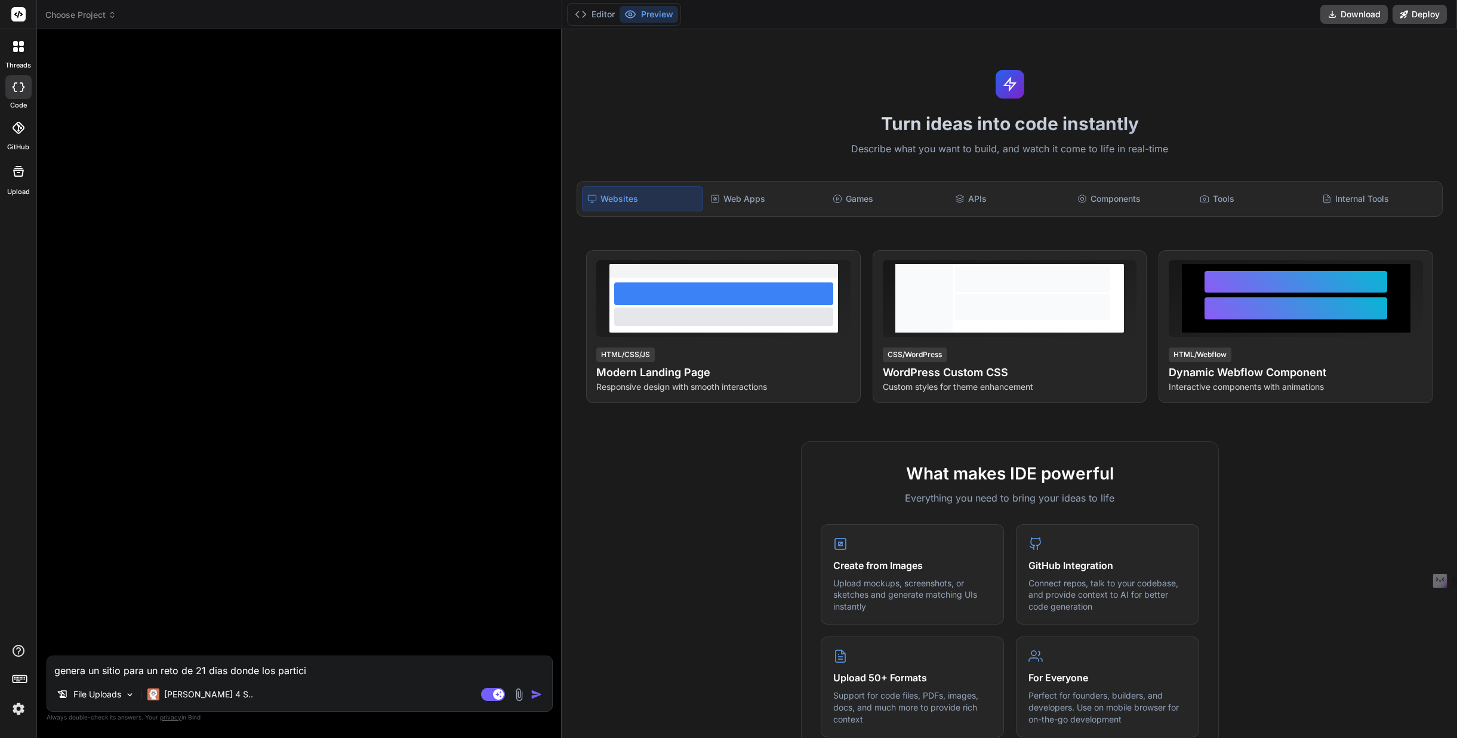
type textarea "x"
type textarea "genera un sitio para un reto de 21 dias donde los participa"
type textarea "x"
type textarea "genera un sitio para un reto de 21 dias donde los participan"
type textarea "x"
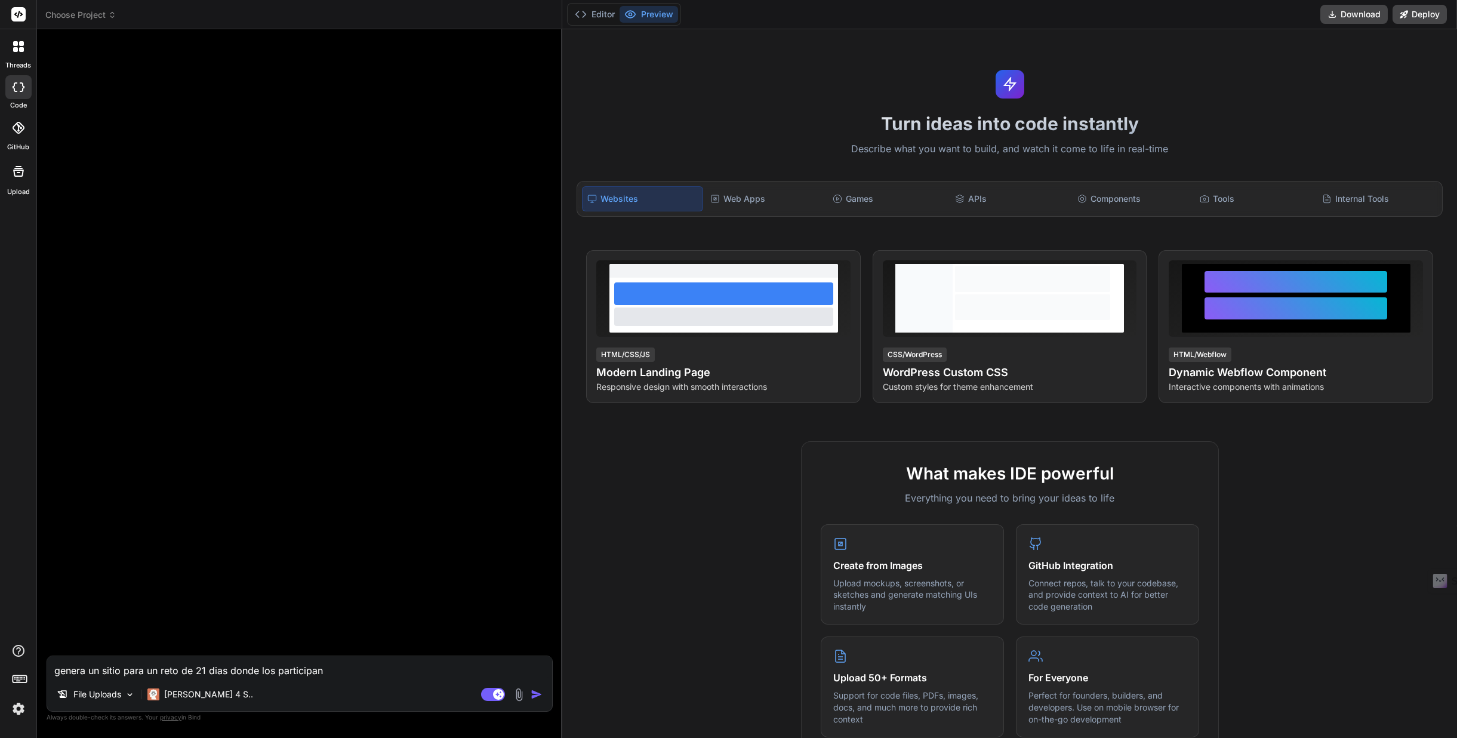
type textarea "genera un sitio para un reto de 21 dias donde los participant"
type textarea "x"
type textarea "genera un sitio para un reto de 21 dias donde los participante"
type textarea "x"
type textarea "genera un sitio para un reto de 21 dias donde los participantes"
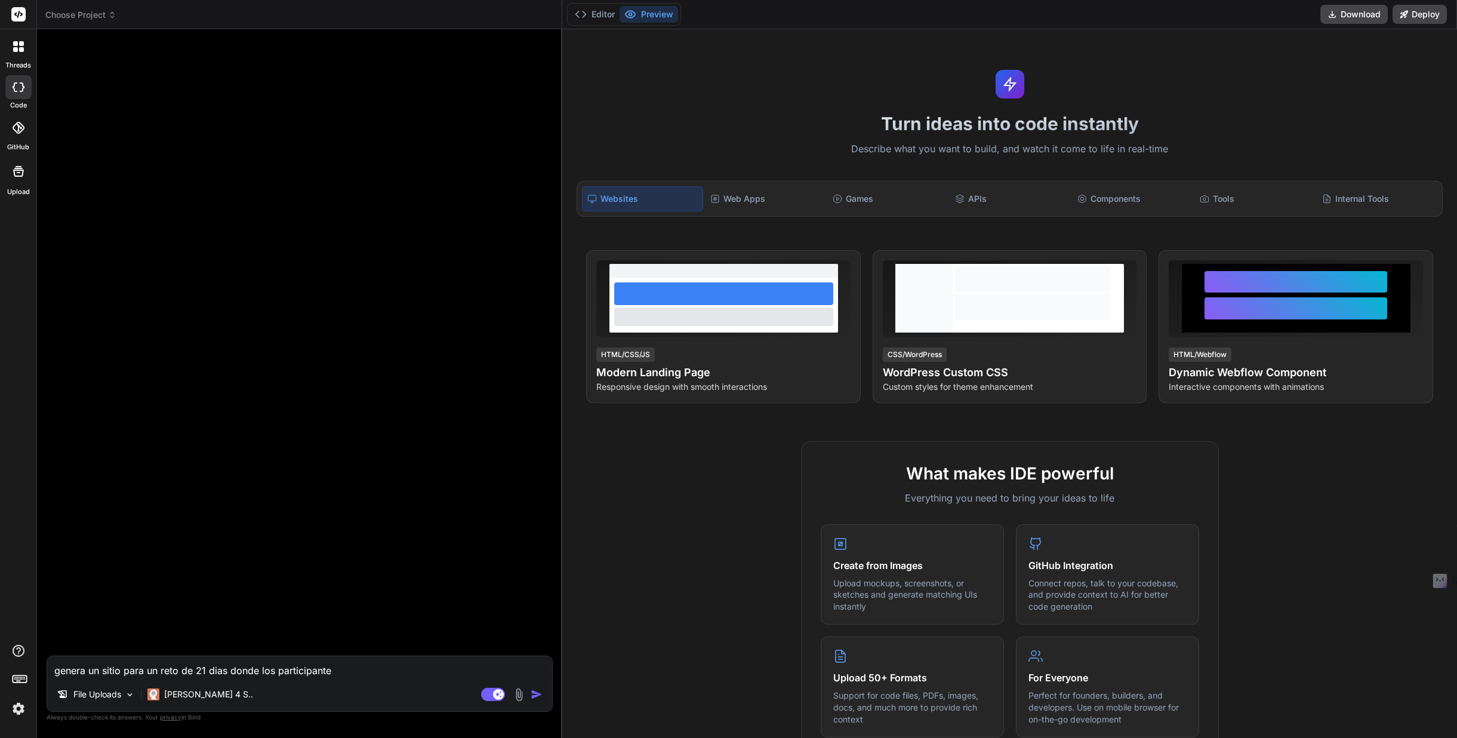
type textarea "x"
type textarea "genera un sitio para un reto de 21 dias donde los participantes"
type textarea "x"
type textarea "genera un sitio para un reto de 21 dias donde los participantes p"
type textarea "x"
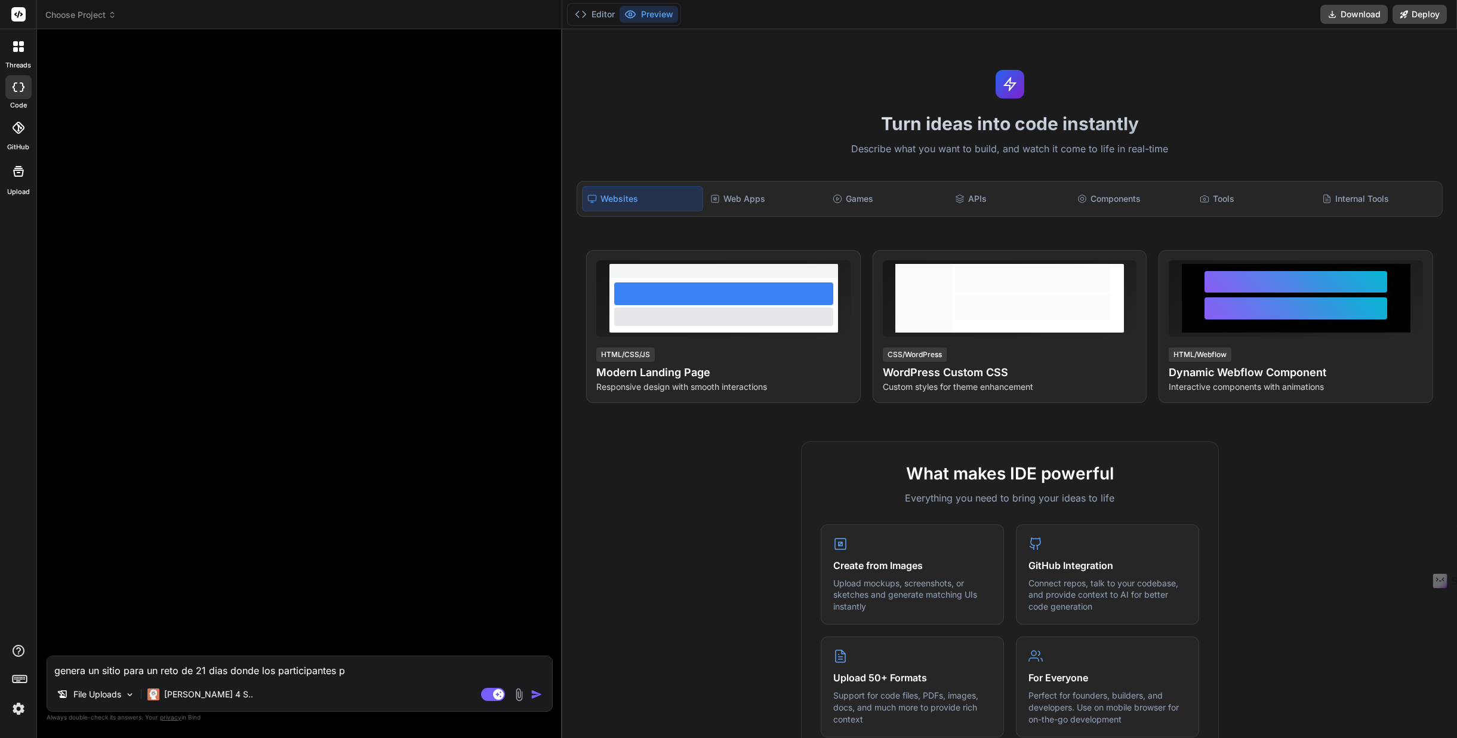
type textarea "genera un sitio para un reto de 21 dias donde los participantes pu"
type textarea "x"
type textarea "genera un sitio para un reto de 21 dias donde los participantes pue"
type textarea "x"
type textarea "genera un sitio para un reto de 21 dias donde los participantes pued"
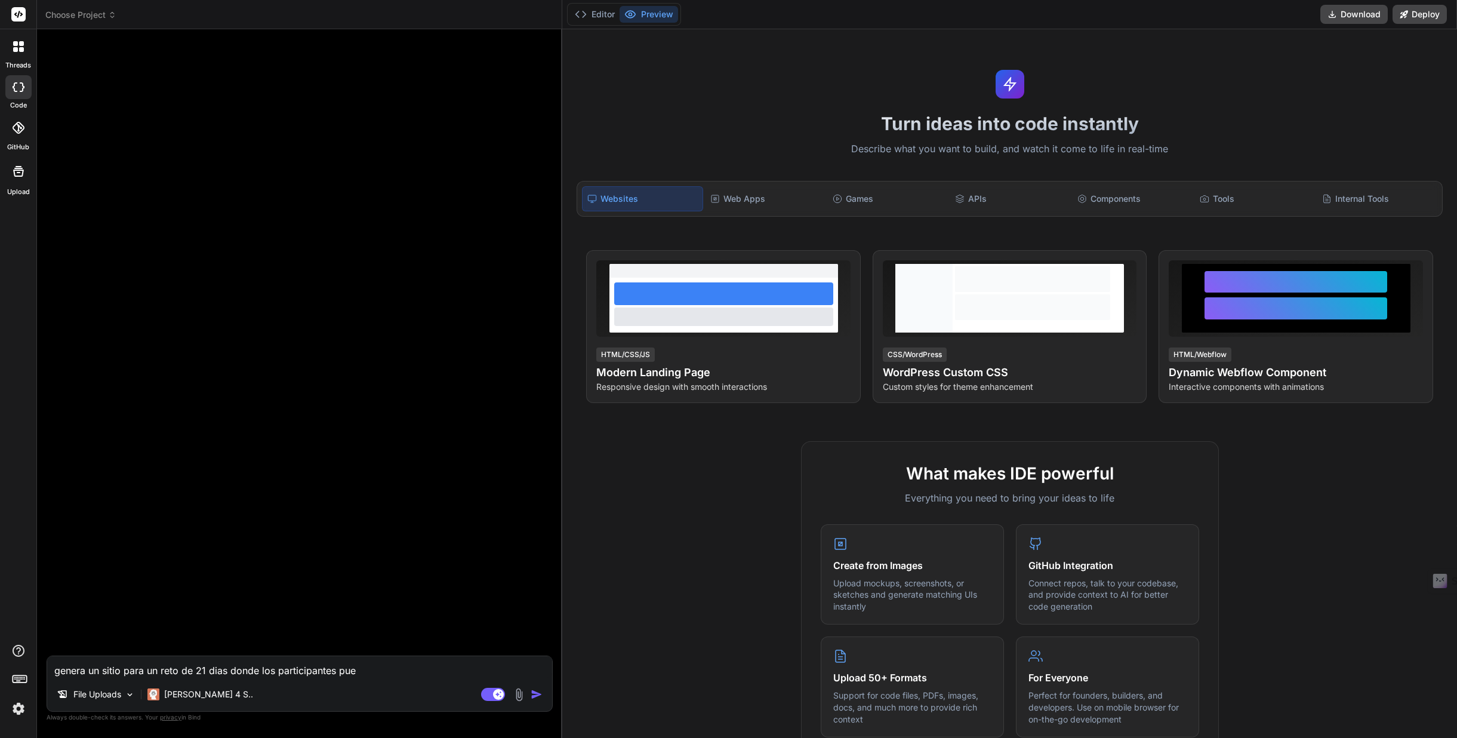
type textarea "x"
type textarea "genera un sitio para un reto de 21 dias donde los participantes pueda"
type textarea "x"
type textarea "genera un sitio para un reto de 21 dias donde los participantes puedan"
type textarea "x"
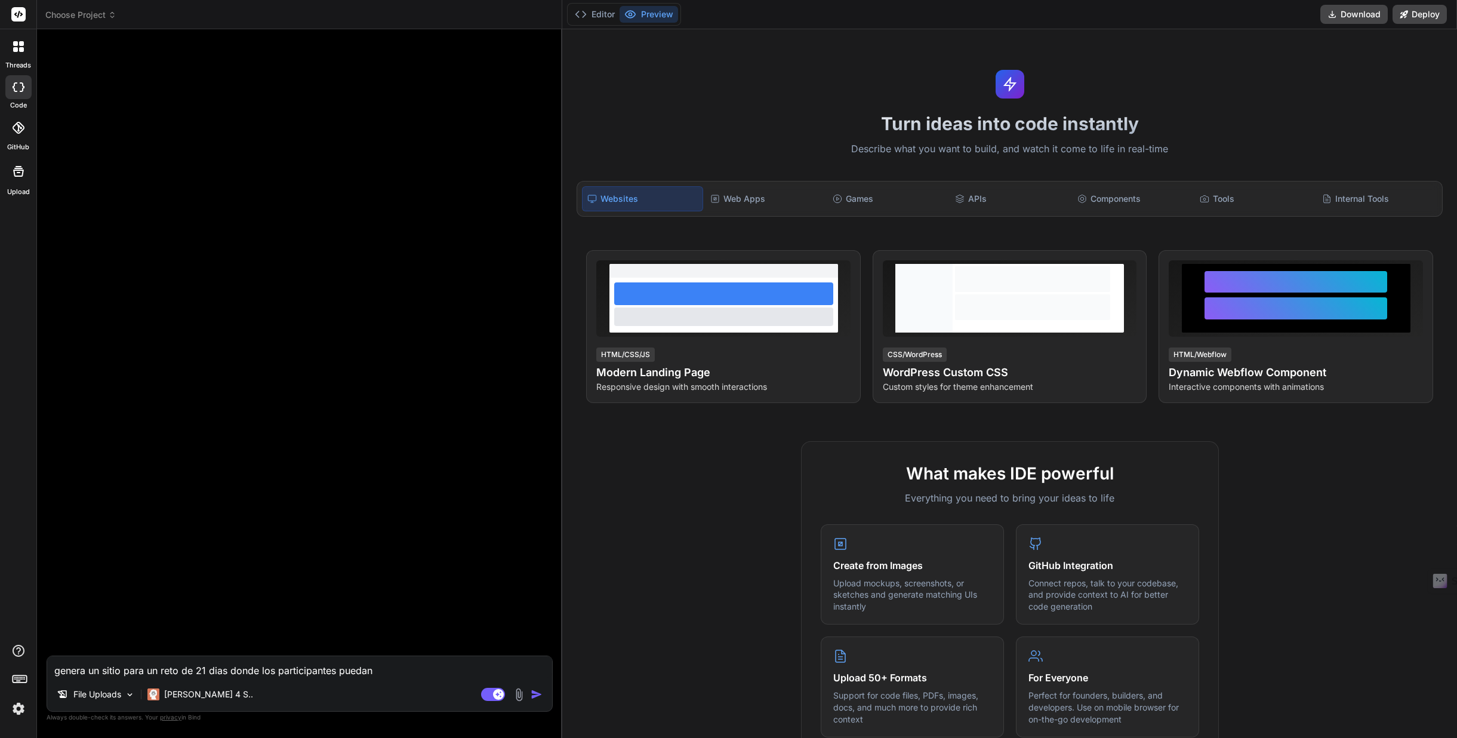
type textarea "genera un sitio para un reto de 21 dias donde los participantes puedan"
type textarea "x"
type textarea "genera un sitio para un reto de 21 dias donde los participantes puedan r"
type textarea "x"
type textarea "genera un sitio para un reto de 21 dias donde los participantes puedan re"
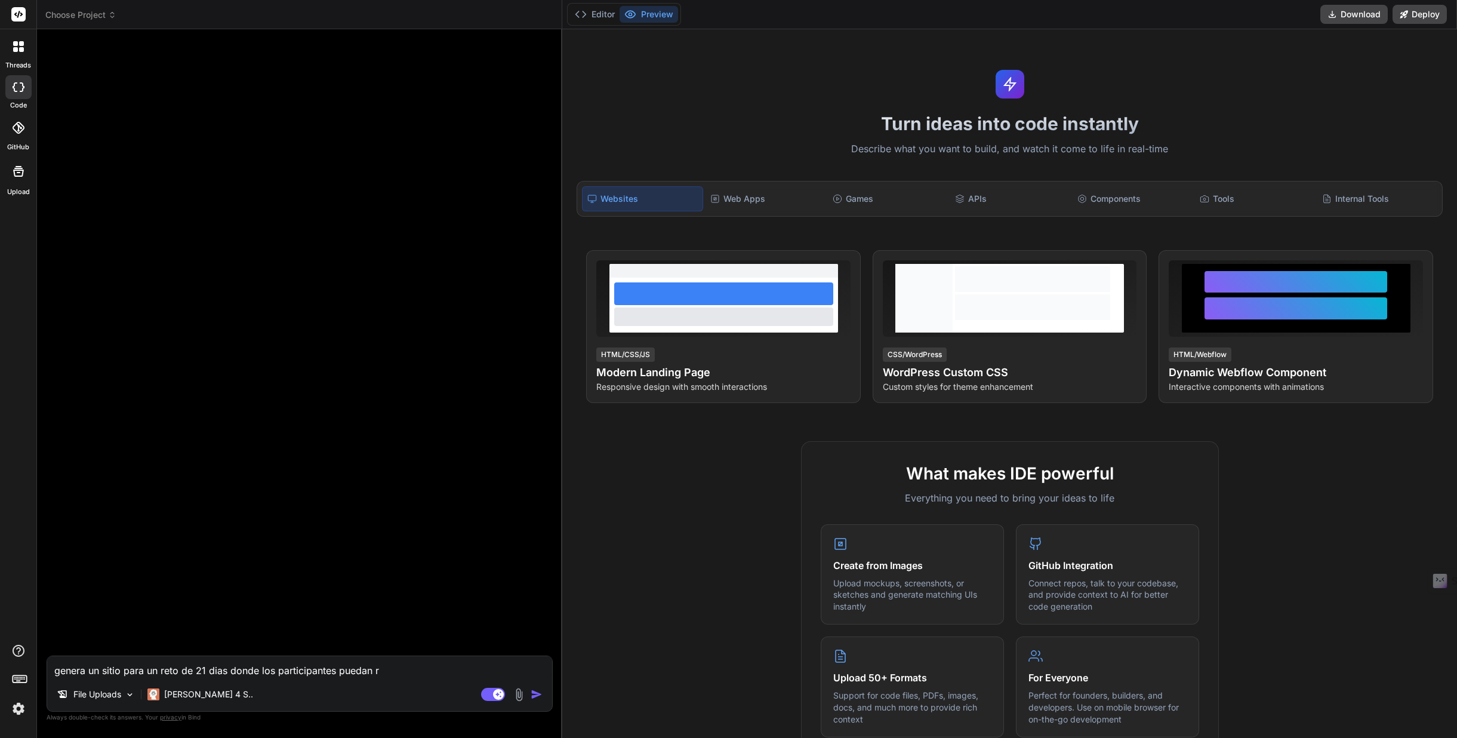
type textarea "x"
type textarea "genera un sitio para un reto de 21 dias donde los participantes puedan reg"
type textarea "x"
type textarea "genera un sitio para un reto de 21 dias donde los participantes puedan regi"
type textarea "x"
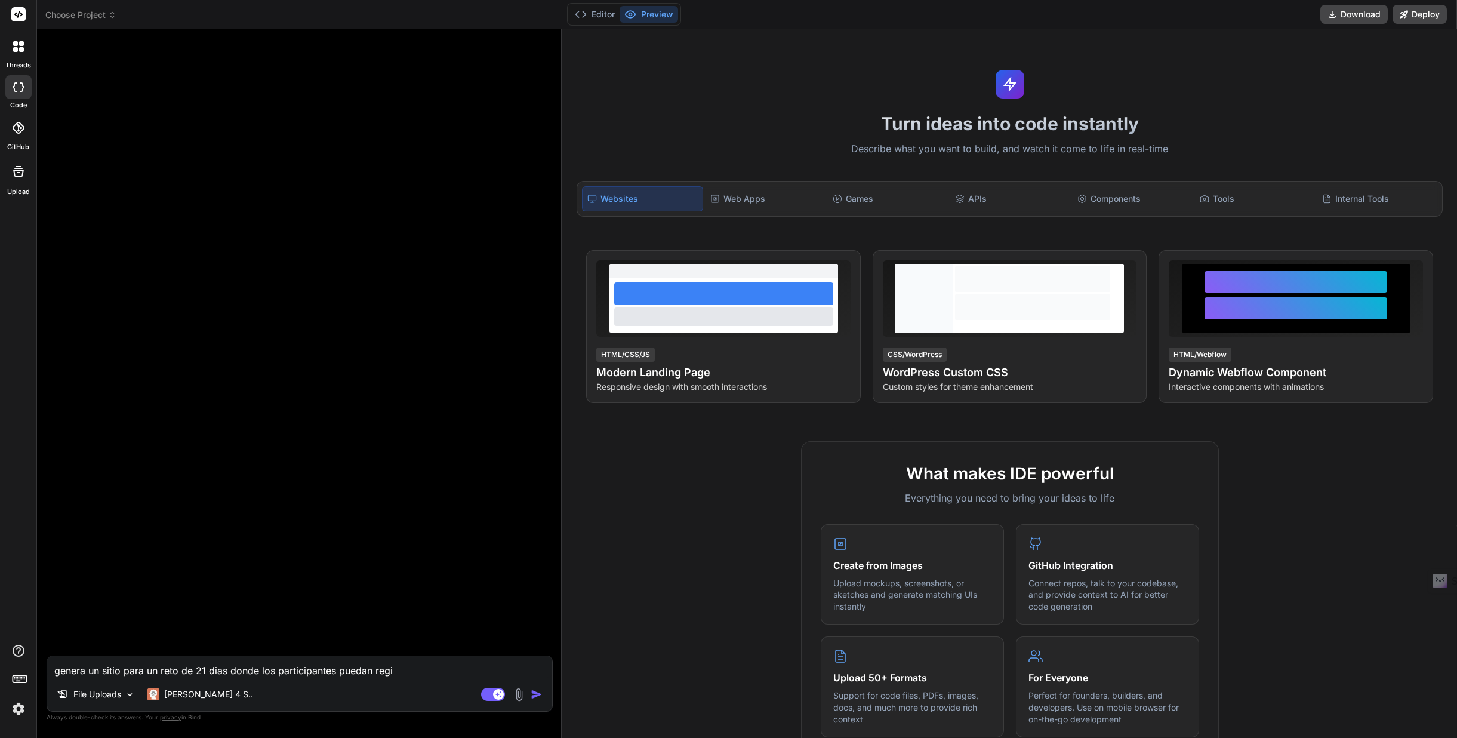
type textarea "genera un sitio para un reto de 21 dias donde los participantes puedan regis"
type textarea "x"
type textarea "genera un sitio para un reto de 21 dias donde los participantes puedan regist"
type textarea "x"
type textarea "genera un sitio para un reto de 21 dias donde los participantes puedan registr"
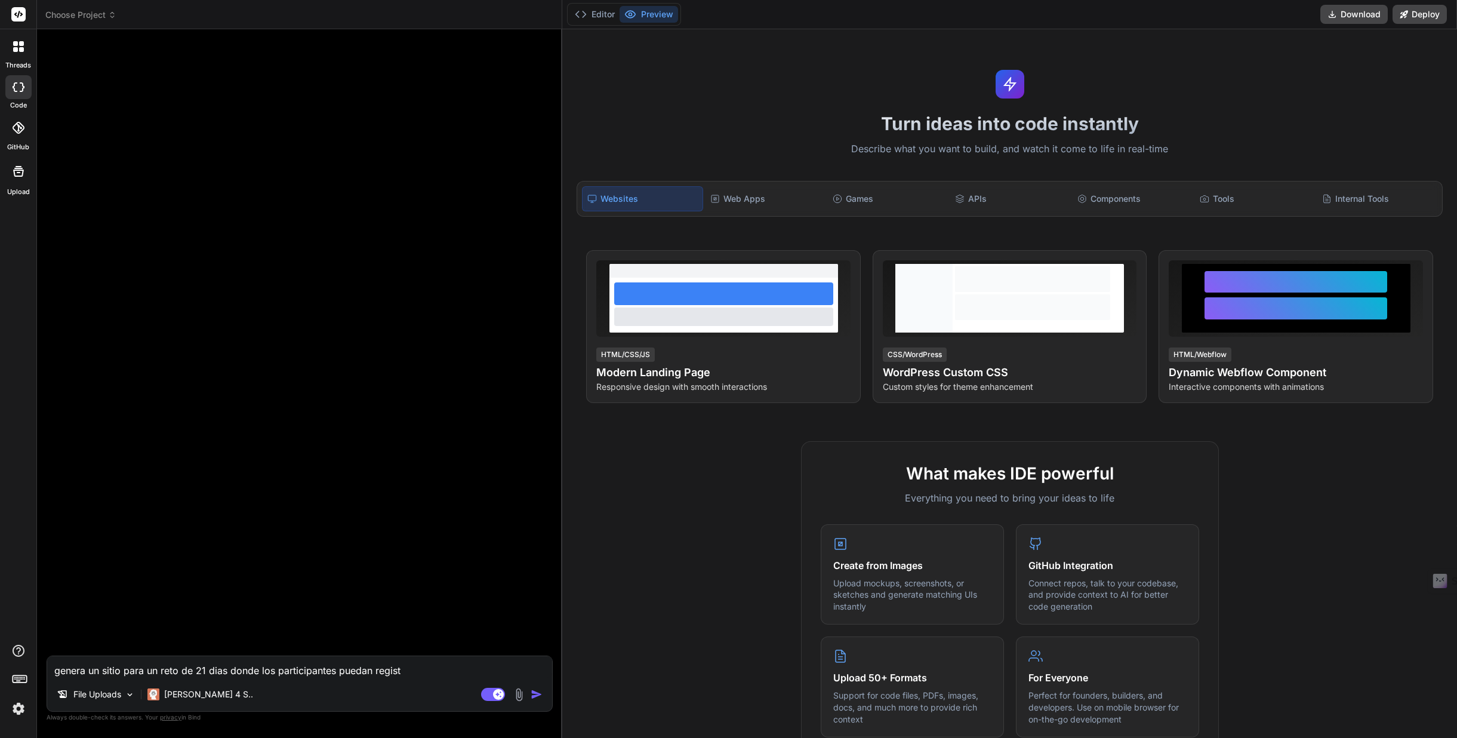
type textarea "x"
type textarea "genera un sitio para un reto de 21 dias donde los participantes puedan registra"
type textarea "x"
type textarea "genera un sitio para un reto de 21 dias donde los participantes puedan registrar"
type textarea "x"
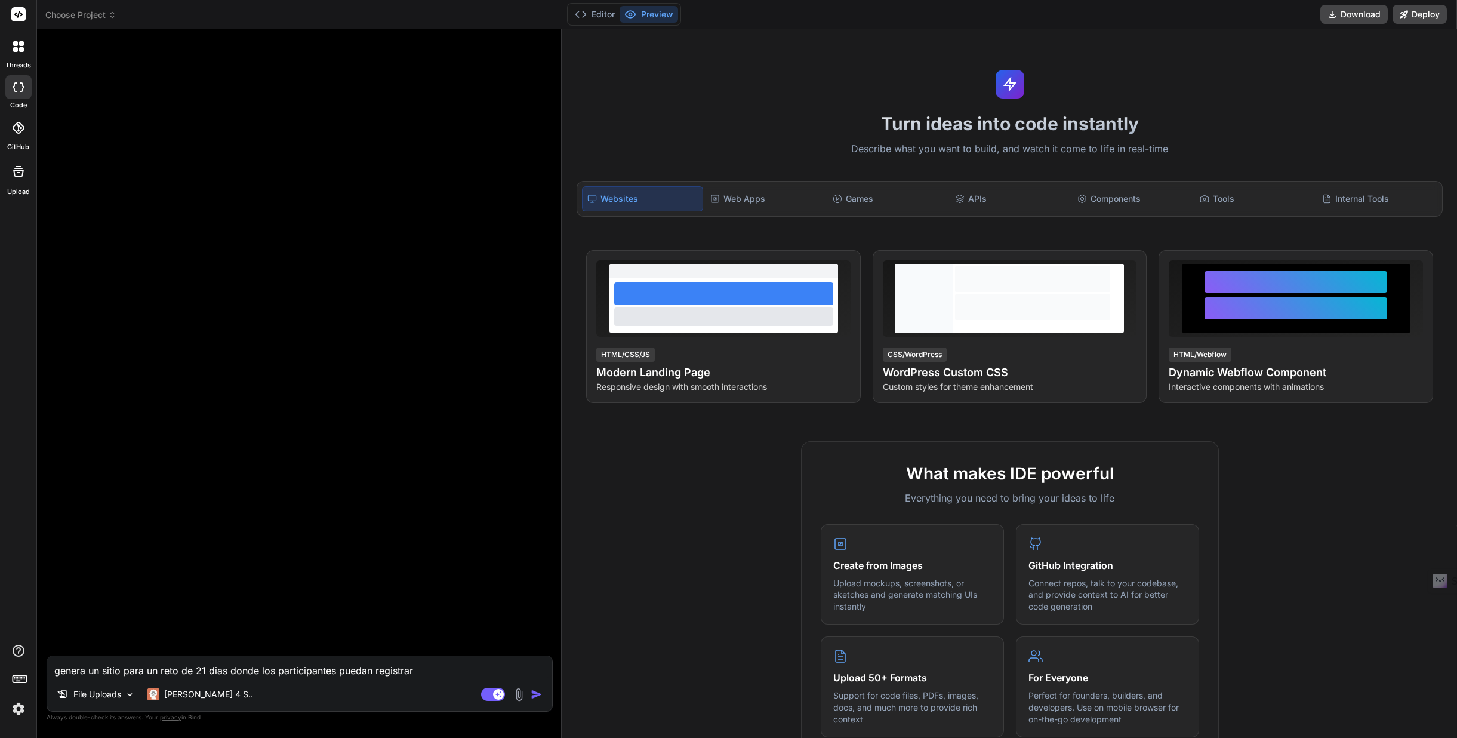
type textarea "genera un sitio para un reto de 21 dias donde los participantes puedan registra…"
type textarea "x"
type textarea "genera un sitio para un reto de 21 dias donde los participantes puedan registra…"
type textarea "x"
type textarea "genera un sitio para un reto de 21 dias donde los participantes puedan registra…"
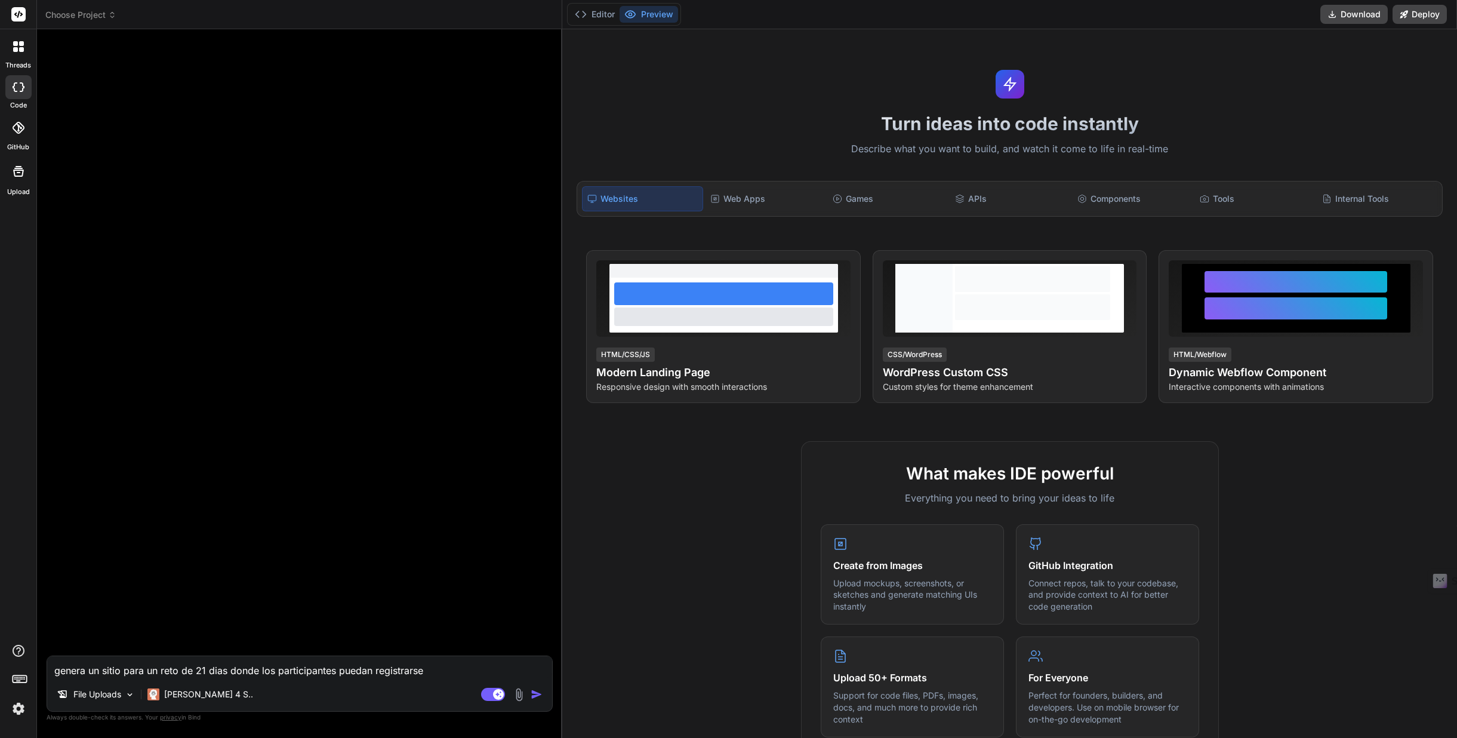
type textarea "x"
type textarea "genera un sitio para un reto de 21 dias donde los participantes puedan registra…"
type textarea "x"
type textarea "genera un sitio para un reto de 21 dias donde los participantes puedan registra…"
type textarea "x"
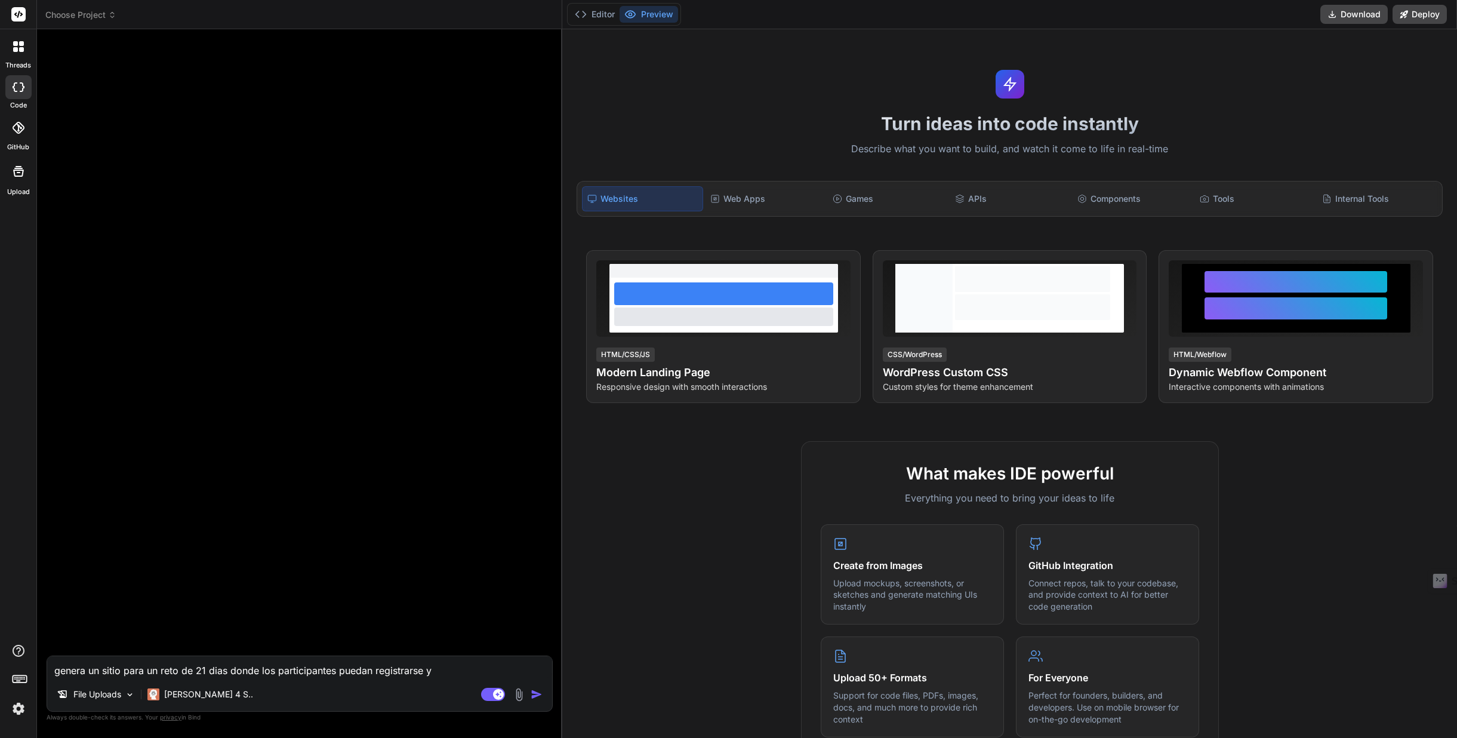
type textarea "genera un sitio para un reto de 21 dias donde los participantes puedan registra…"
type textarea "x"
type textarea "genera un sitio para un reto de 21 dias donde los participantes puedan registra…"
type textarea "x"
type textarea "genera un sitio para un reto de 21 dias donde los participantes puedan registra…"
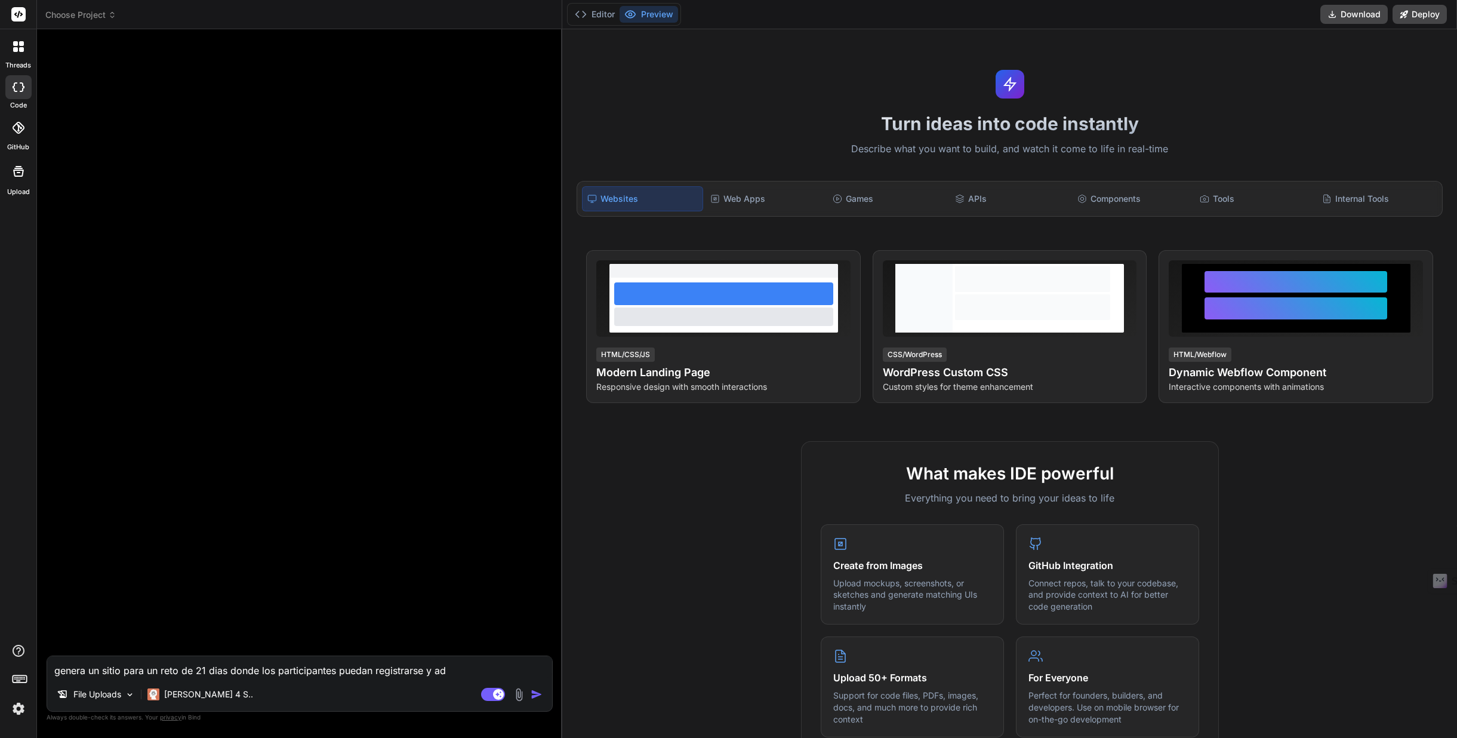
type textarea "x"
type textarea "genera un sitio para un reto de 21 dias donde los participantes puedan registra…"
type textarea "x"
type textarea "genera un sitio para un reto de 21 dias donde los participantes puedan registra…"
type textarea "x"
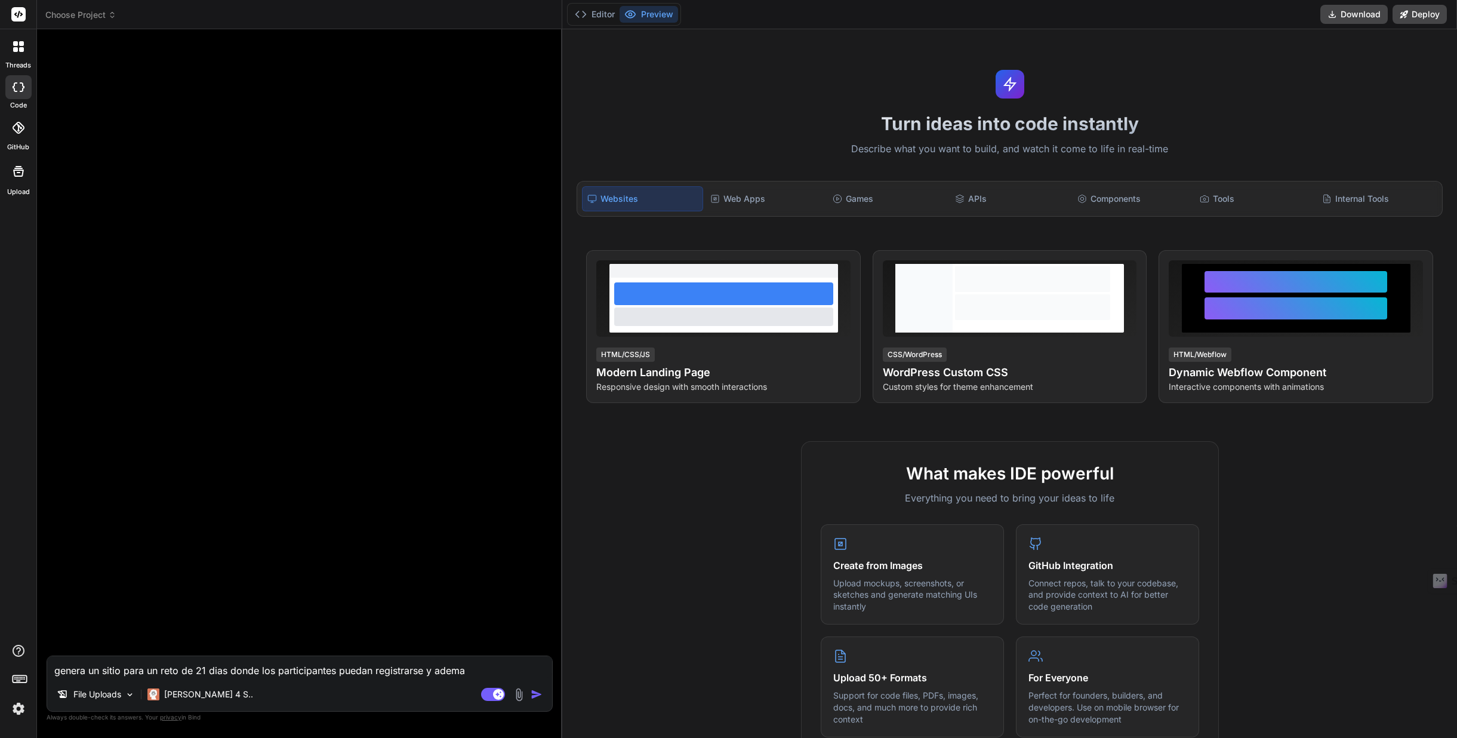
type textarea "genera un sitio para un reto de 21 dias donde los participantes puedan registra…"
type textarea "x"
type textarea "genera un sitio para un reto de 21 dias donde los participantes puedan registra…"
type textarea "x"
type textarea "genera un sitio para un reto de 21 dias donde los participantes puedan registra…"
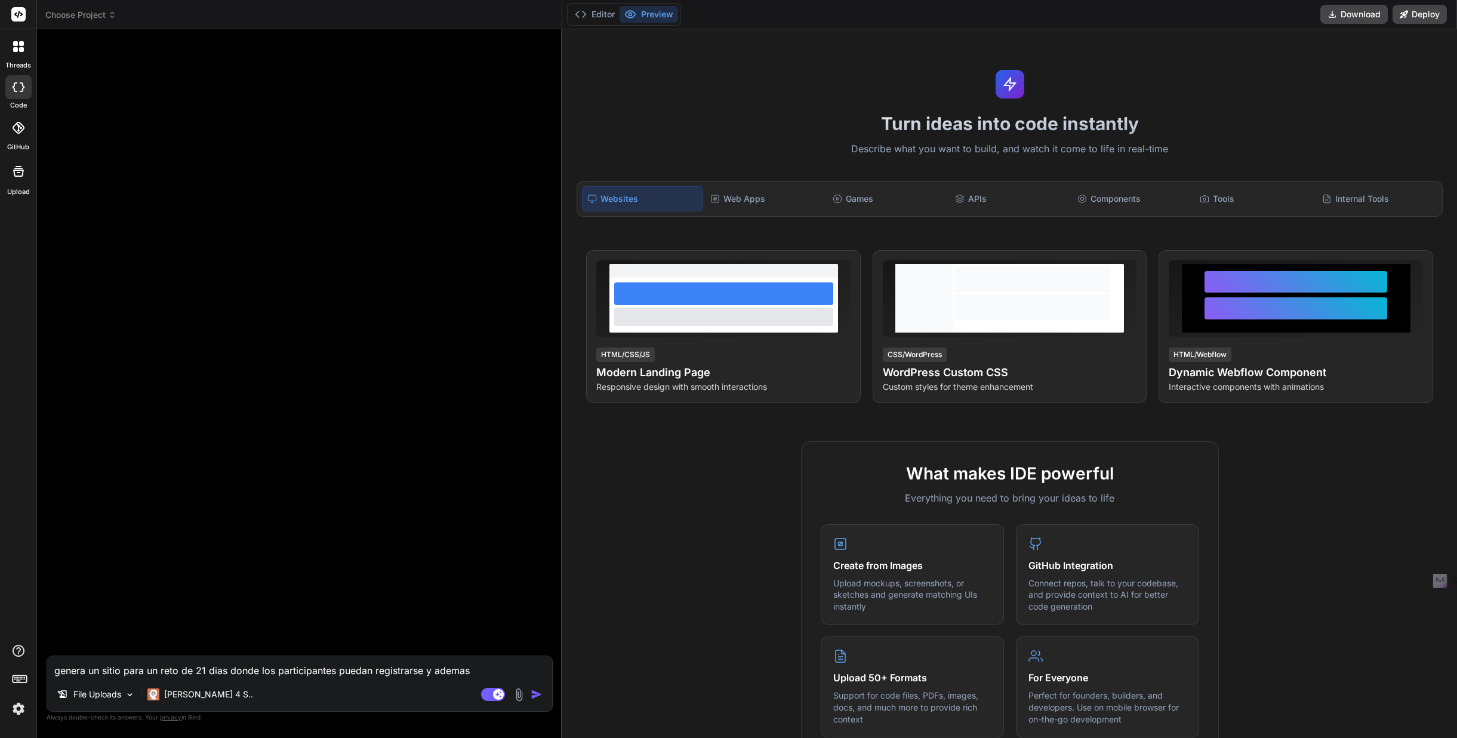
type textarea "x"
type textarea "genera un sitio para un reto de 21 dias donde los participantes puedan registra…"
type textarea "x"
type textarea "genera un sitio para un reto de 21 dias donde los participantes puedan registra…"
type textarea "x"
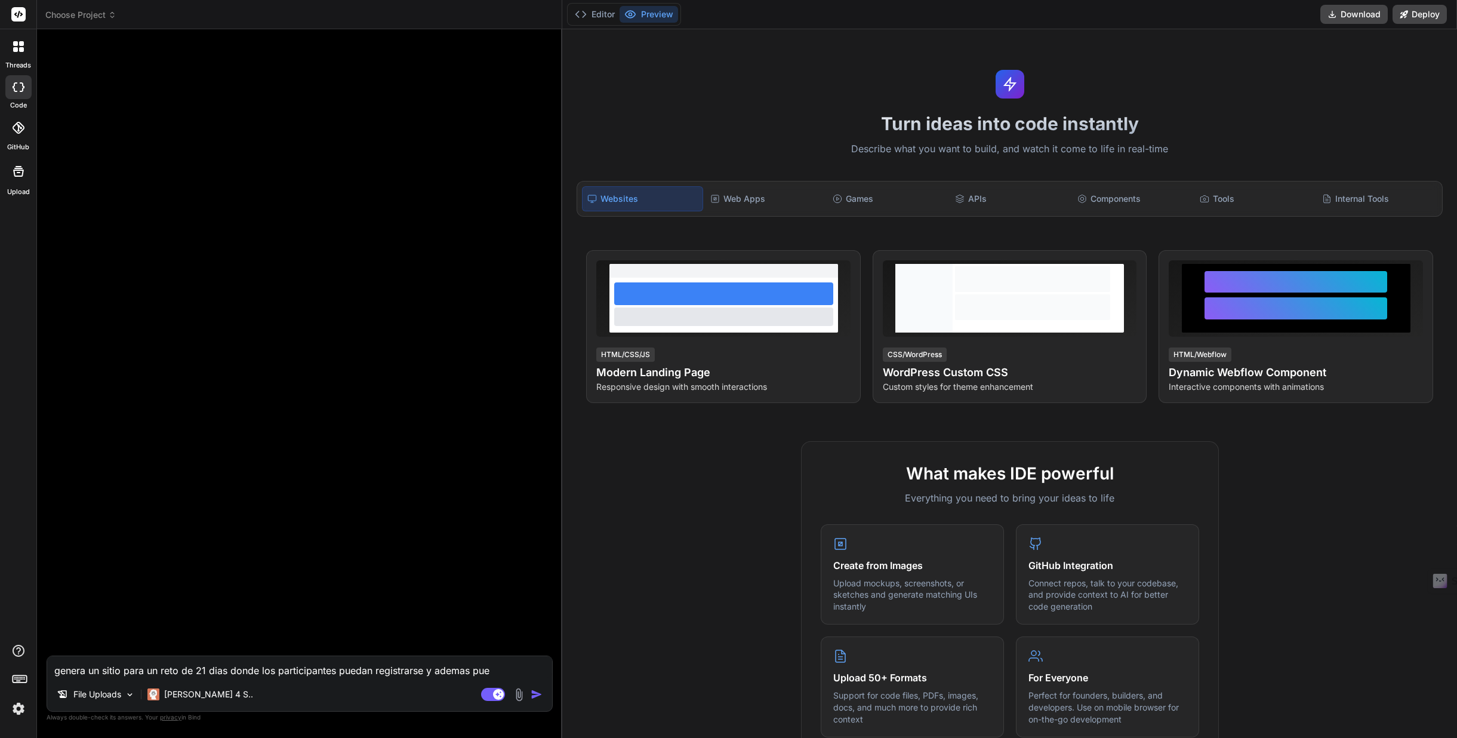
type textarea "genera un sitio para un reto de 21 dias donde los participantes puedan registra…"
type textarea "x"
type textarea "genera un sitio para un reto de 21 dias donde los participantes puedan registra…"
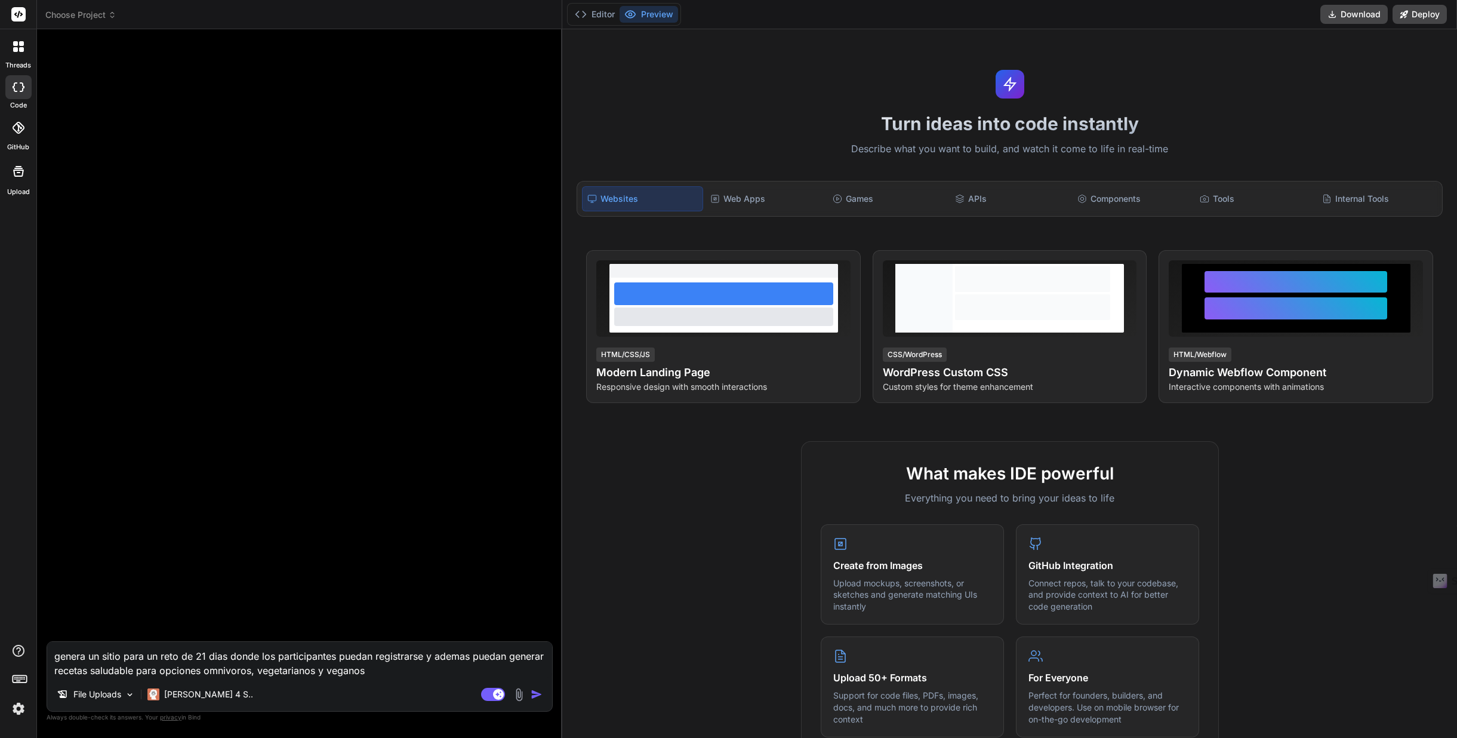
click at [535, 692] on img "button" at bounding box center [537, 694] width 12 height 12
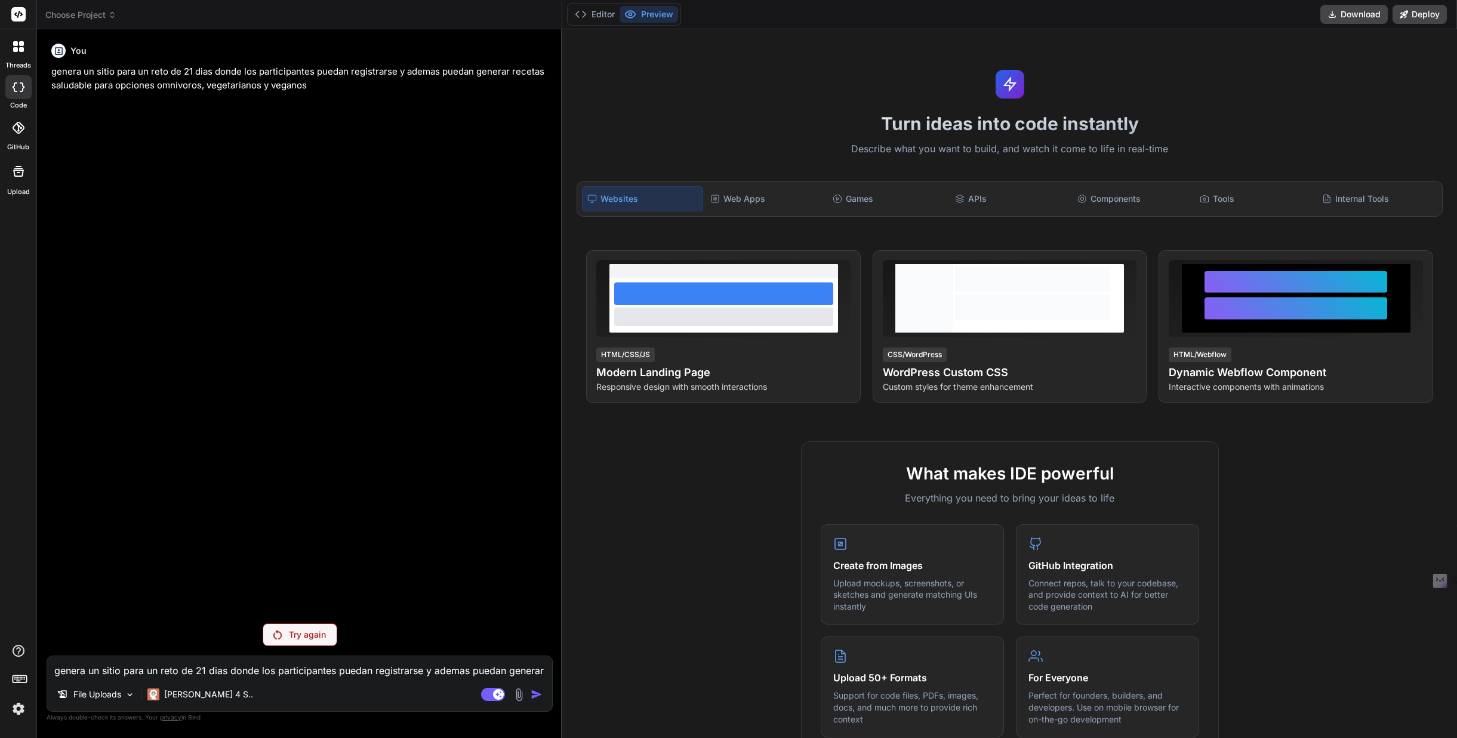
click at [312, 635] on p "Try again" at bounding box center [307, 634] width 37 height 12
click at [1325, 61] on div "Turn ideas into code instantly Describe what you want to build, and watch it co…" at bounding box center [1009, 383] width 895 height 708
click at [1351, 18] on button "Download" at bounding box center [1353, 14] width 67 height 19
click at [492, 471] on div "You genera un sitio para un reto de 21 dias donde los participantes puedan regi…" at bounding box center [301, 326] width 504 height 575
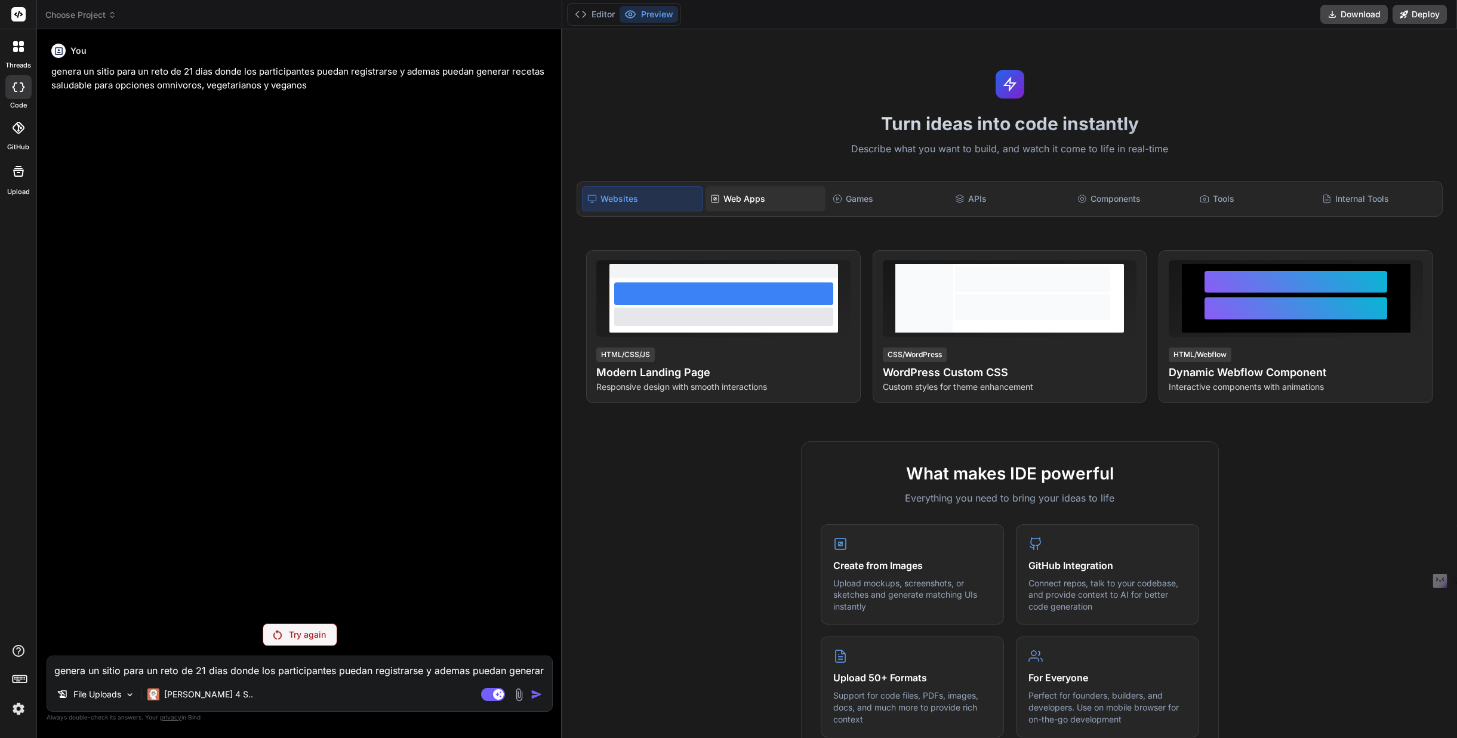
click at [735, 202] on div "Web Apps" at bounding box center [765, 198] width 120 height 25
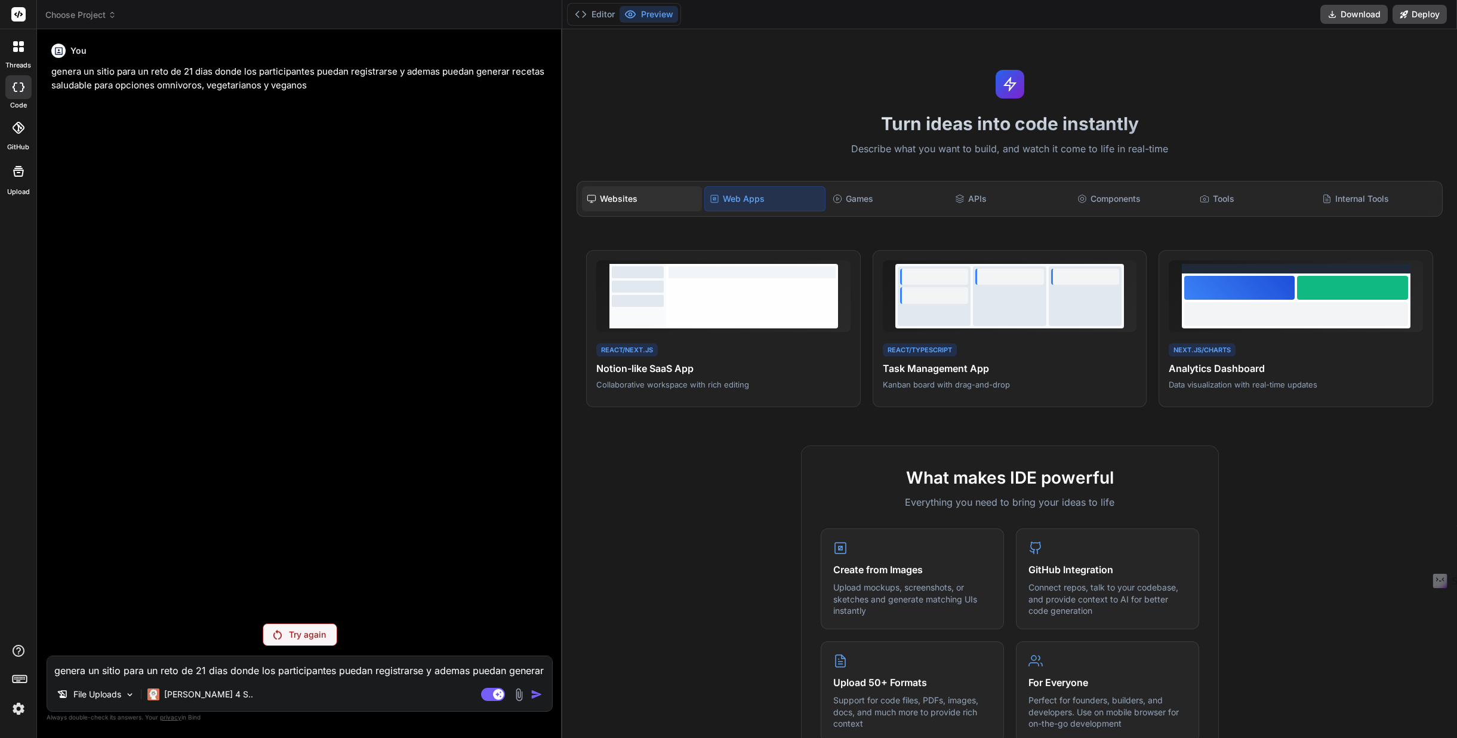
click at [612, 196] on div "Websites" at bounding box center [642, 198] width 120 height 25
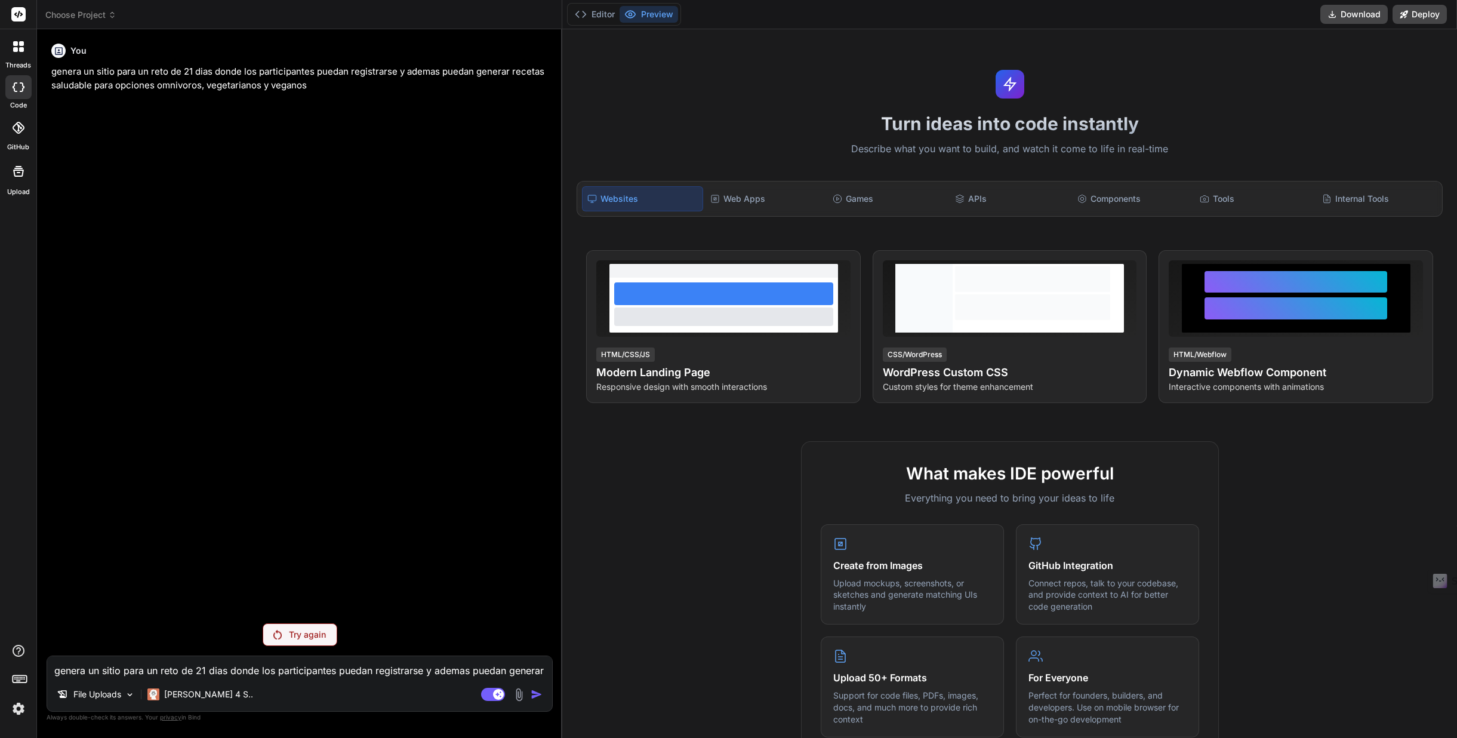
click at [19, 710] on img at bounding box center [18, 708] width 20 height 20
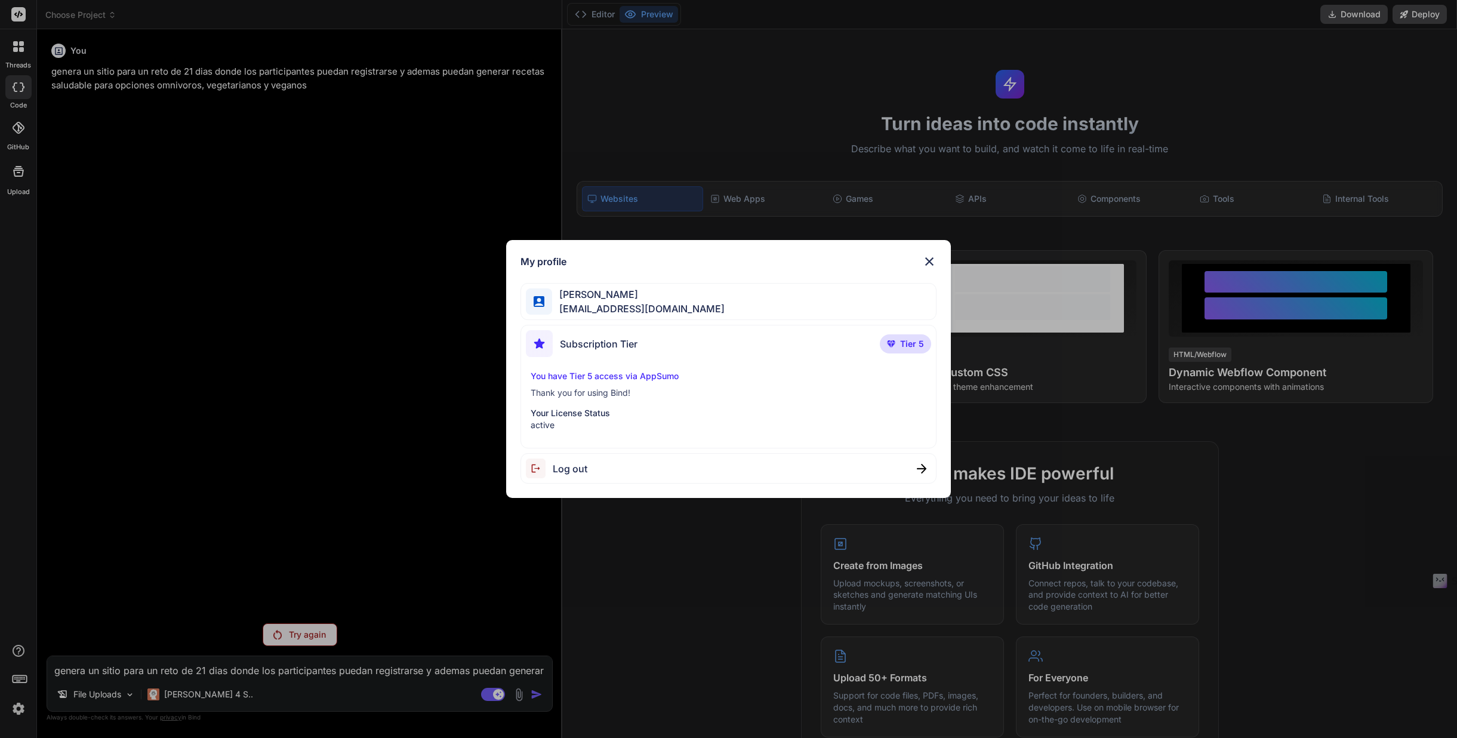
click at [929, 262] on img at bounding box center [929, 261] width 14 height 14
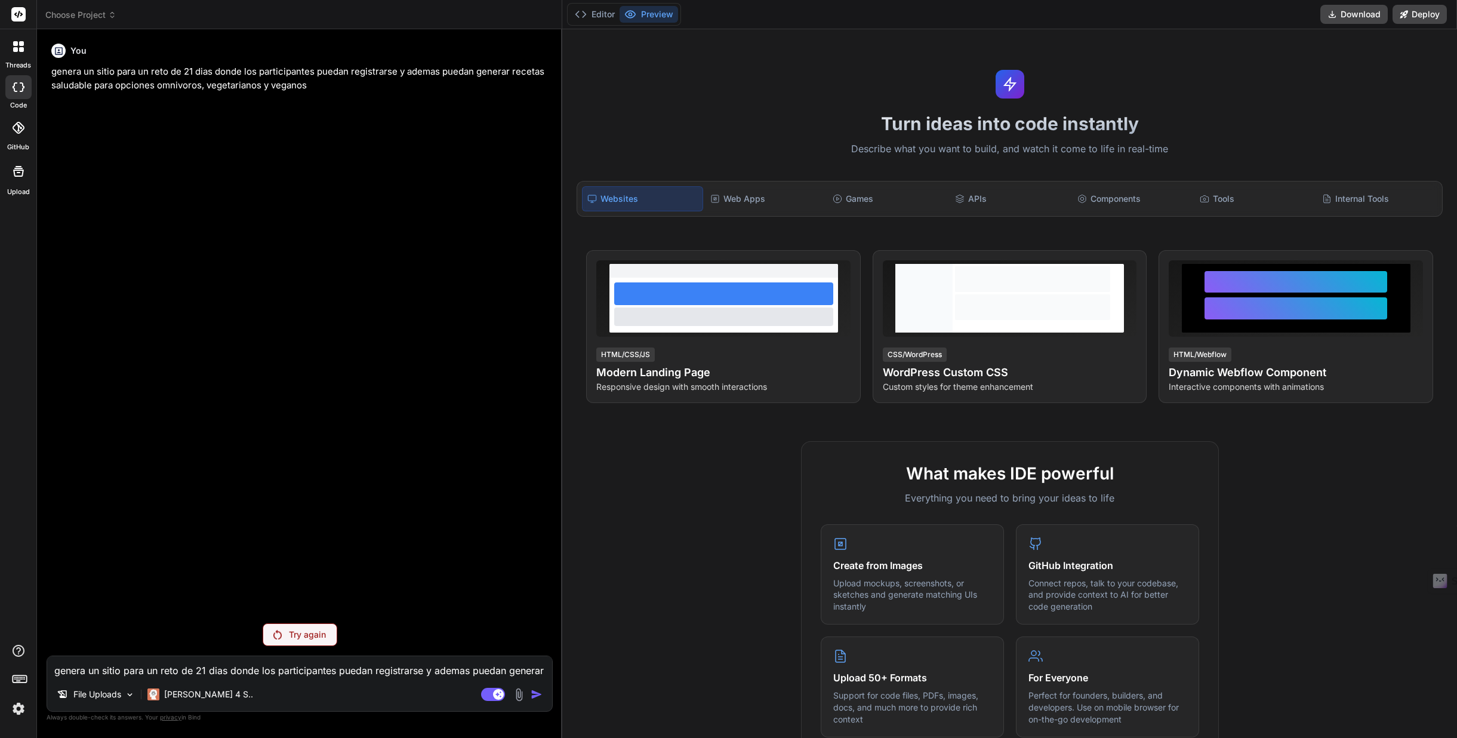
click at [153, 671] on textarea "genera un sitio para un reto de 21 dias donde los participantes puedan registra…" at bounding box center [299, 666] width 505 height 21
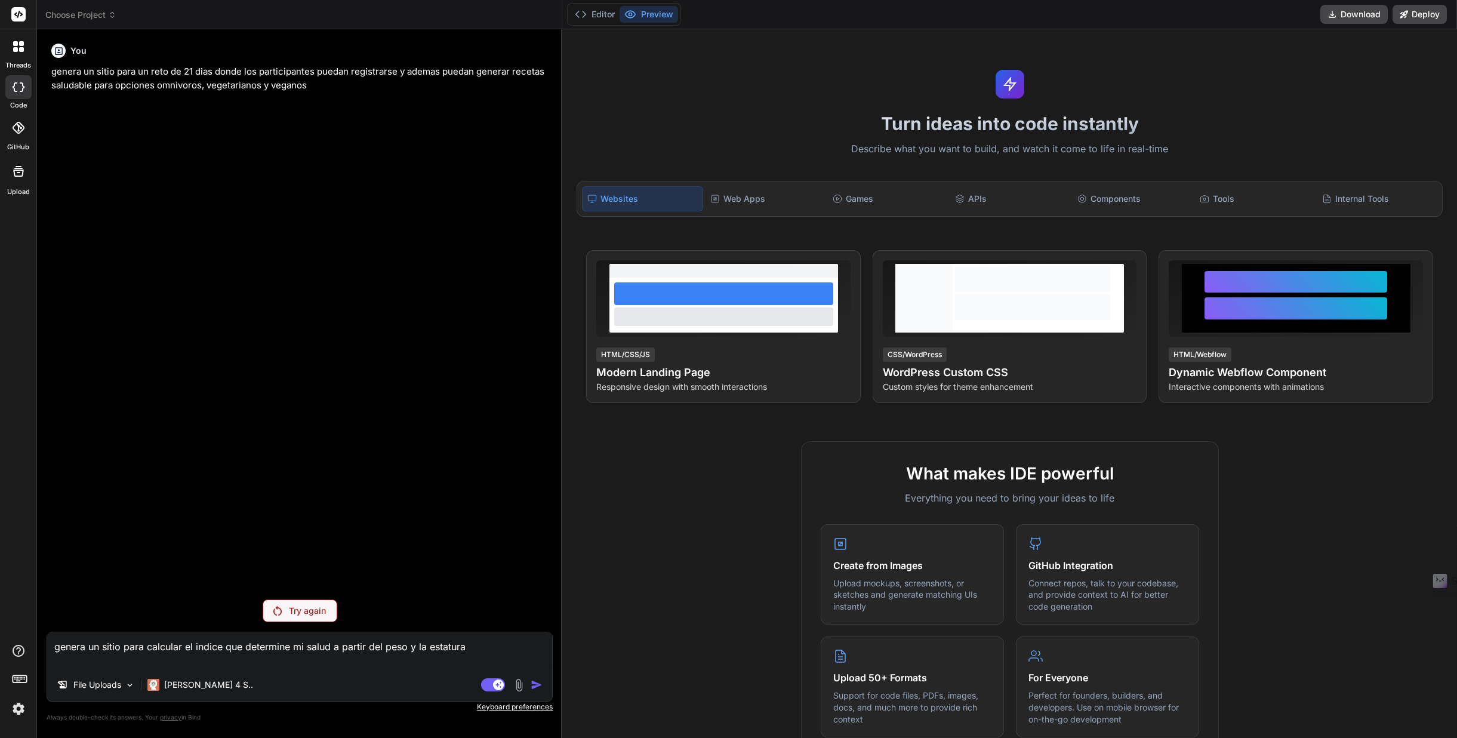
click at [447, 648] on textarea "genera un sitio para calcular el indice que determine mi salud a partir del pes…" at bounding box center [299, 650] width 505 height 36
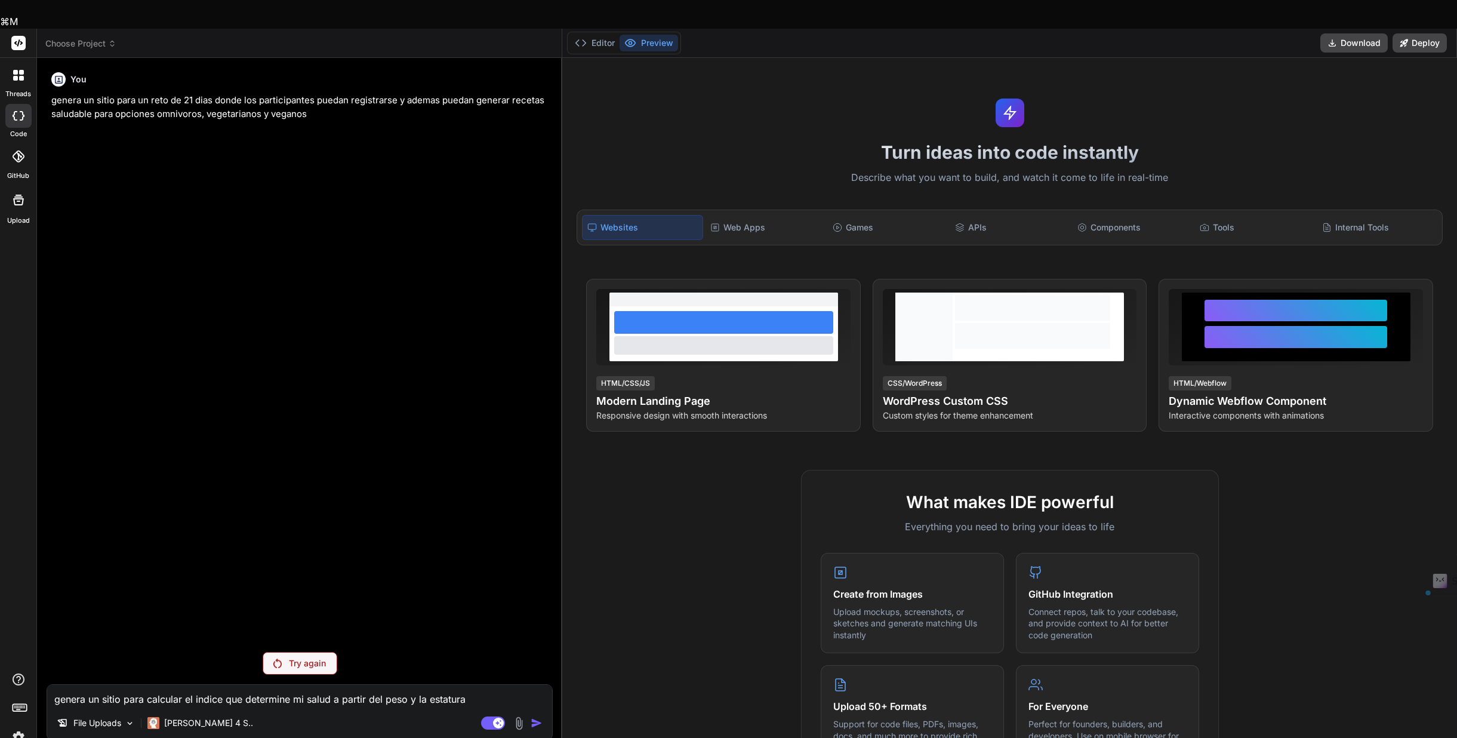
drag, startPoint x: 440, startPoint y: 672, endPoint x: -26, endPoint y: 673, distance: 466.1
click at [0, 673] on html "Manage my subscription Leave us a review Help Logout 😃 Rafael Rodriguez 39 resp…" at bounding box center [728, 383] width 1457 height 766
click at [23, 111] on icon at bounding box center [19, 116] width 12 height 10
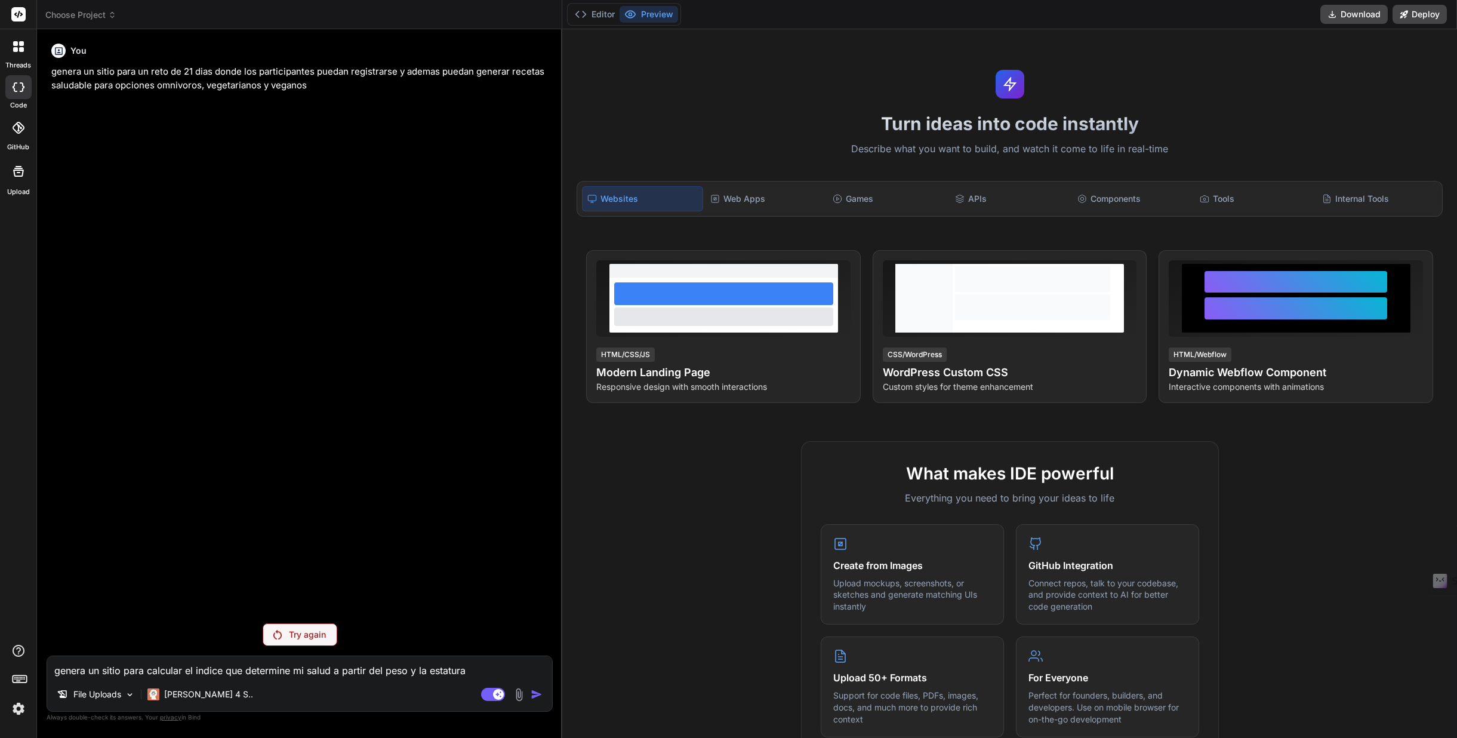
click at [19, 43] on icon at bounding box center [18, 46] width 11 height 11
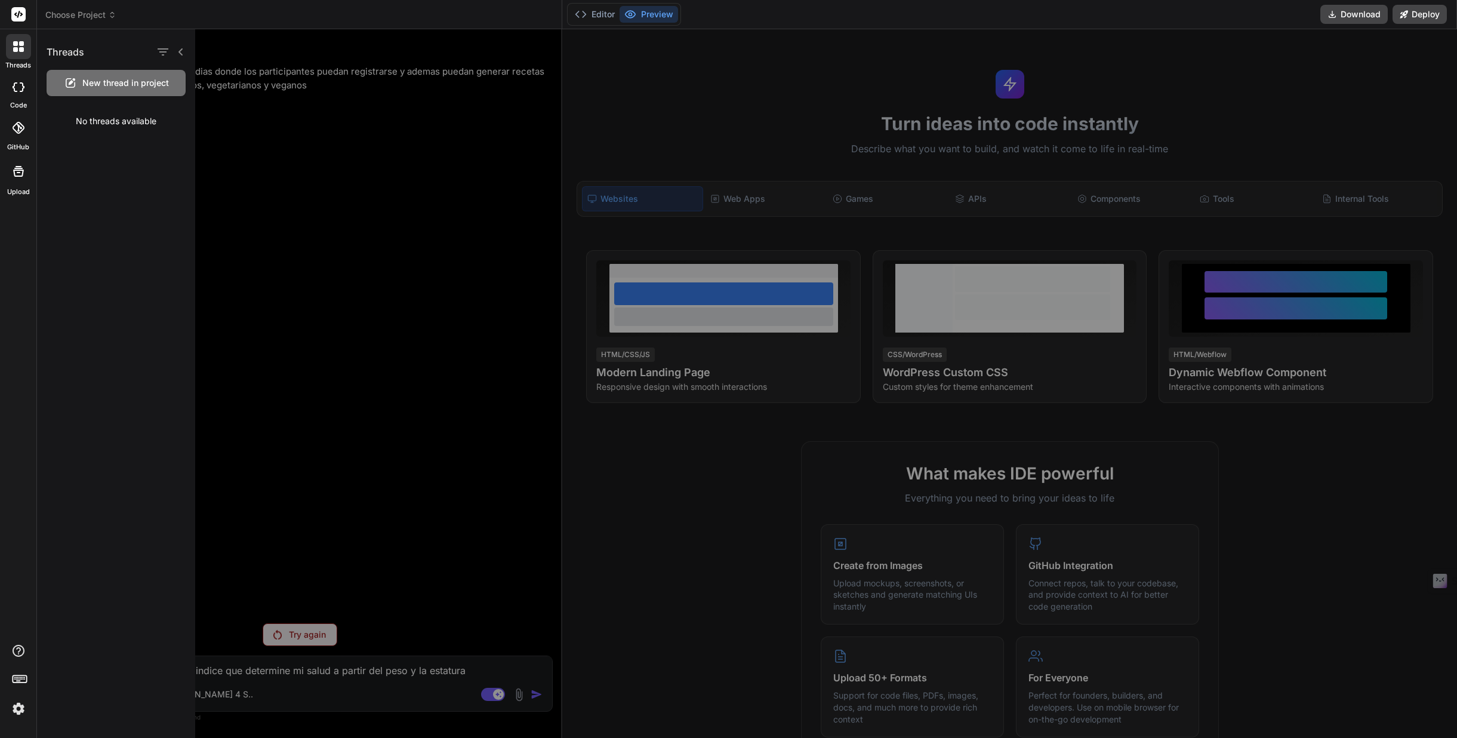
click at [22, 87] on icon at bounding box center [19, 87] width 12 height 10
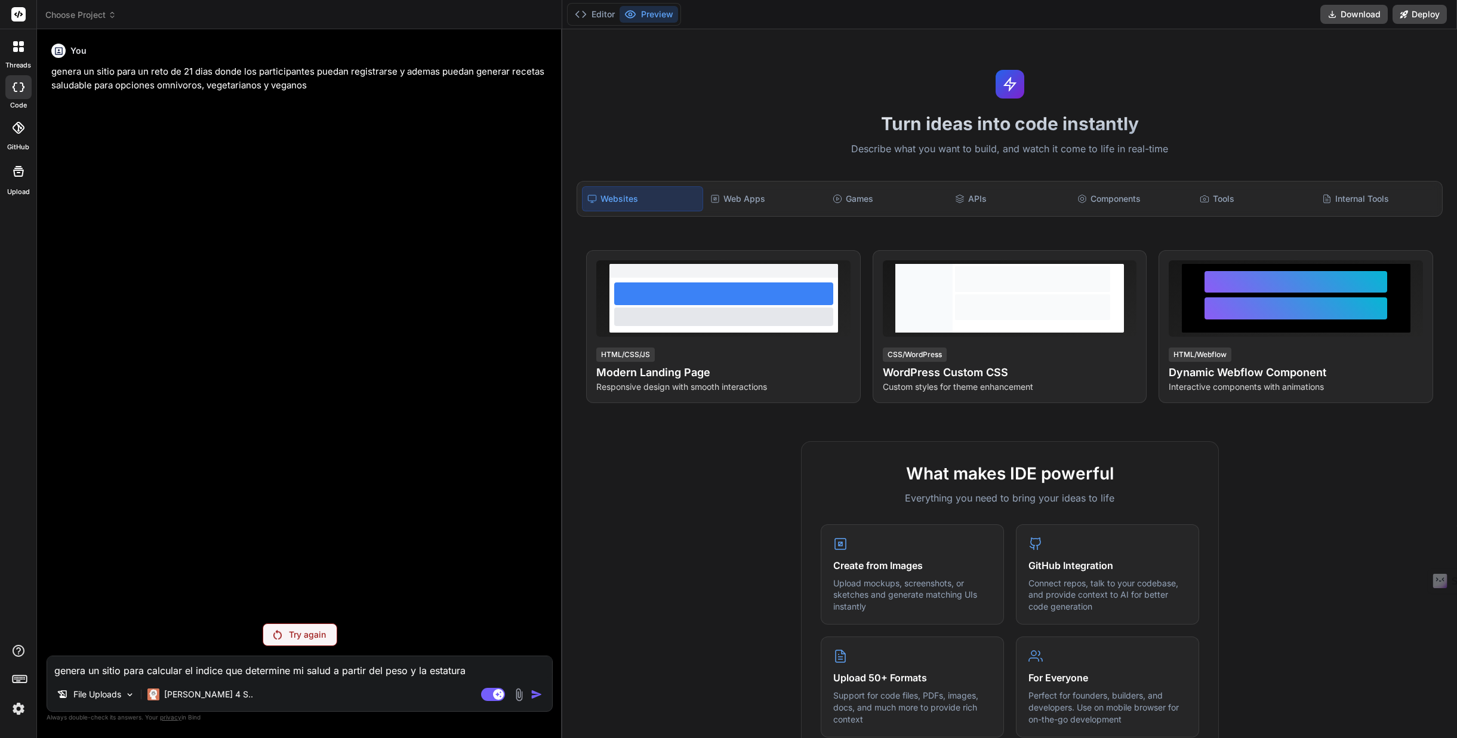
click at [78, 55] on h6 "You" at bounding box center [78, 51] width 16 height 12
click at [108, 17] on icon at bounding box center [112, 15] width 8 height 8
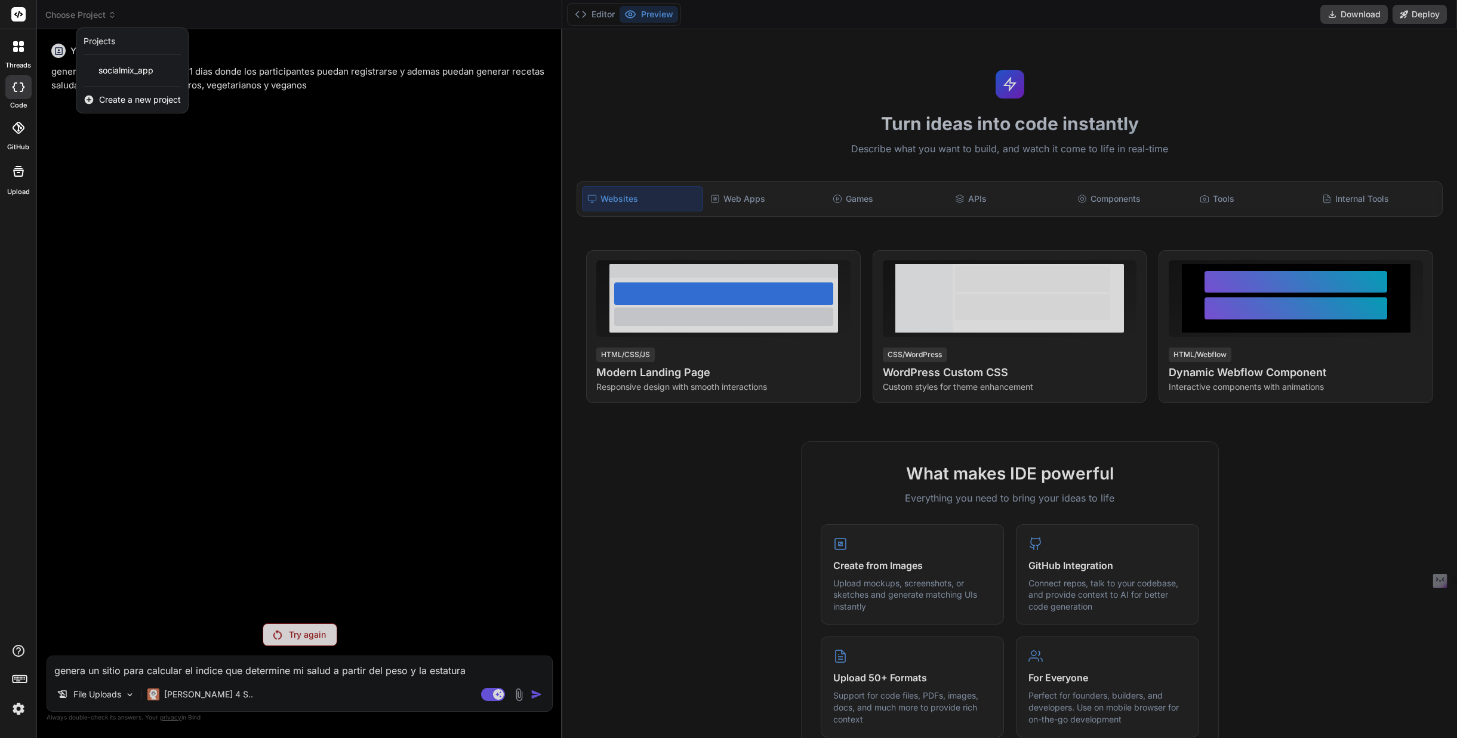
click at [157, 104] on span "Create a new project" at bounding box center [140, 100] width 82 height 12
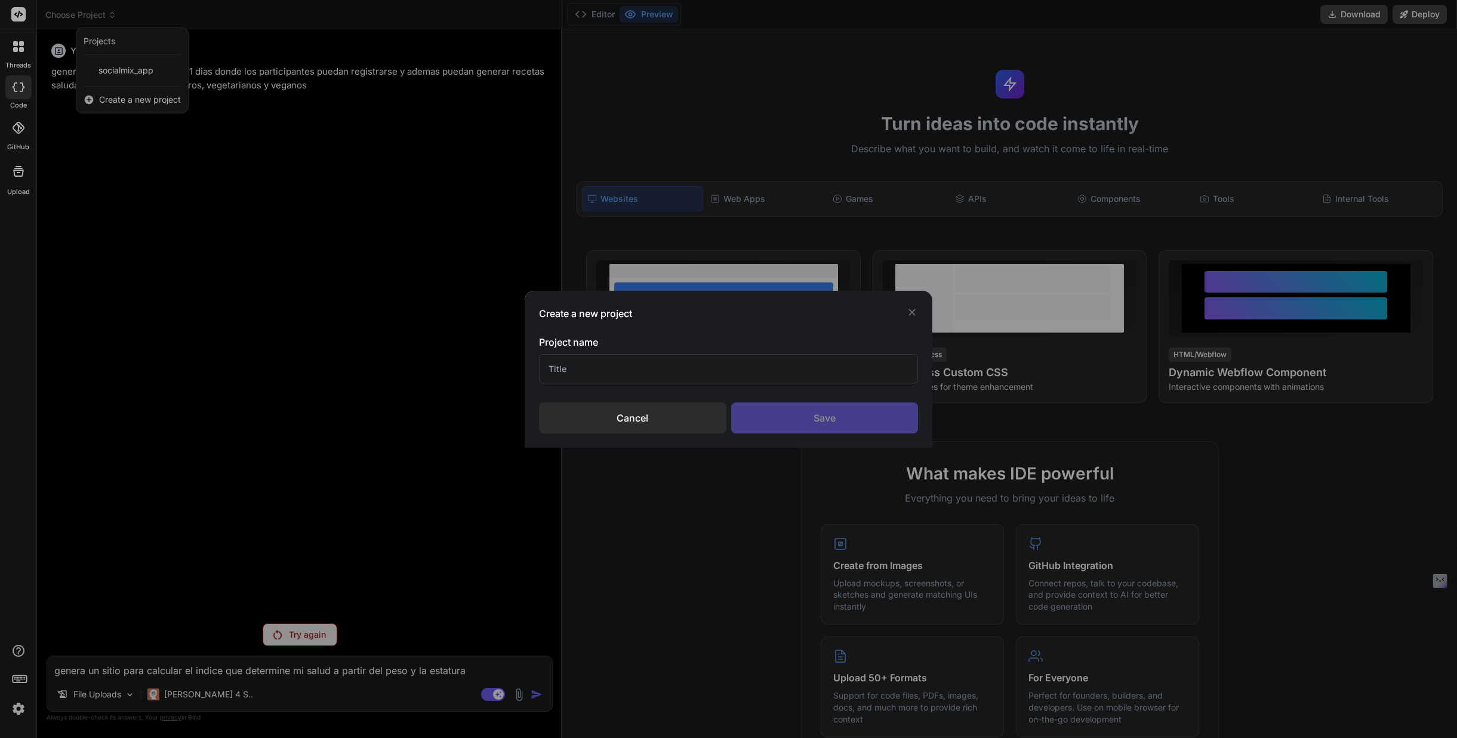
click at [575, 376] on input "text" at bounding box center [728, 368] width 379 height 29
click at [834, 425] on div "Save" at bounding box center [824, 417] width 187 height 31
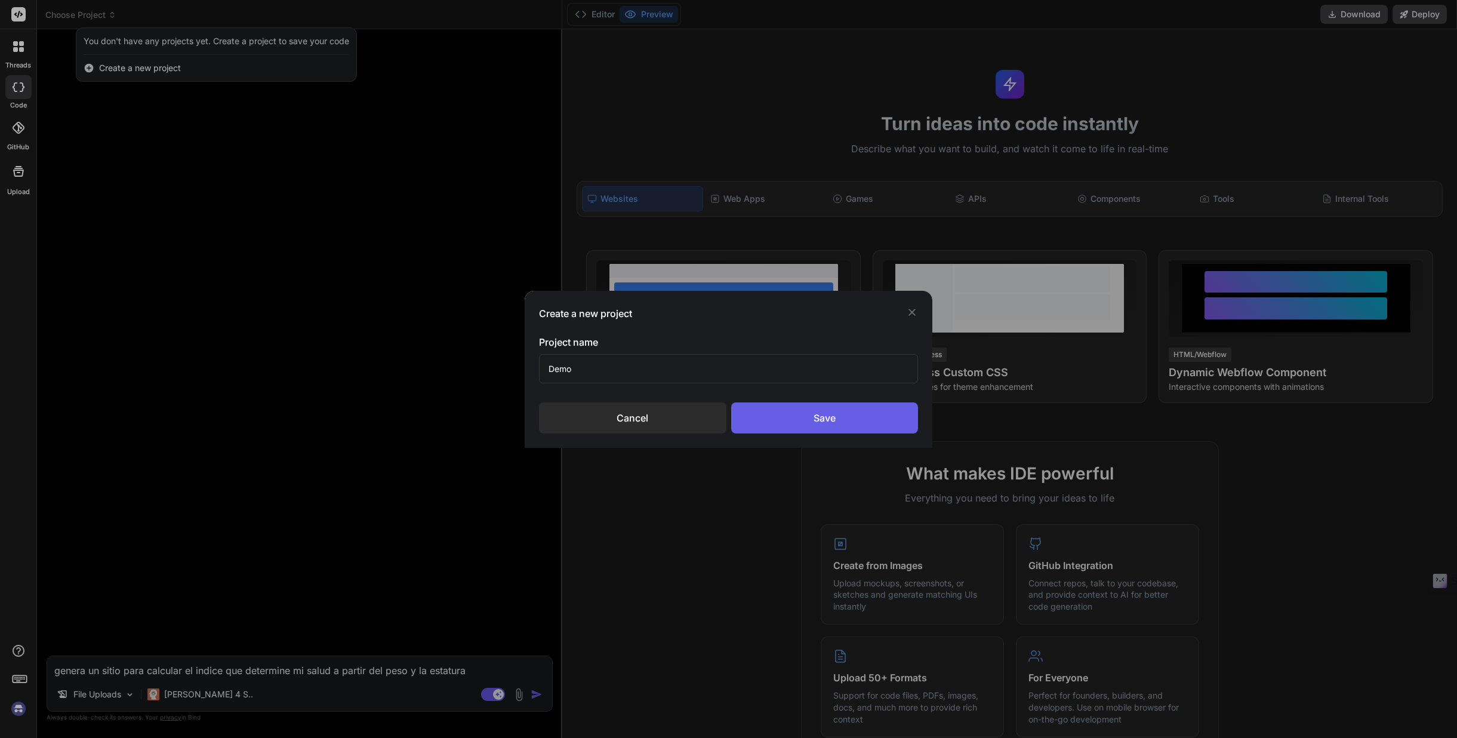
click at [826, 414] on div "Save" at bounding box center [824, 417] width 187 height 31
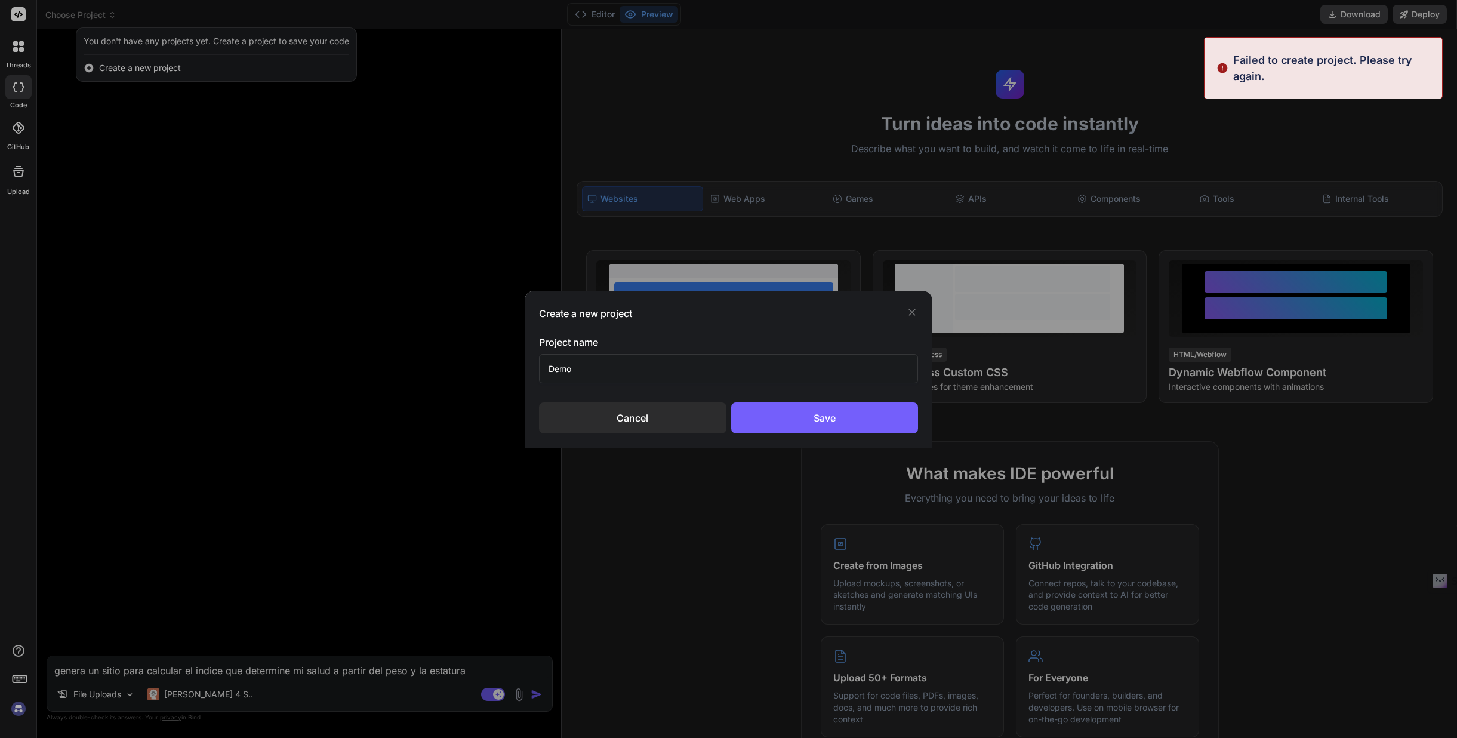
click at [910, 312] on icon at bounding box center [912, 312] width 12 height 12
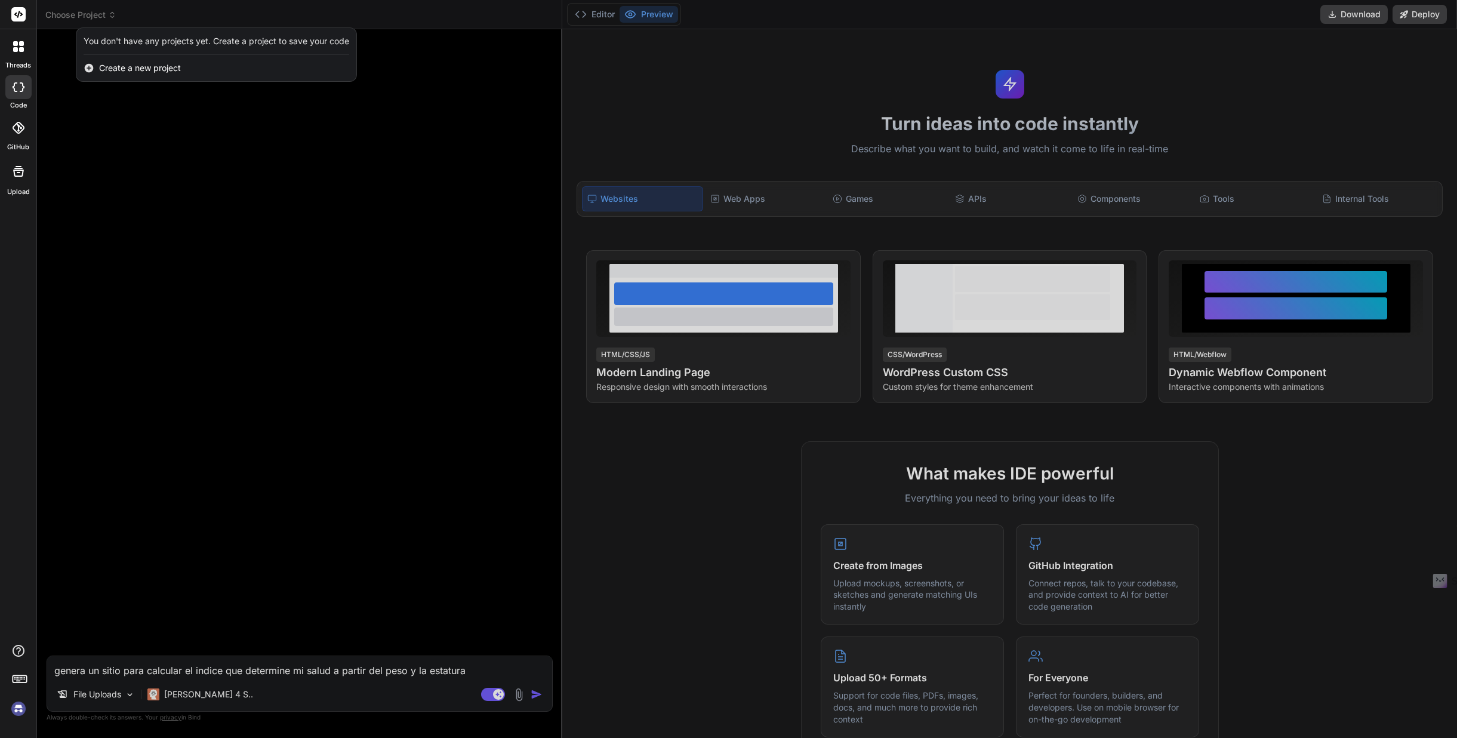
click at [787, 538] on div at bounding box center [728, 369] width 1457 height 738
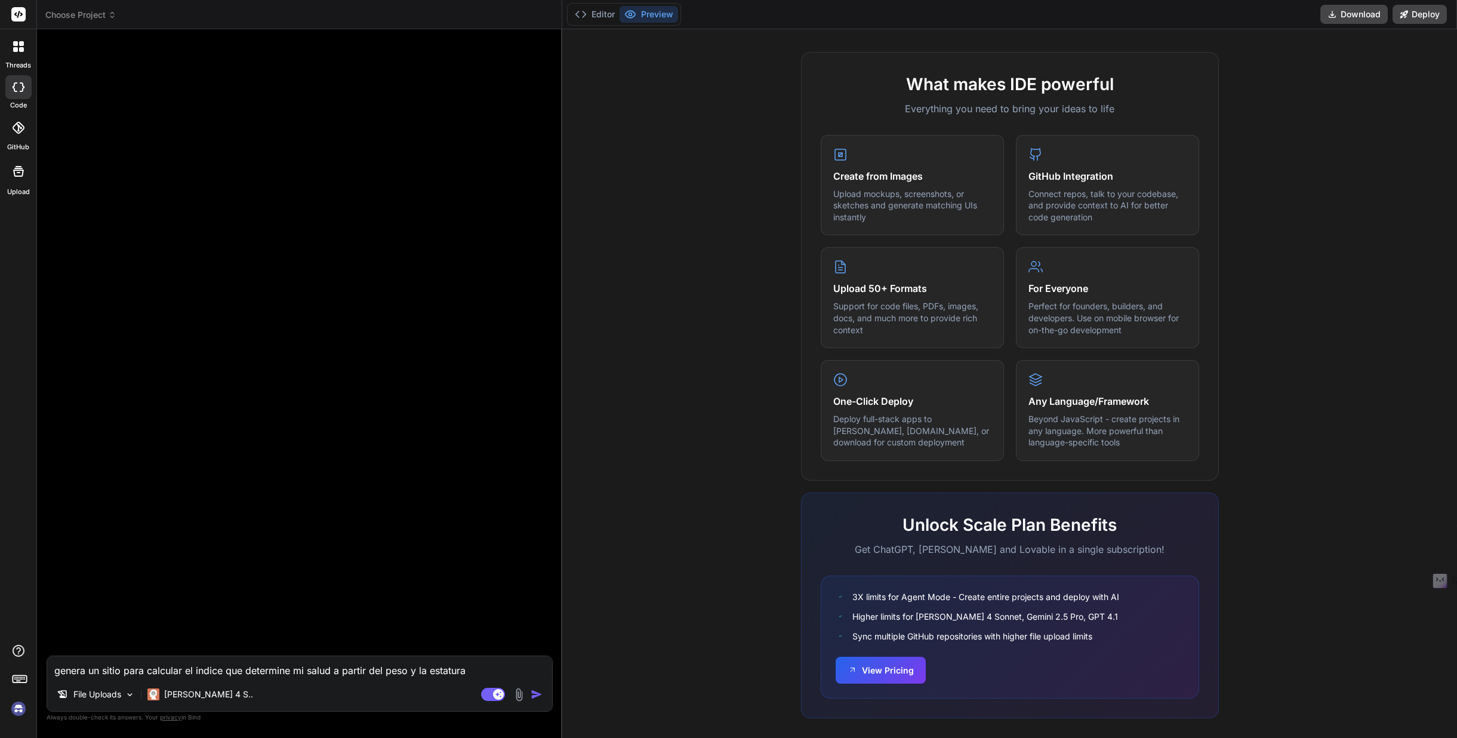
scroll to position [400, 0]
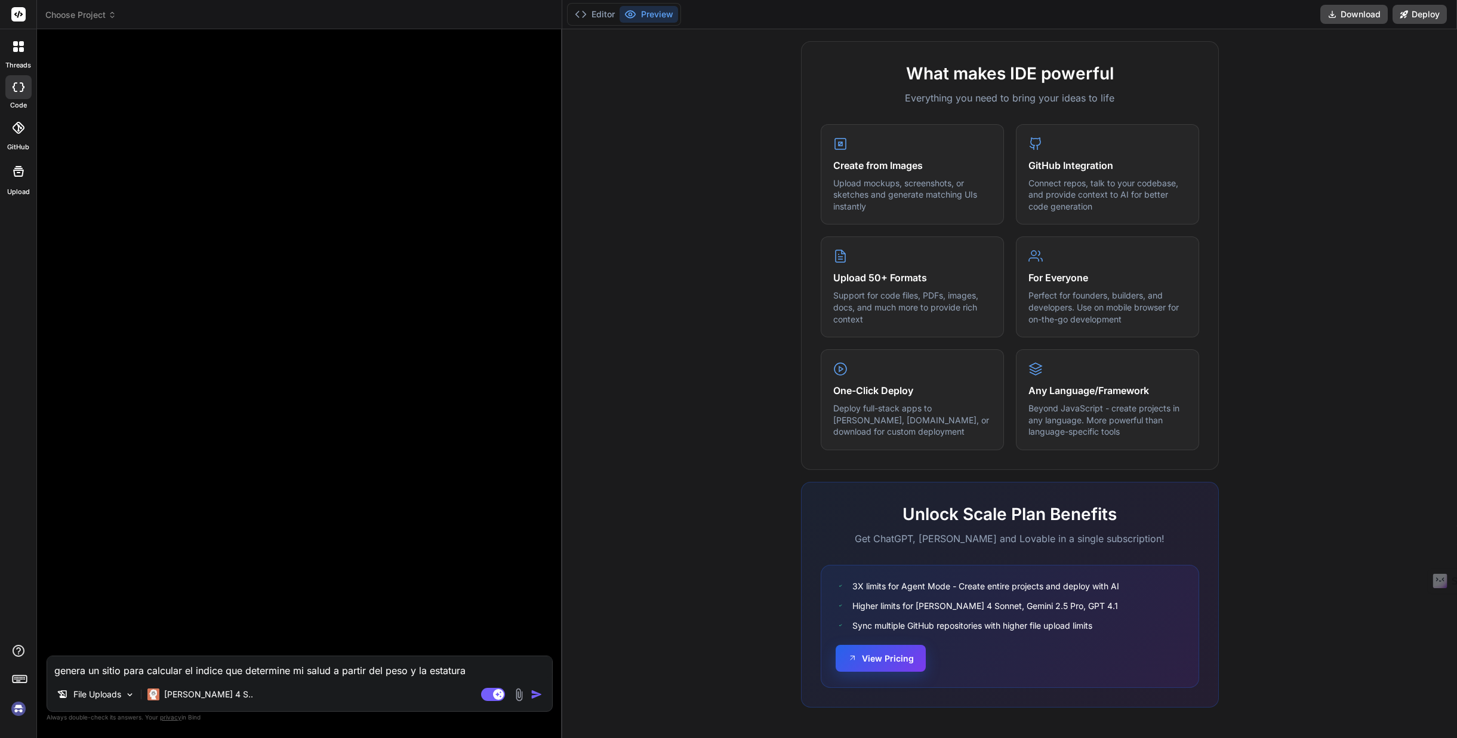
click at [897, 664] on button "View Pricing" at bounding box center [881, 658] width 90 height 27
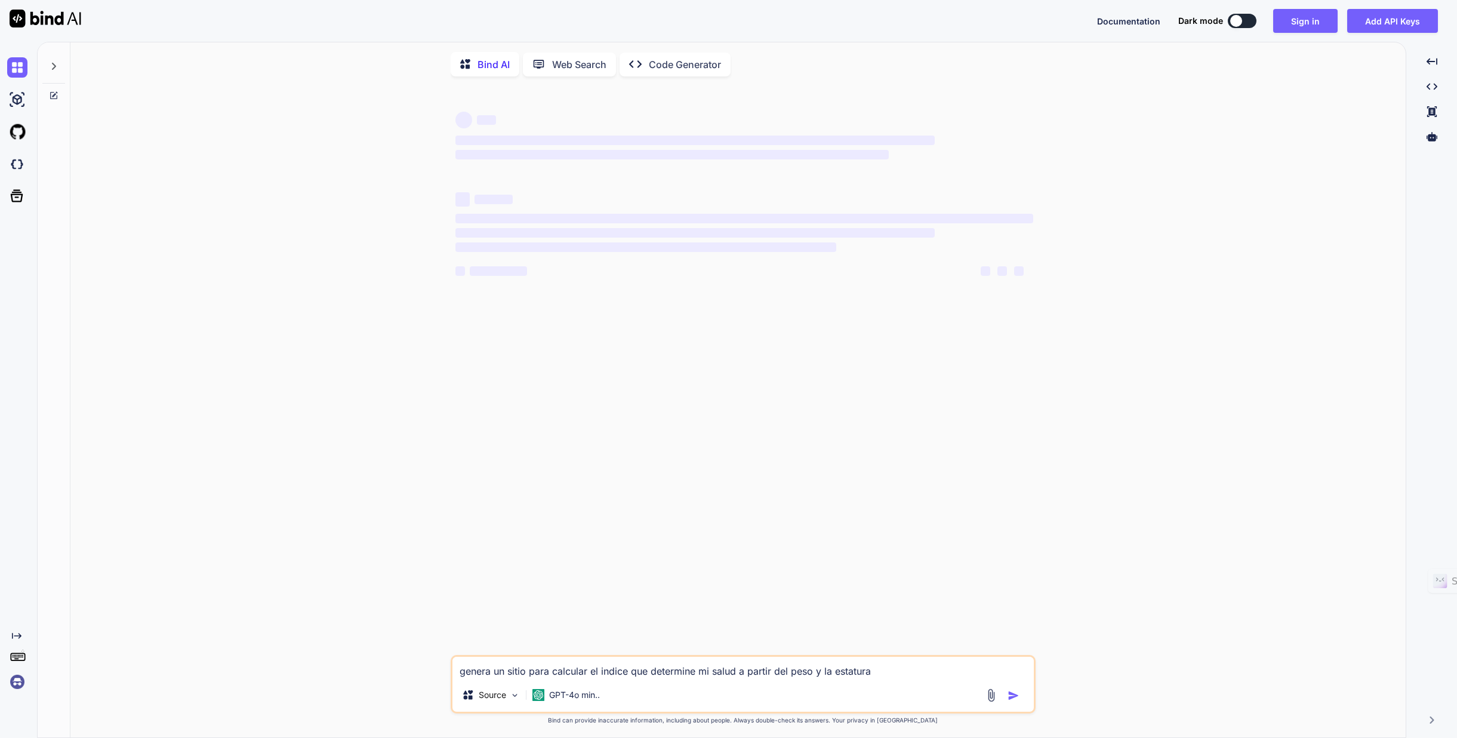
type textarea "x"
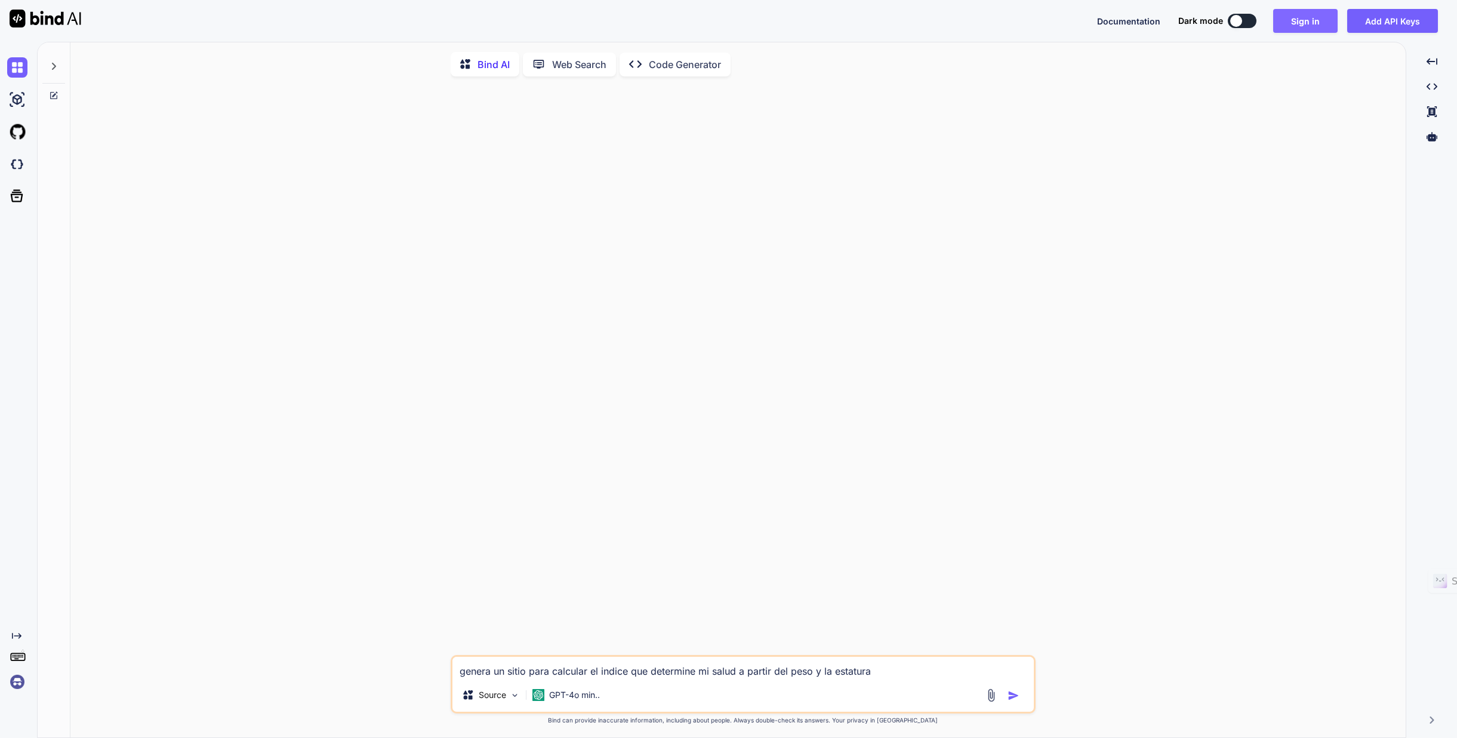
click at [1305, 24] on button "Sign in" at bounding box center [1305, 21] width 64 height 24
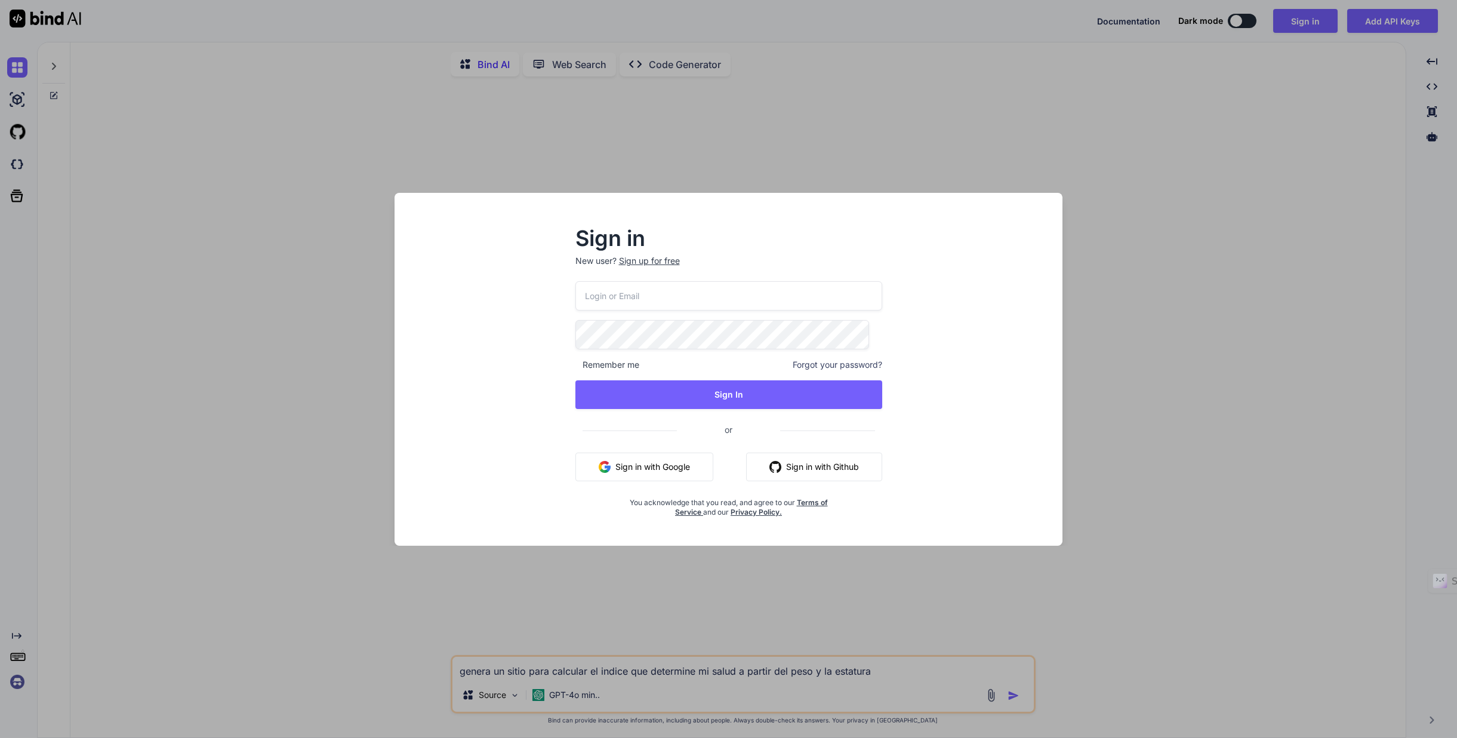
type input "[EMAIL_ADDRESS][DOMAIN_NAME]"
click at [942, 380] on div "Sign in New user? Sign up for free contacto@rafaelrodriguez.net Remember me For…" at bounding box center [728, 379] width 649 height 331
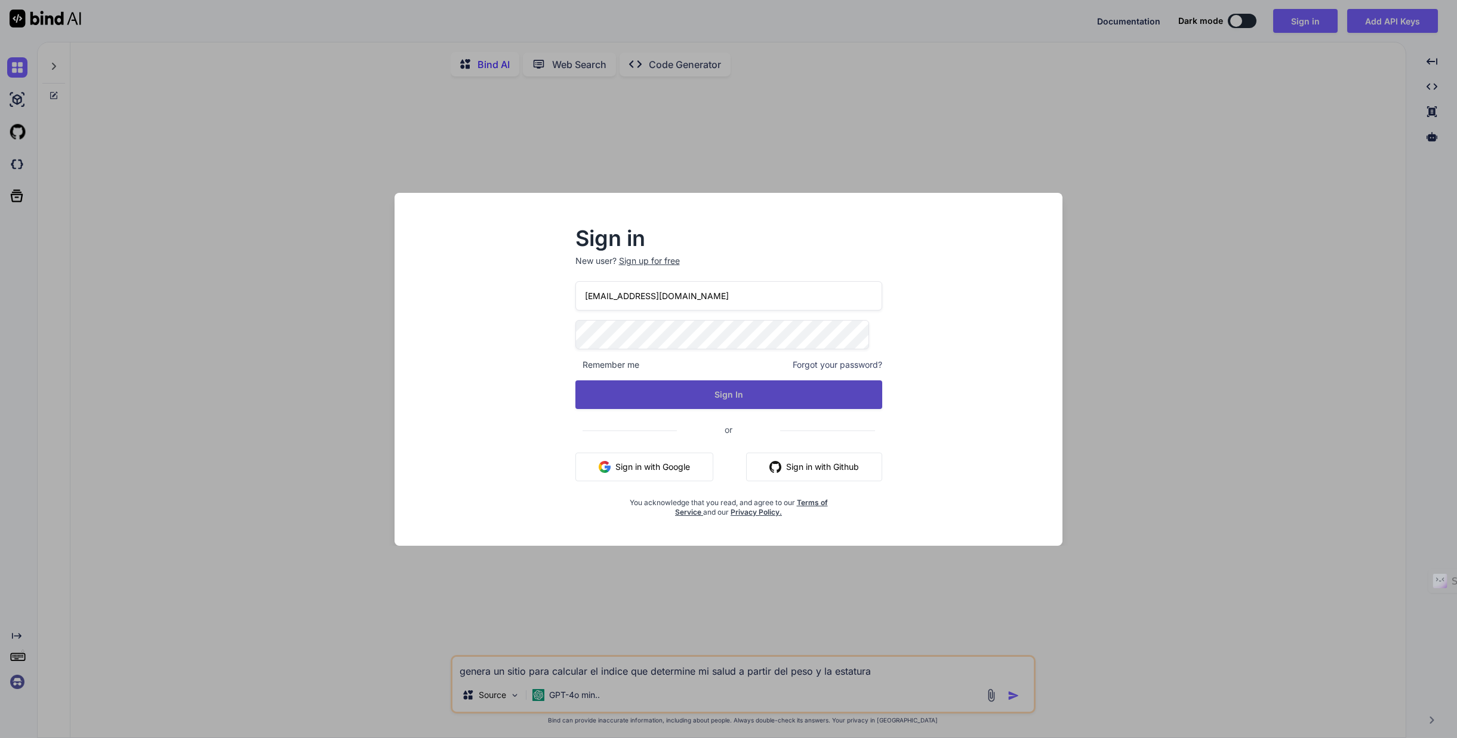
click at [711, 395] on button "Sign In" at bounding box center [728, 394] width 307 height 29
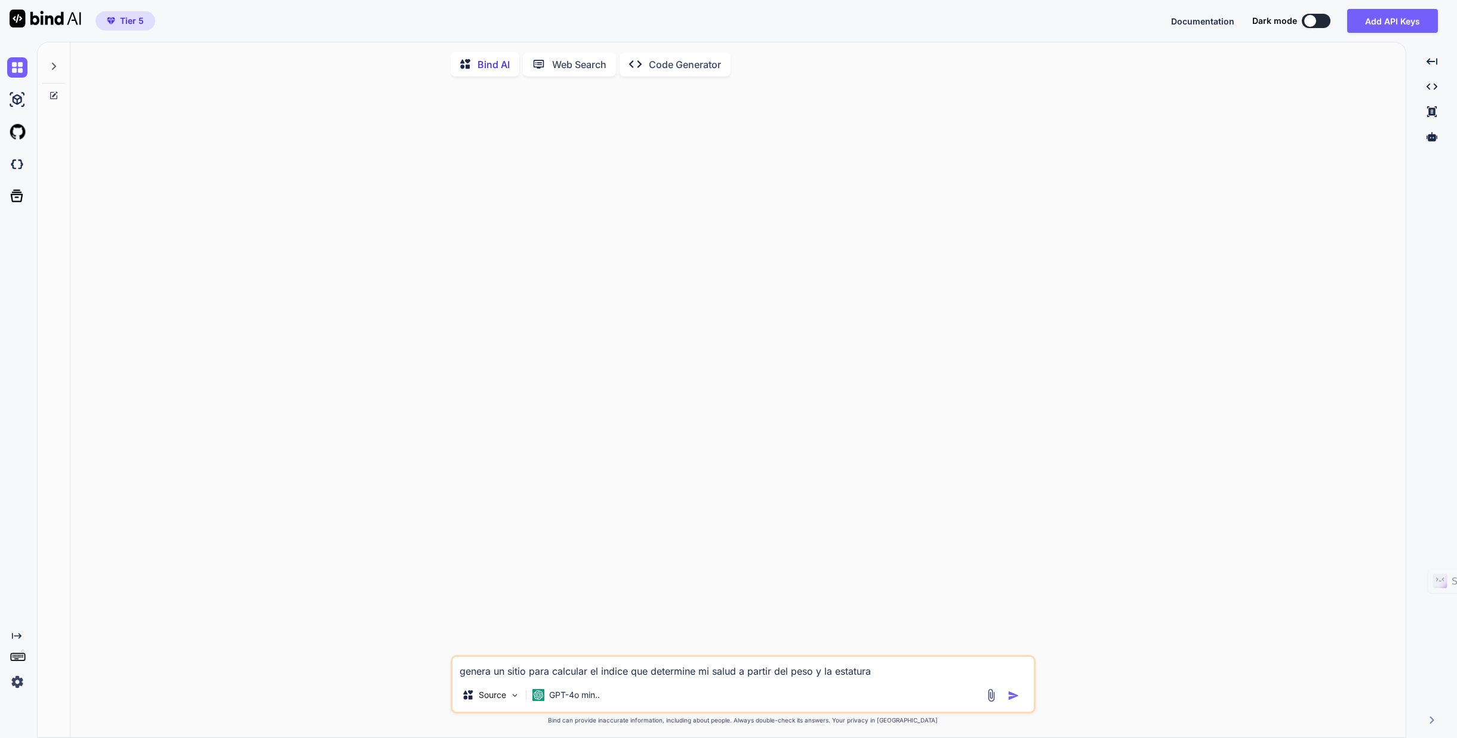
click at [1014, 695] on img "button" at bounding box center [1013, 695] width 12 height 12
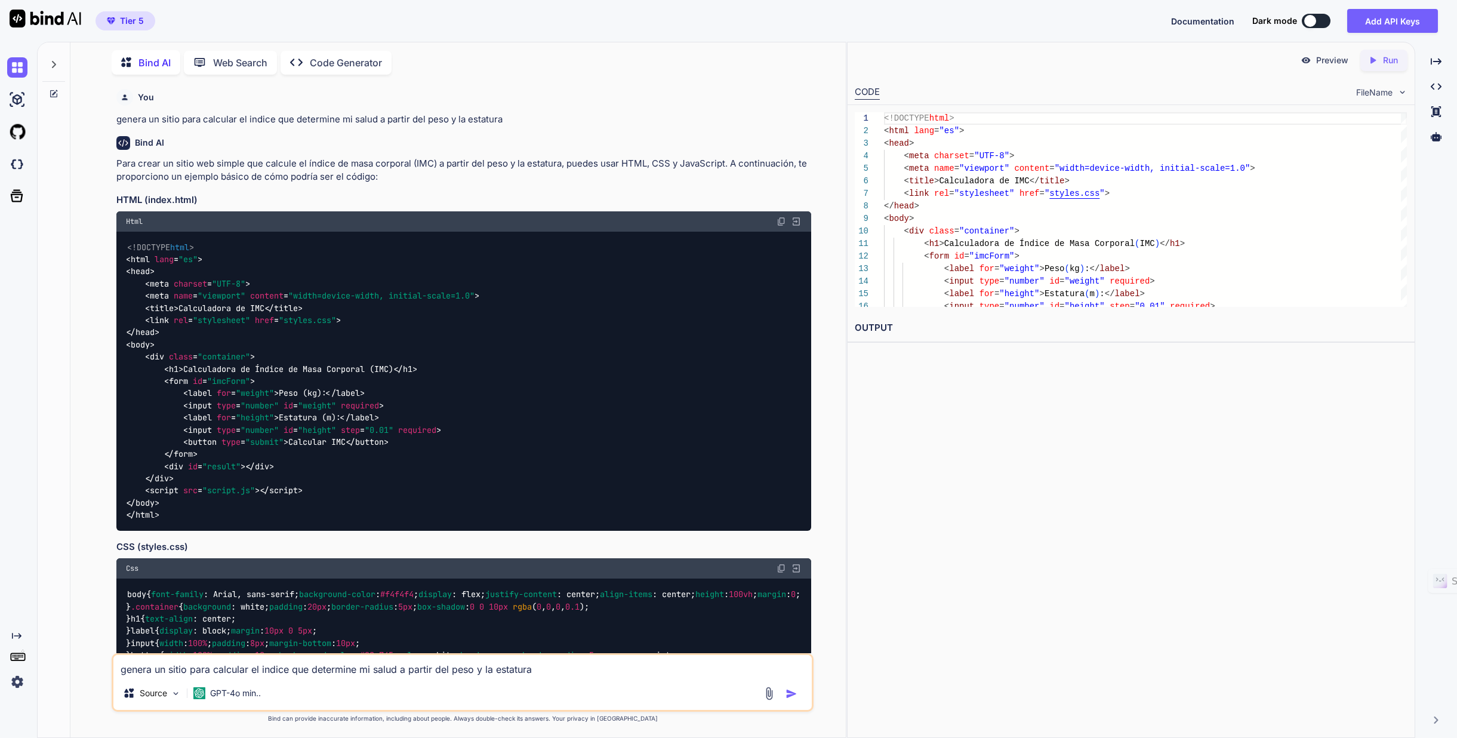
click at [1376, 64] on icon "Created with Pixso." at bounding box center [1372, 60] width 11 height 11
click at [1321, 62] on p "Preview" at bounding box center [1332, 60] width 32 height 12
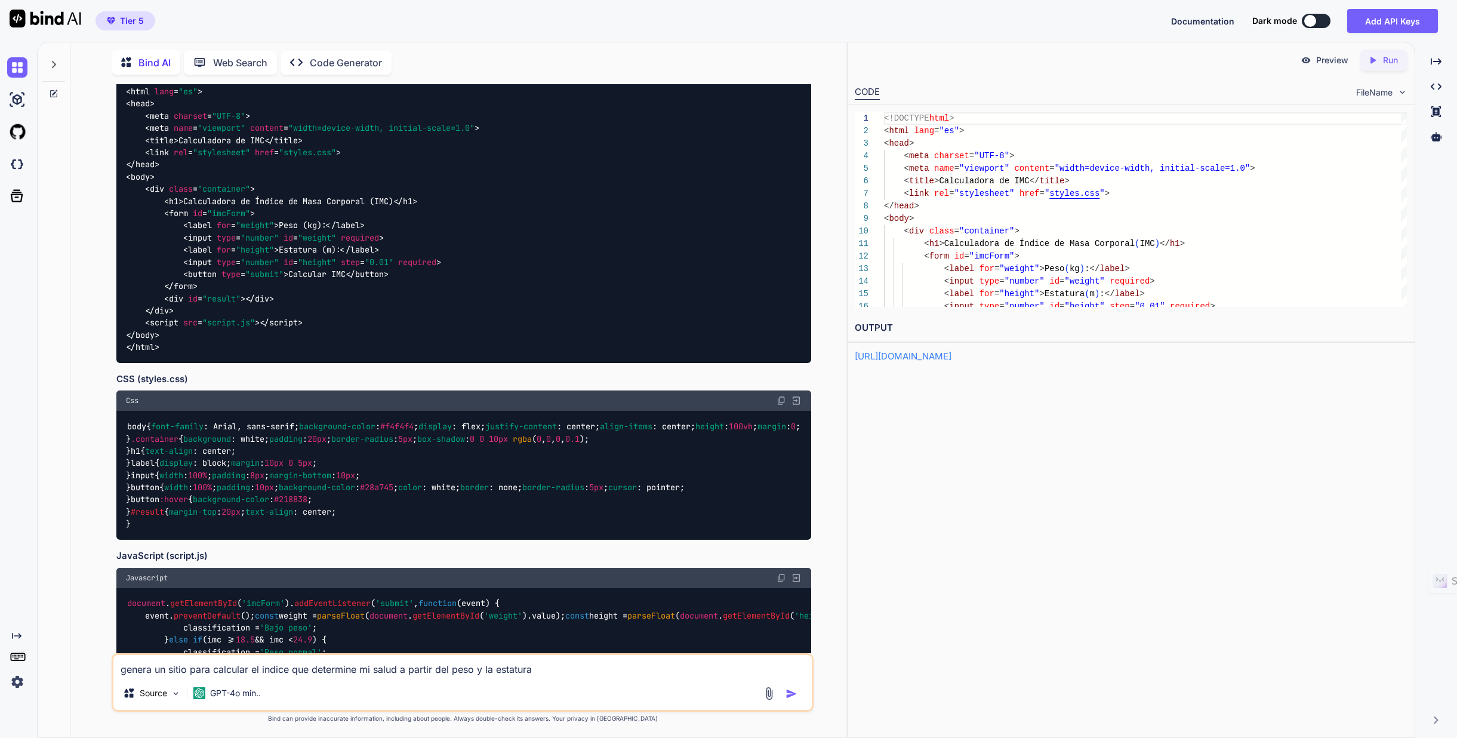
scroll to position [234, 0]
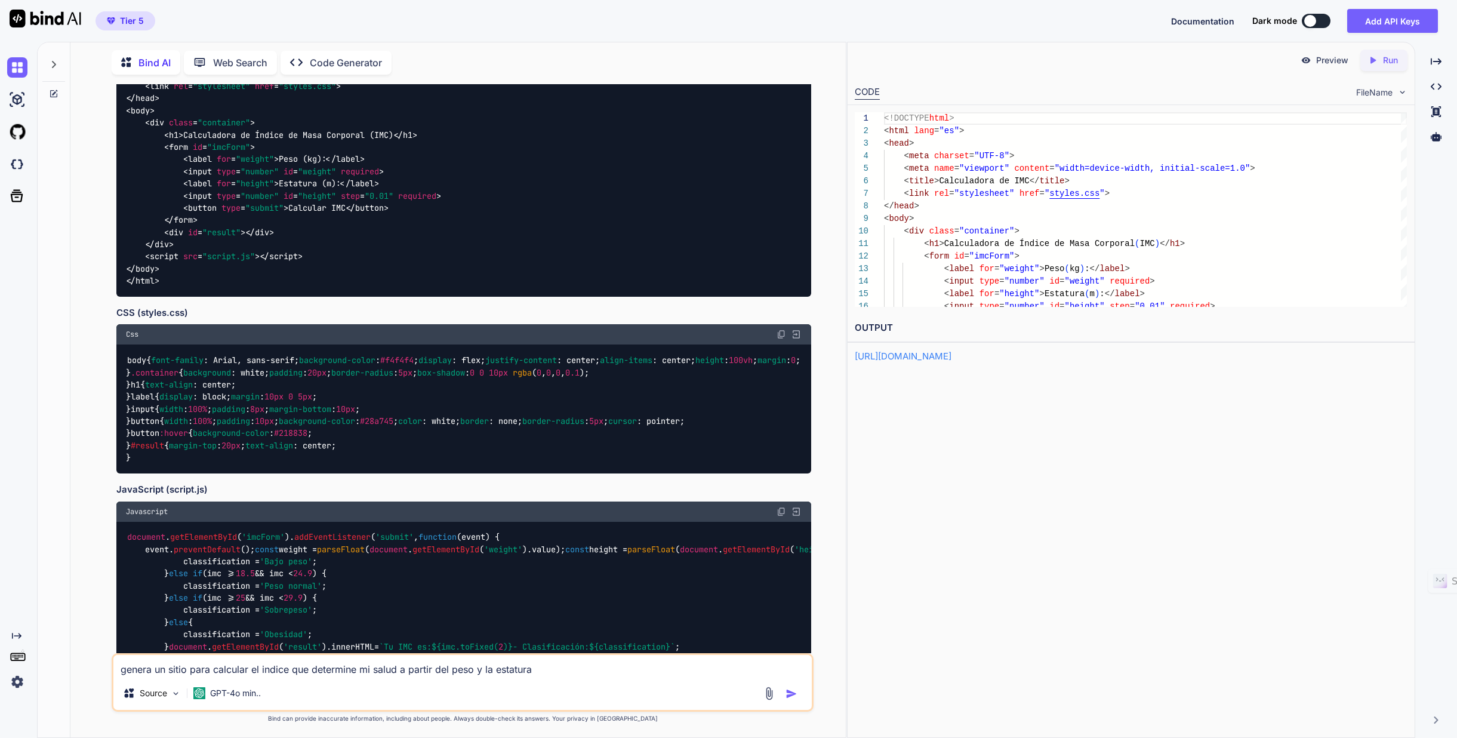
click at [176, 670] on textarea "genera un sitio para calcular el indice que determine mi salud a partir del pes…" at bounding box center [462, 665] width 698 height 21
type textarea "no da un resultado"
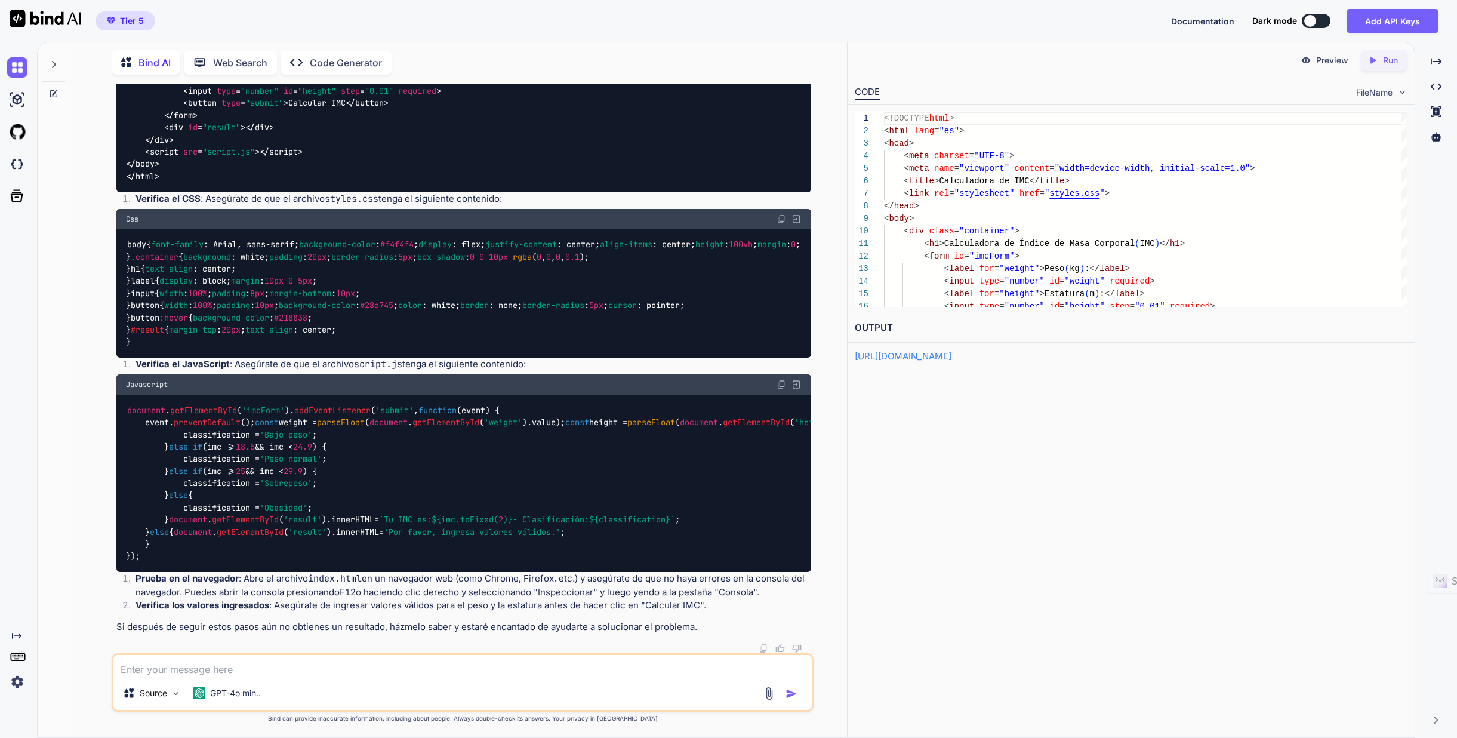
scroll to position [1447, 0]
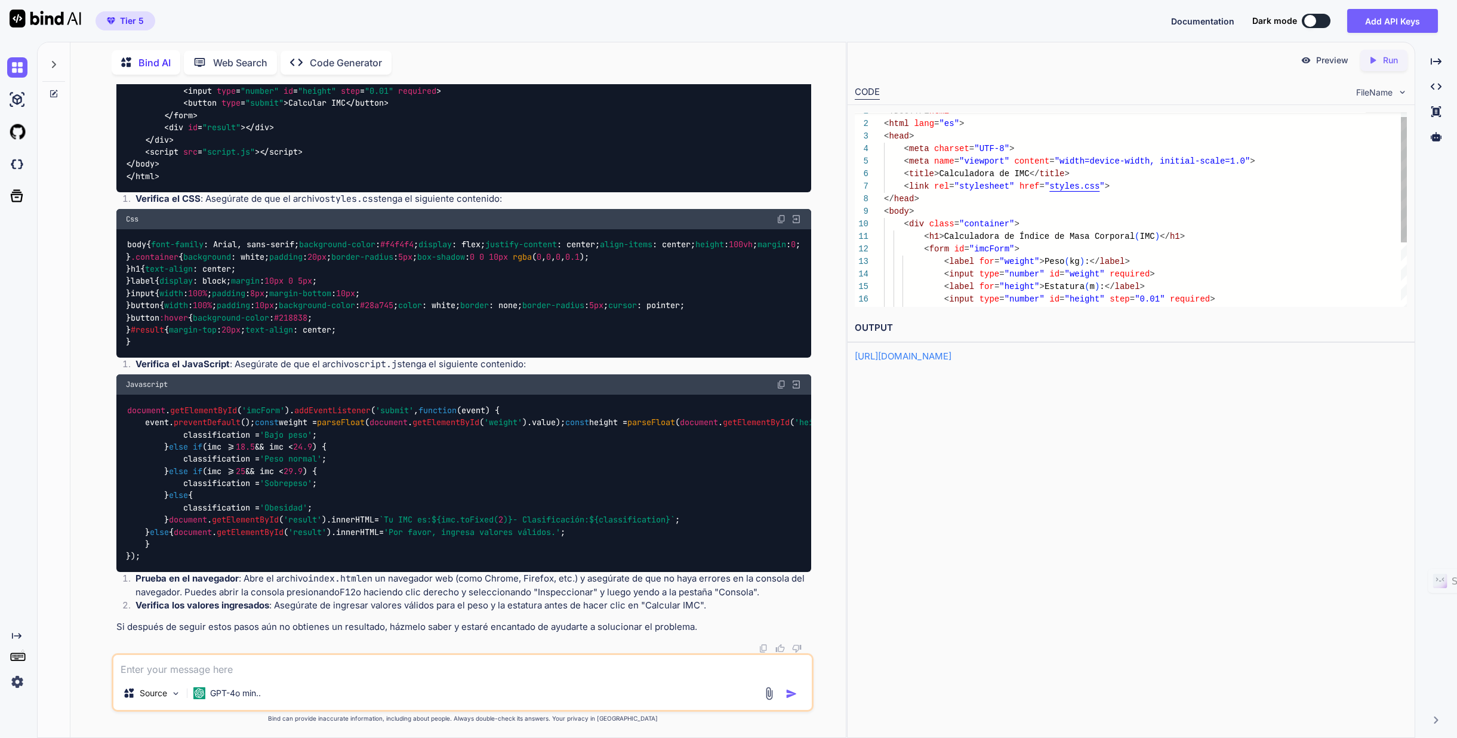
scroll to position [38, 0]
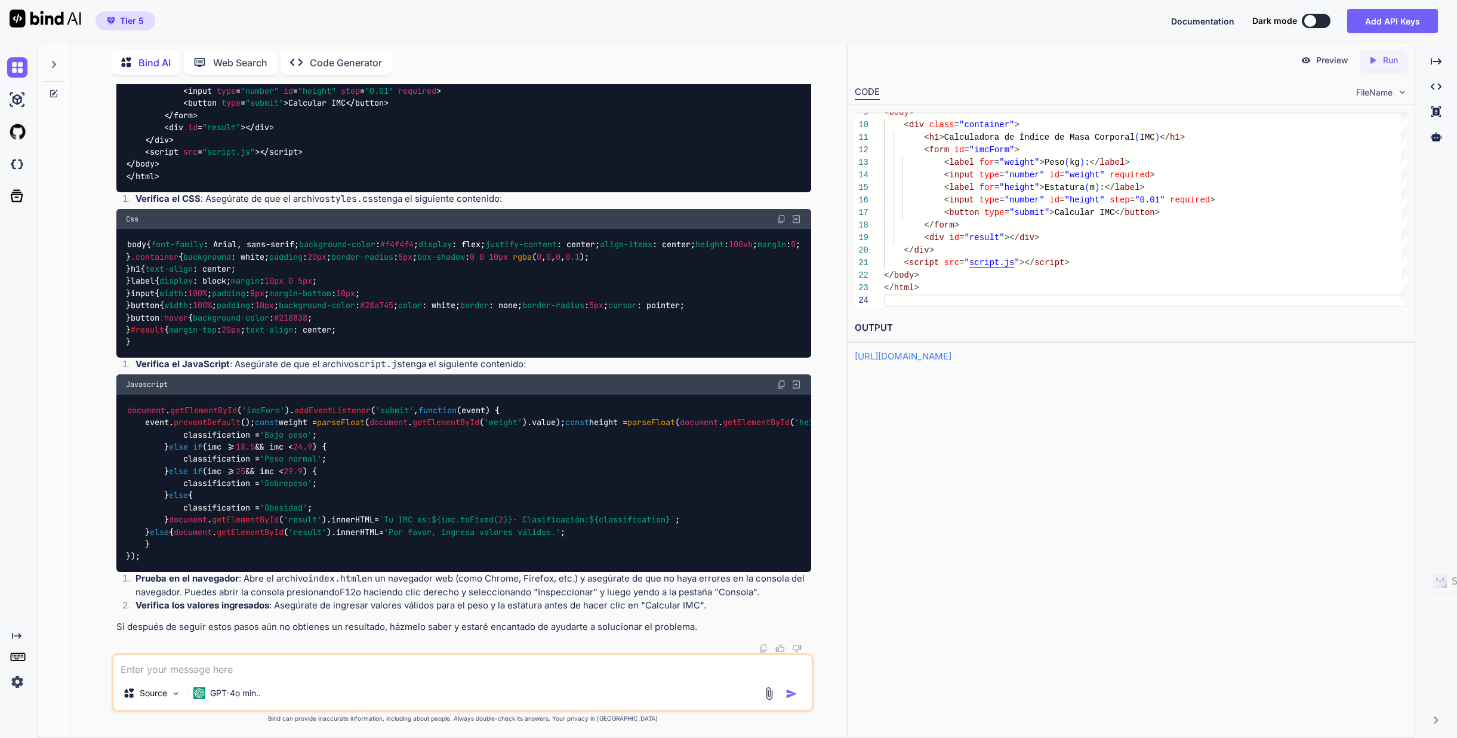
click at [951, 354] on link "https://app.onecompiler.com/43tr7xj6d_43tty6hvu" at bounding box center [903, 355] width 97 height 11
